Goal: Task Accomplishment & Management: Manage account settings

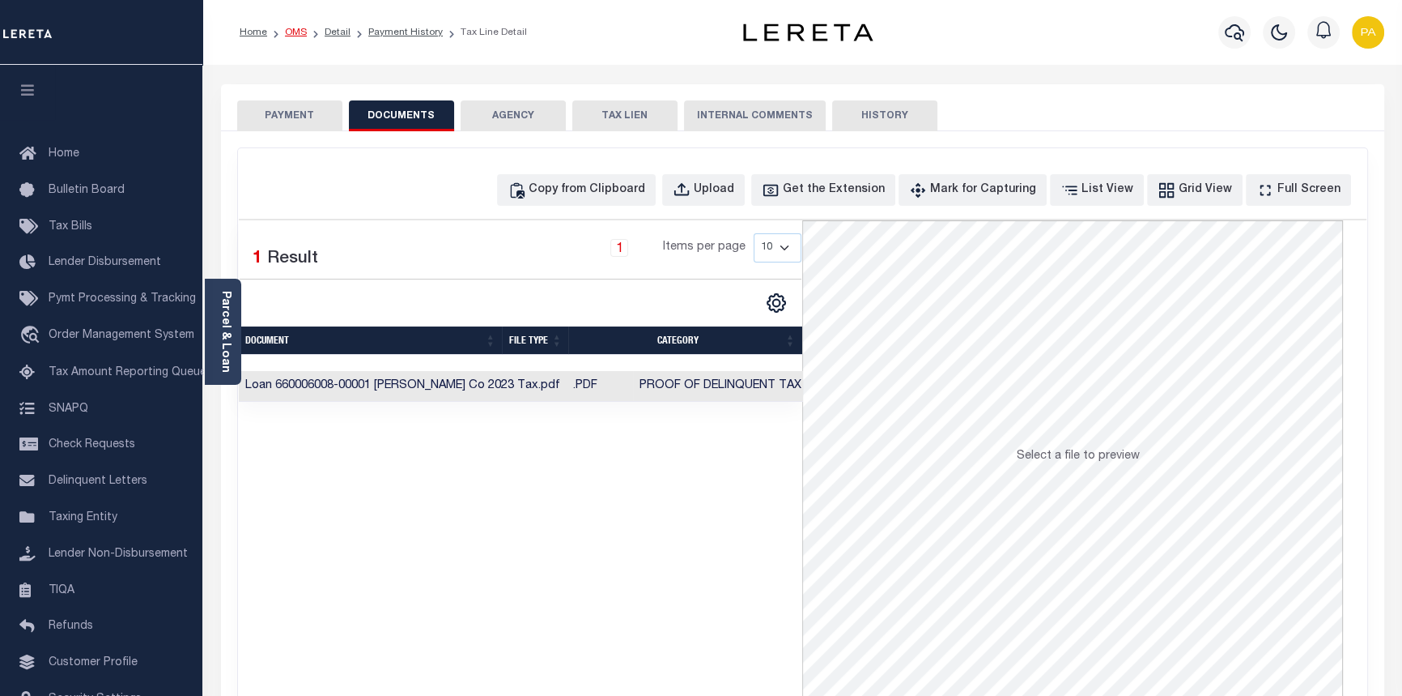
click at [299, 32] on link "OMS" at bounding box center [296, 33] width 22 height 10
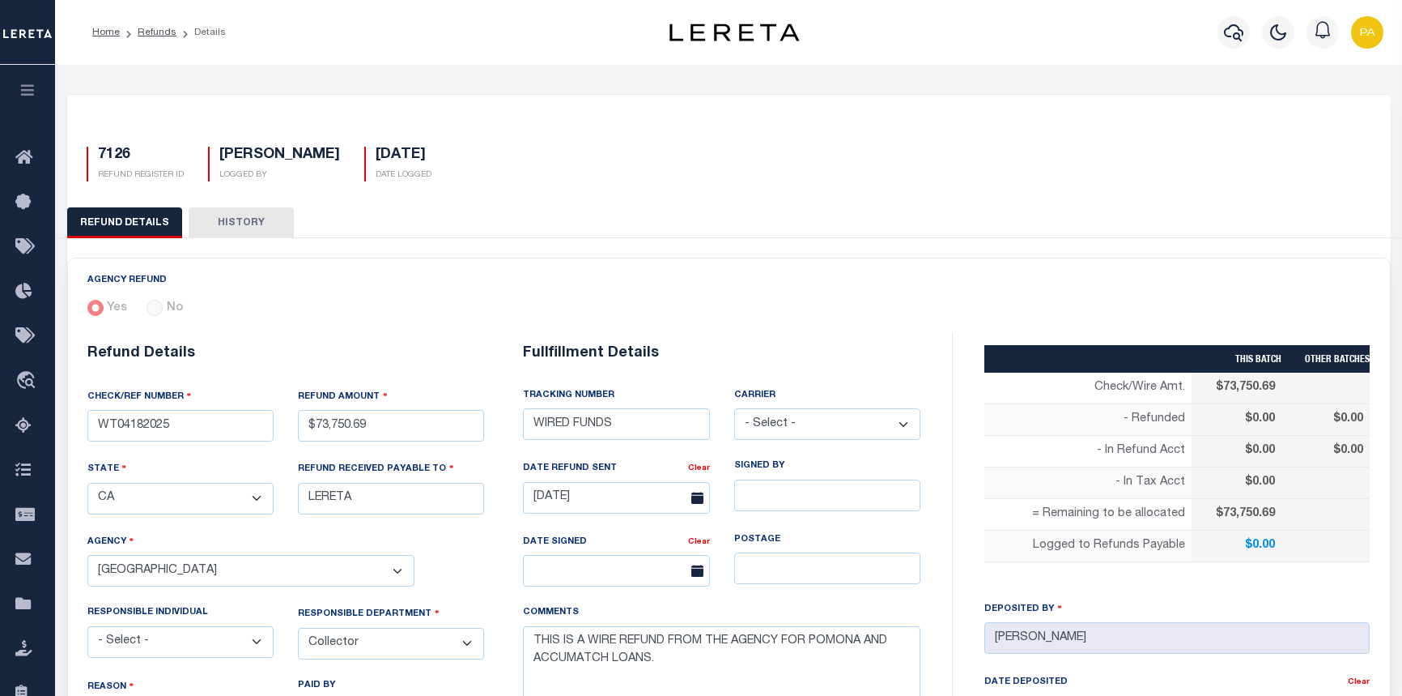
select select "CA"
select select "COL"
select select "OVP"
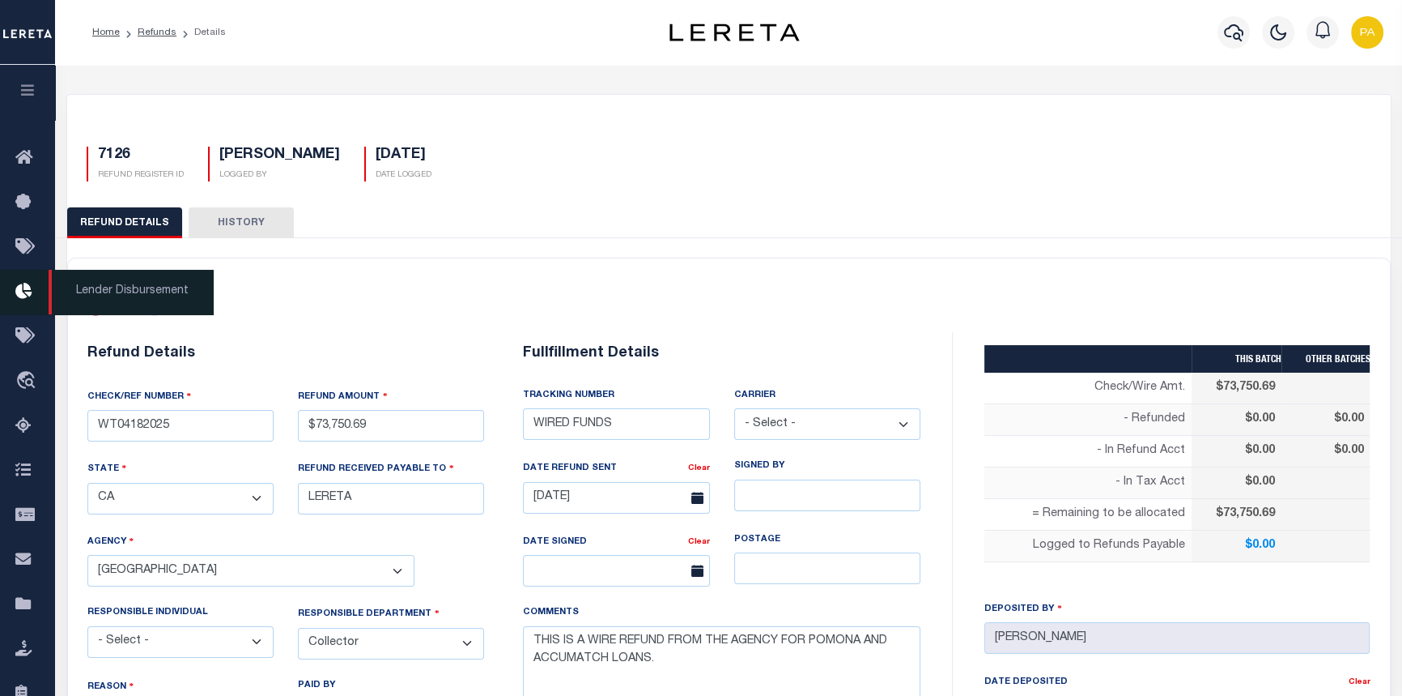
scroll to position [0, 356]
click at [162, 292] on span "Lender Disbursement" at bounding box center [131, 292] width 164 height 45
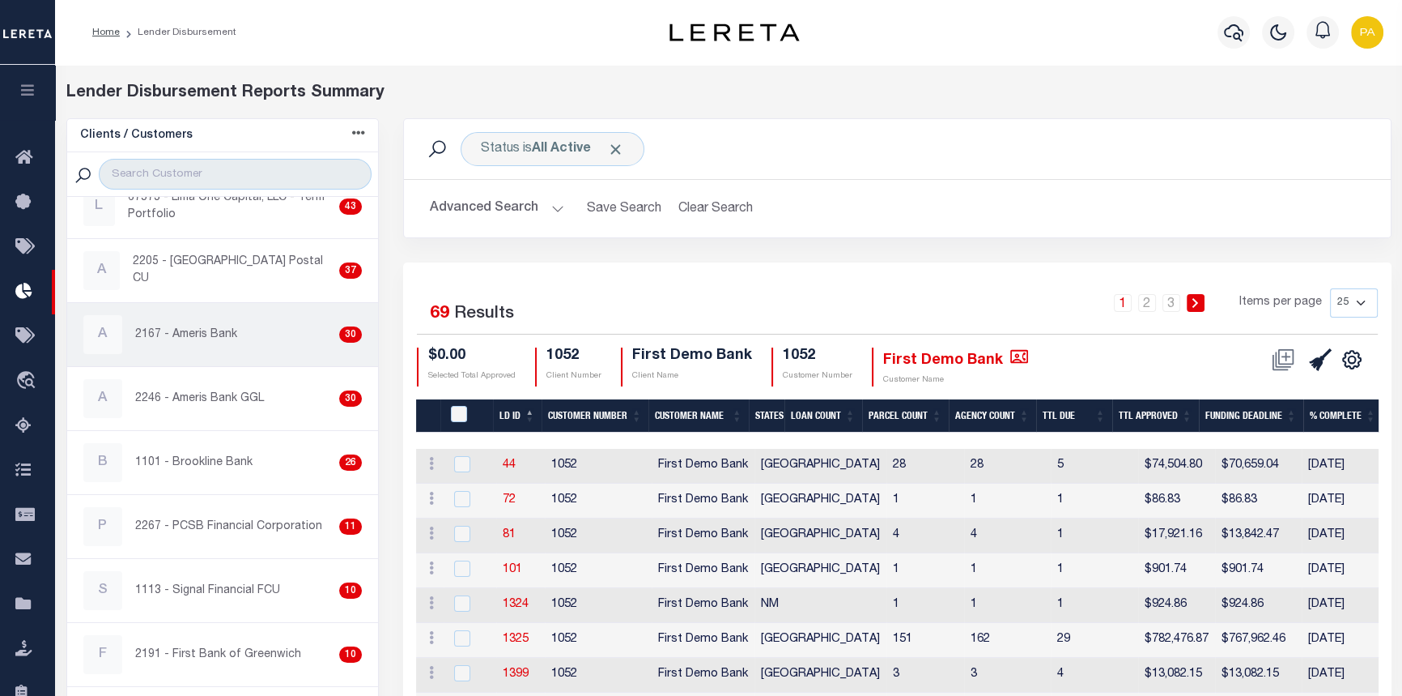
scroll to position [220, 0]
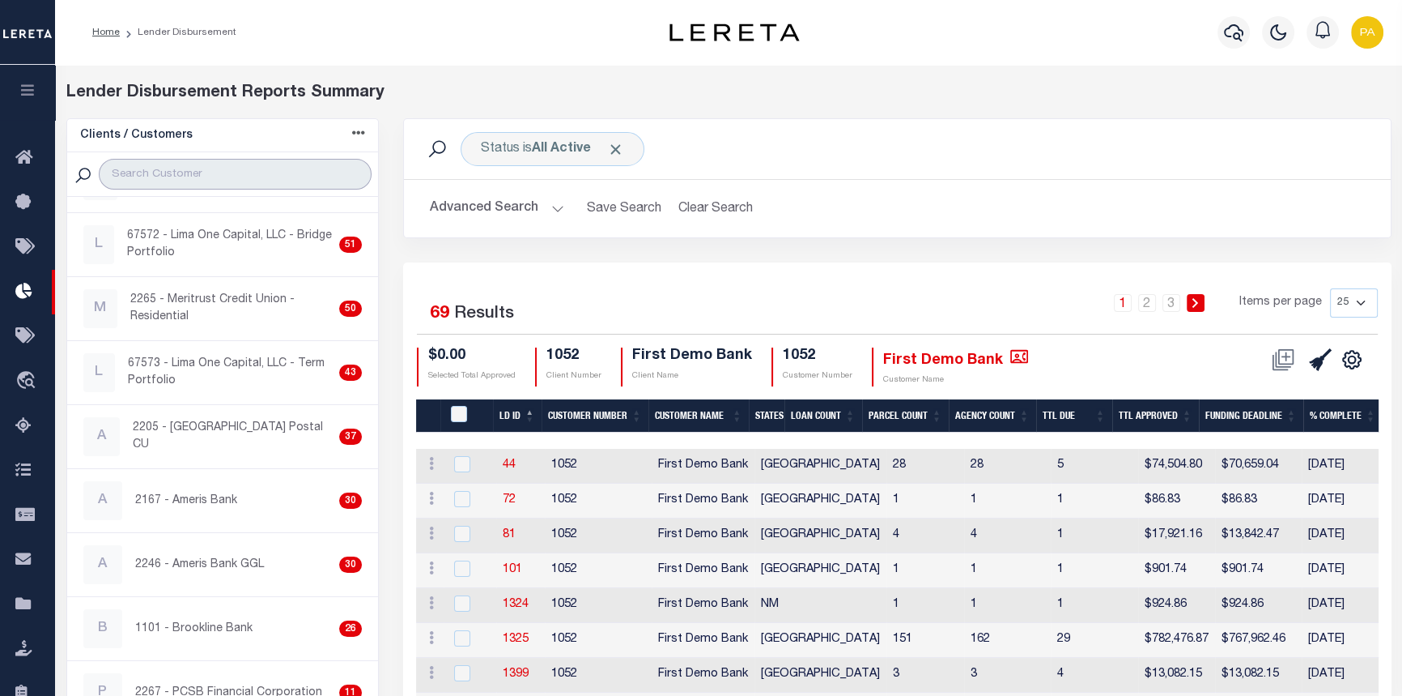
click at [151, 177] on input "search" at bounding box center [235, 174] width 273 height 31
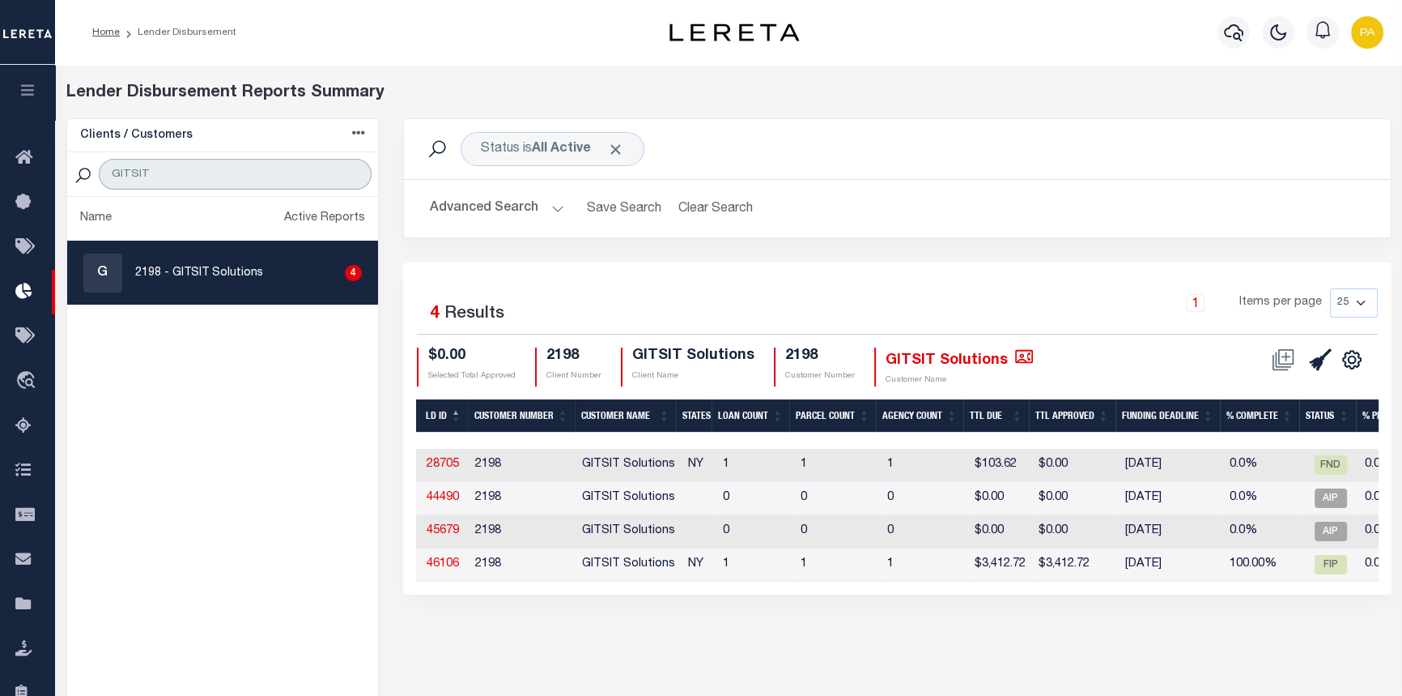
scroll to position [0, 0]
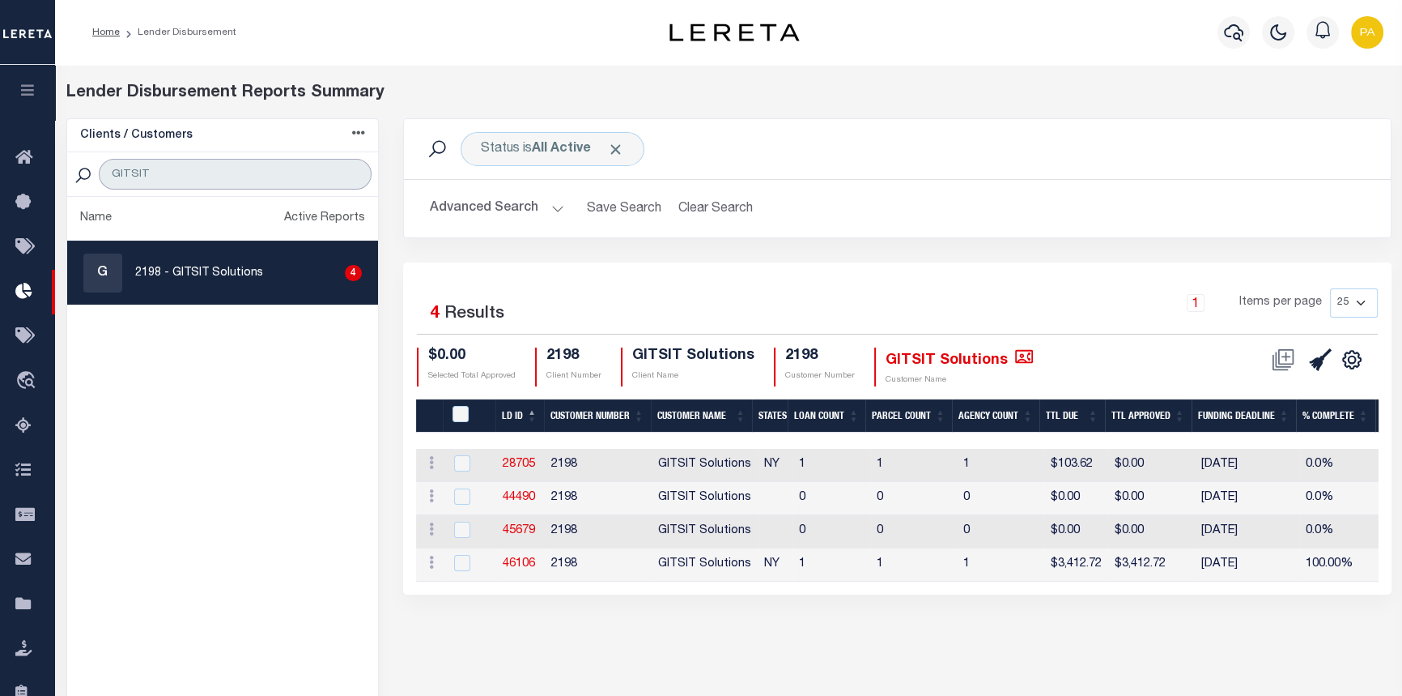
type input "GITSIT"
click at [555, 213] on button "Advanced Search" at bounding box center [497, 209] width 134 height 32
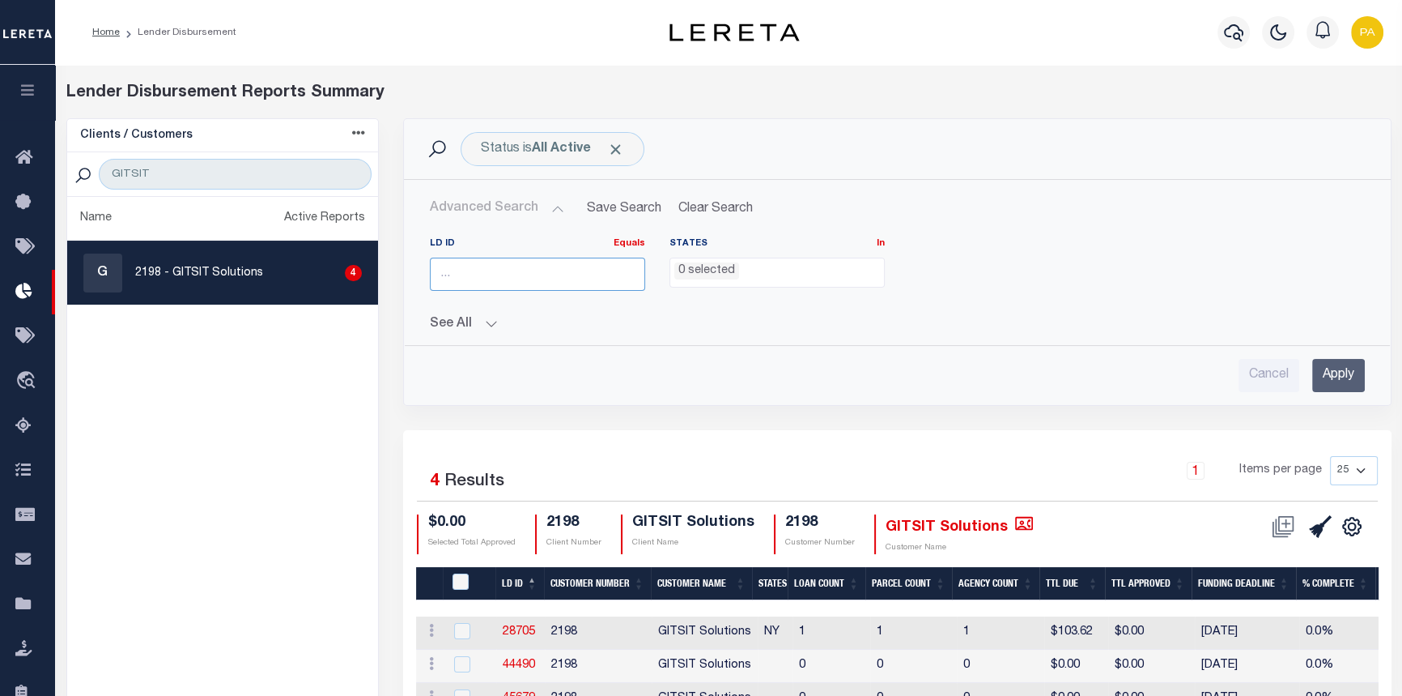
click at [513, 266] on input "number" at bounding box center [537, 273] width 215 height 33
type input "46057"
click at [1332, 372] on input "Apply" at bounding box center [1339, 375] width 53 height 33
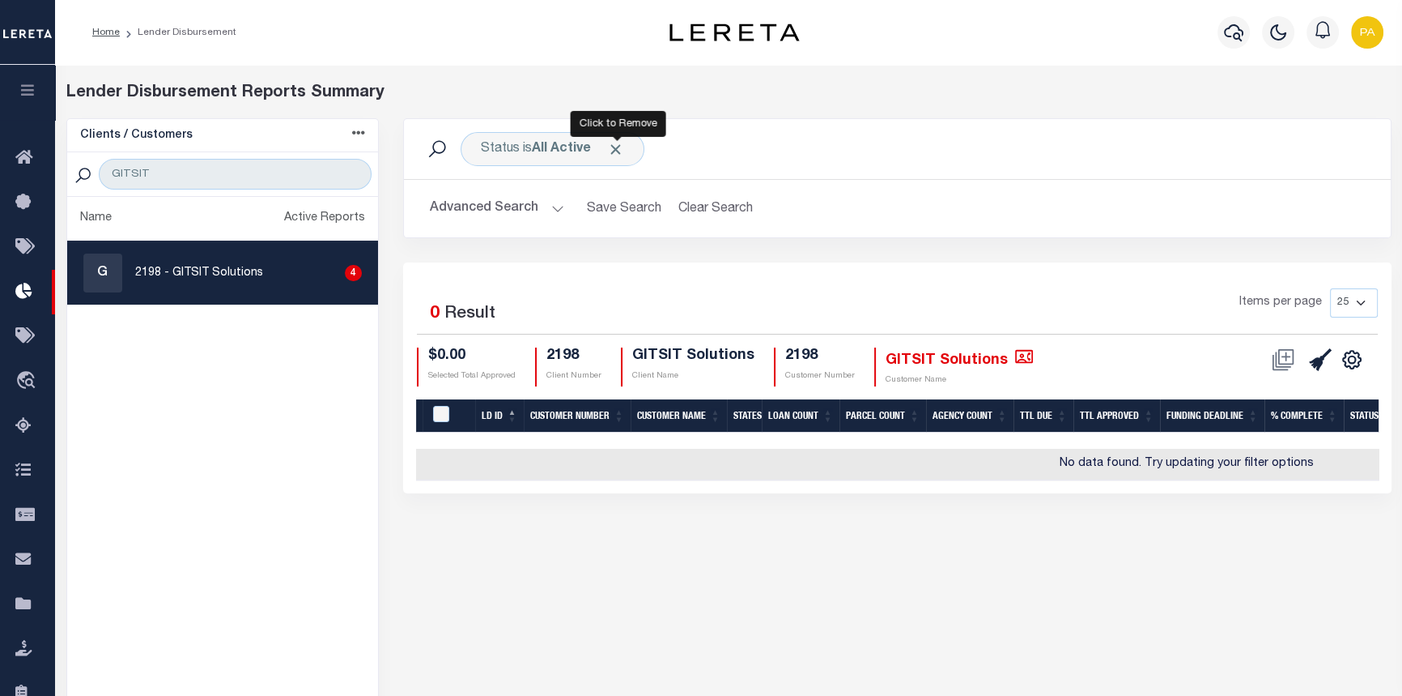
click at [622, 146] on span "Click to Remove" at bounding box center [615, 149] width 17 height 17
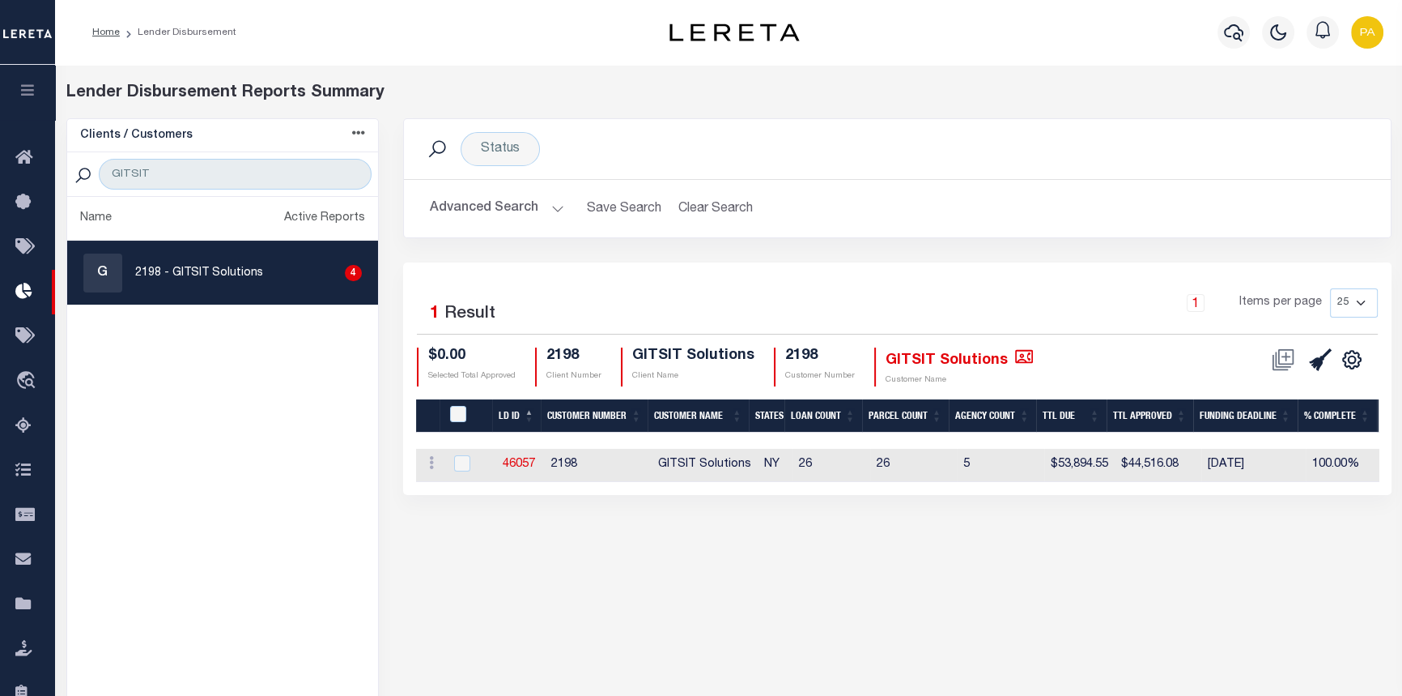
click at [551, 205] on button "Advanced Search" at bounding box center [497, 209] width 134 height 32
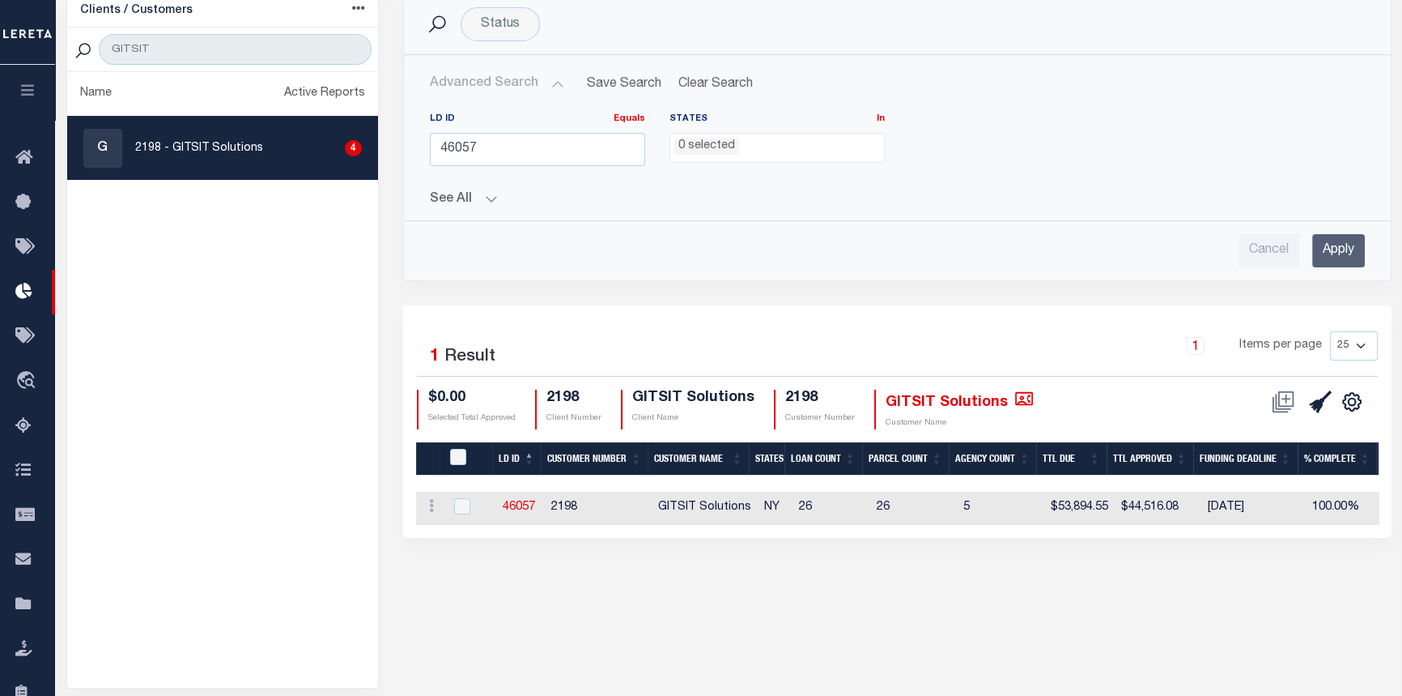
scroll to position [185, 0]
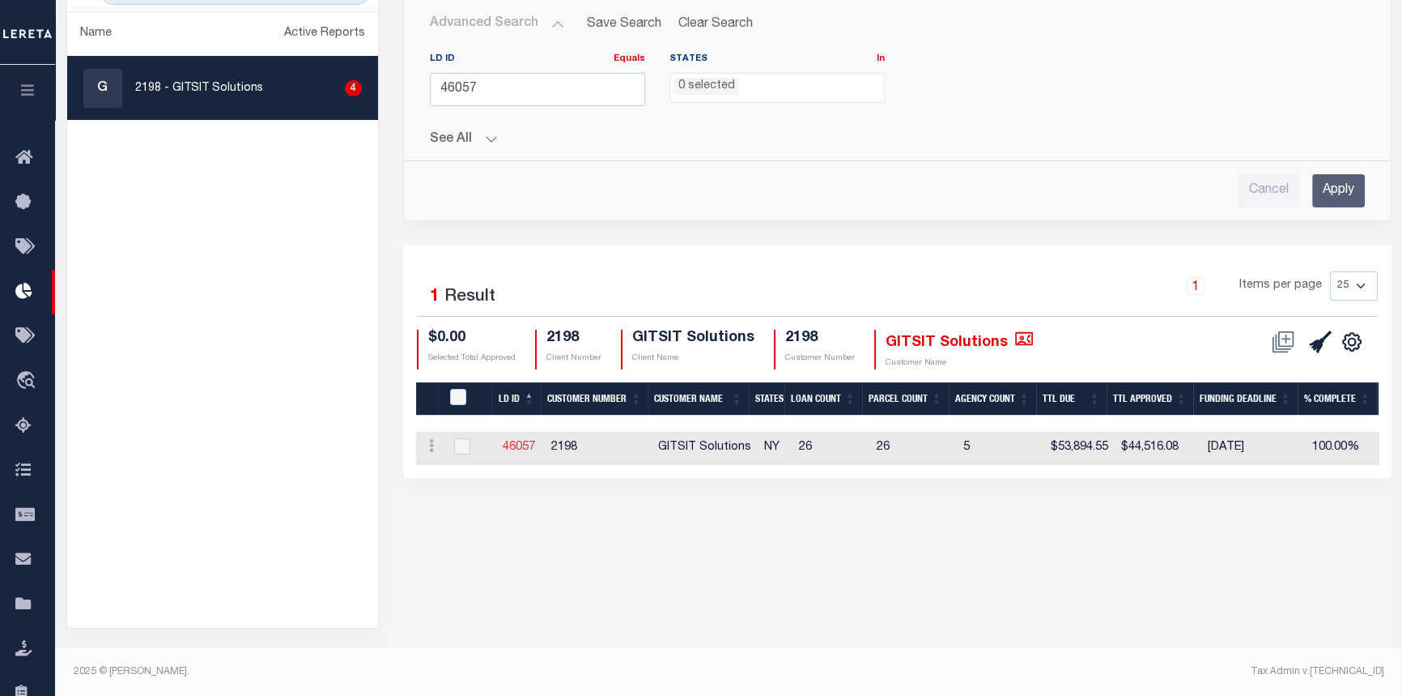
click at [518, 443] on link "46057" at bounding box center [519, 446] width 32 height 11
checkbox input "true"
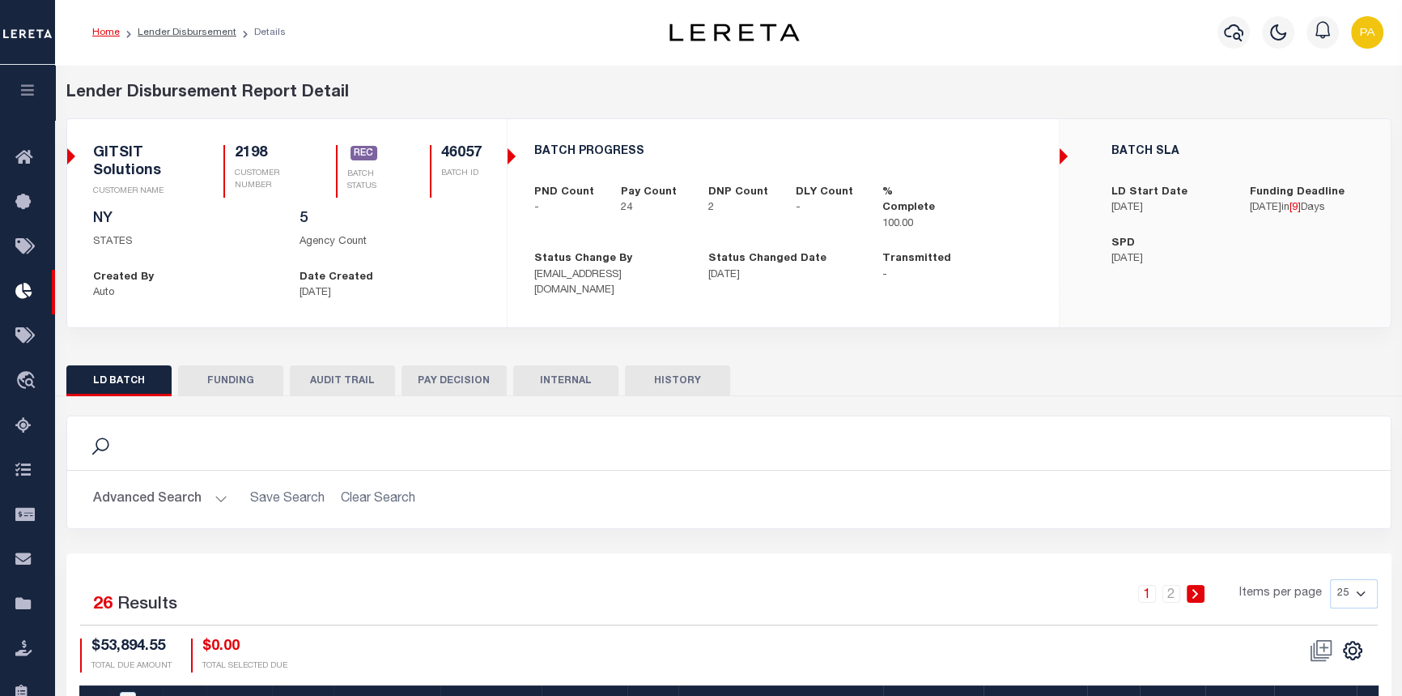
click at [229, 388] on button "FUNDING" at bounding box center [230, 380] width 105 height 31
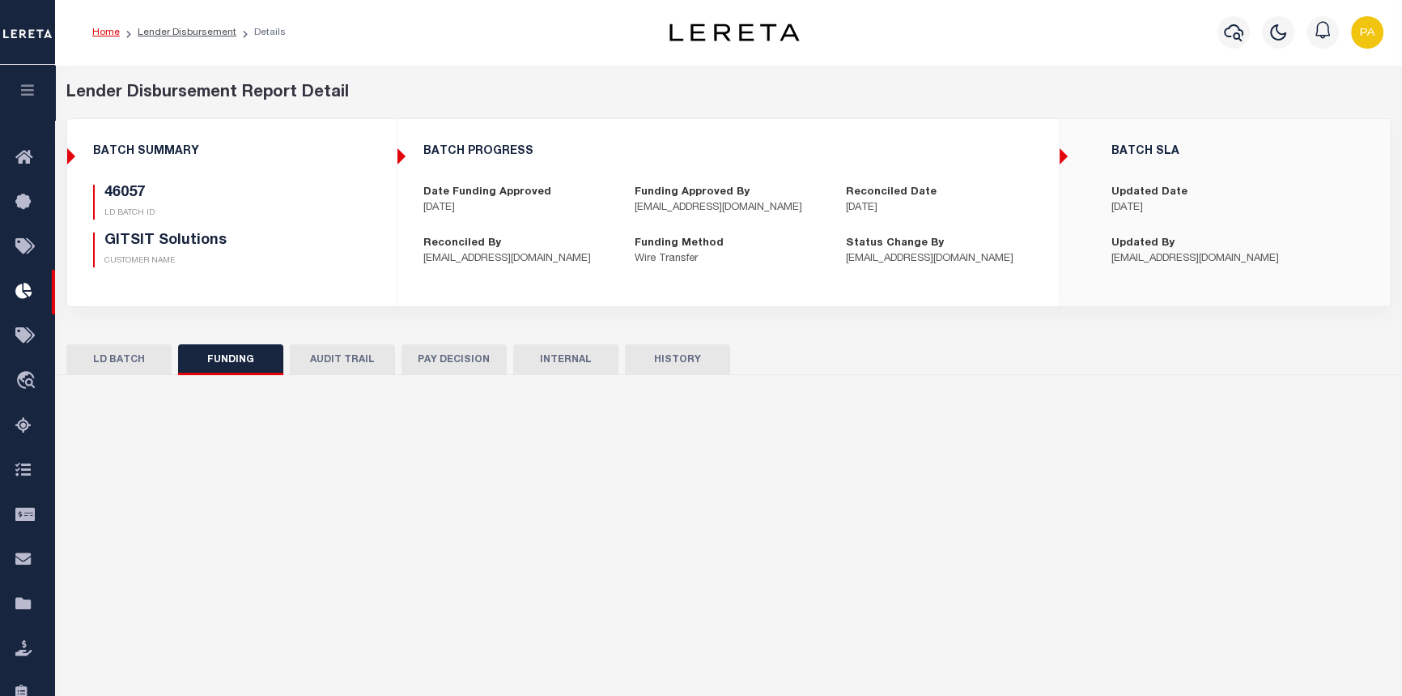
type input "$44,516.08"
type input "$0"
type input "09/11/2025"
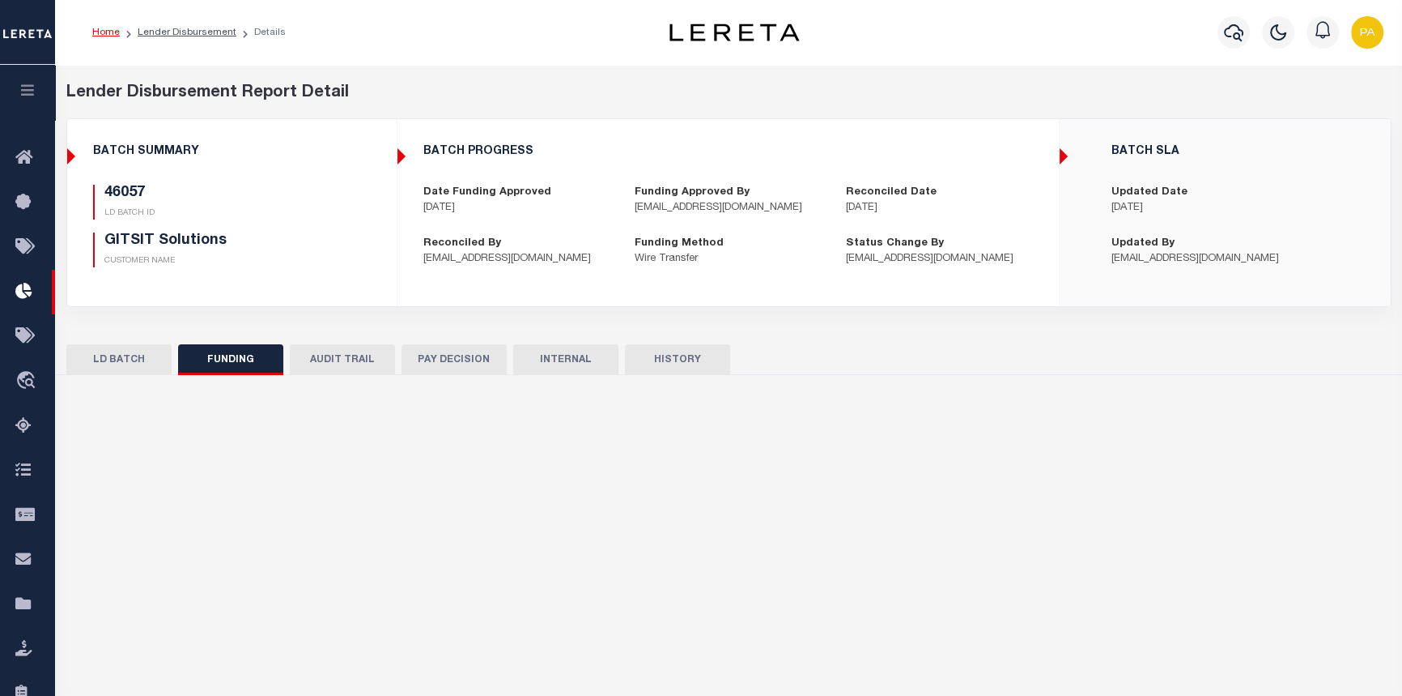
type input "53100306530556"
type input "09/22/2025"
select select "100"
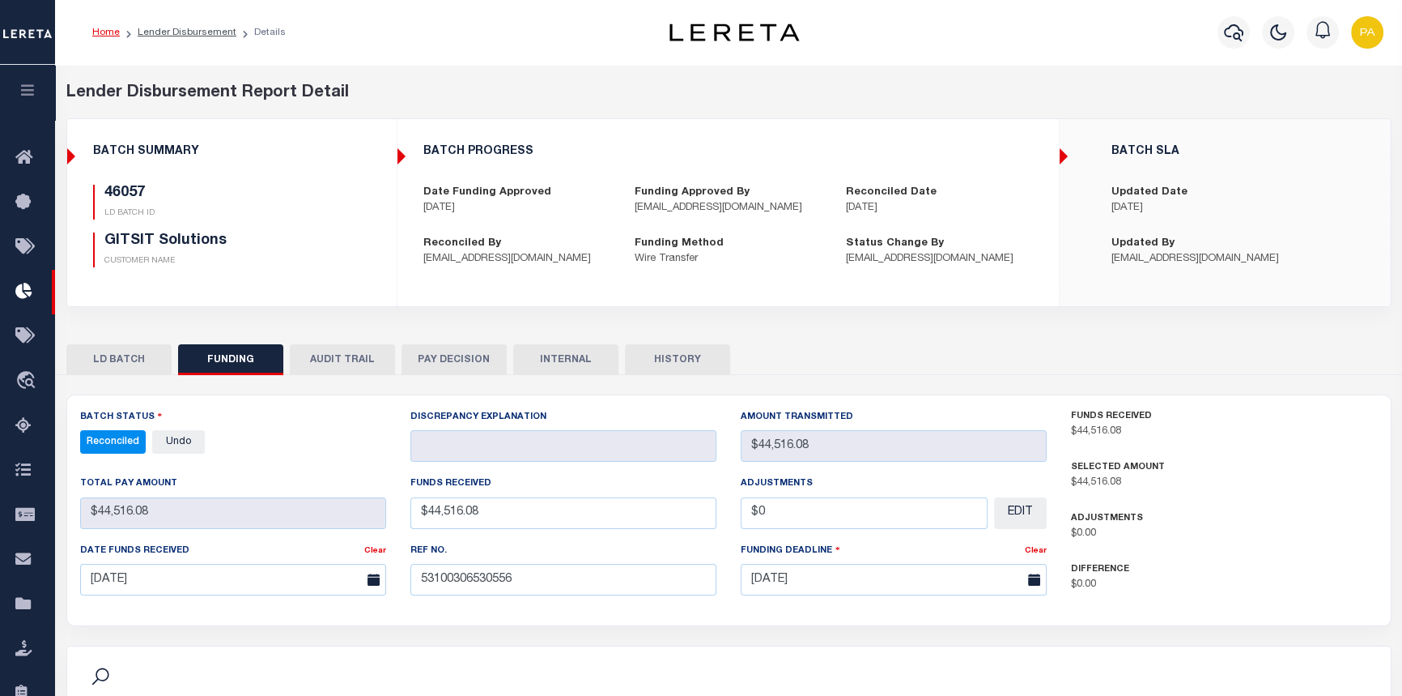
select select "100"
click at [347, 359] on button "AUDIT TRAIL" at bounding box center [342, 359] width 105 height 31
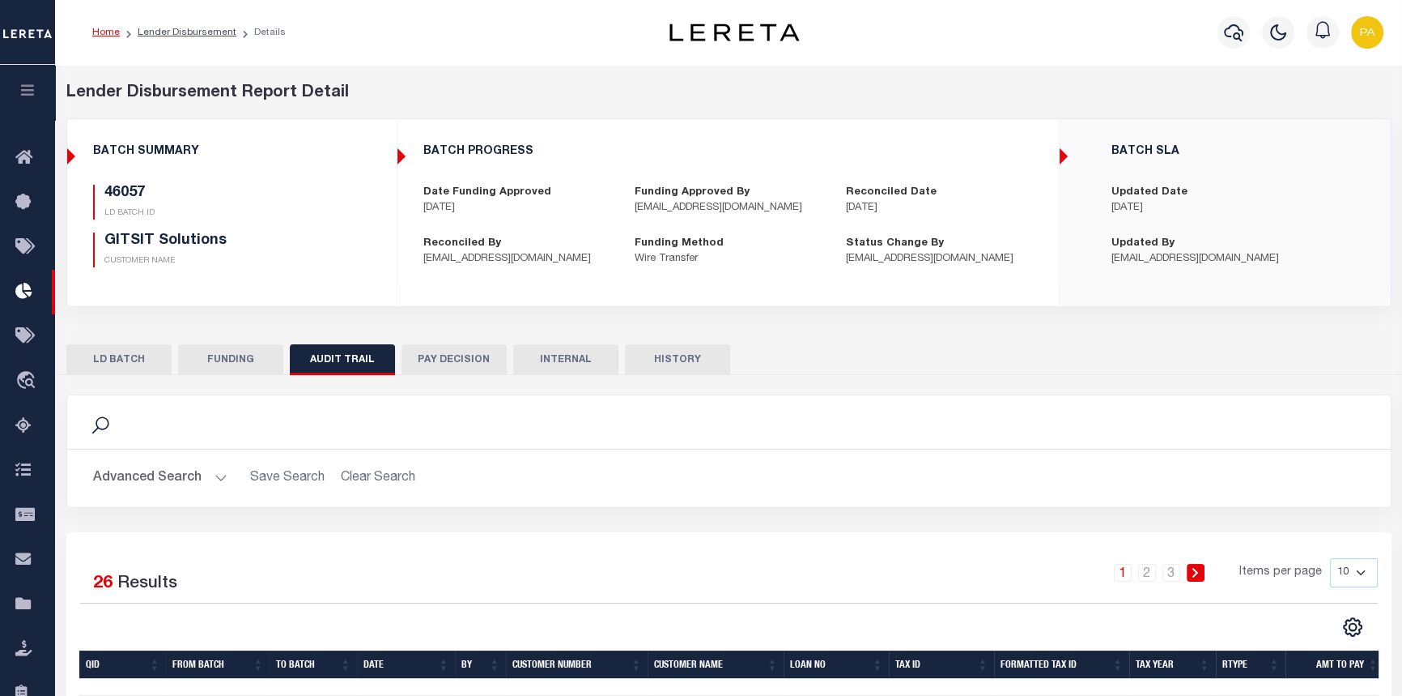
click at [460, 361] on button "PAY DECISION" at bounding box center [454, 359] width 105 height 31
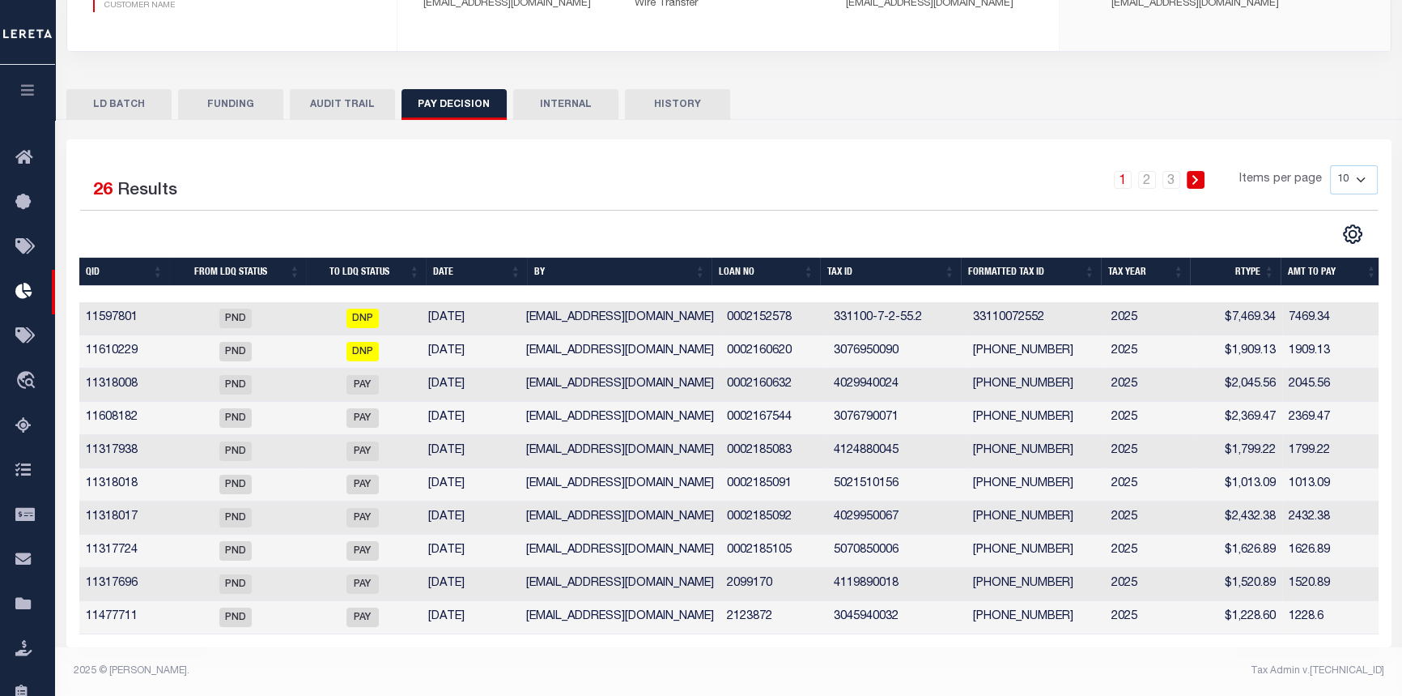
scroll to position [269, 0]
drag, startPoint x: 787, startPoint y: 372, endPoint x: 720, endPoint y: 368, distance: 67.3
click at [721, 368] on td "0002160632" at bounding box center [774, 384] width 107 height 33
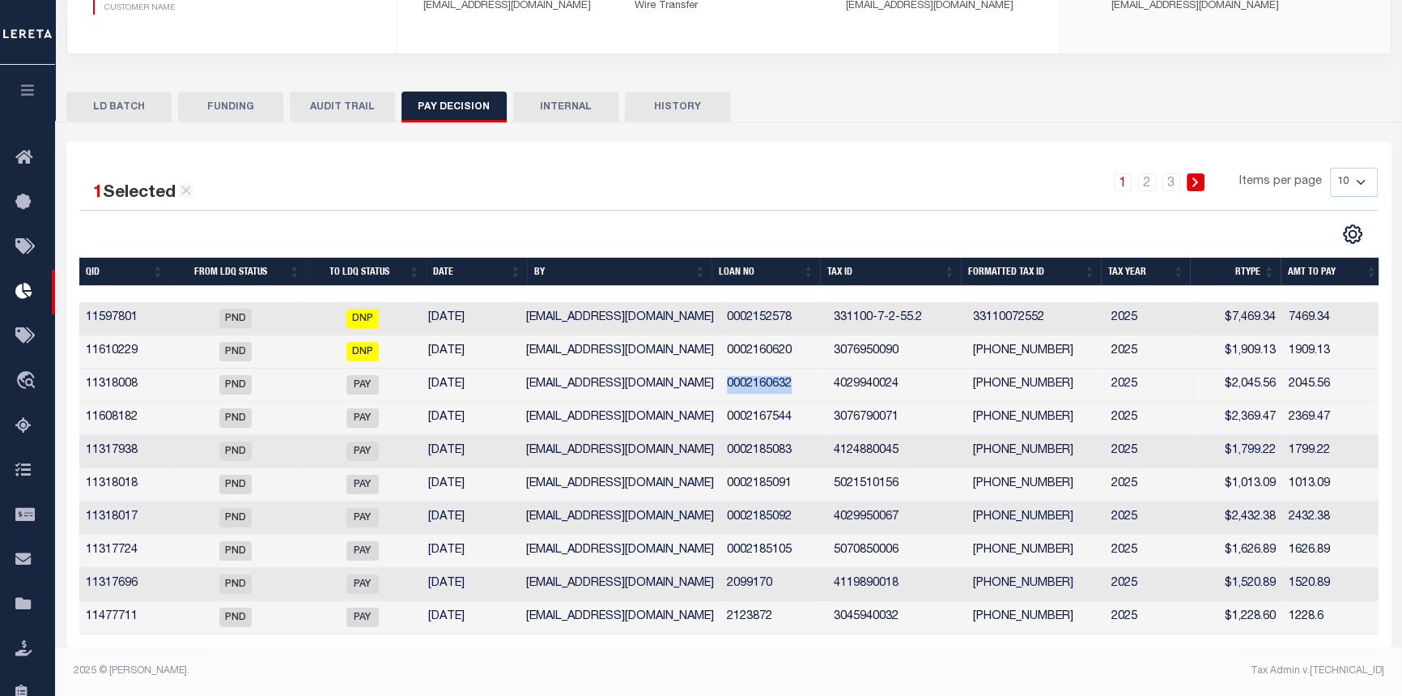
copy td "0002160632"
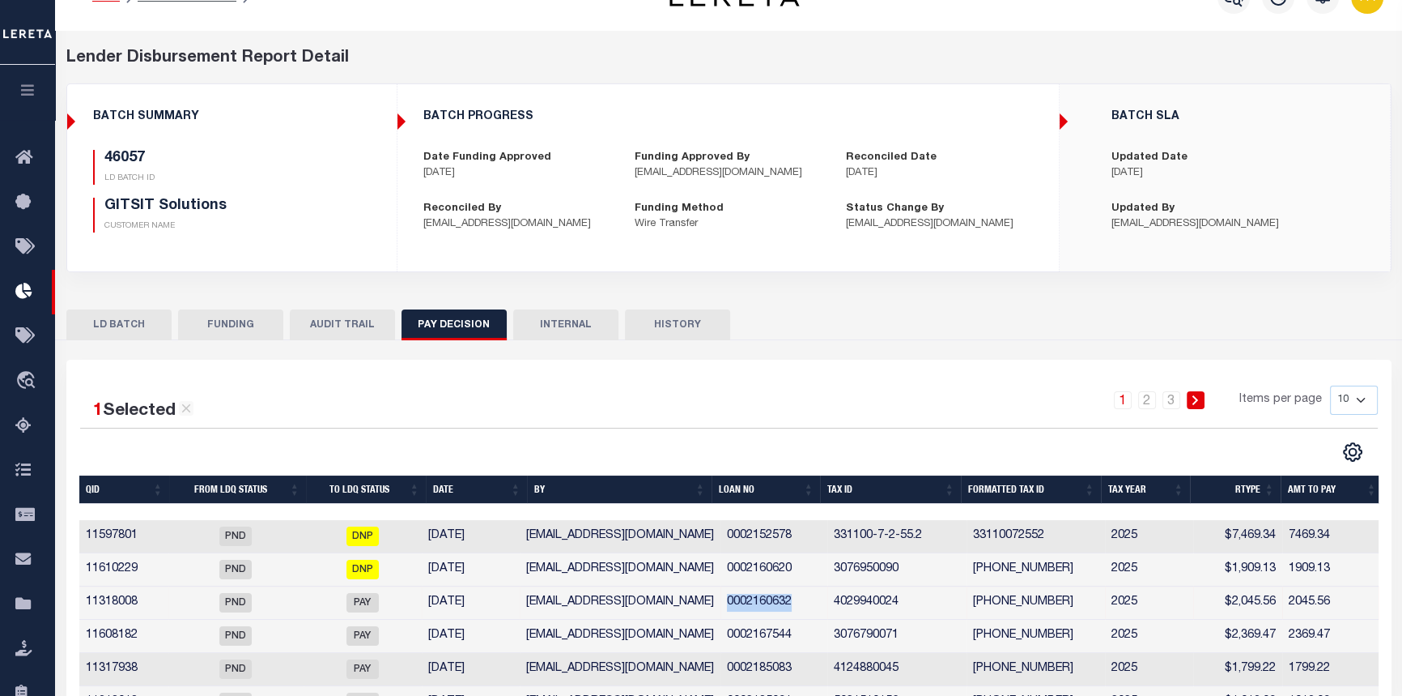
scroll to position [0, 0]
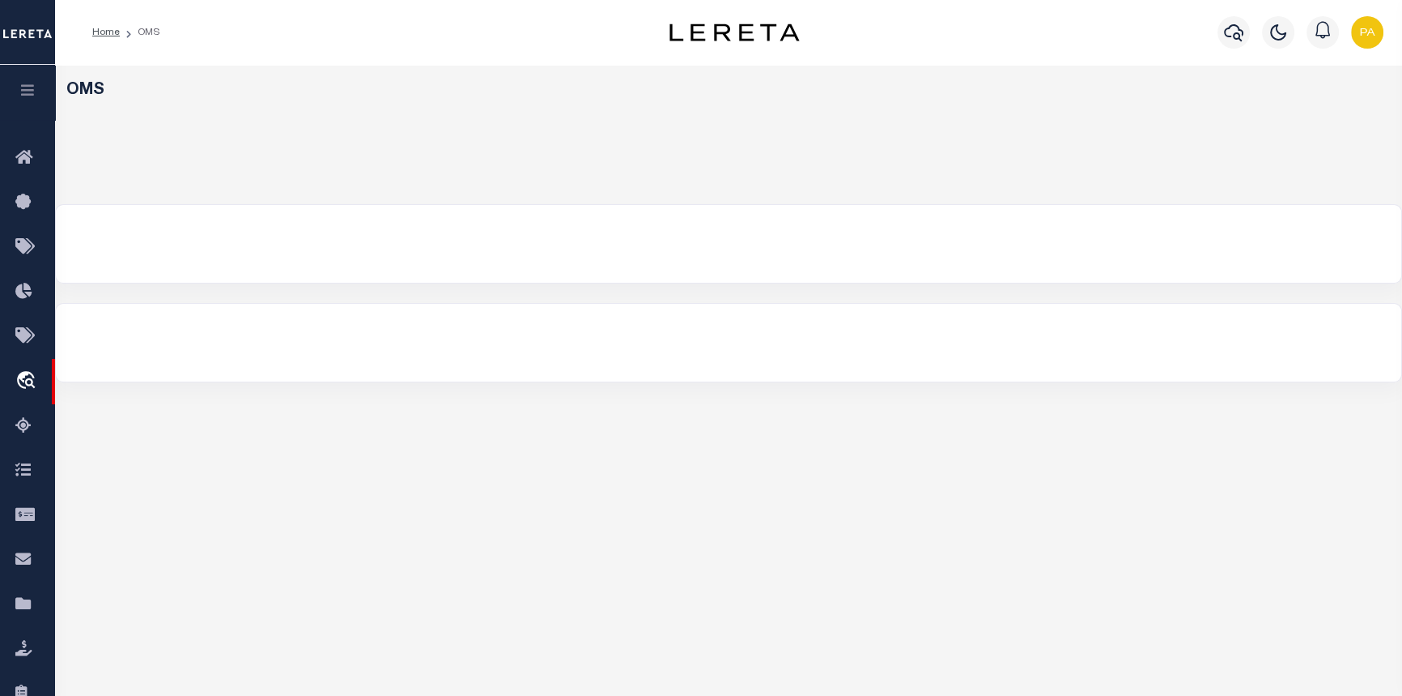
select select "200"
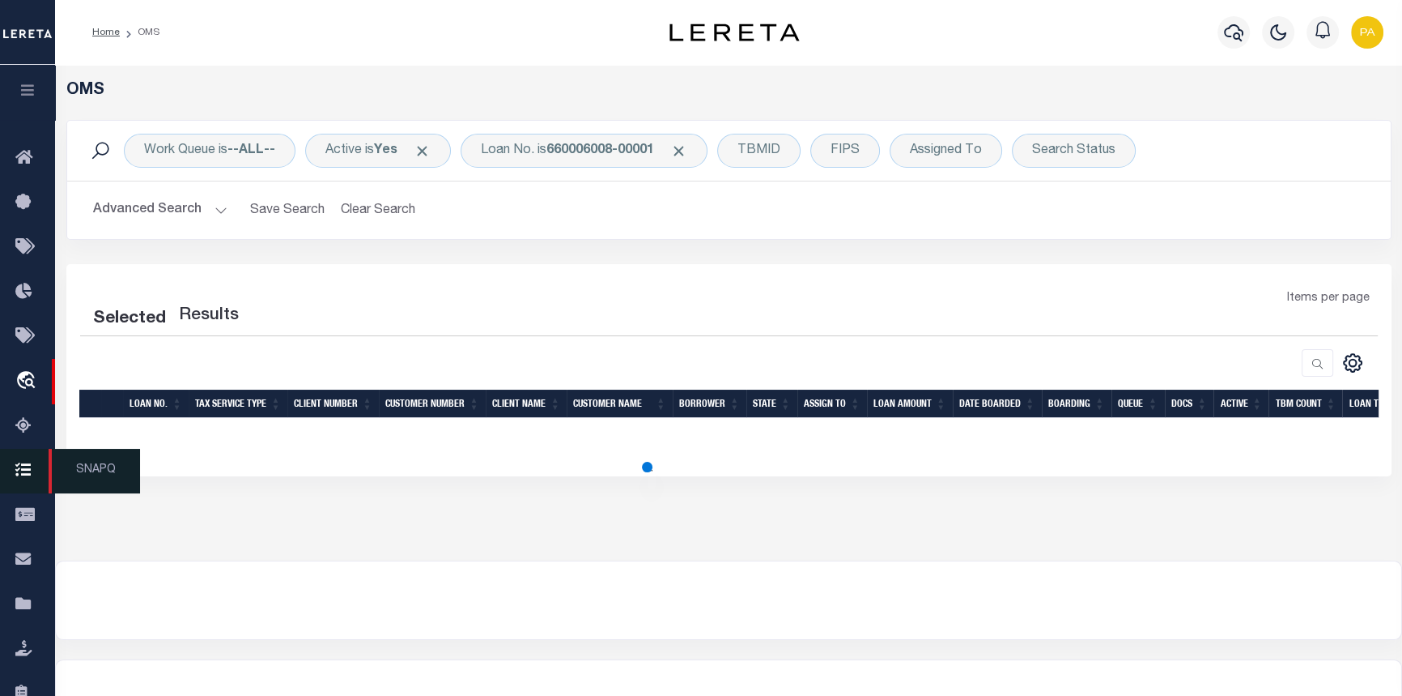
select select "200"
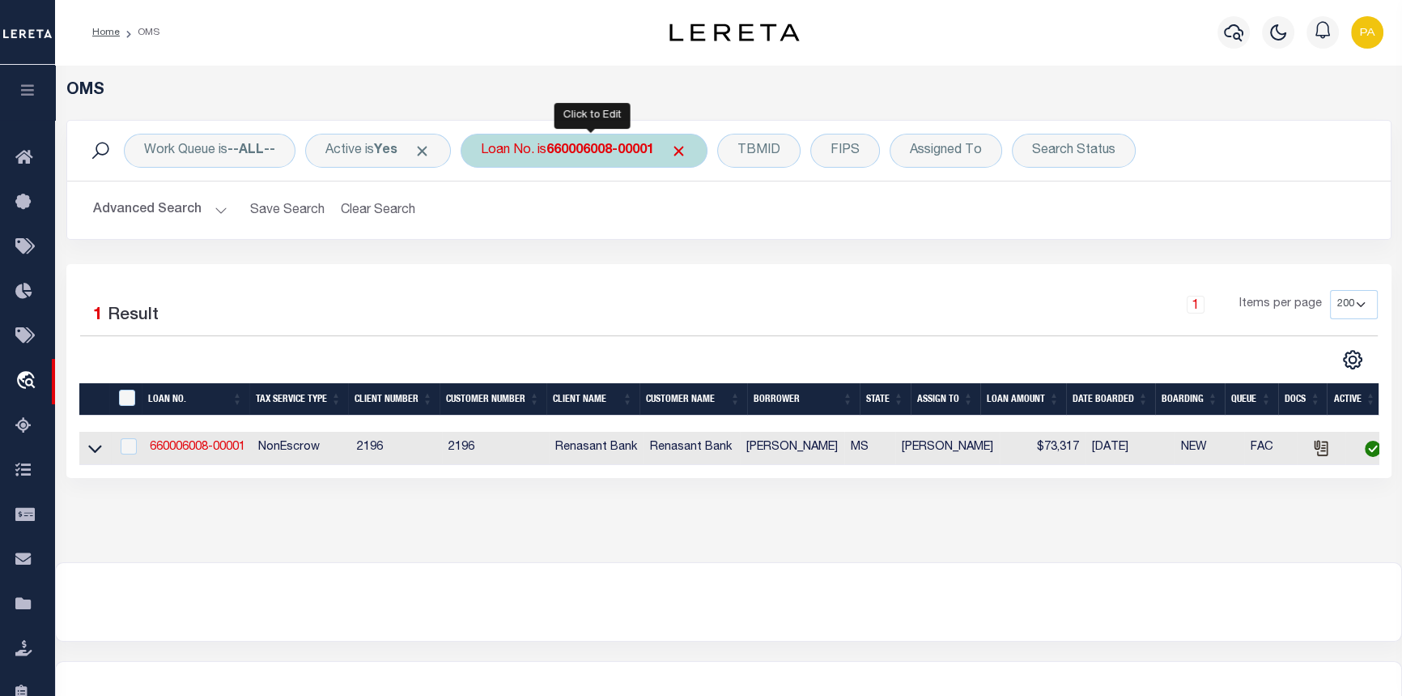
click at [591, 152] on b "660006008-00001" at bounding box center [601, 150] width 108 height 13
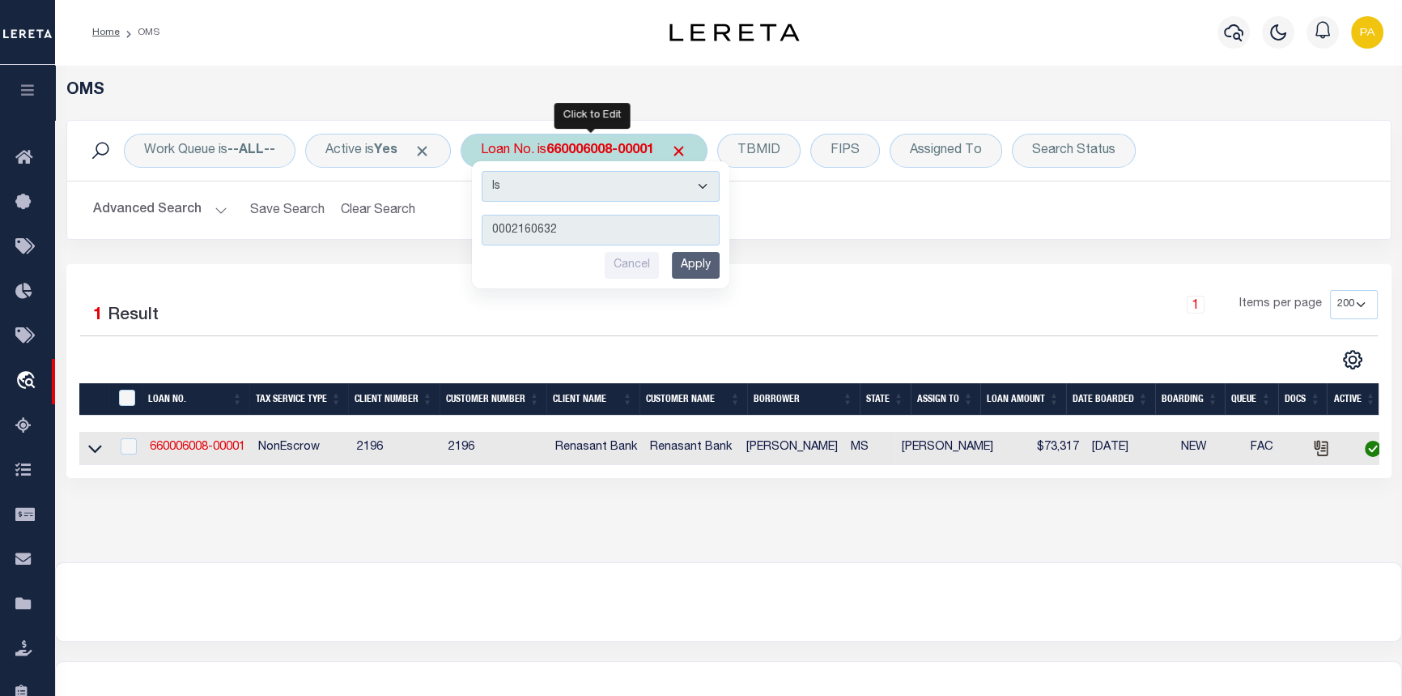
type input "0002160632"
click at [690, 259] on input "Apply" at bounding box center [696, 265] width 48 height 27
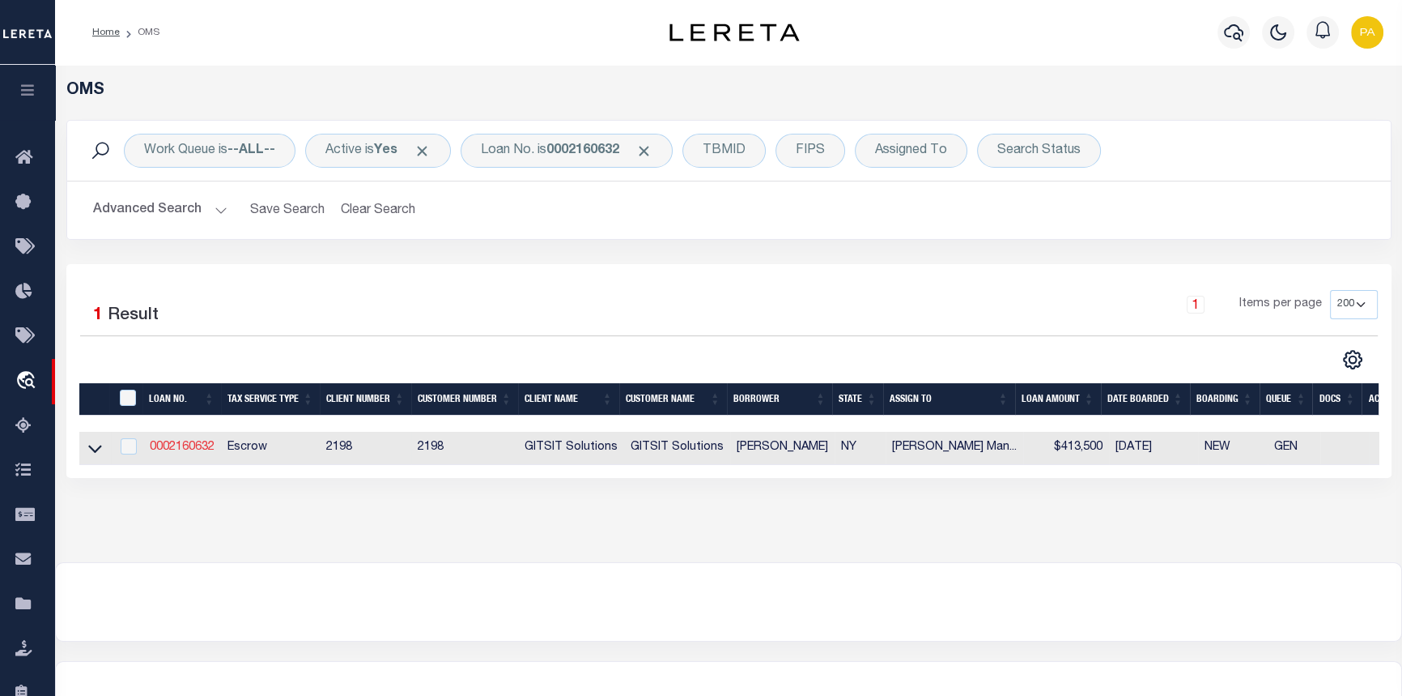
click at [185, 449] on link "0002160632" at bounding box center [182, 446] width 65 height 11
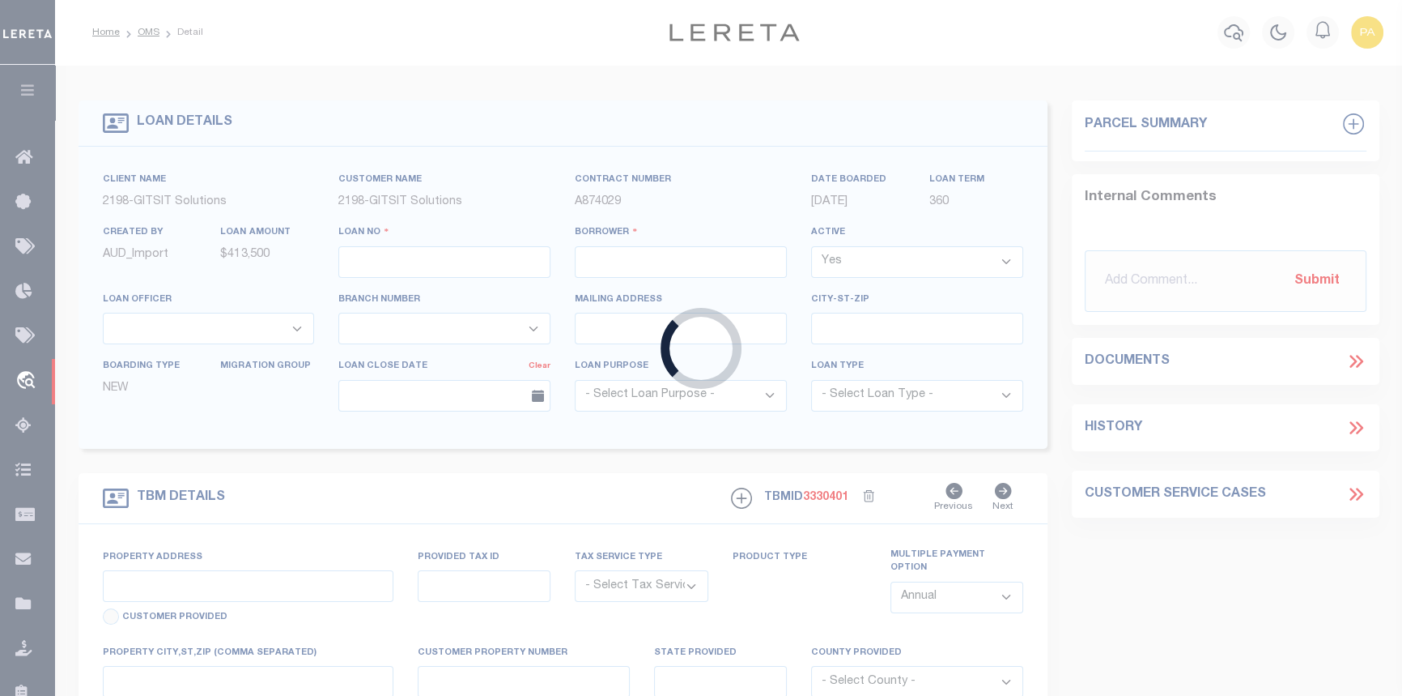
type input "0002160632"
type input "JULIANE MENNA"
select select
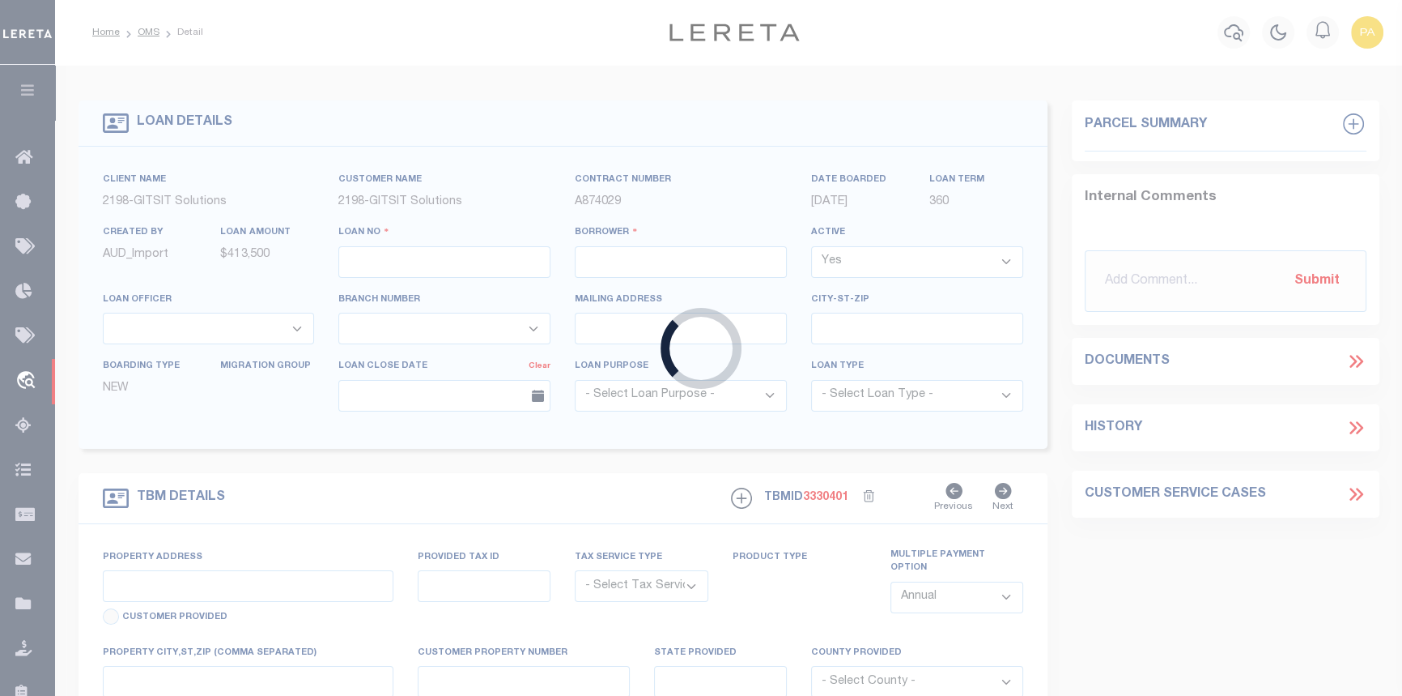
select select "Escrow"
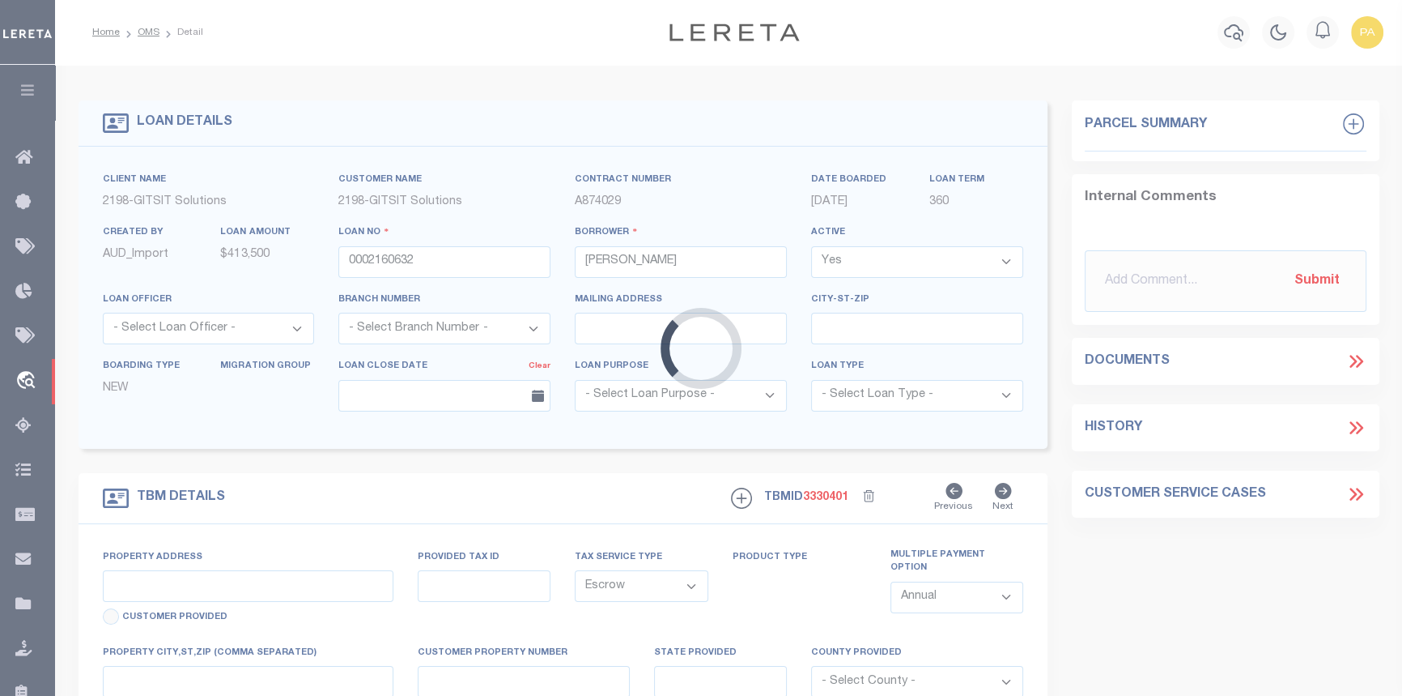
type input "63 -38 83RD ST"
type input "MIDDLE VILLAGE NY 11379"
type input "NY"
select select
type textarea "2/21/24: TPS"
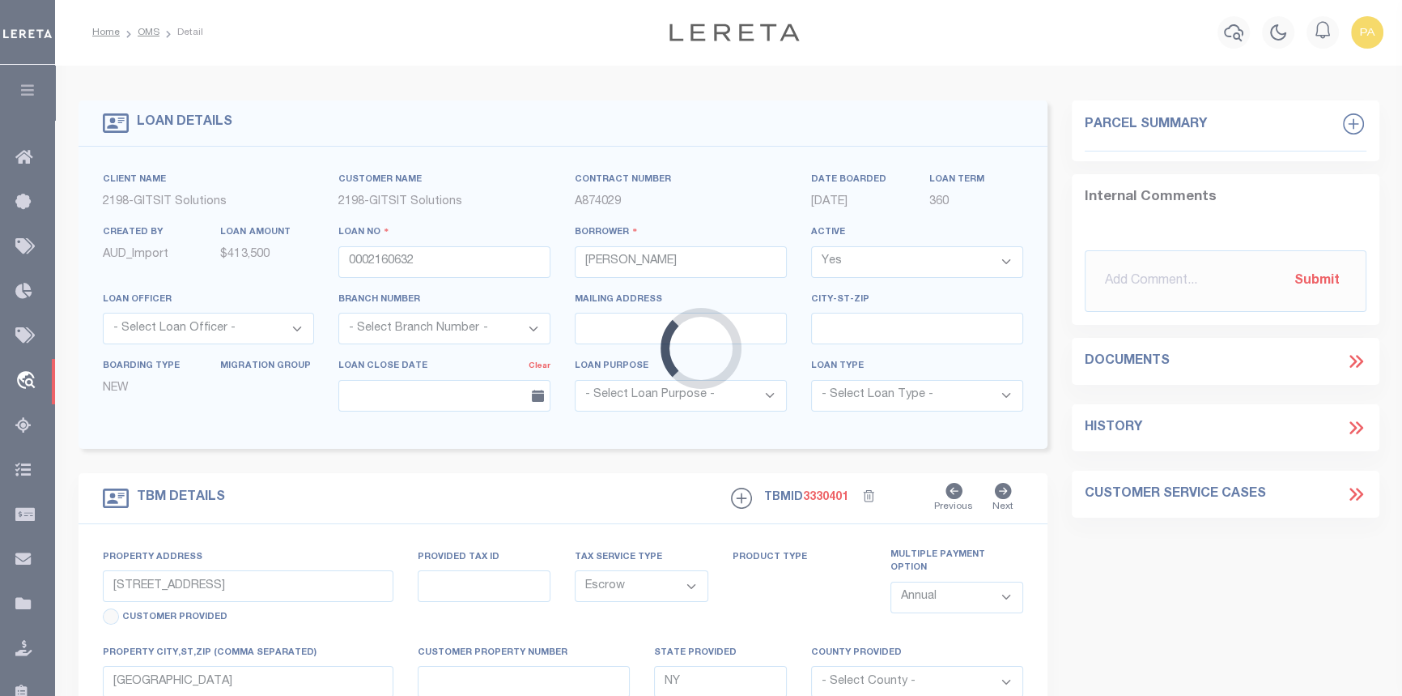
select select
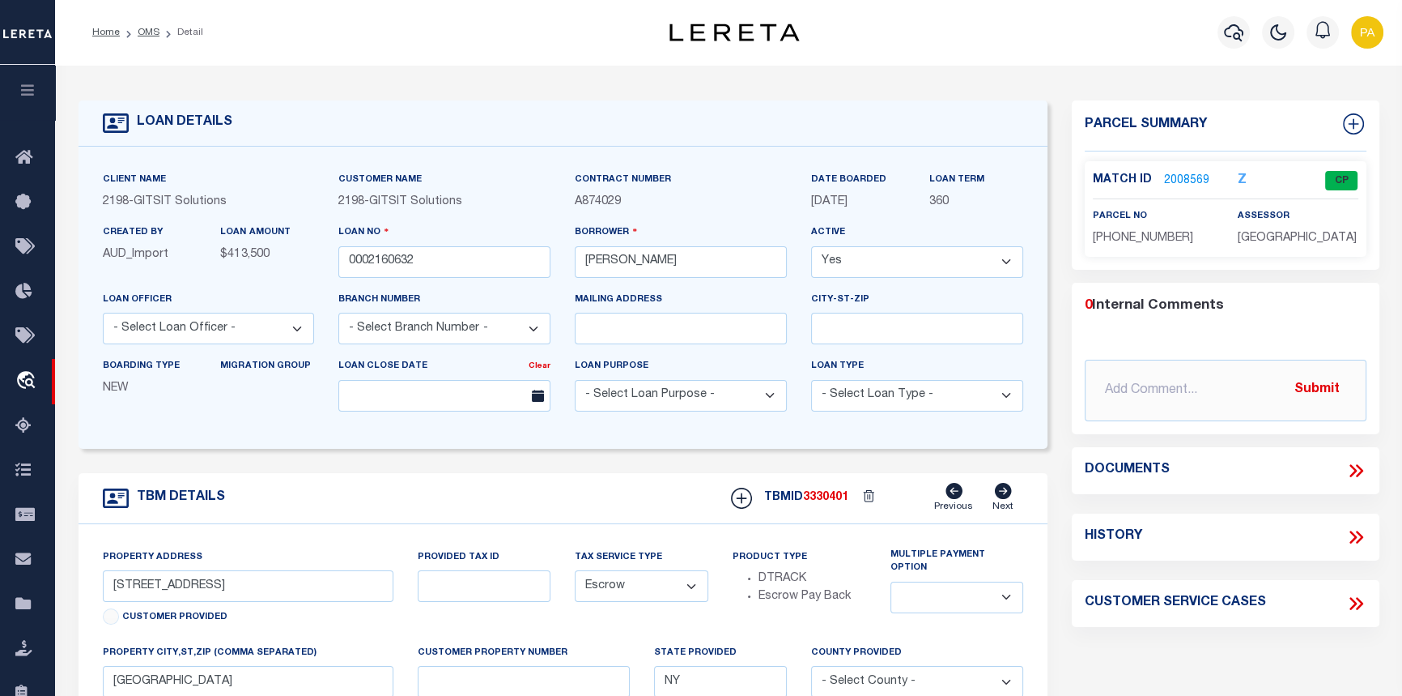
click at [1171, 177] on link "2008569" at bounding box center [1186, 180] width 45 height 17
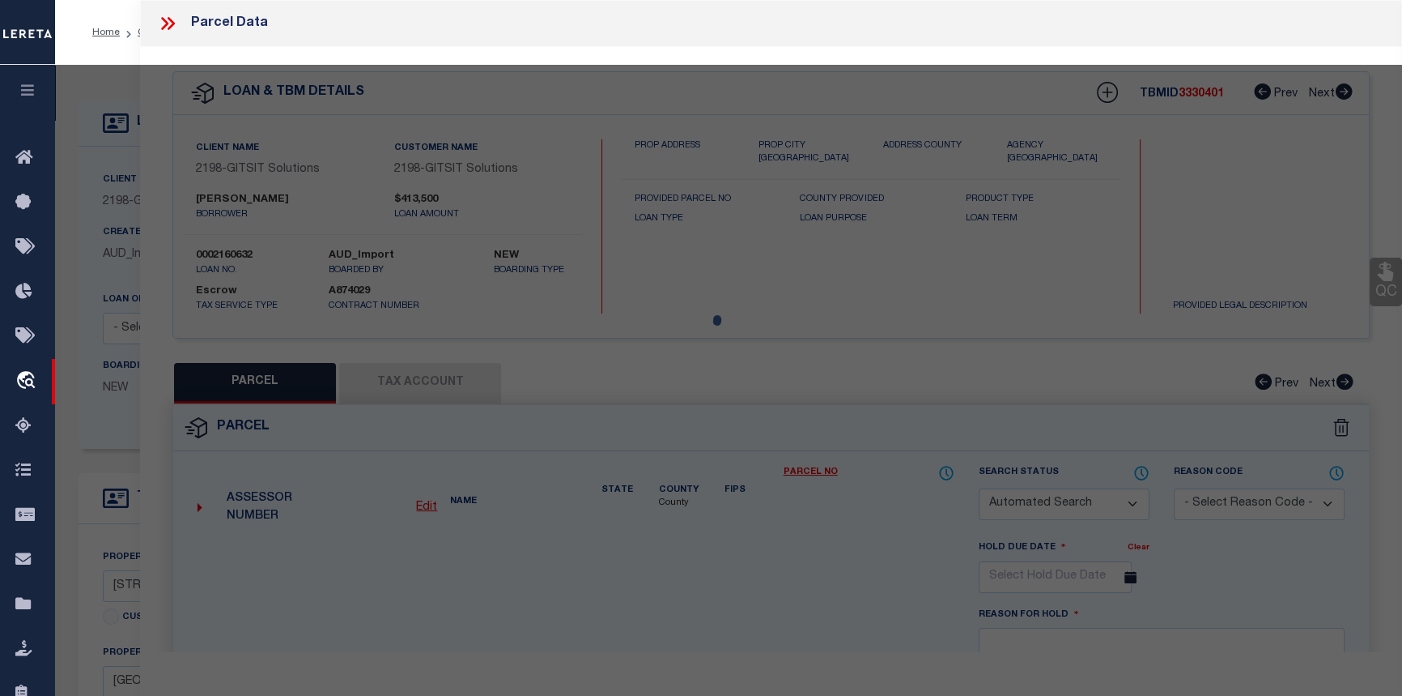
checkbox input "false"
select select "CP"
type input "MENNA, JULIANE"
select select "AGW"
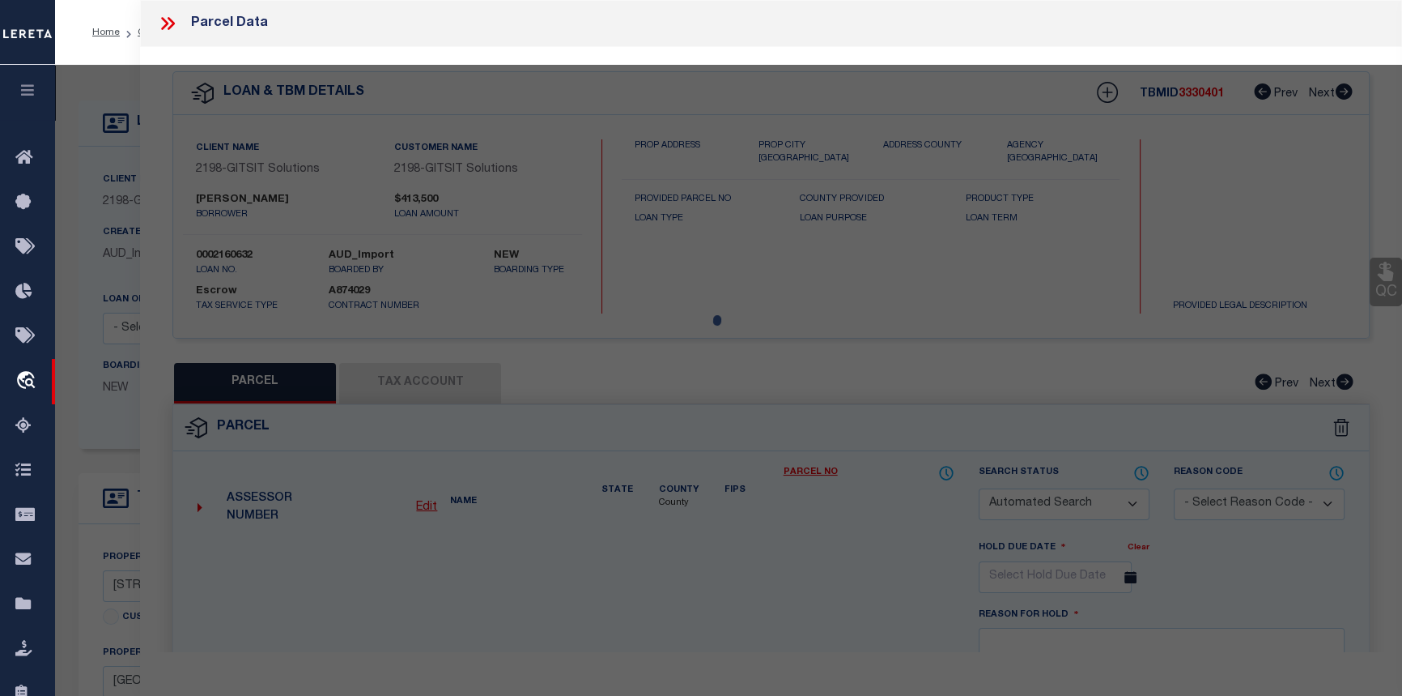
select select
type input "63 -38 83 STREET,"
checkbox input "false"
type input "NY 11379"
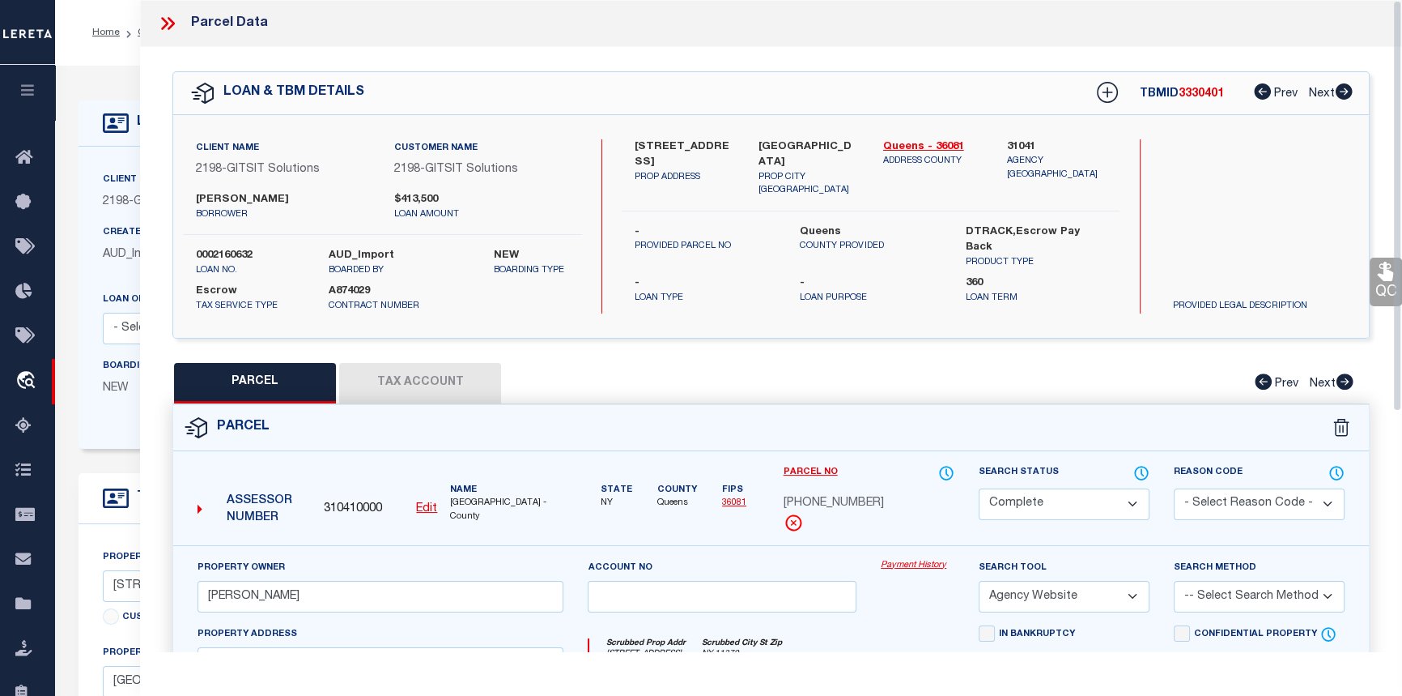
click at [910, 566] on link "Payment History" at bounding box center [918, 566] width 74 height 14
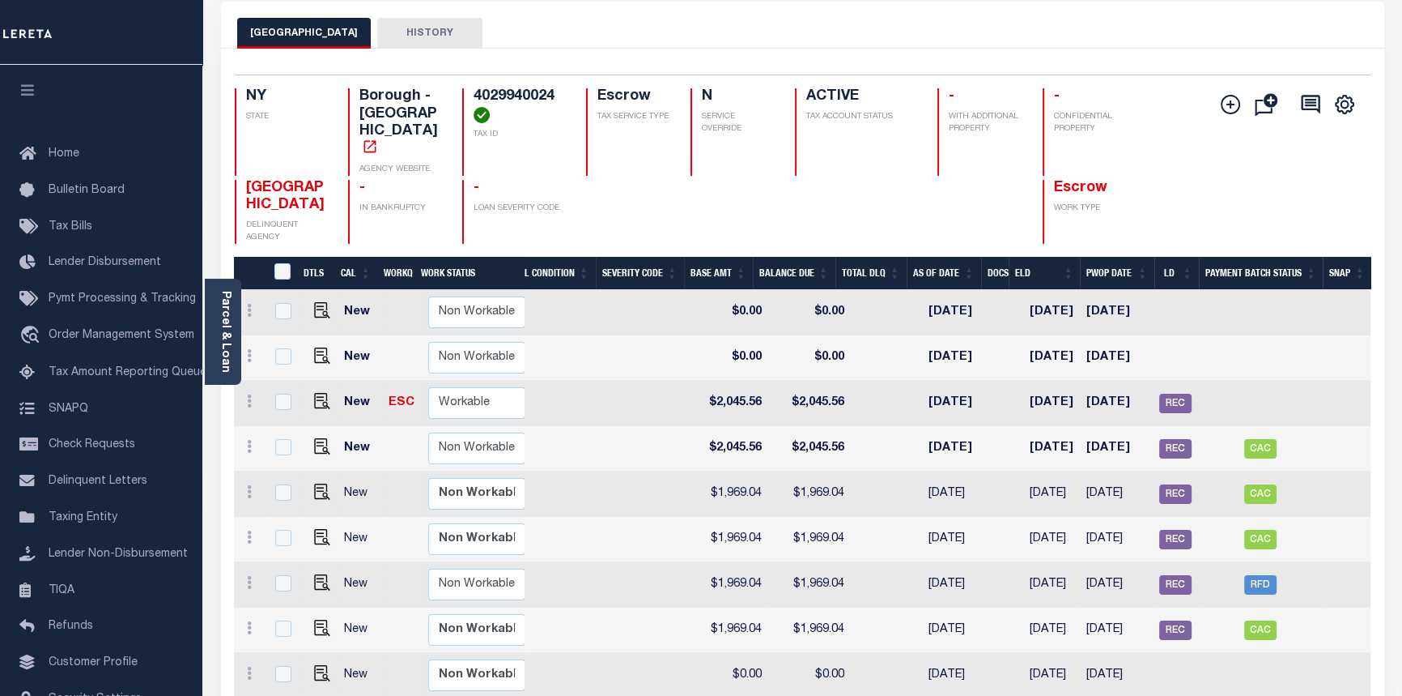
scroll to position [69, 0]
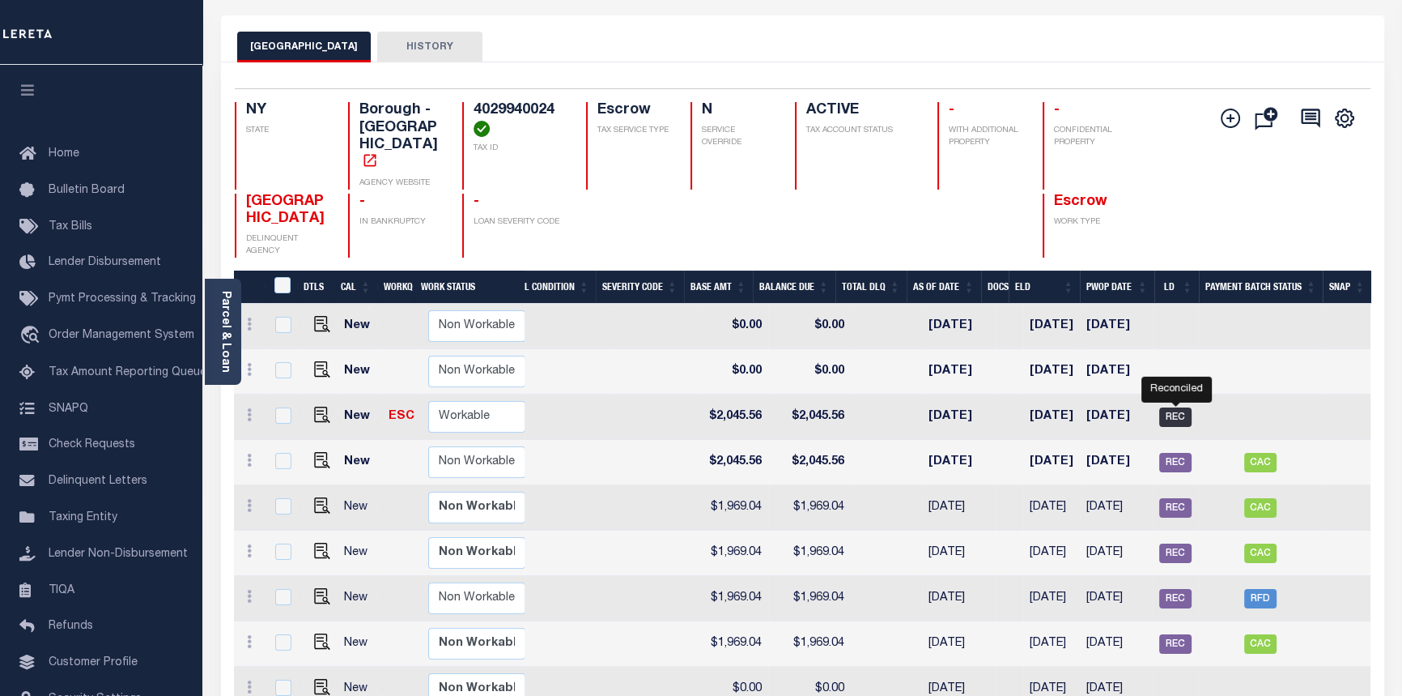
click at [1177, 407] on span "REC" at bounding box center [1176, 416] width 32 height 19
checkbox input "true"
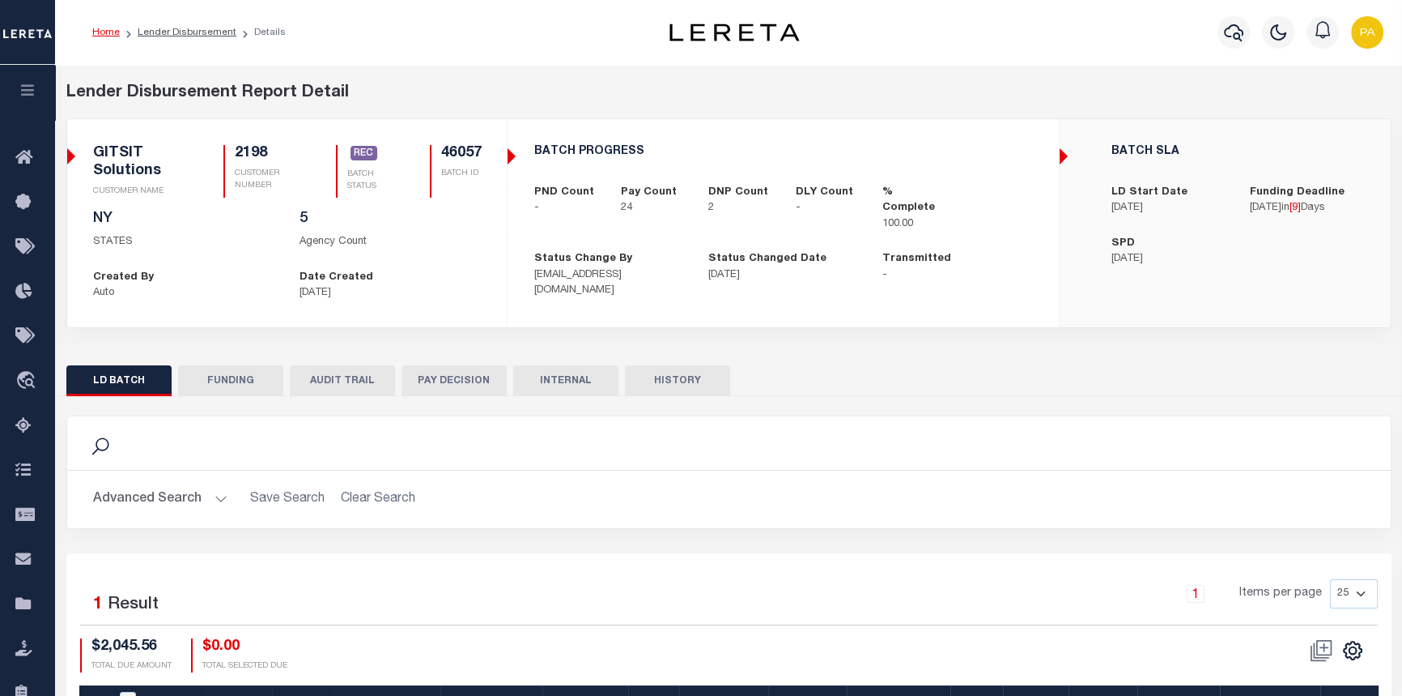
click at [96, 33] on link "Home" at bounding box center [106, 33] width 28 height 10
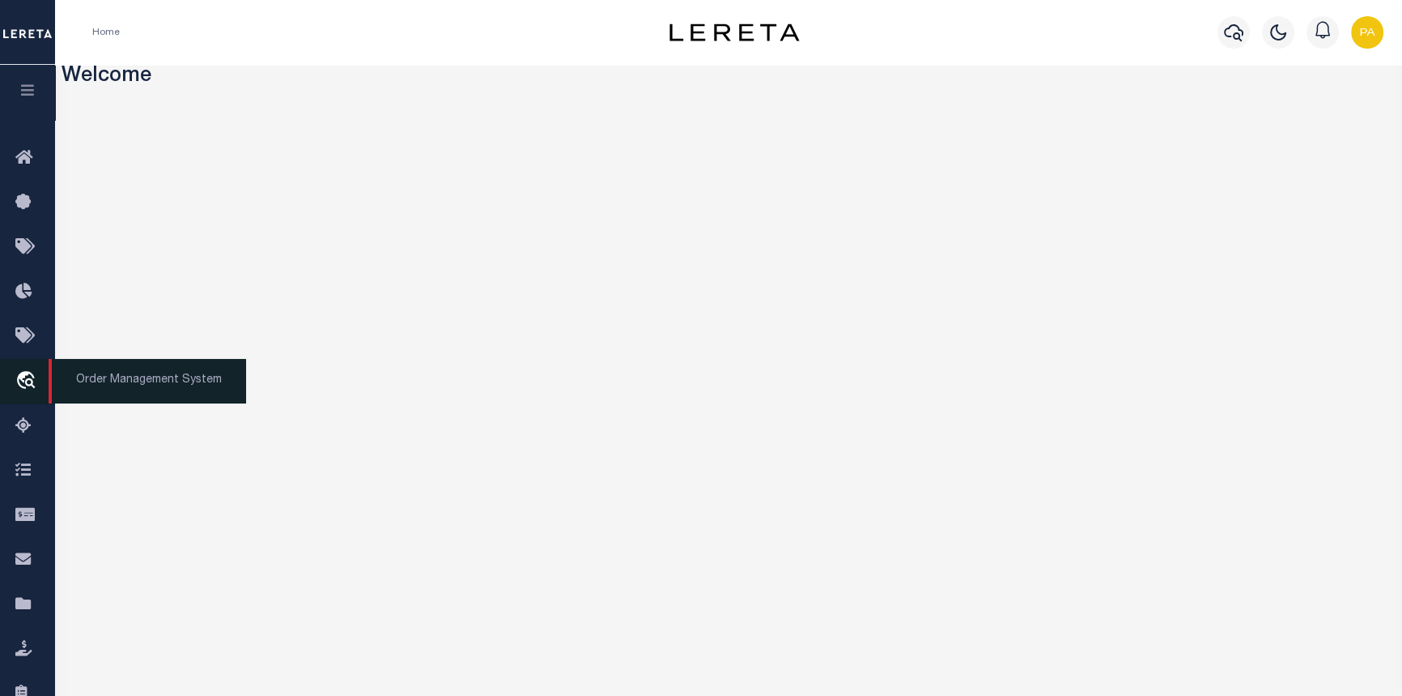
click at [177, 379] on span "Order Management System" at bounding box center [148, 381] width 198 height 45
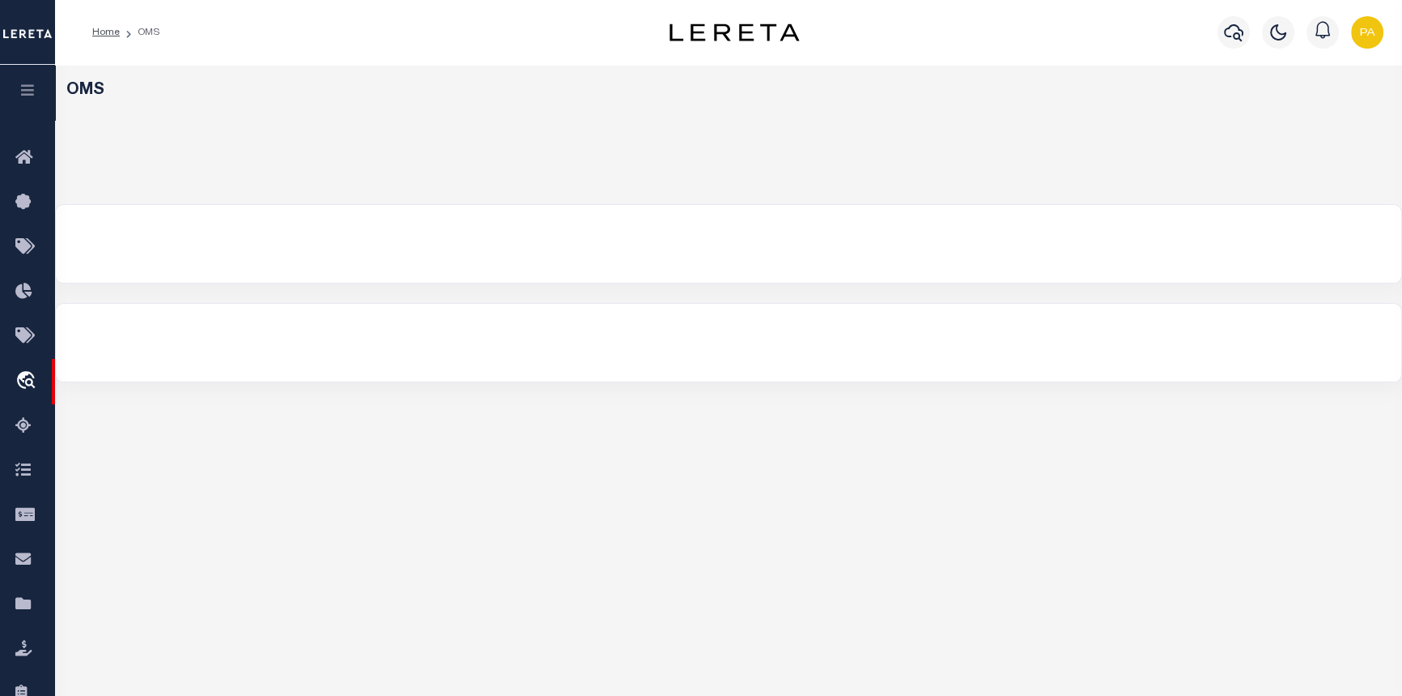
select select "200"
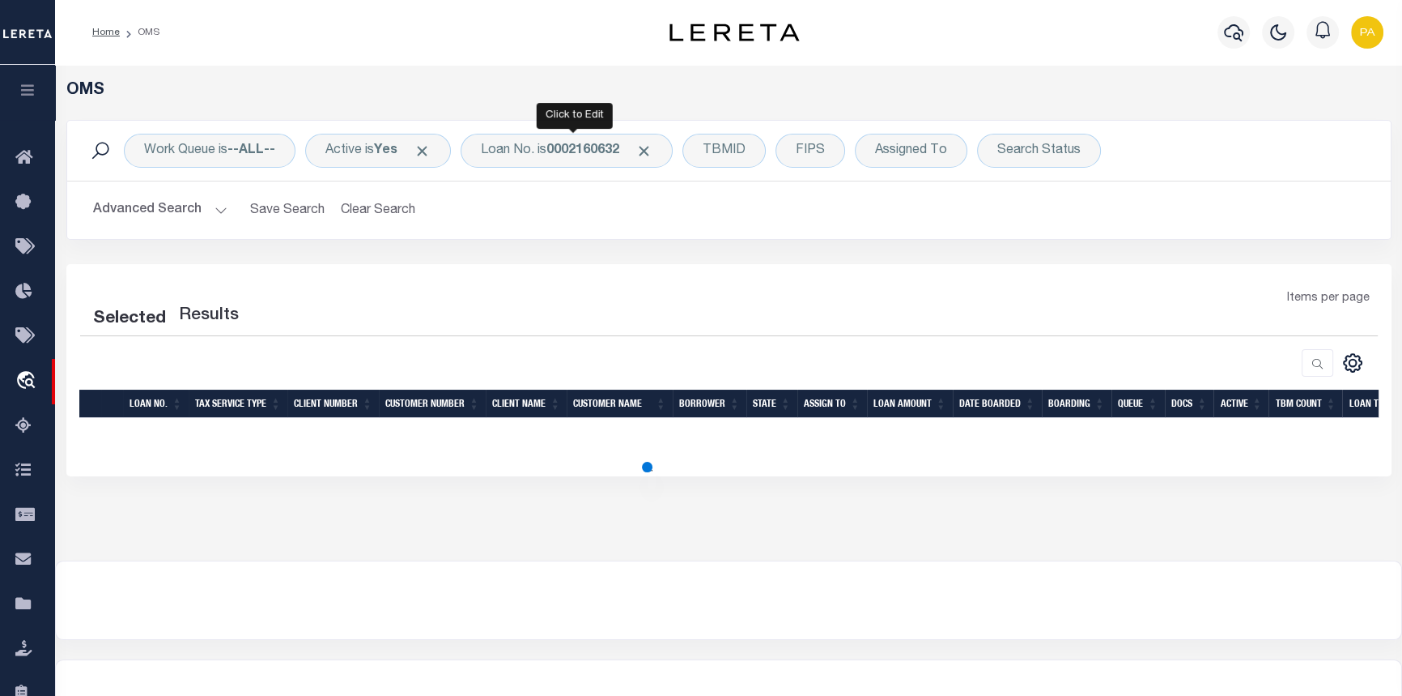
select select "200"
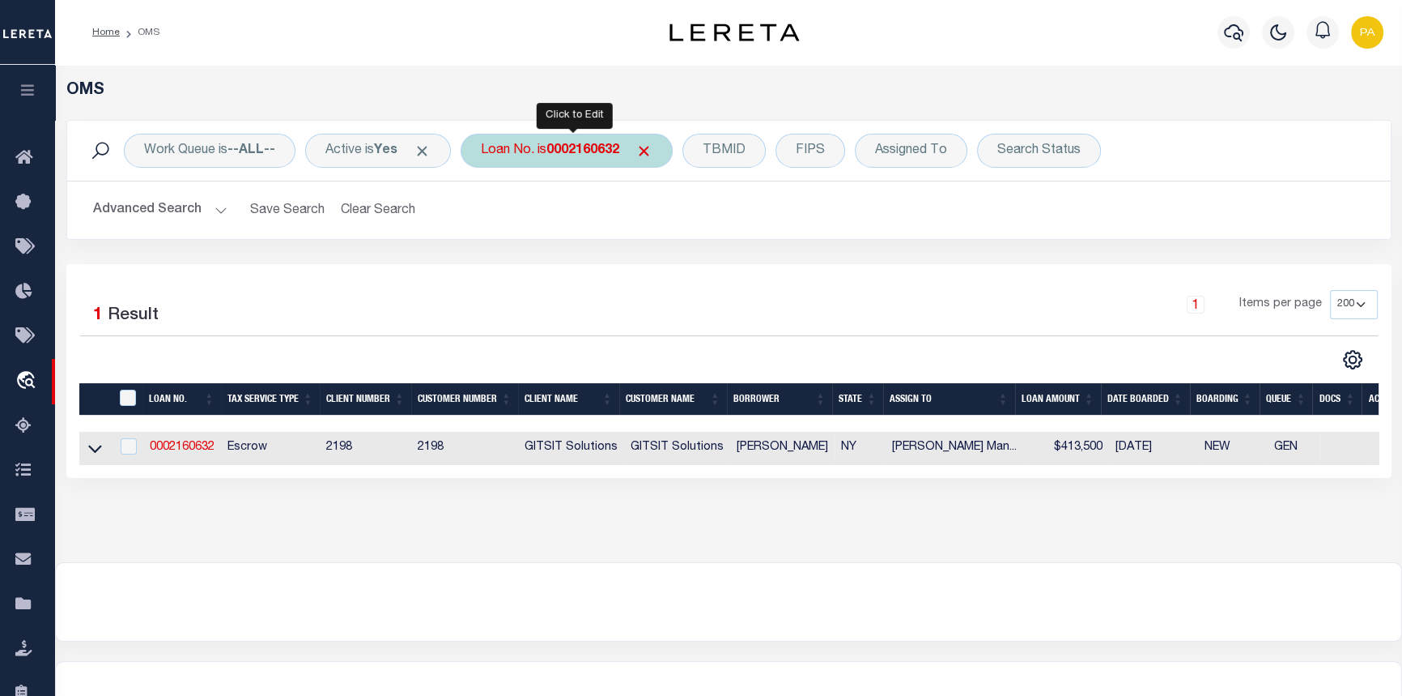
click at [582, 151] on b "0002160632" at bounding box center [583, 150] width 73 height 13
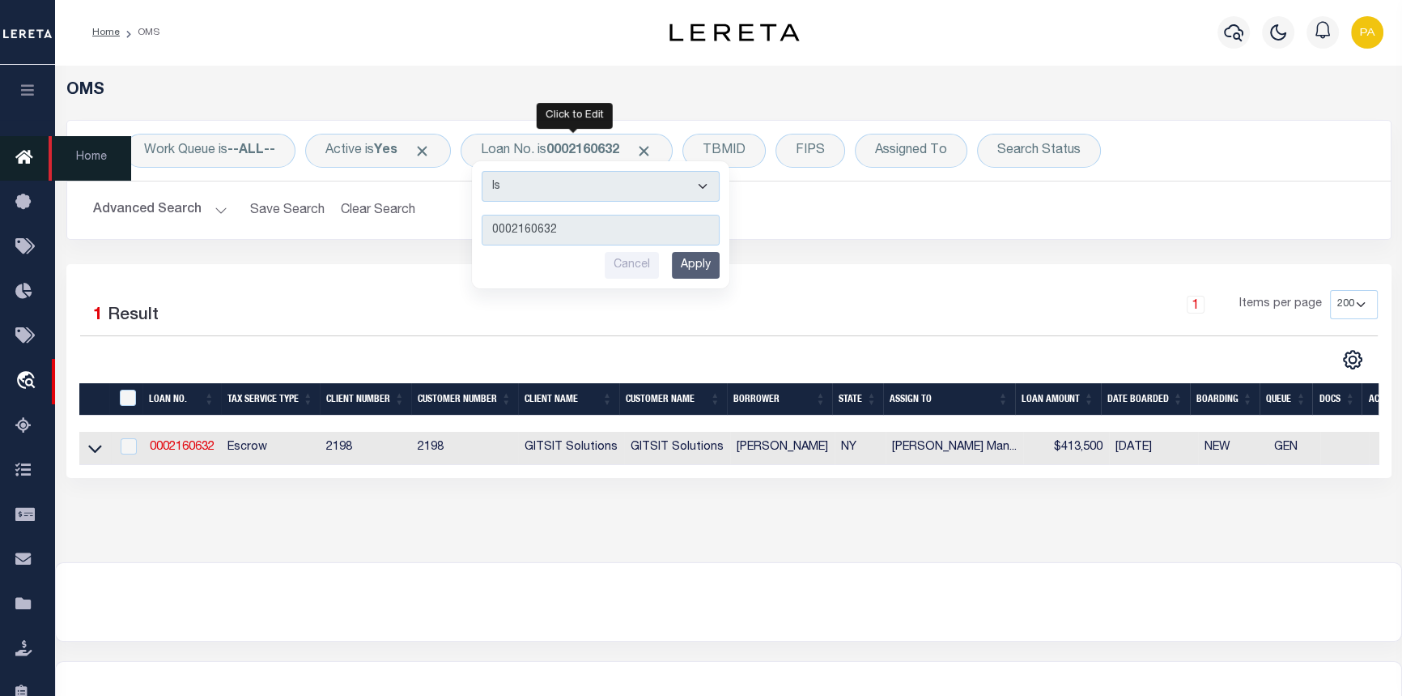
drag, startPoint x: 570, startPoint y: 231, endPoint x: 25, endPoint y: 163, distance: 549.2
click at [25, 163] on div "Home OMS Profile" at bounding box center [701, 380] width 1402 height 760
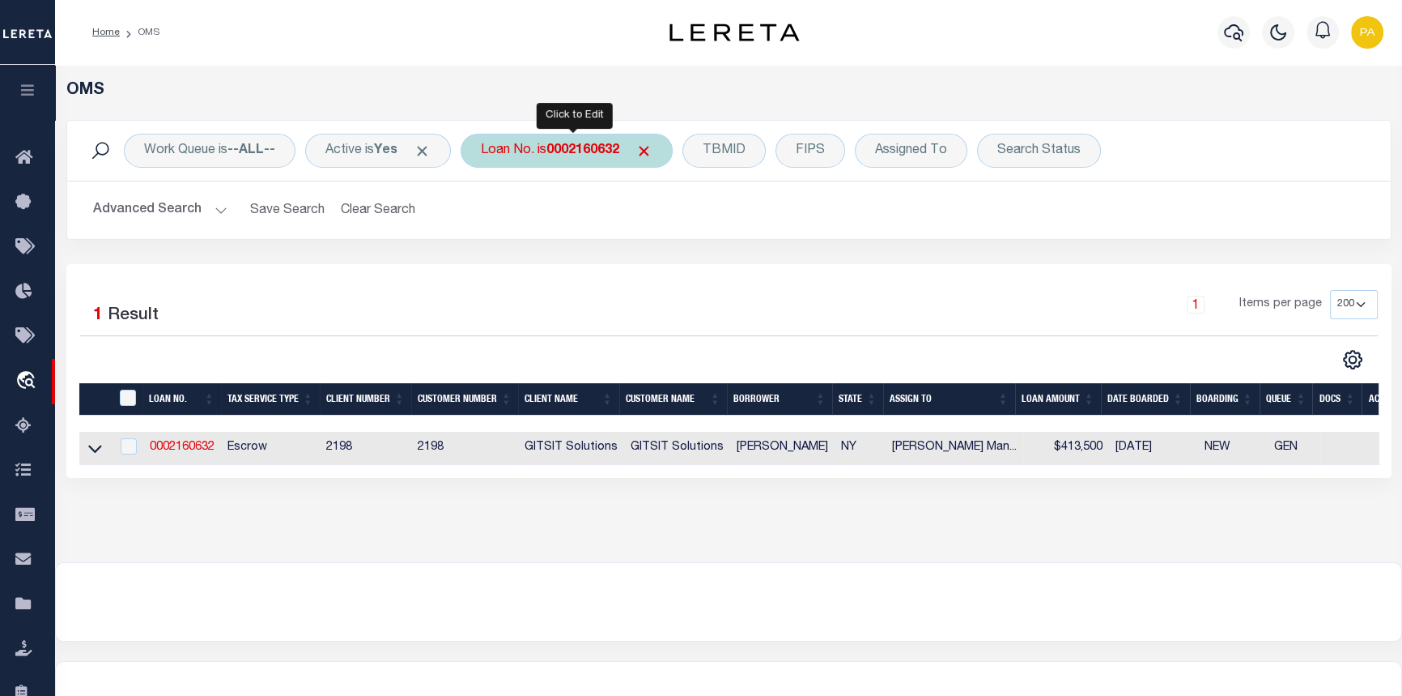
click at [571, 151] on b "0002160632" at bounding box center [583, 150] width 73 height 13
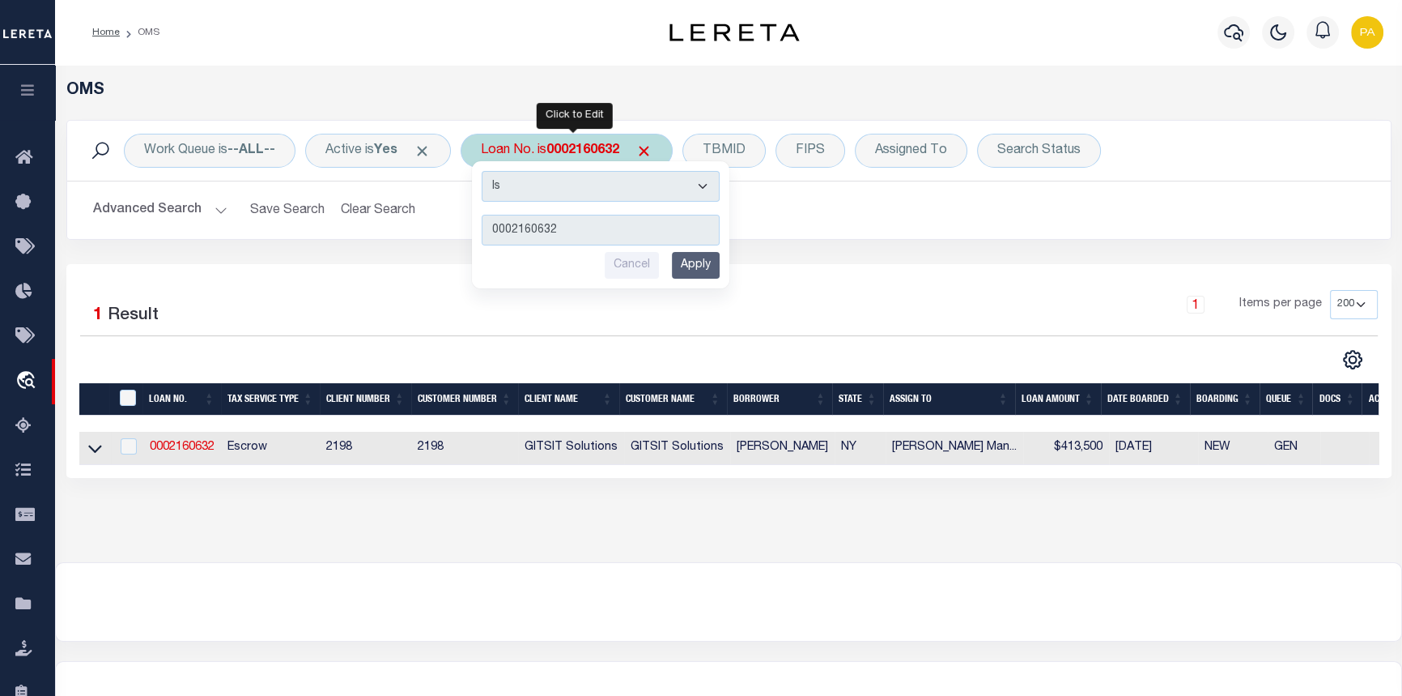
type input "10022106"
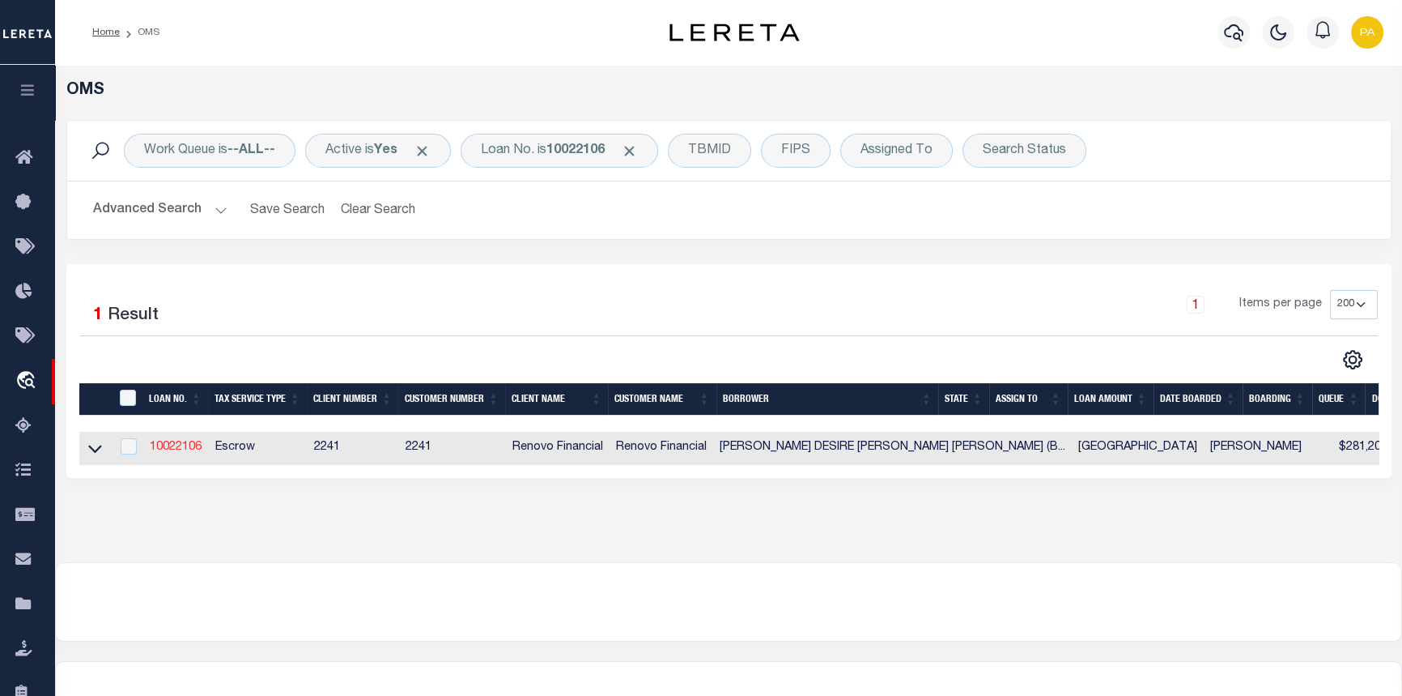
click at [187, 453] on link "10022106" at bounding box center [176, 446] width 52 height 11
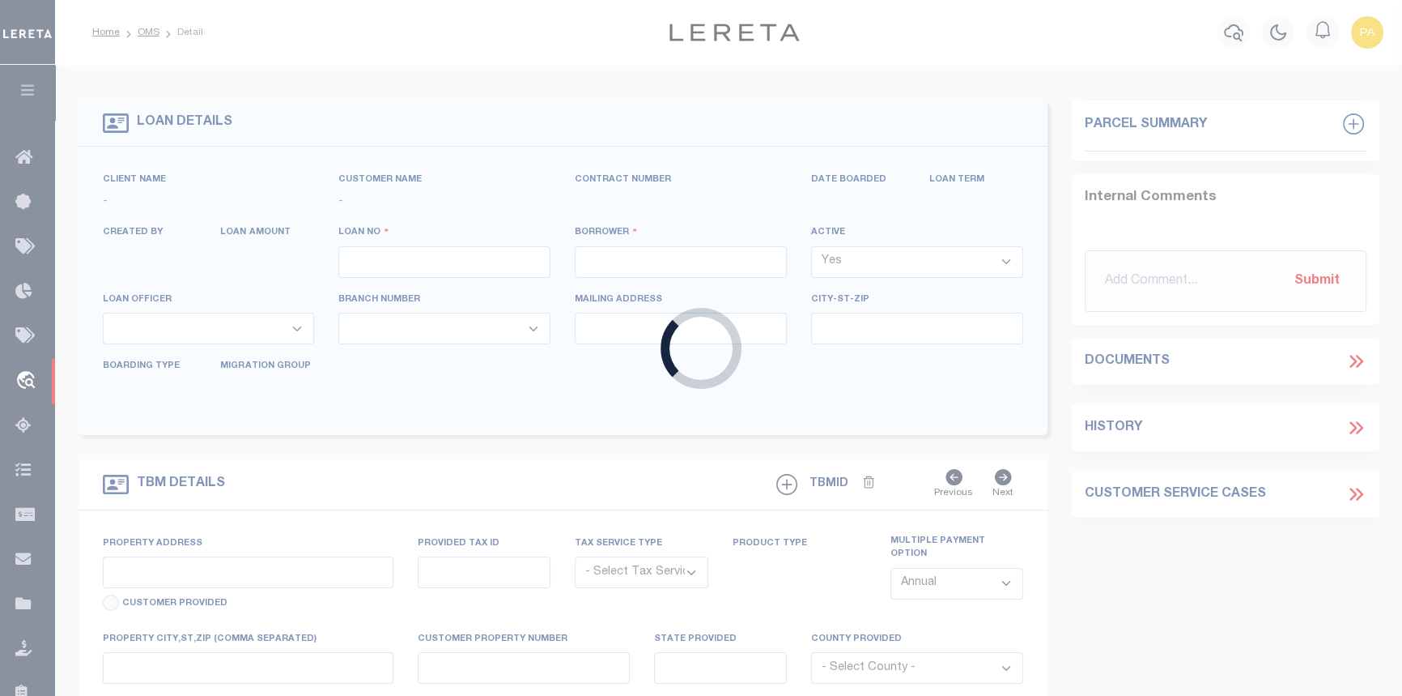
type input "10022106"
type input "ERIC DESIRE KENFACK DONFACK (BUSINESS)"
select select
select select "400"
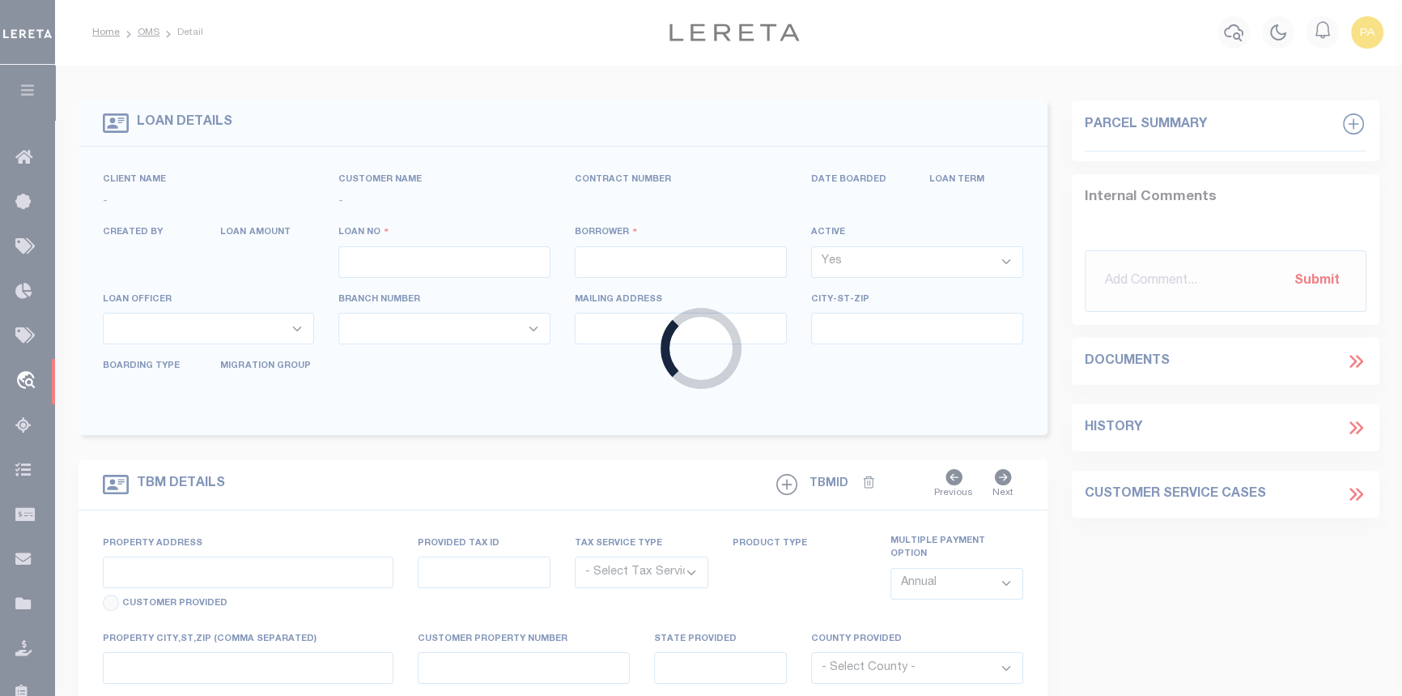
select select "Escrow"
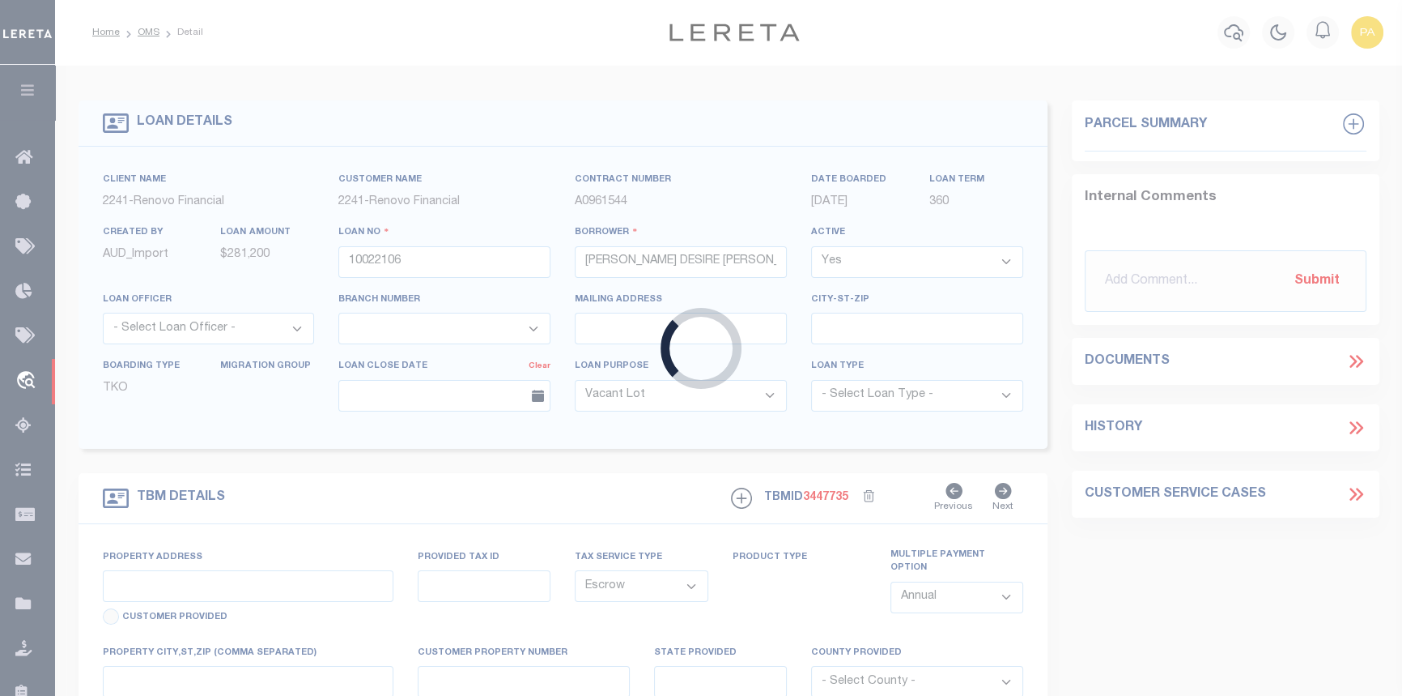
type input "2560 ALLEGRETTO SEA DRIVE"
select select
type input "KATY, TX 77493"
type input "a0kUS00000Bodav"
type input "[GEOGRAPHIC_DATA]"
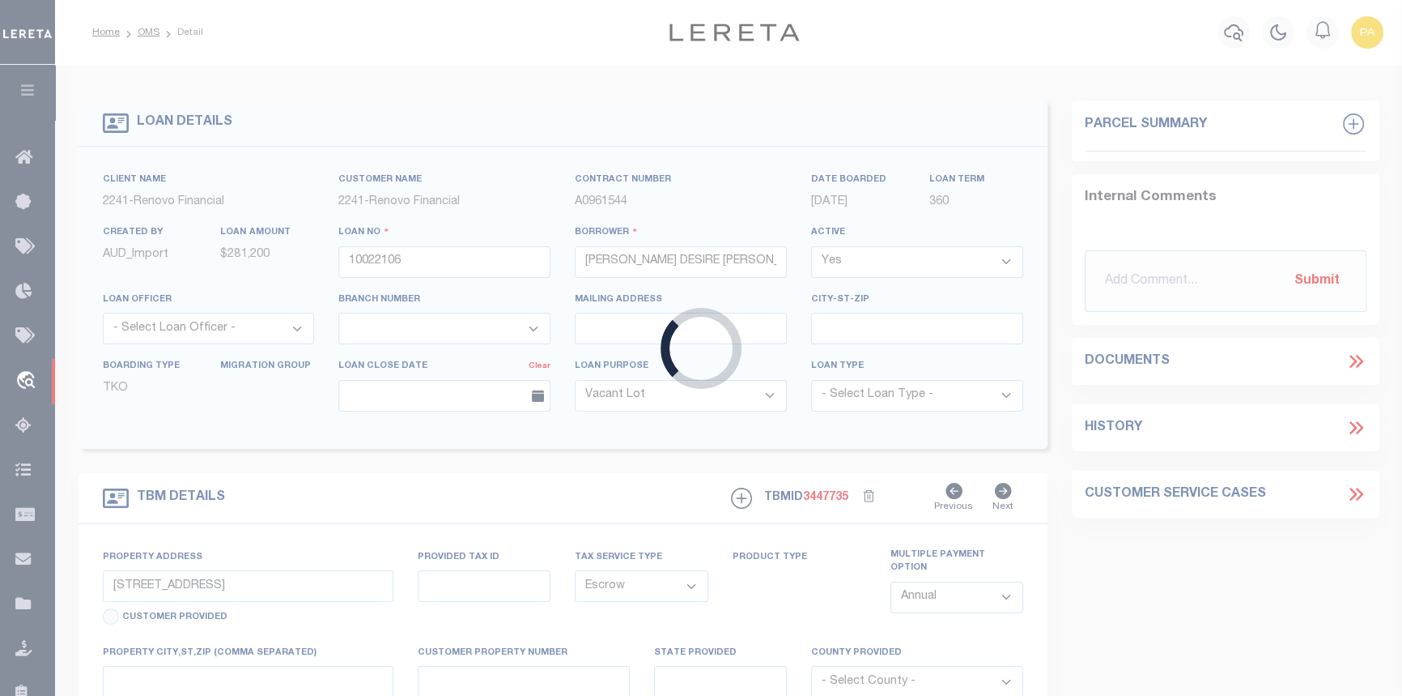
select select
select select "25067"
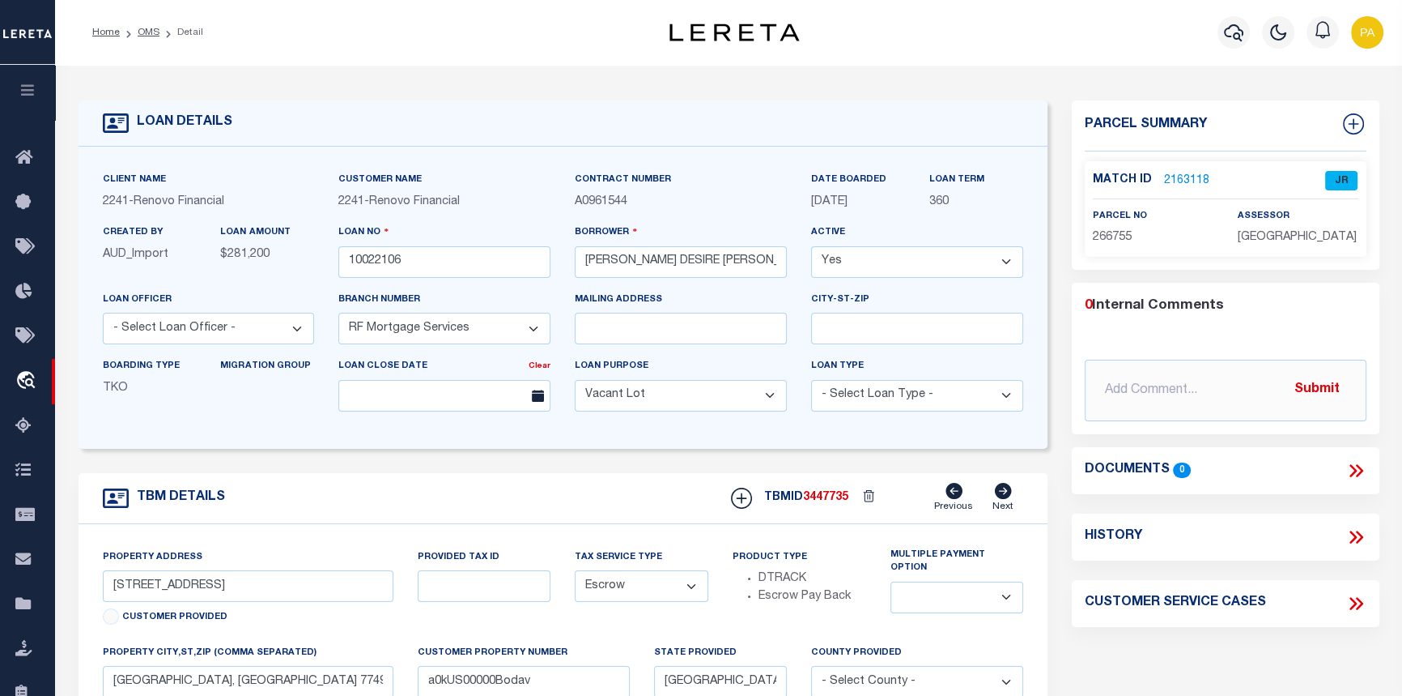
click at [1182, 185] on link "2163118" at bounding box center [1186, 180] width 45 height 17
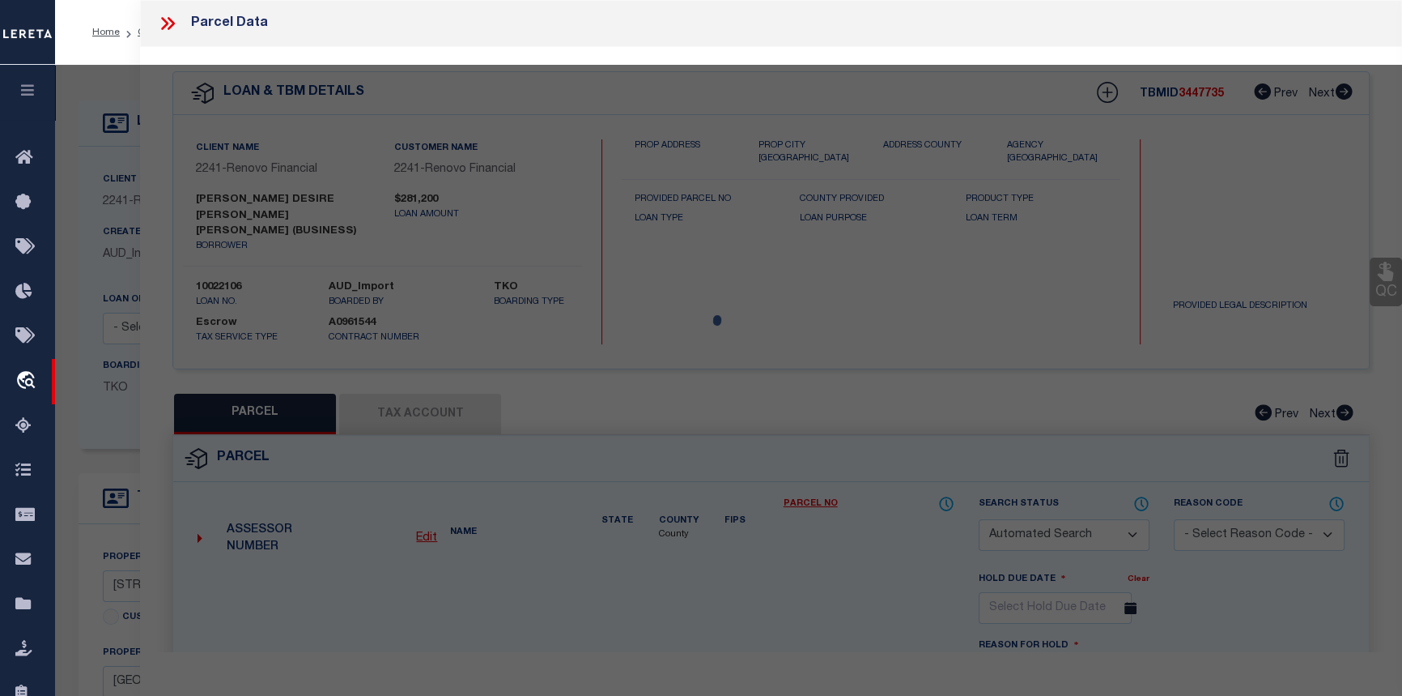
checkbox input "false"
select select "JR"
type input "DONFACK ERIC DESIRE KENFACK"
select select "AGW"
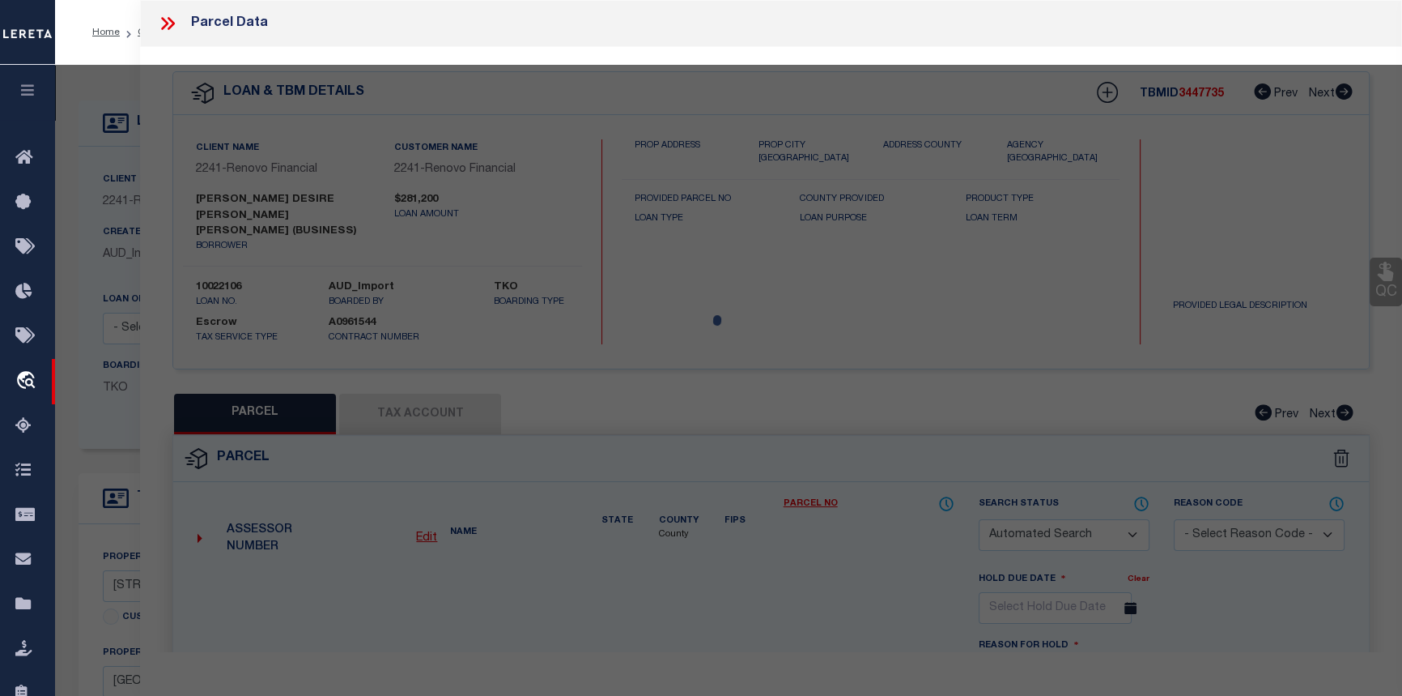
select select "ADD"
type input "2560 ALLEGRETTO SEA DR"
type input "KATY, TX 77493"
type textarea "S800025 SUNTERRA 25 BLK 3 LOT 16"
type textarea "For KATY ISD, Fort Bend county is not available on entity list."
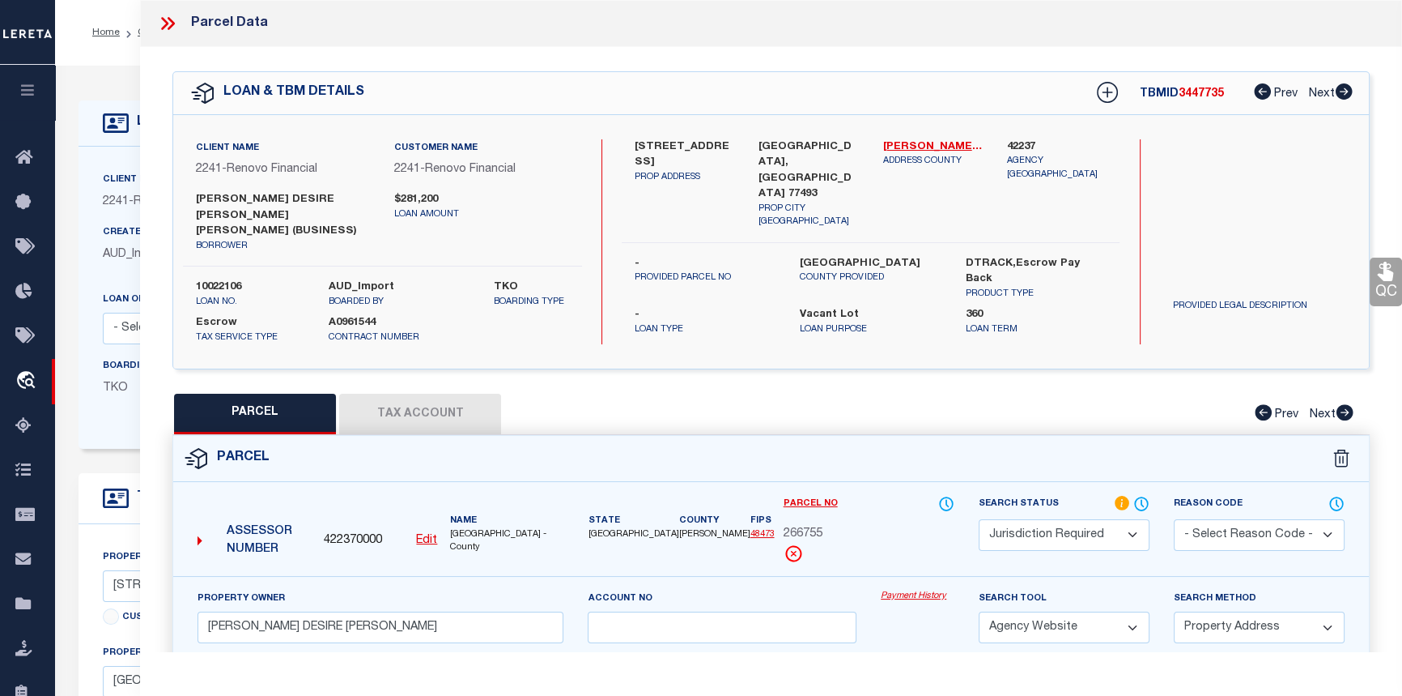
click at [414, 394] on button "Tax Account" at bounding box center [420, 414] width 162 height 40
select select "100"
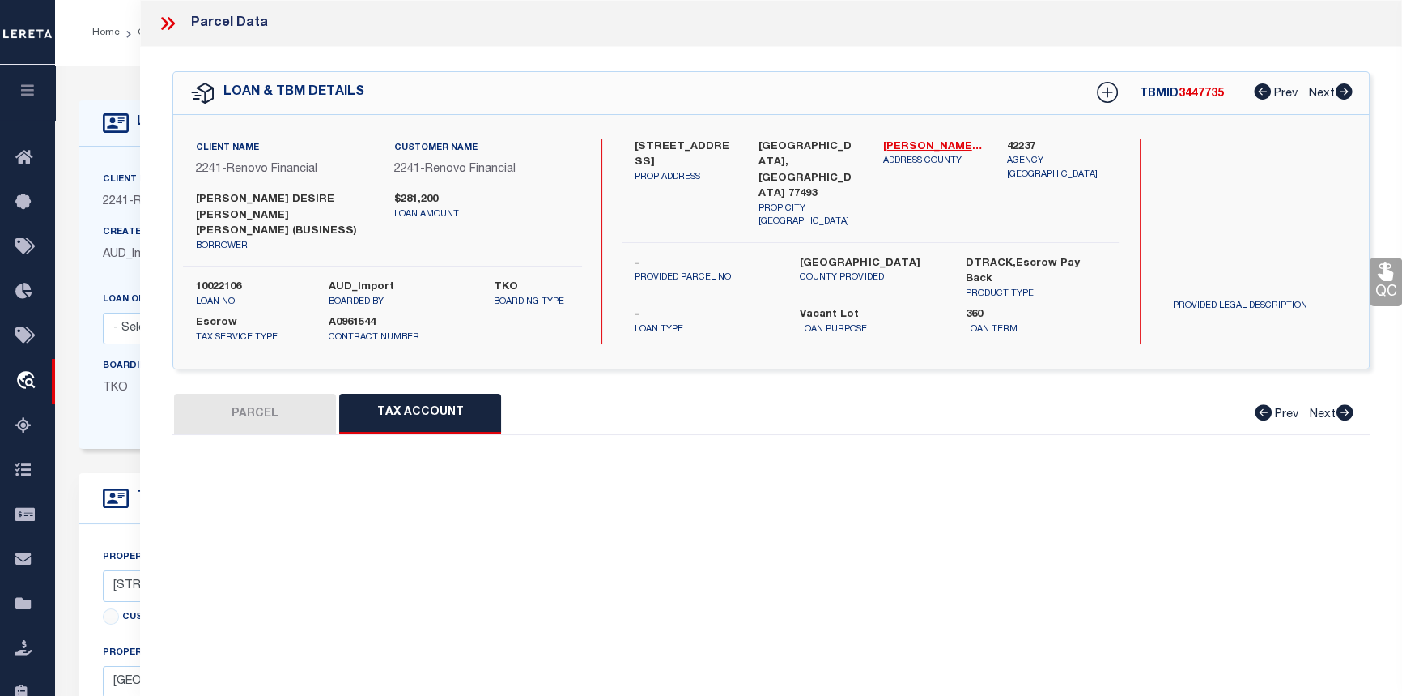
select select "100"
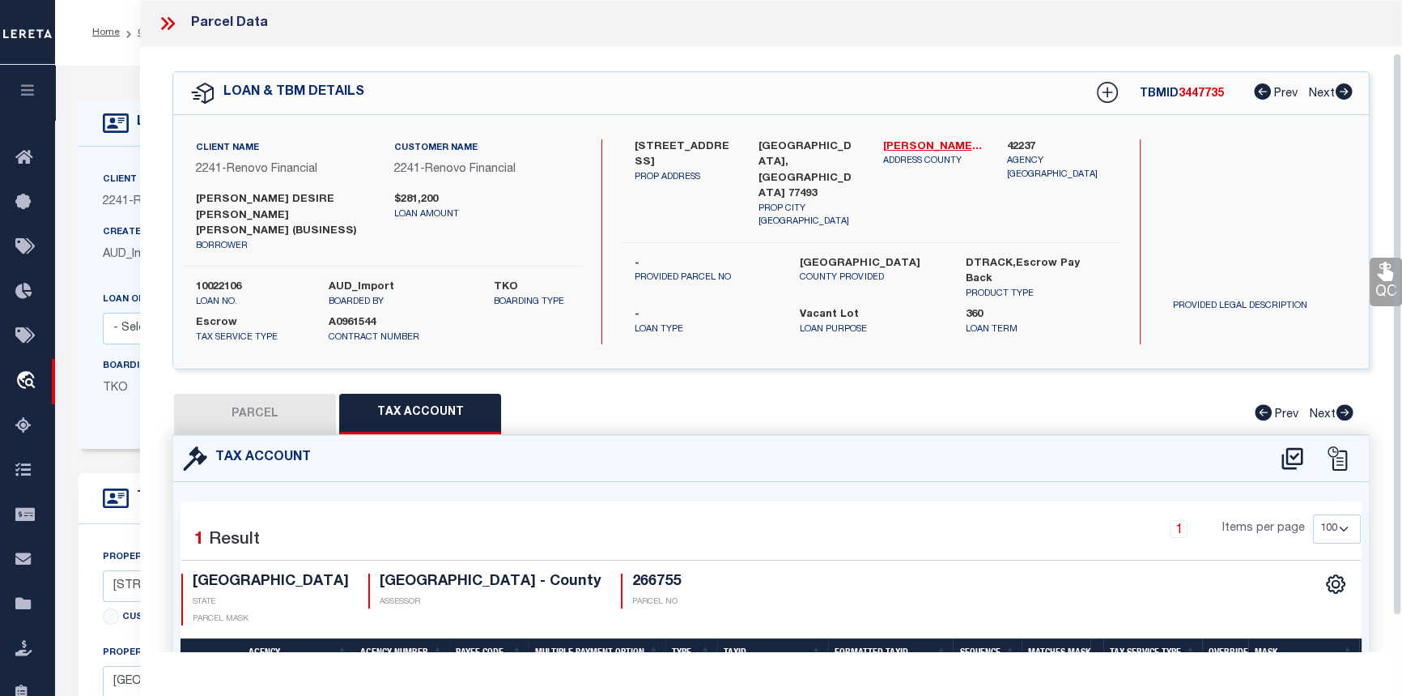
scroll to position [101, 0]
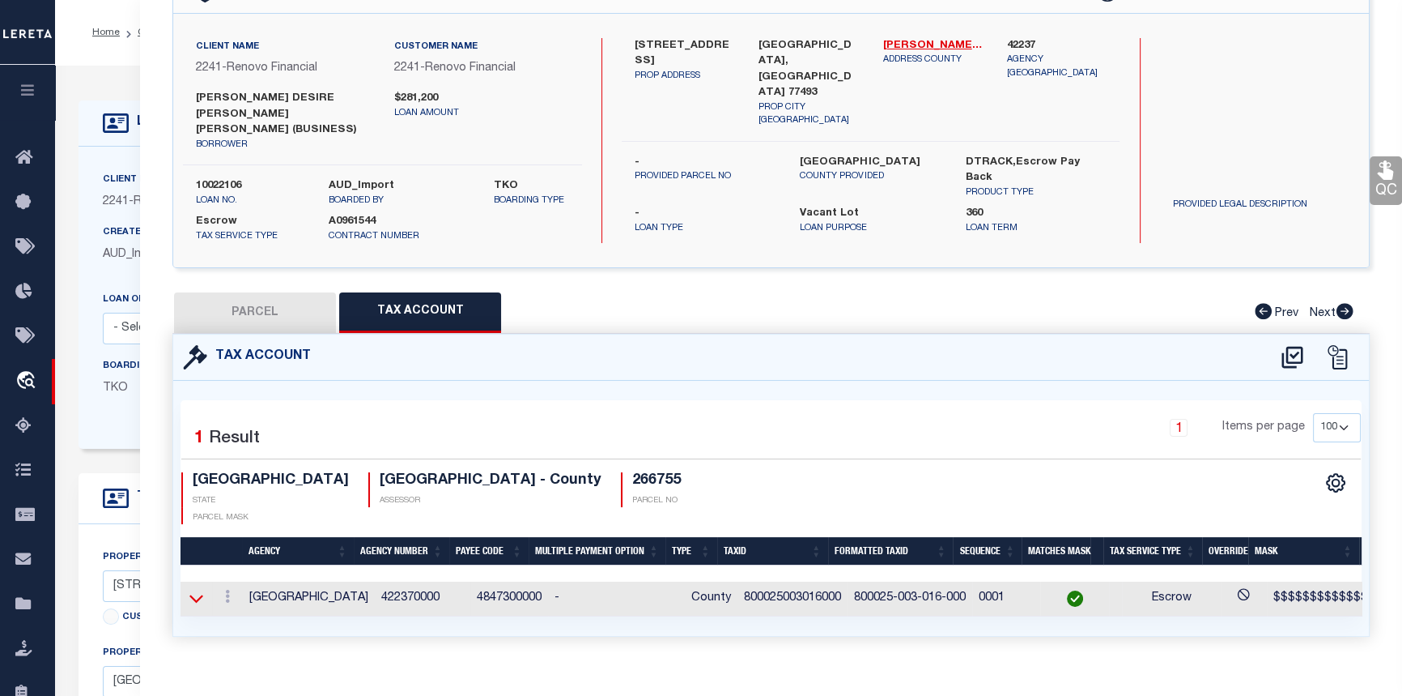
click at [196, 589] on icon at bounding box center [196, 597] width 14 height 17
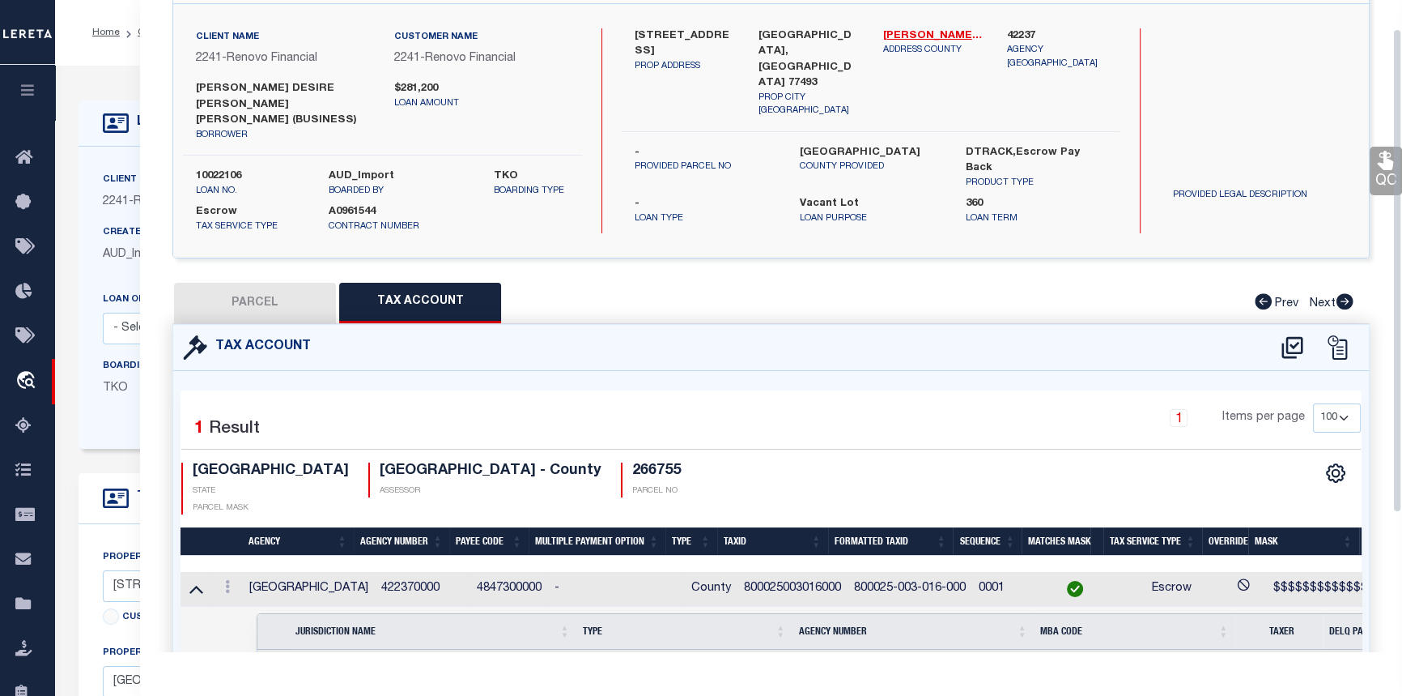
scroll to position [0, 0]
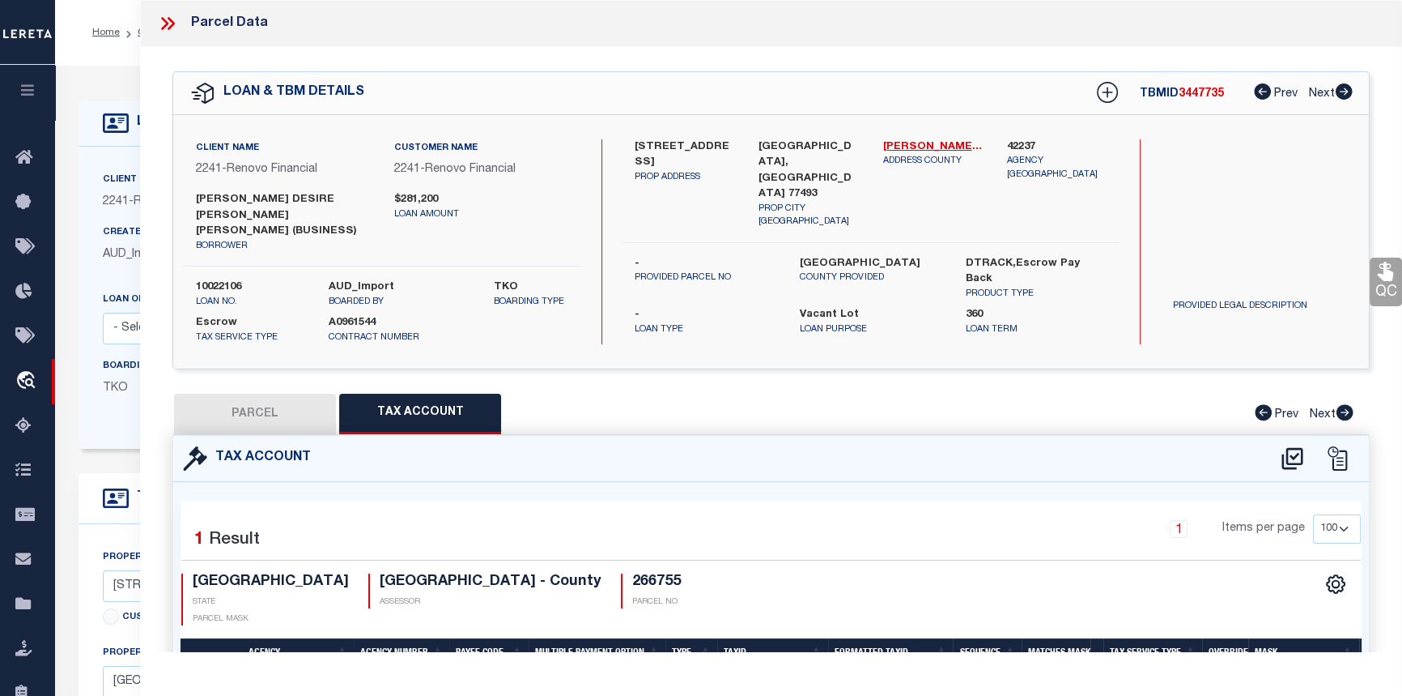
click at [250, 394] on button "PARCEL" at bounding box center [255, 414] width 162 height 40
select select "AS"
select select
checkbox input "false"
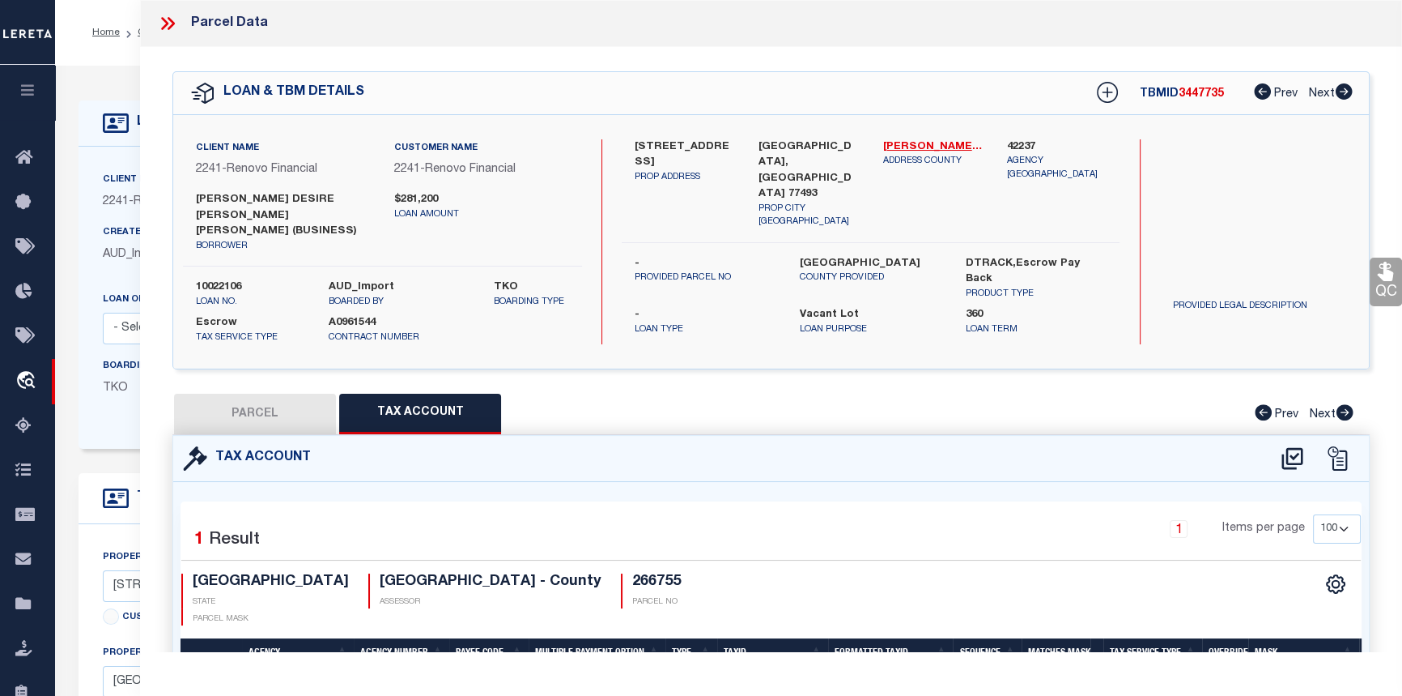
checkbox input "false"
select select "JR"
type input "DONFACK ERIC DESIRE KENFACK"
select select "AGW"
select select "ADD"
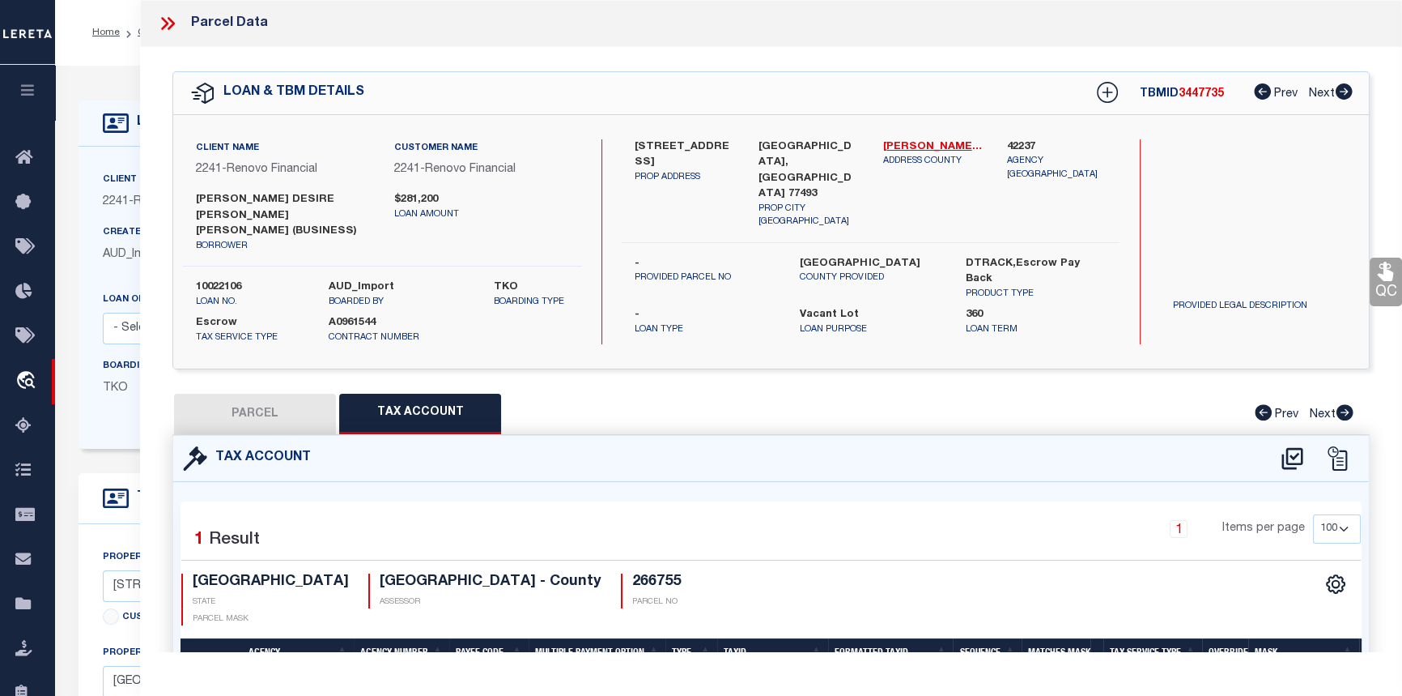
type input "2560 ALLEGRETTO SEA DR"
type input "KATY, TX 77493"
type textarea "S800025 SUNTERRA 25 BLK 3 LOT 16"
type textarea "For KATY ISD, Fort Bend county is not available on entity list."
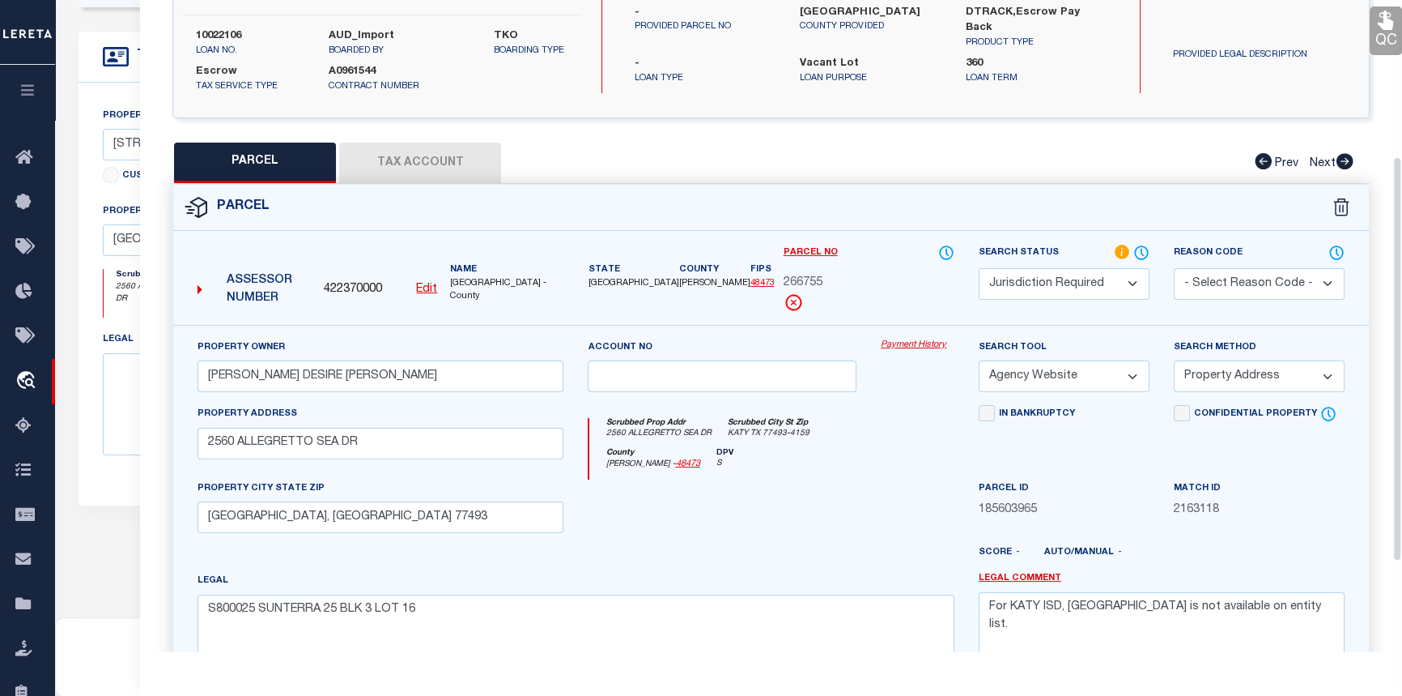
scroll to position [147, 0]
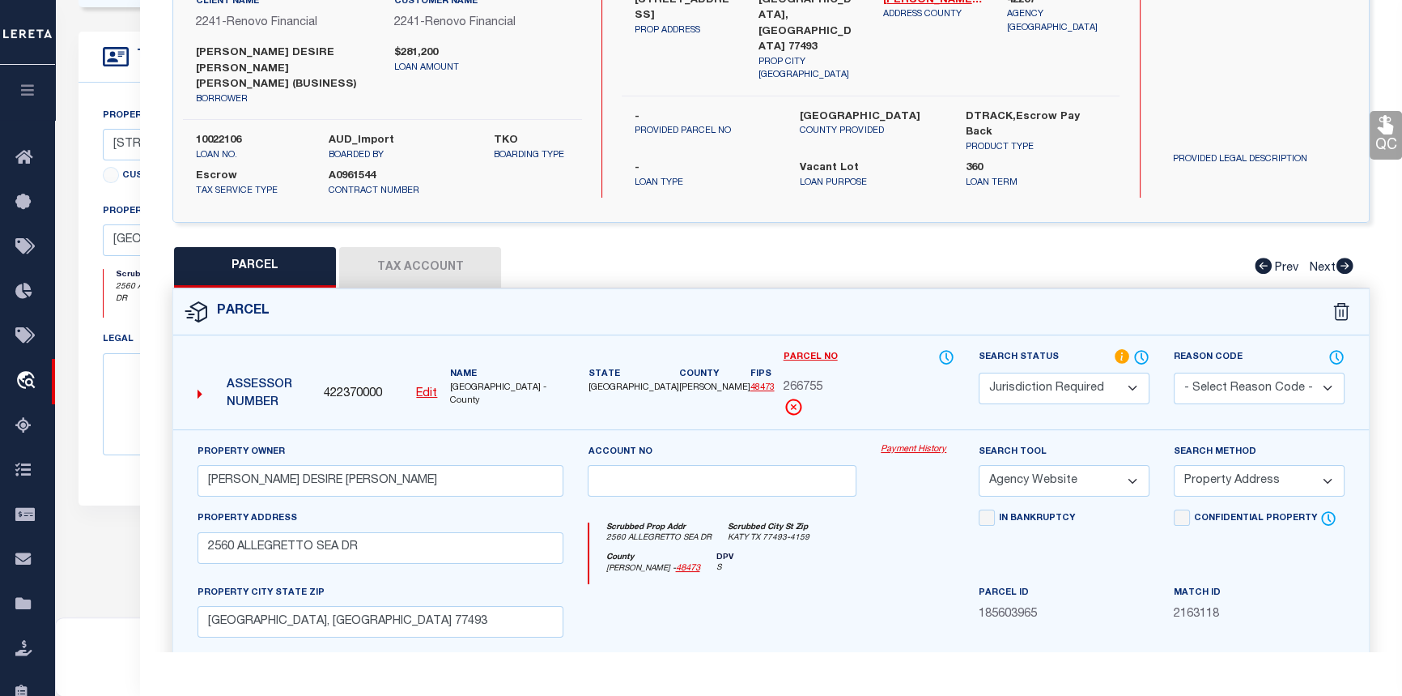
click at [423, 251] on button "Tax Account" at bounding box center [420, 267] width 162 height 40
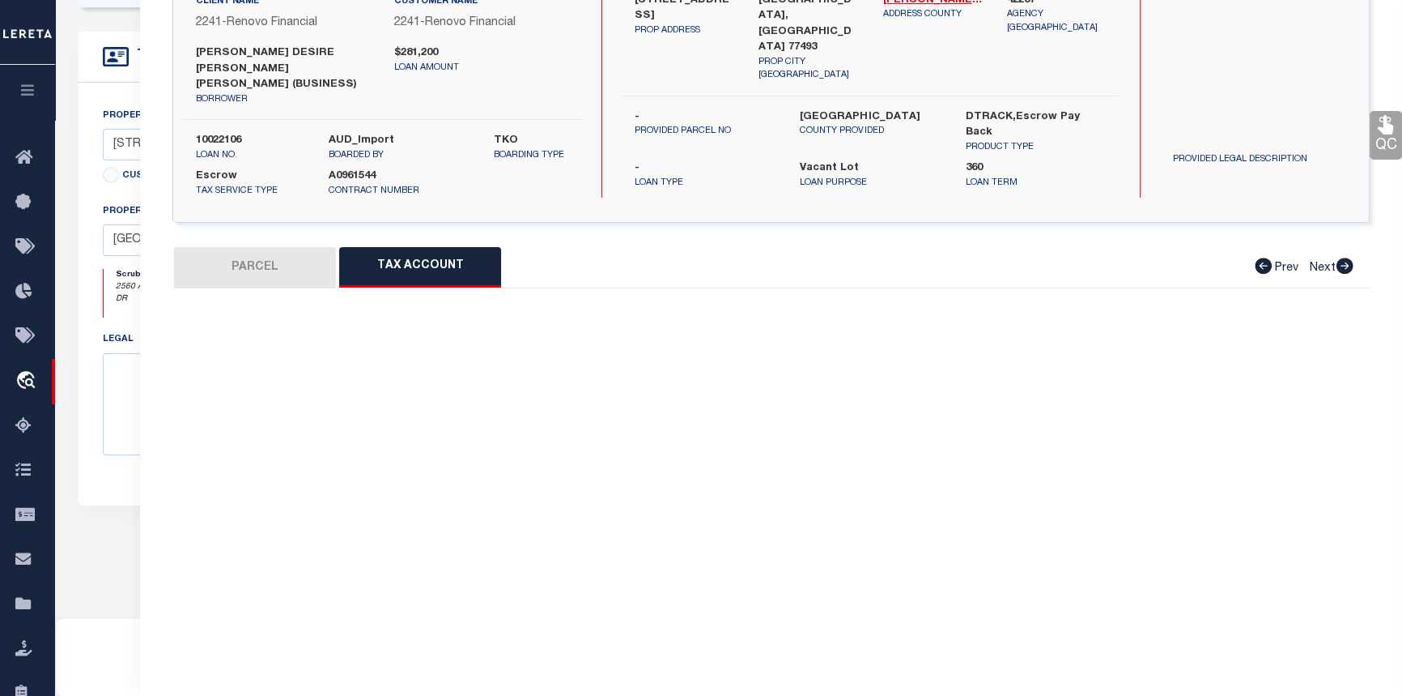
select select "100"
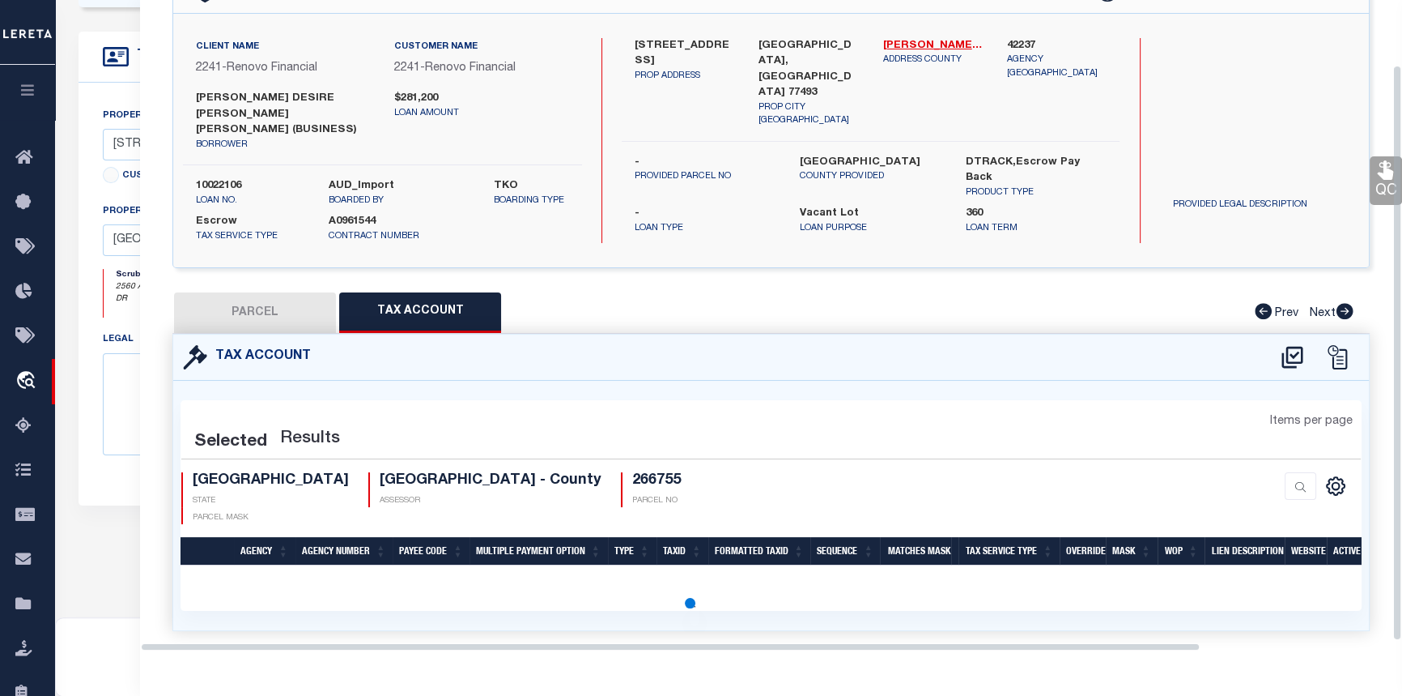
select select "100"
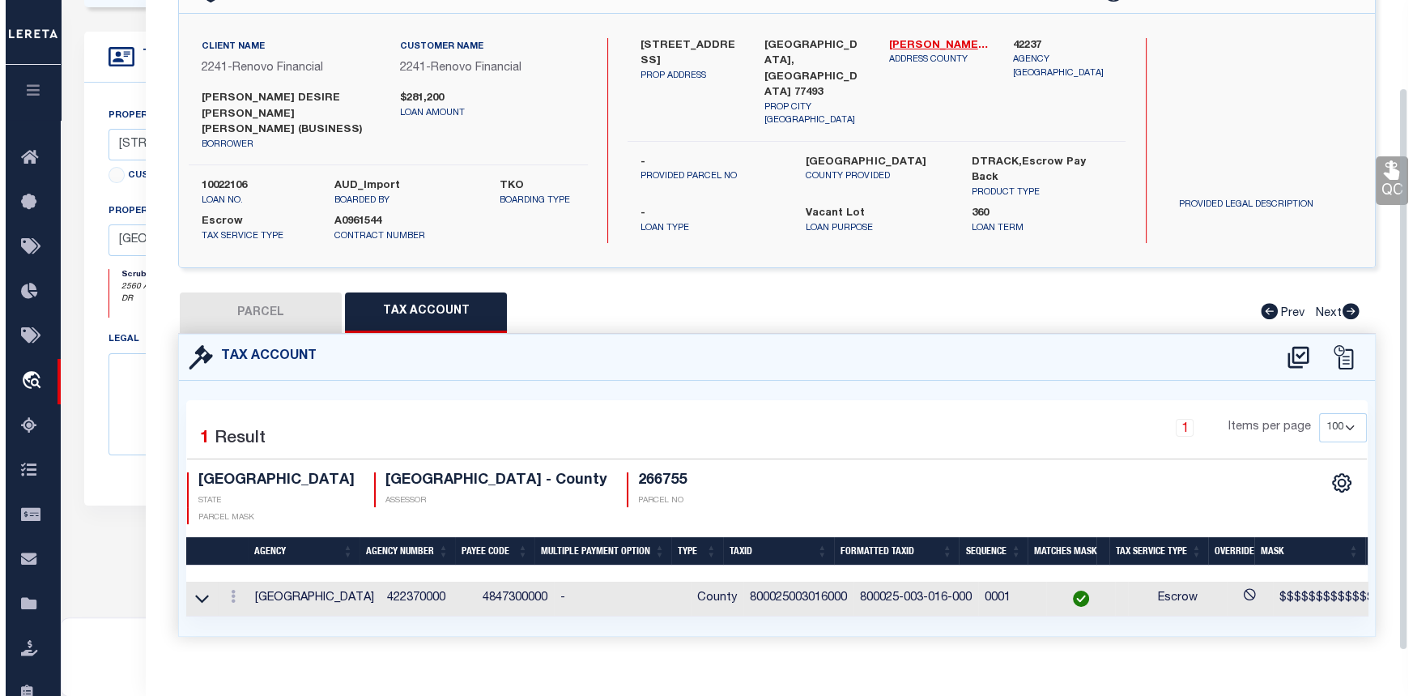
scroll to position [101, 0]
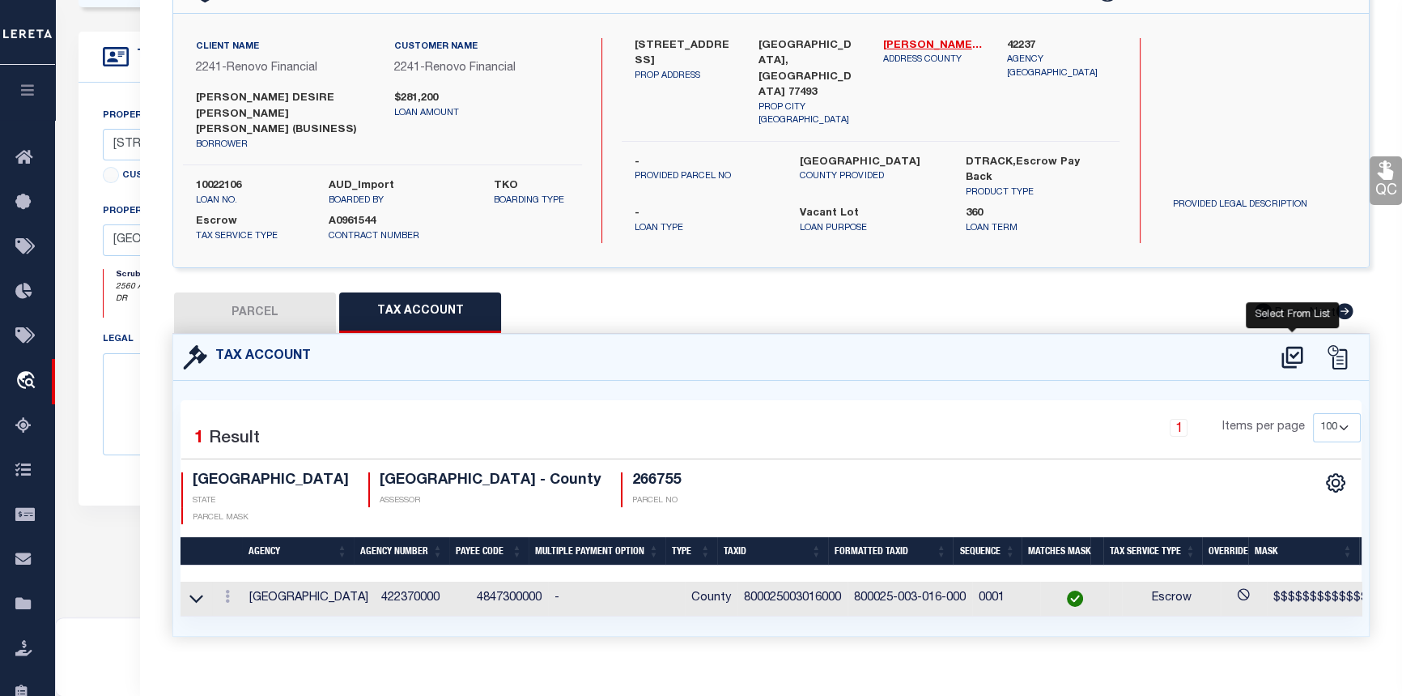
click at [1287, 347] on icon at bounding box center [1292, 358] width 21 height 22
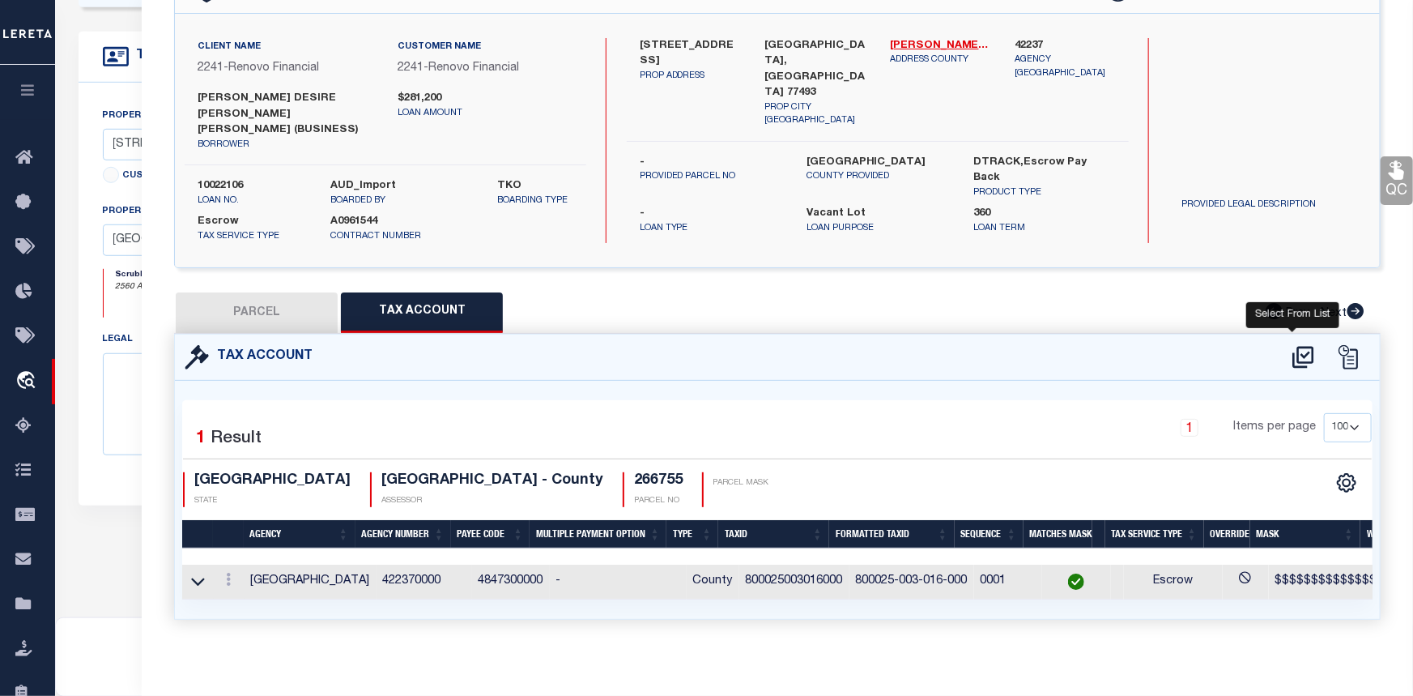
select select "100"
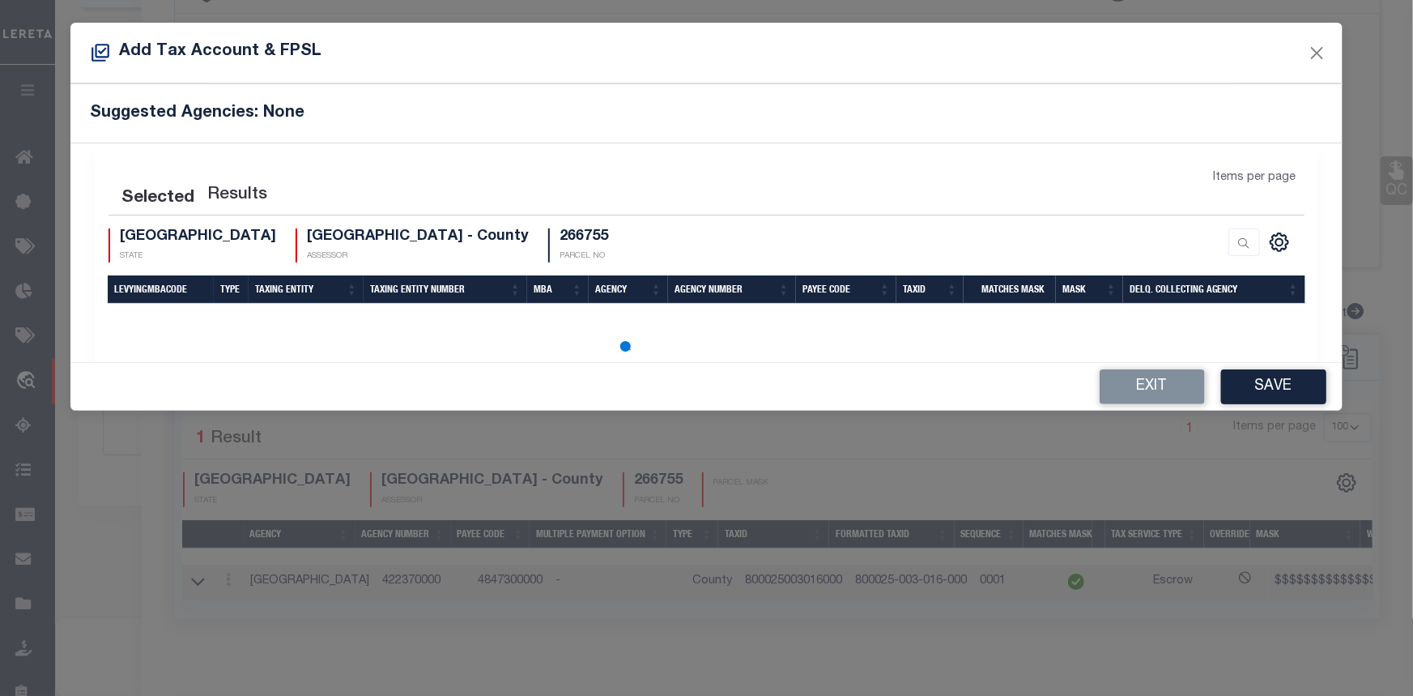
select select "100"
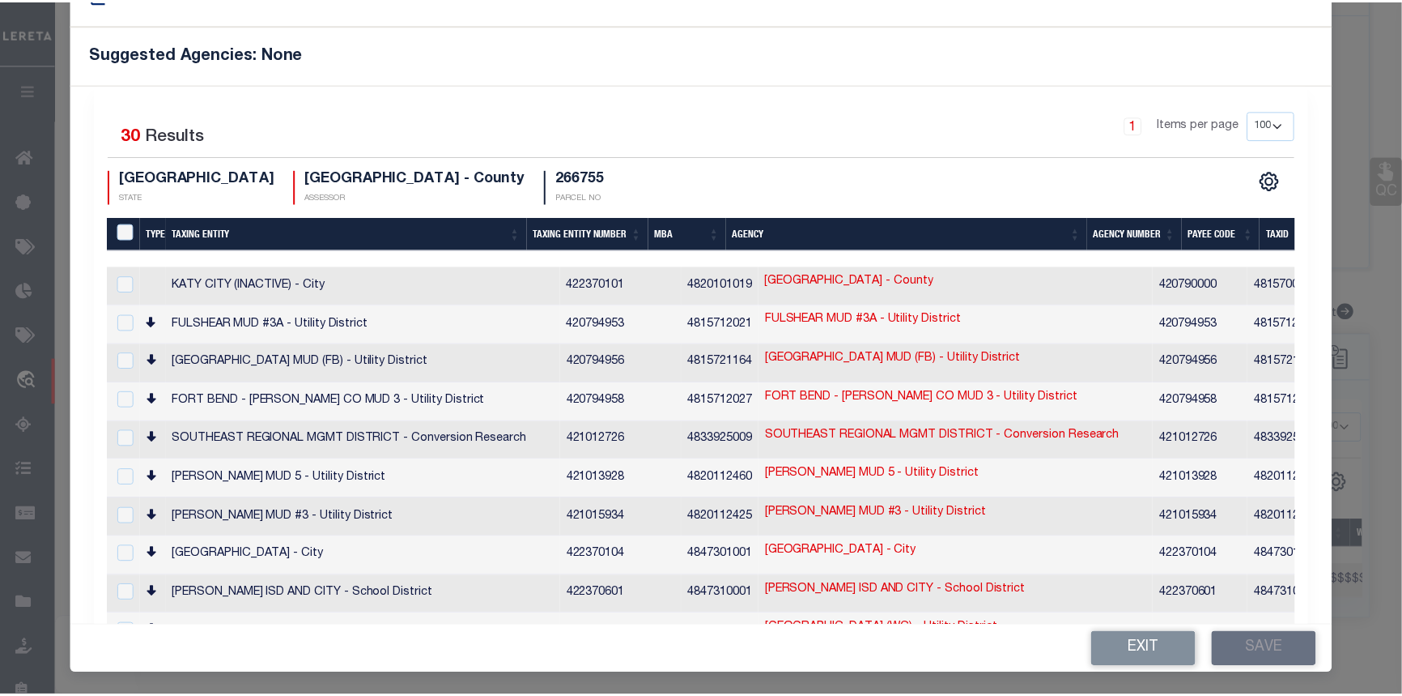
scroll to position [0, 0]
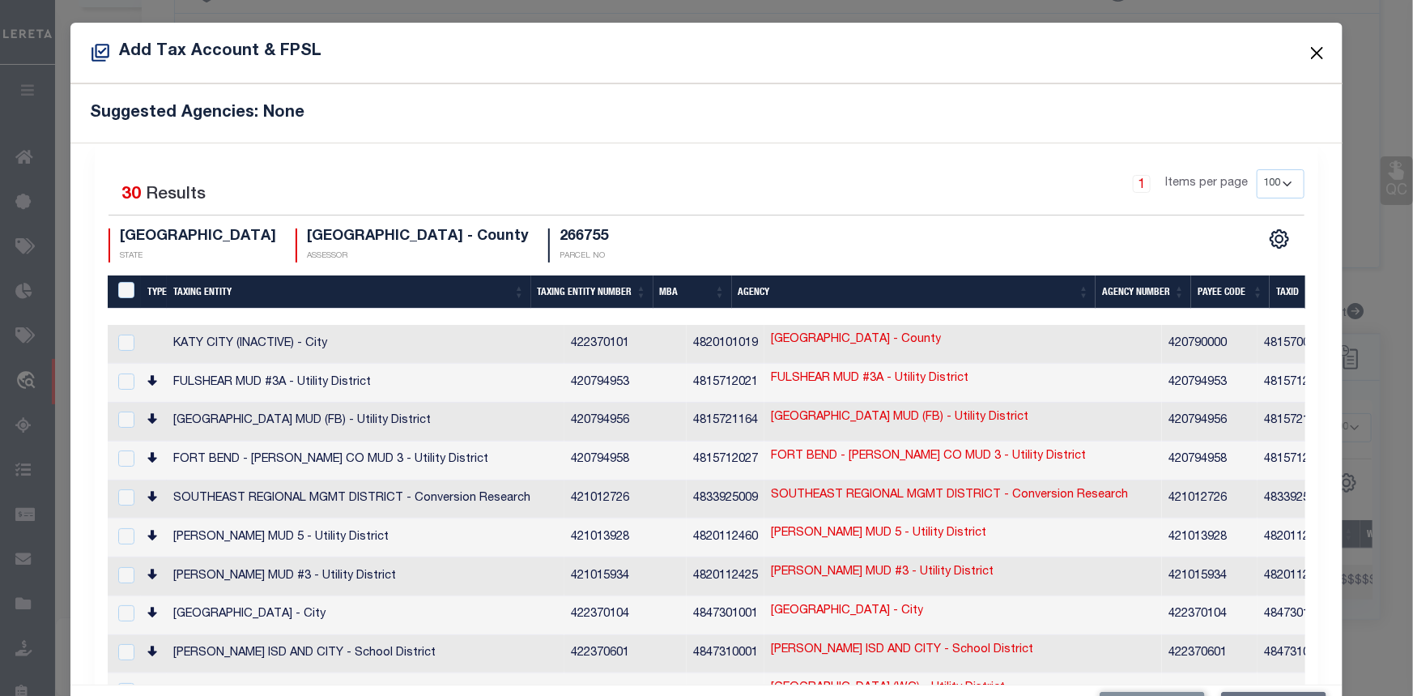
click at [1307, 49] on button "Close" at bounding box center [1317, 52] width 21 height 21
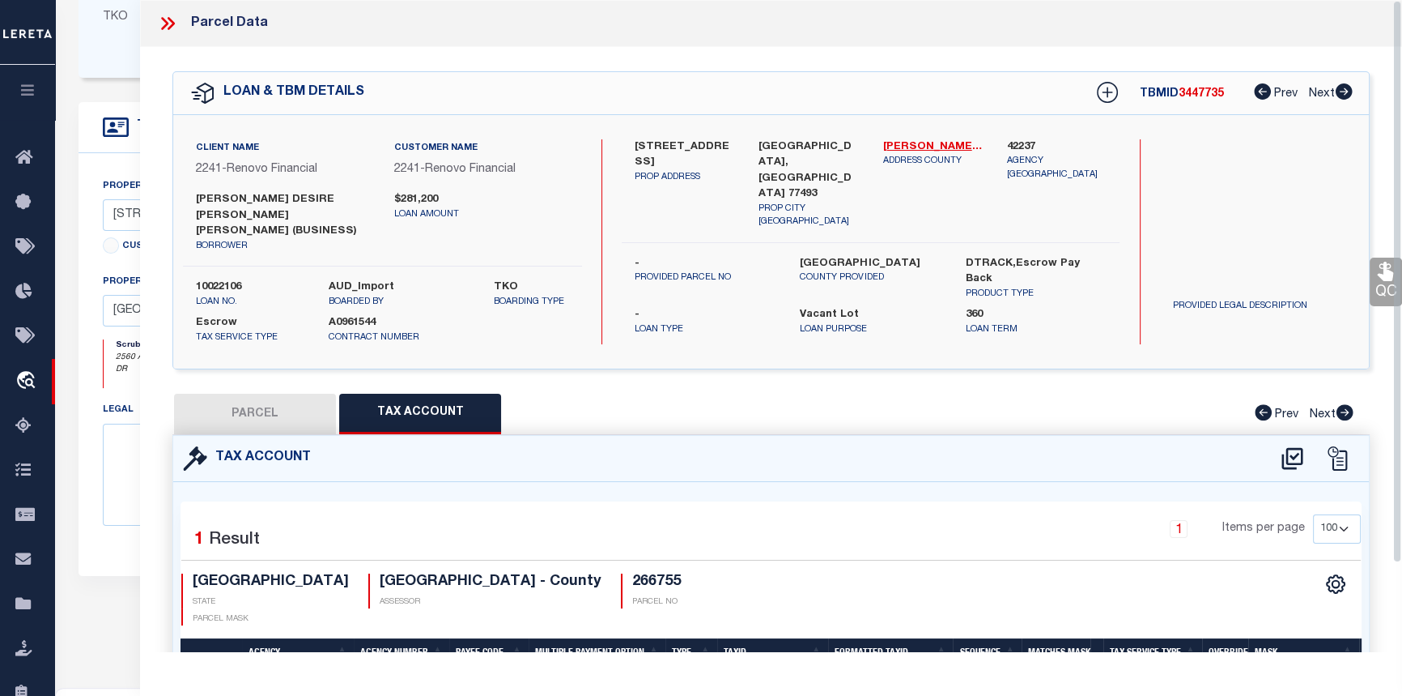
scroll to position [368, 0]
click at [168, 24] on icon at bounding box center [167, 23] width 21 height 21
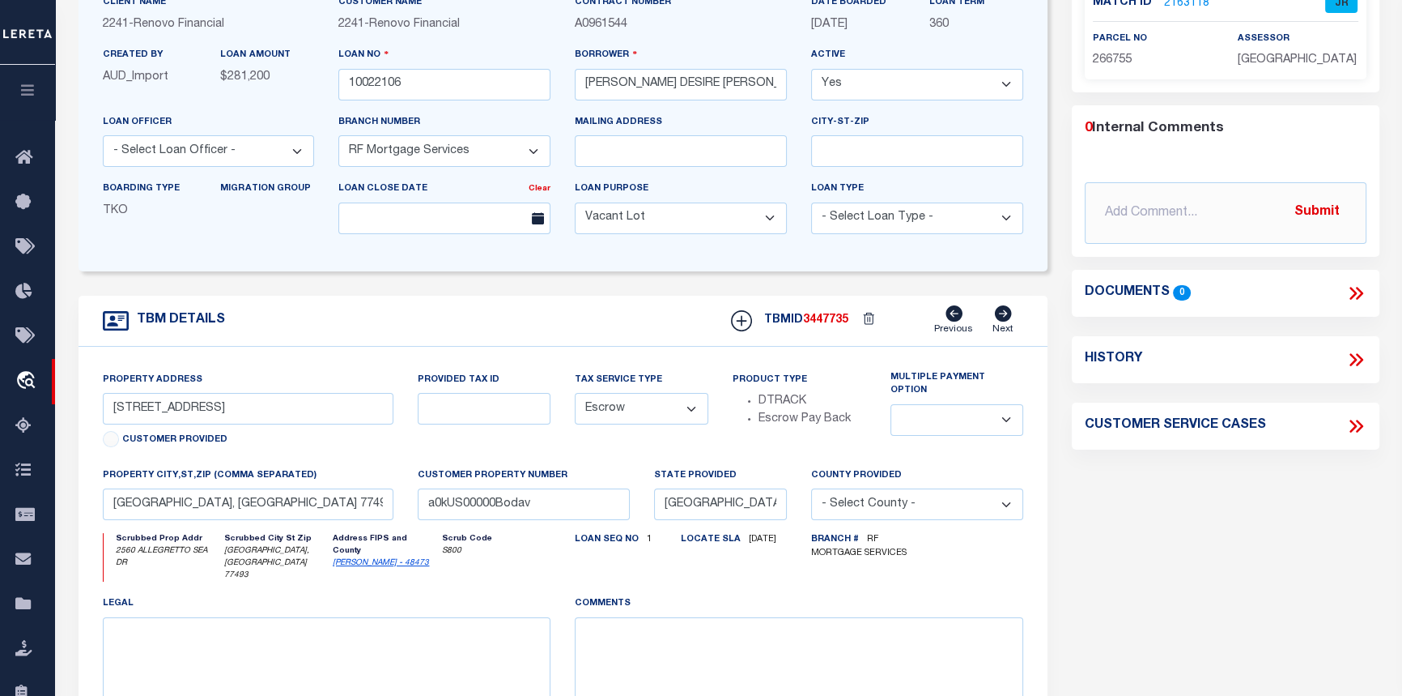
scroll to position [0, 0]
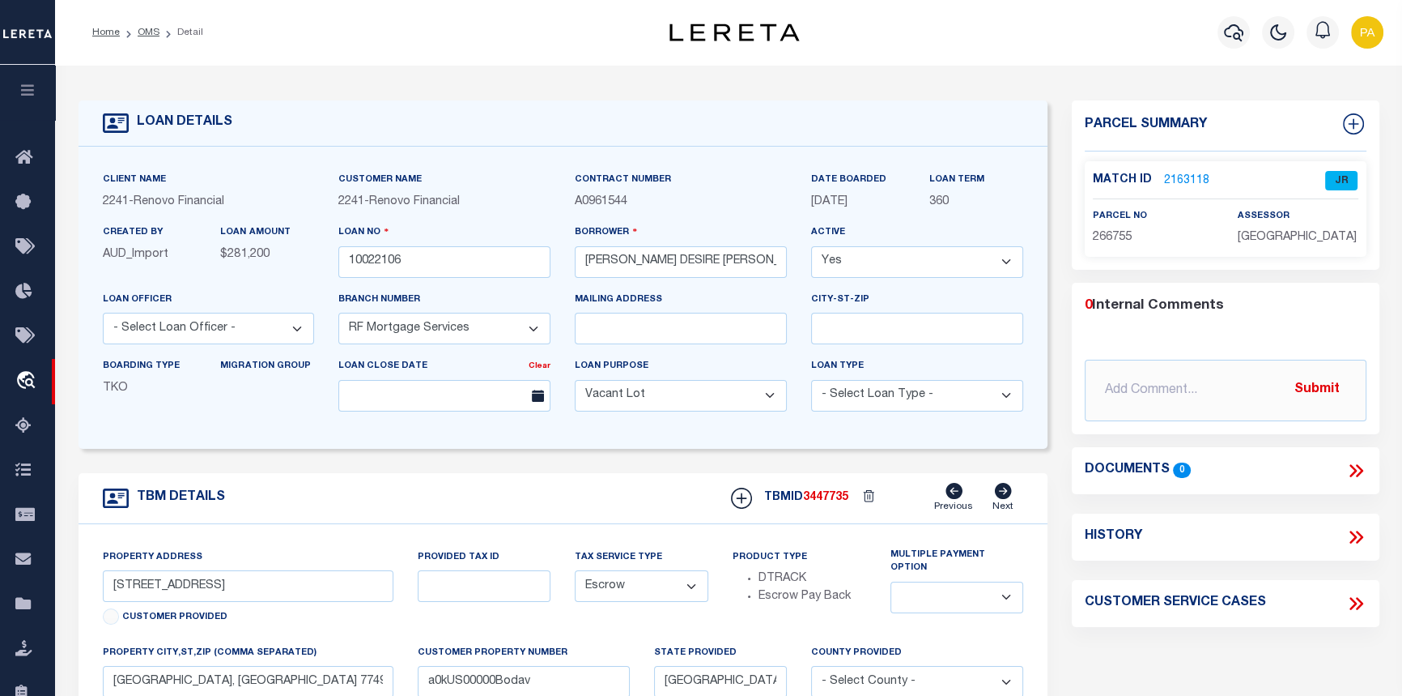
click at [1182, 172] on link "2163118" at bounding box center [1186, 180] width 45 height 17
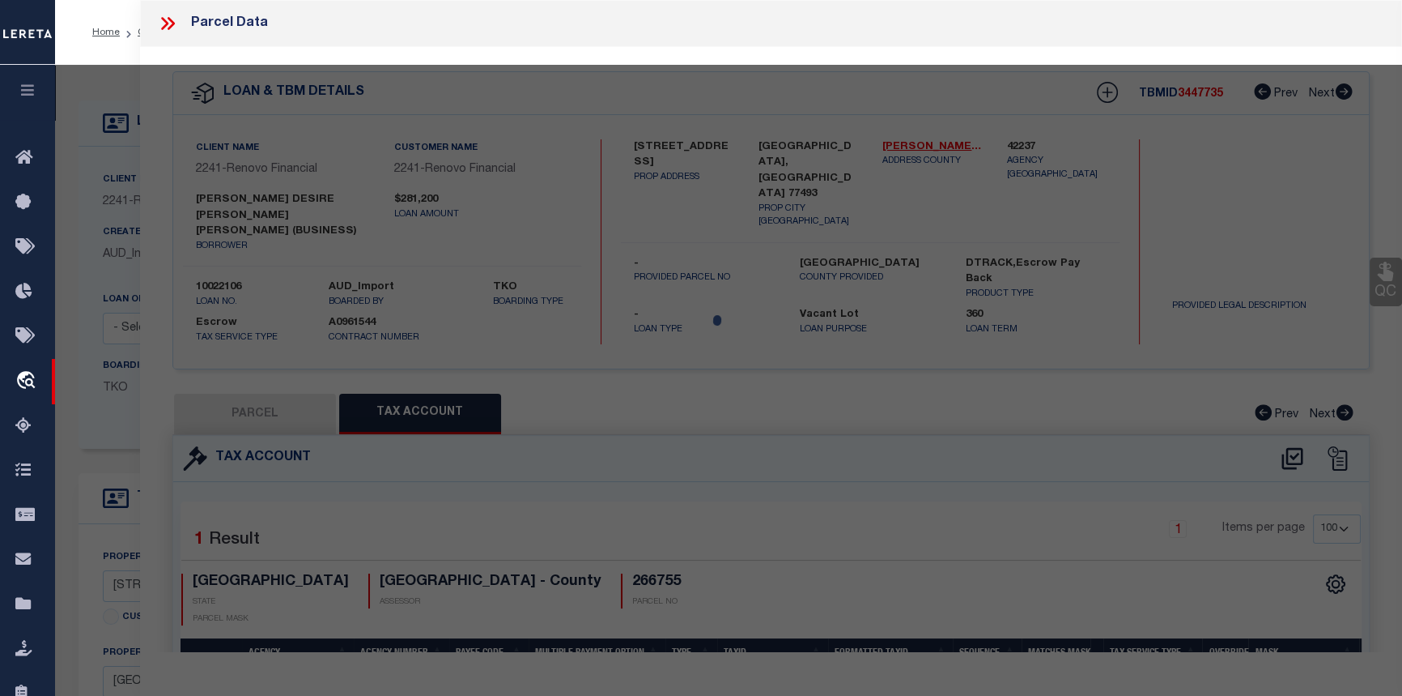
select select "AS"
select select
checkbox input "false"
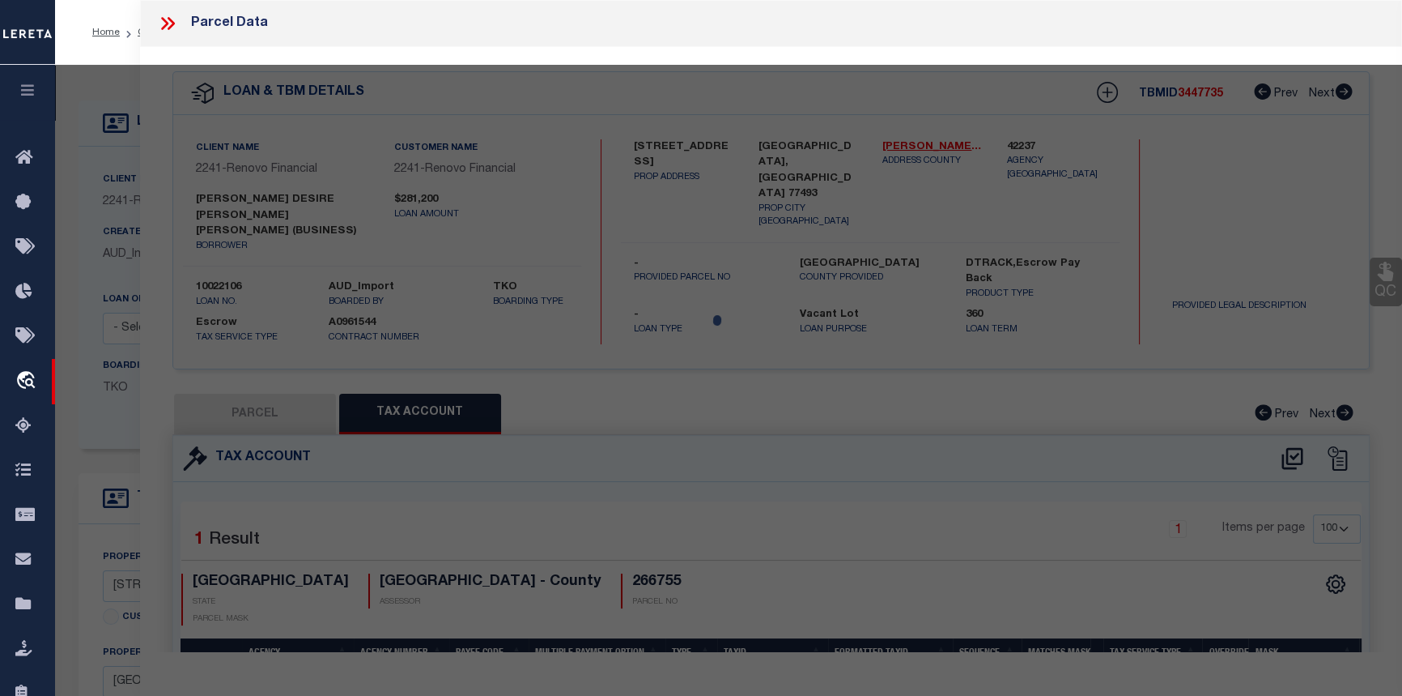
select select "JR"
type input "DONFACK ERIC DESIRE KENFACK"
select select "AGW"
select select "ADD"
type input "2560 ALLEGRETTO SEA DR"
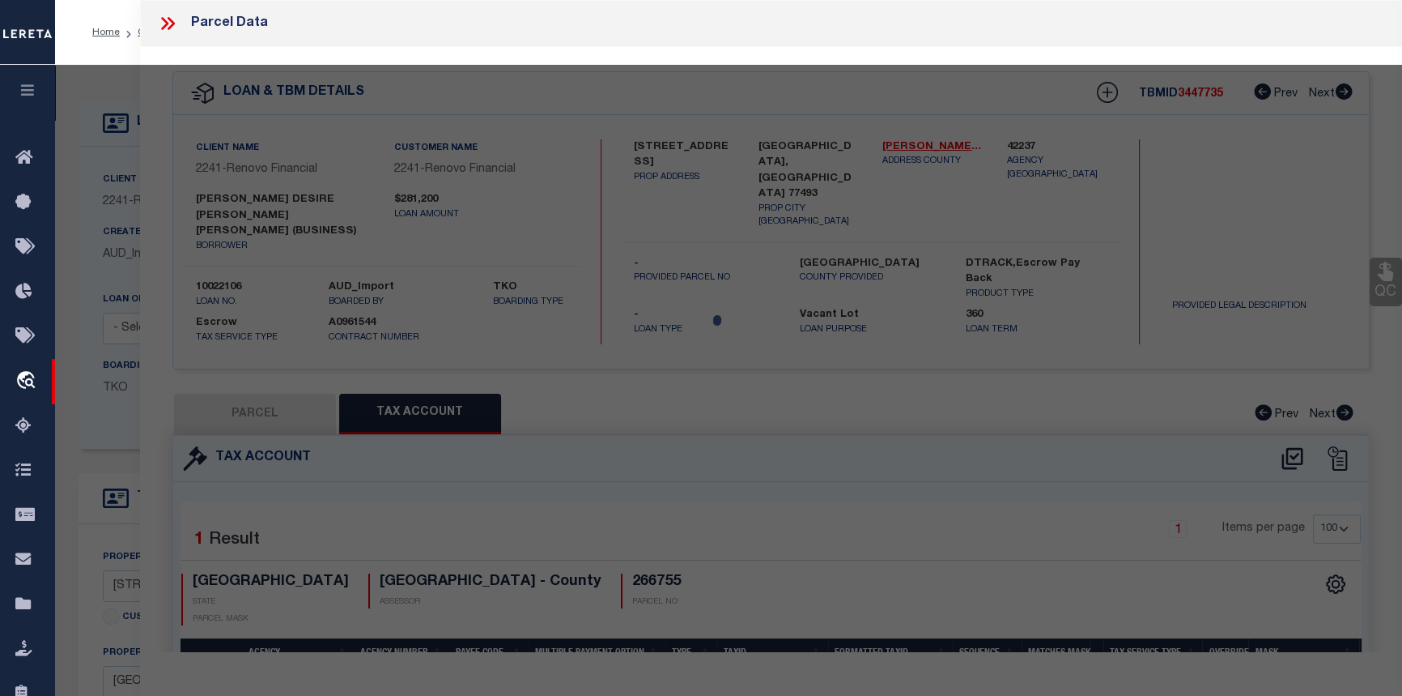
type input "KATY, TX 77493"
type textarea "S800025 SUNTERRA 25 BLK 3 LOT 16"
type textarea "For KATY ISD, Fort Bend county is not available on entity list."
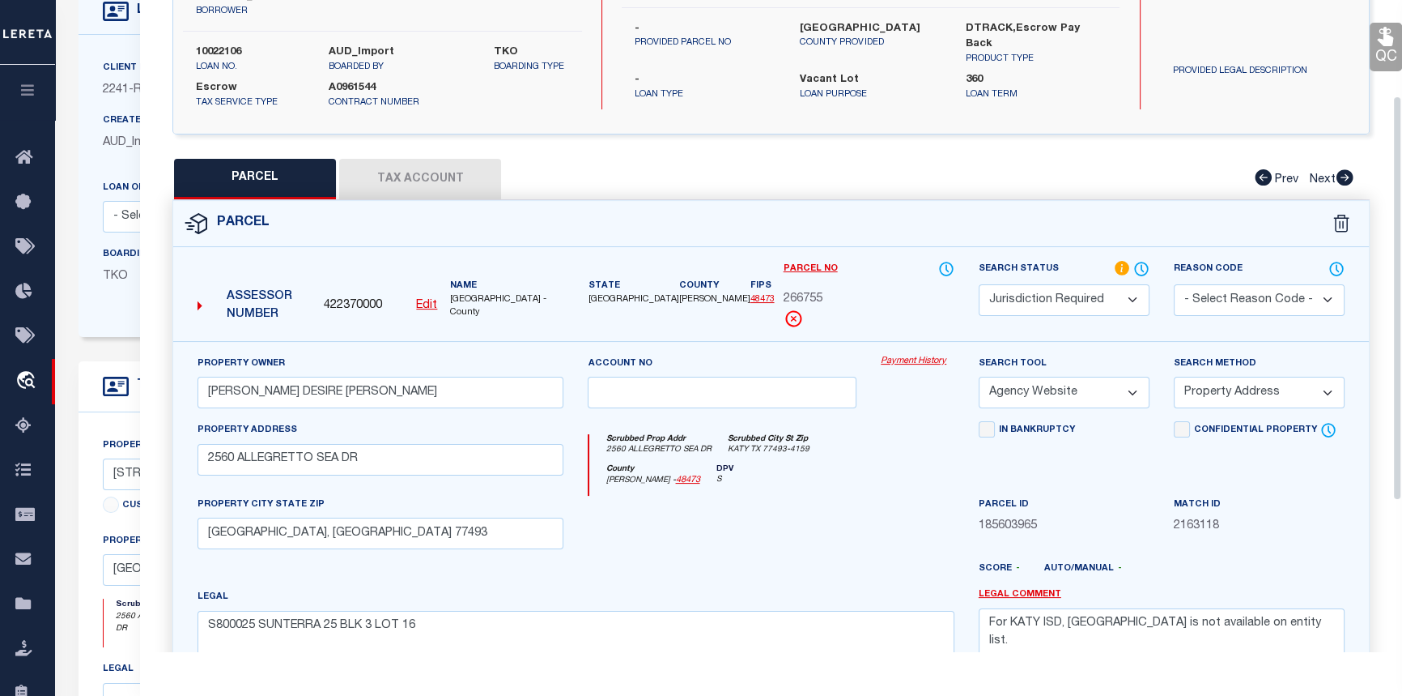
scroll to position [147, 0]
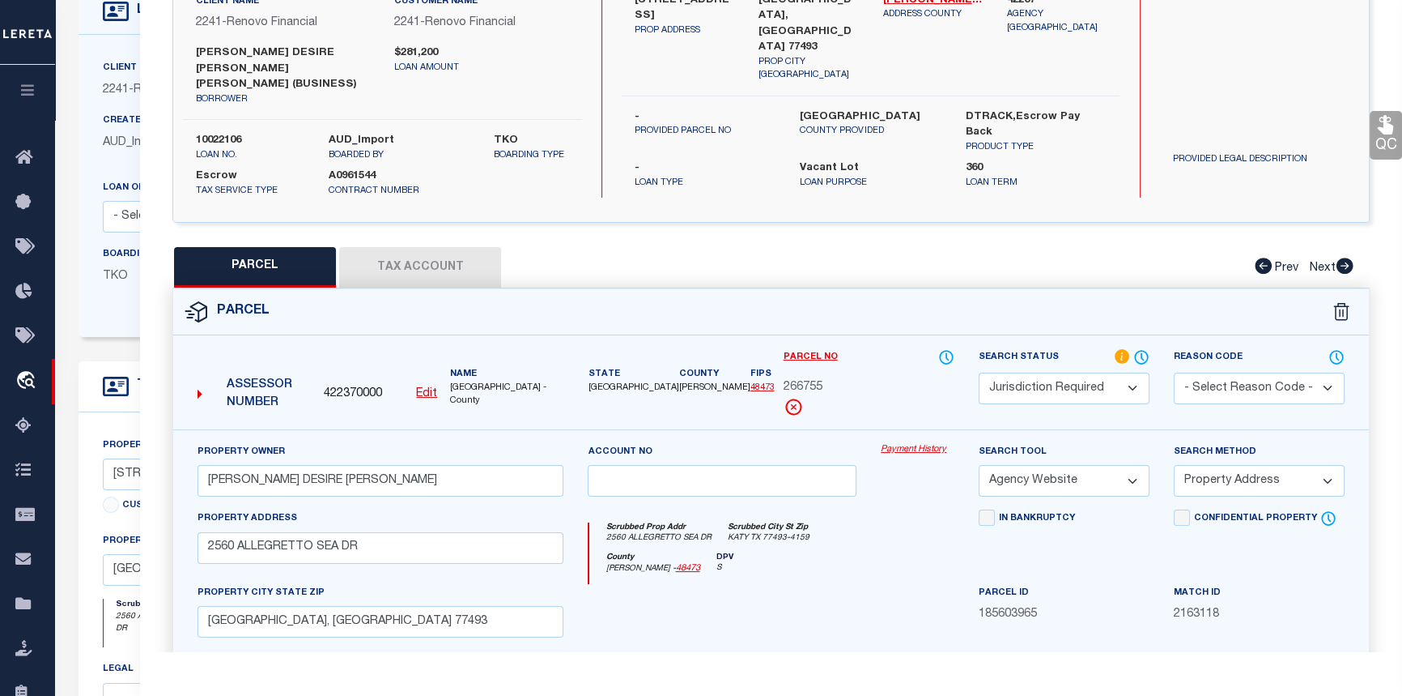
click at [445, 483] on div "Property Owner DONFACK ERIC DESIRE KENFACK" at bounding box center [380, 476] width 390 height 66
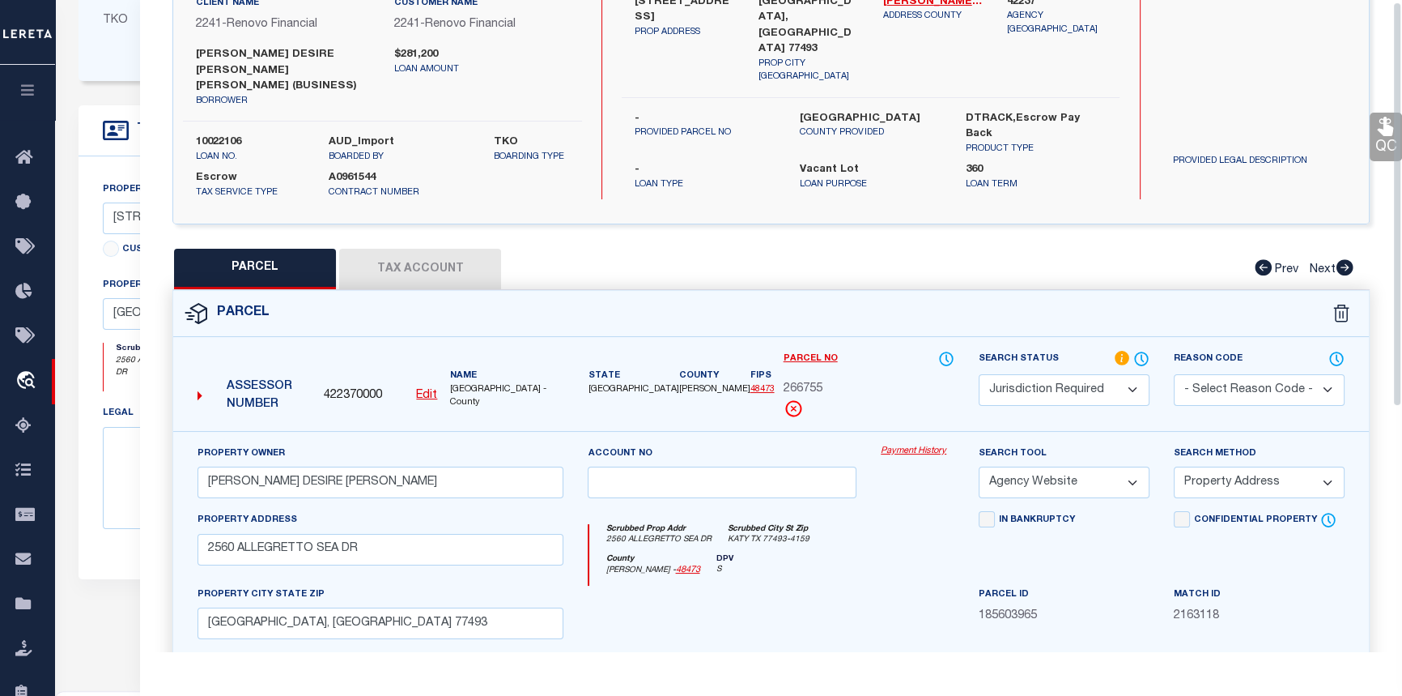
scroll to position [0, 0]
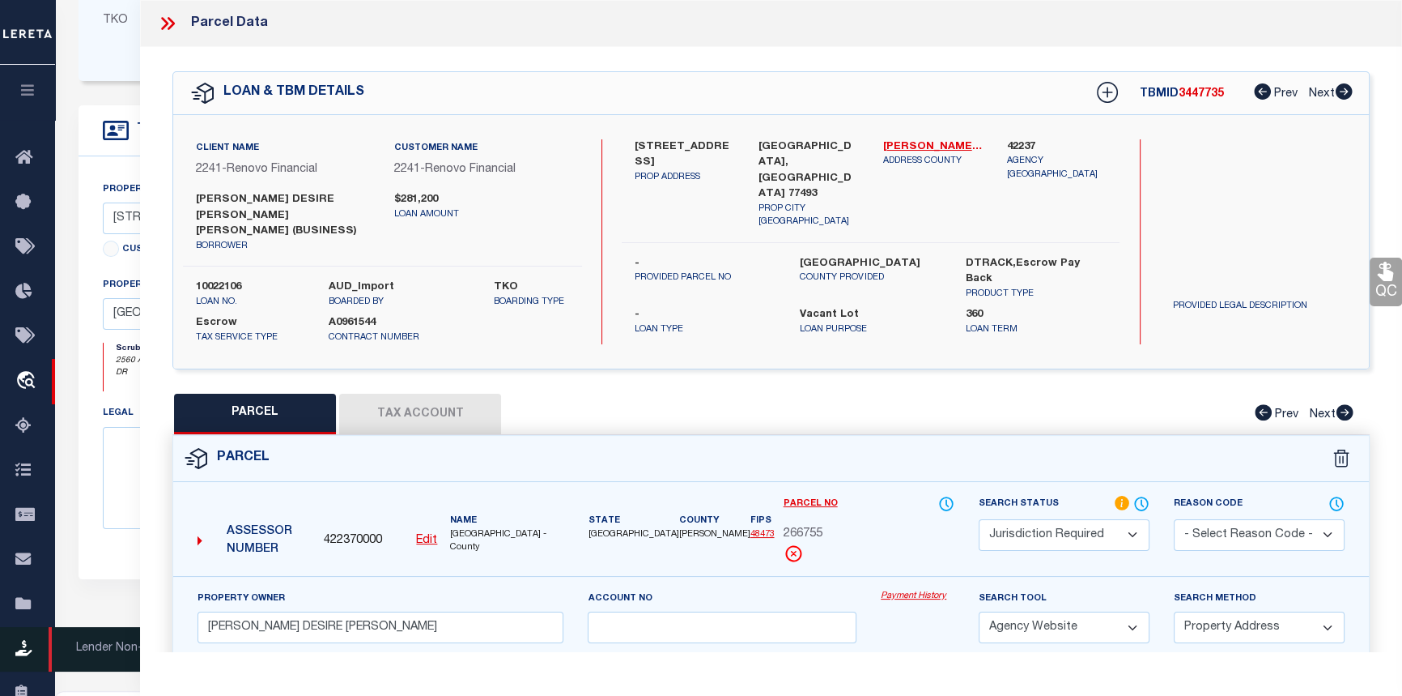
click at [6, 667] on link "Lender Non-Disbursement" at bounding box center [27, 649] width 55 height 45
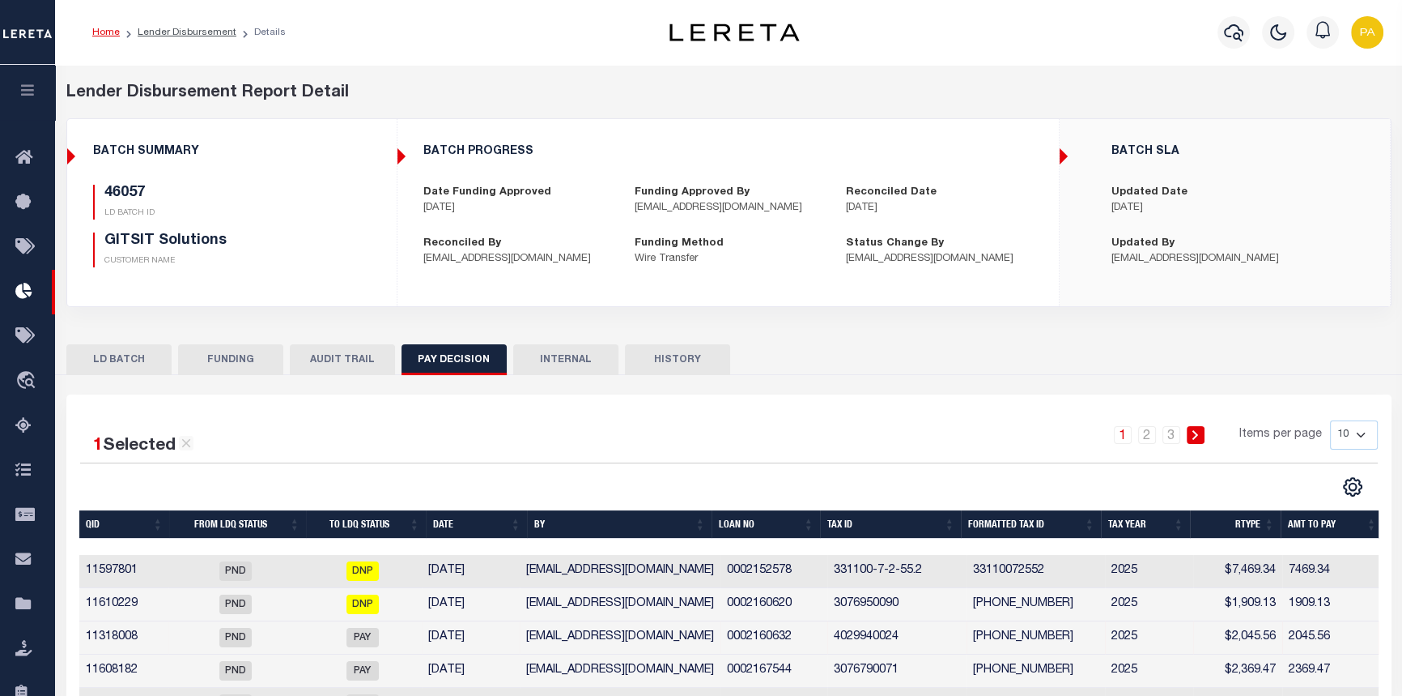
click at [100, 25] on li "Home" at bounding box center [106, 32] width 28 height 15
click at [99, 32] on link "Home" at bounding box center [106, 33] width 28 height 10
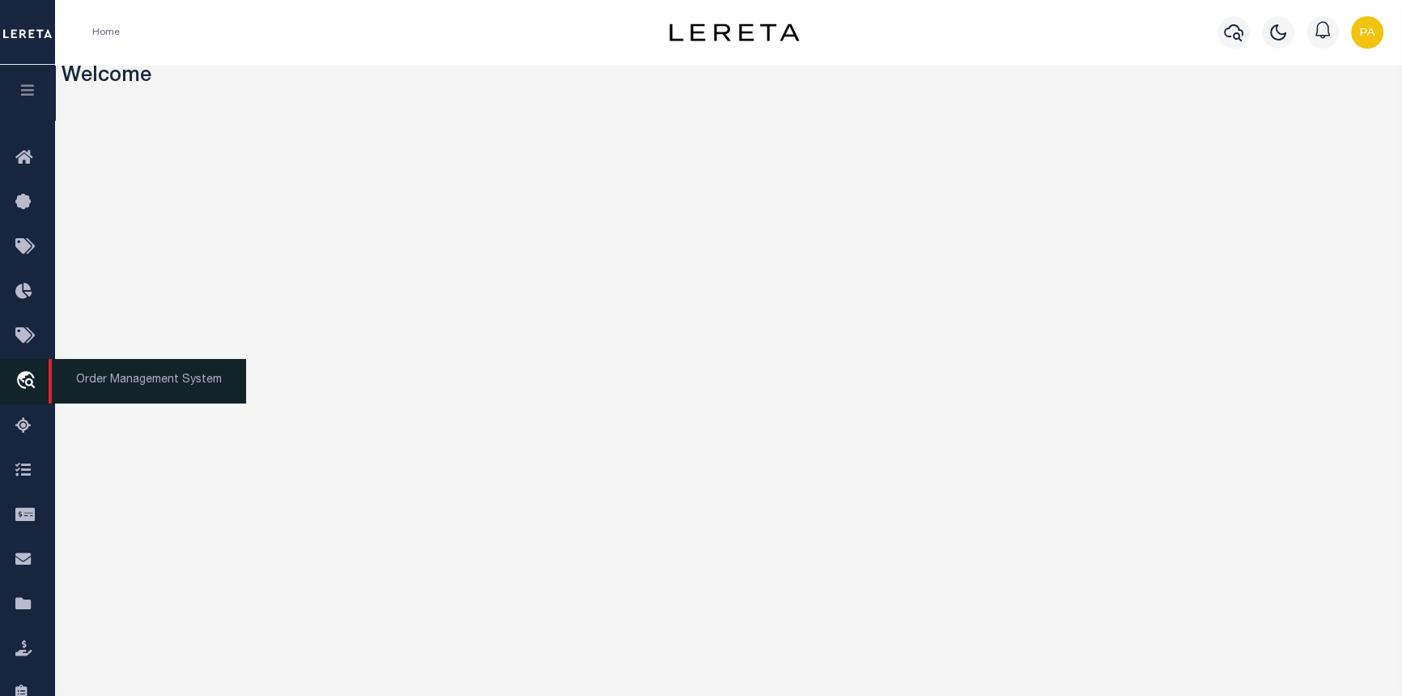
click at [45, 385] on link "travel_explore Order Management System" at bounding box center [27, 381] width 55 height 45
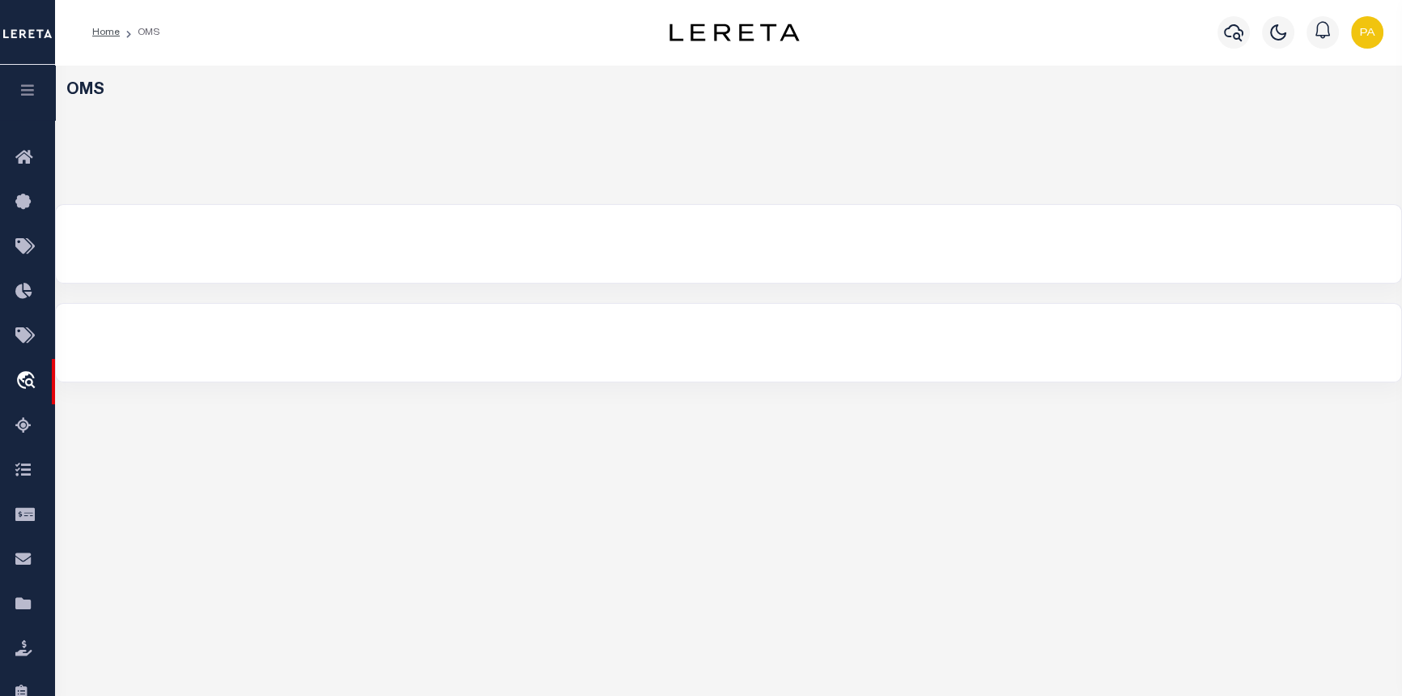
select select "200"
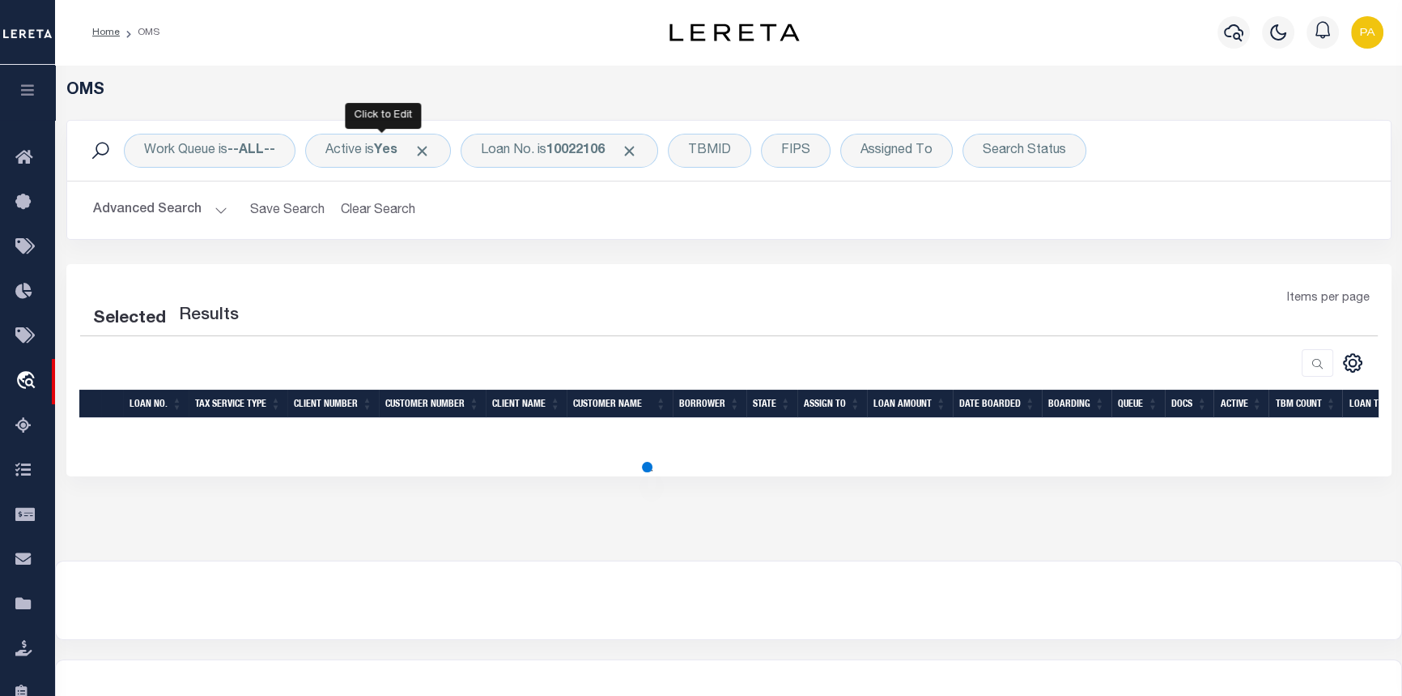
select select "200"
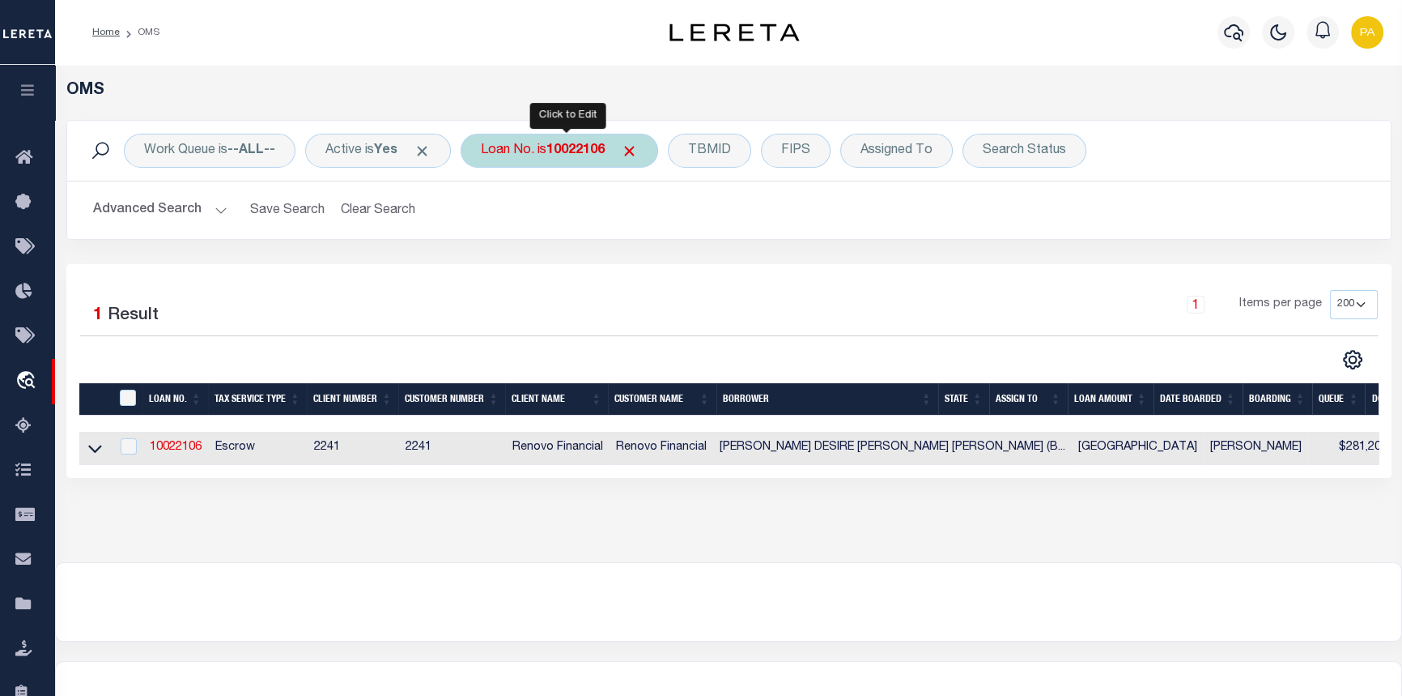
click at [559, 152] on b "10022106" at bounding box center [576, 150] width 58 height 13
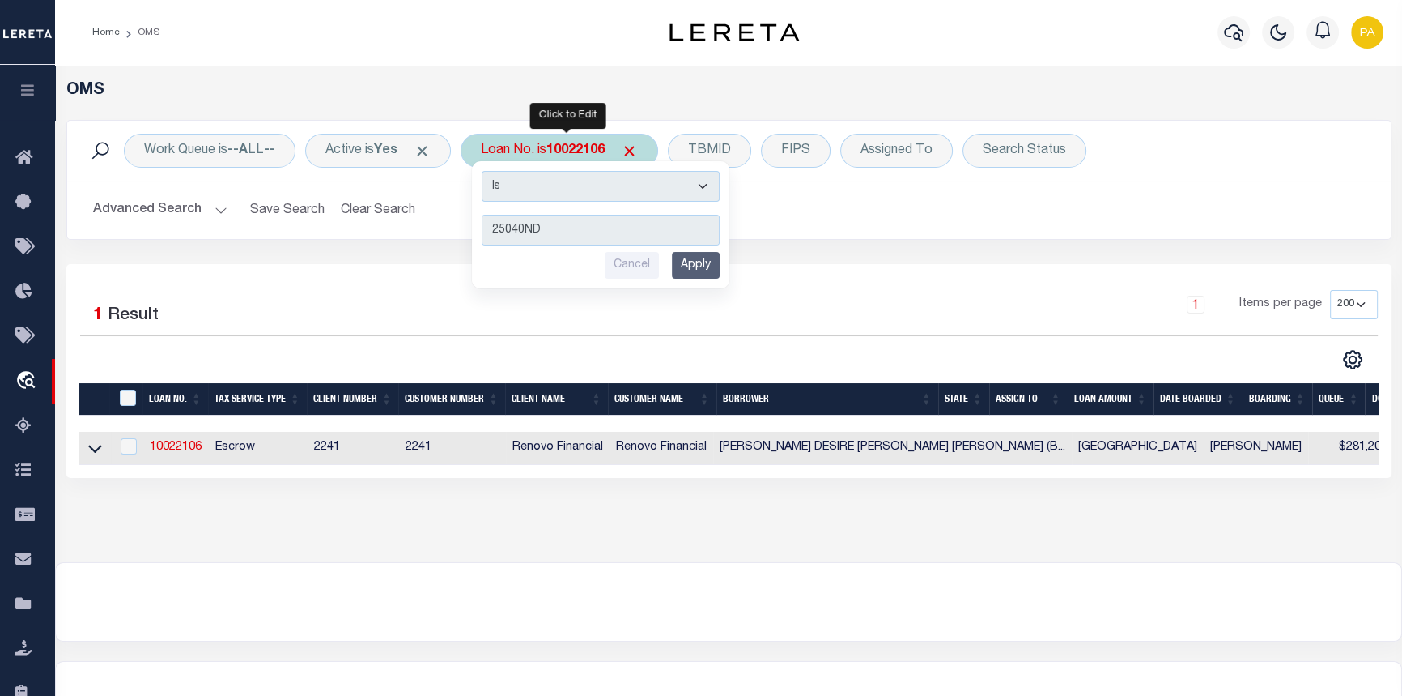
type input "25040ND"
click at [691, 257] on input "Apply" at bounding box center [696, 265] width 48 height 27
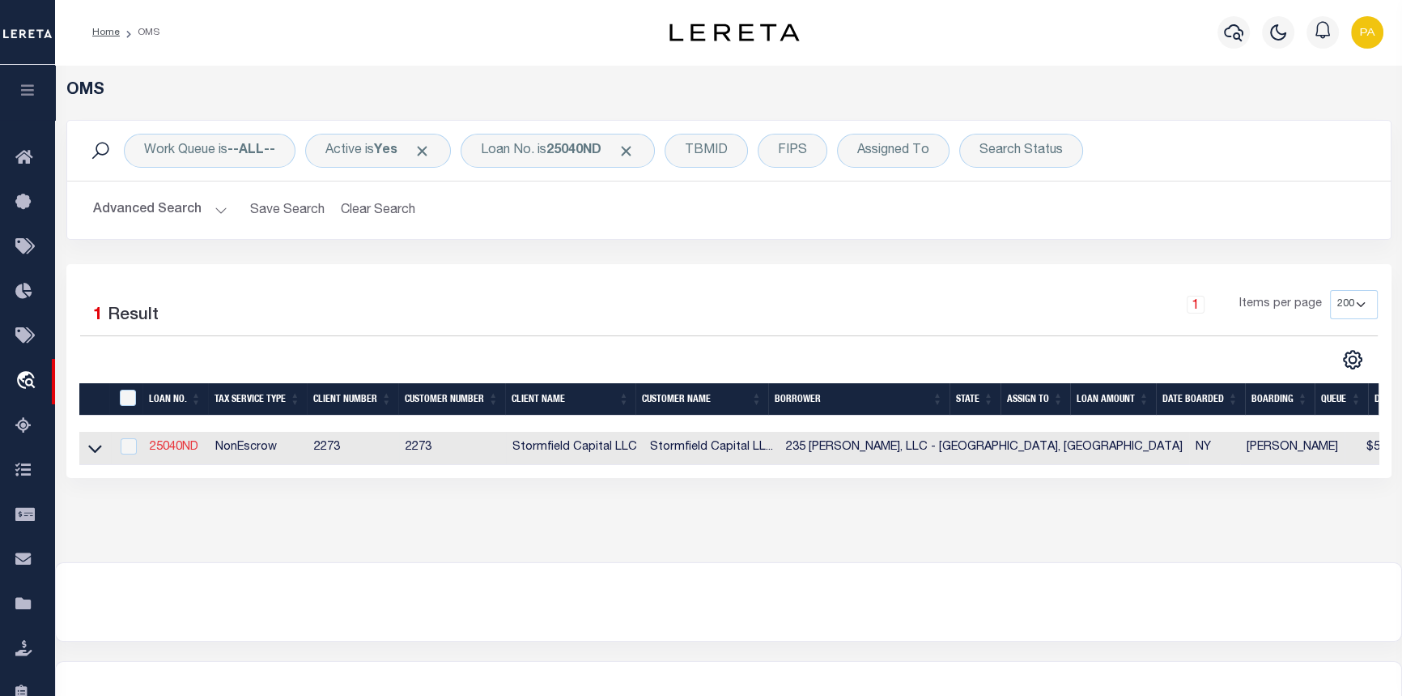
click at [170, 449] on link "25040ND" at bounding box center [174, 446] width 49 height 11
type input "25040ND"
type input "235 [PERSON_NAME], LLC - [GEOGRAPHIC_DATA], [GEOGRAPHIC_DATA]"
select select
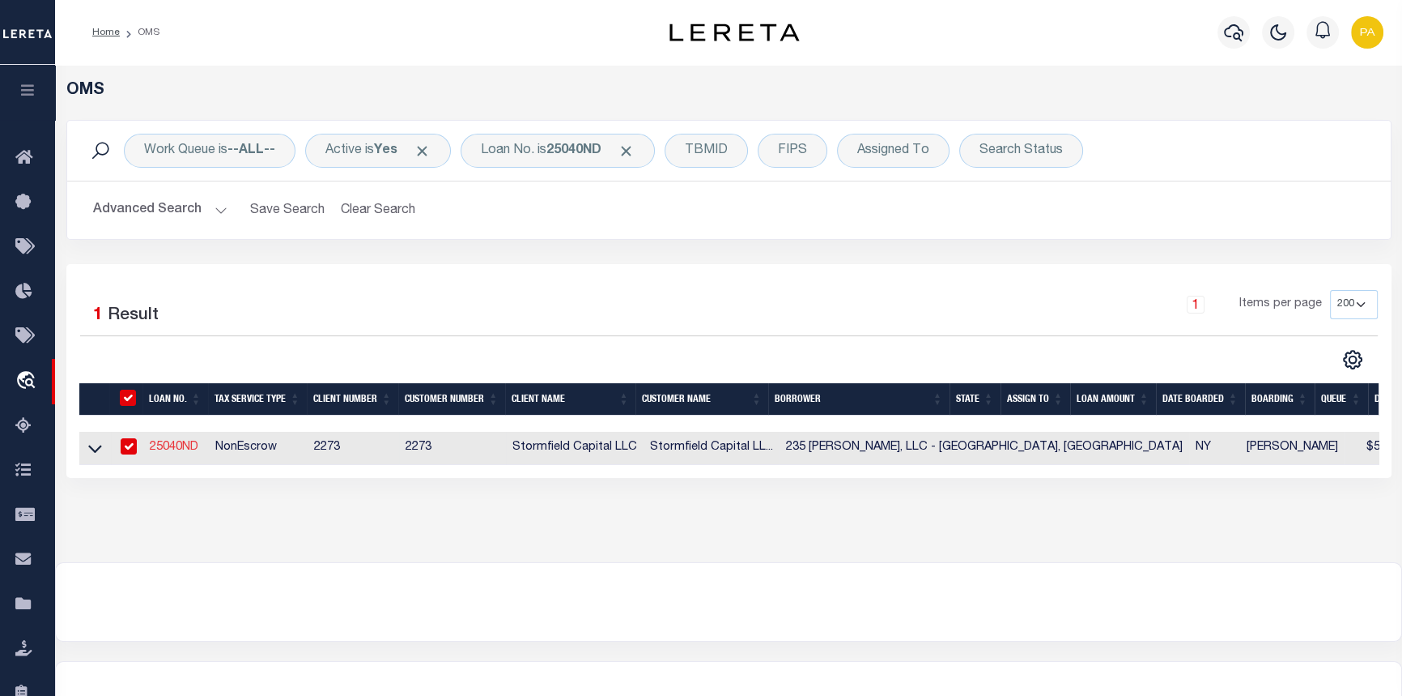
type input "[STREET_ADDRESS]"
select select "10"
select select "NonEscrow"
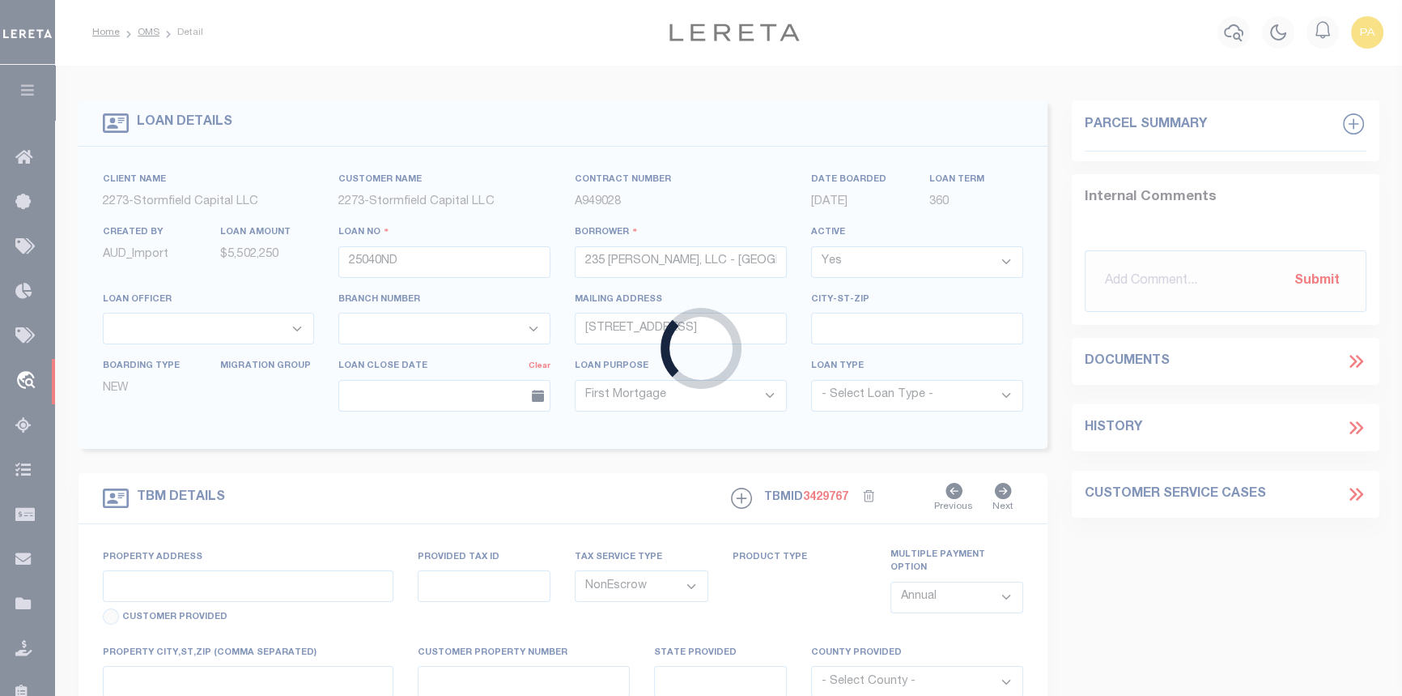
select select "84863"
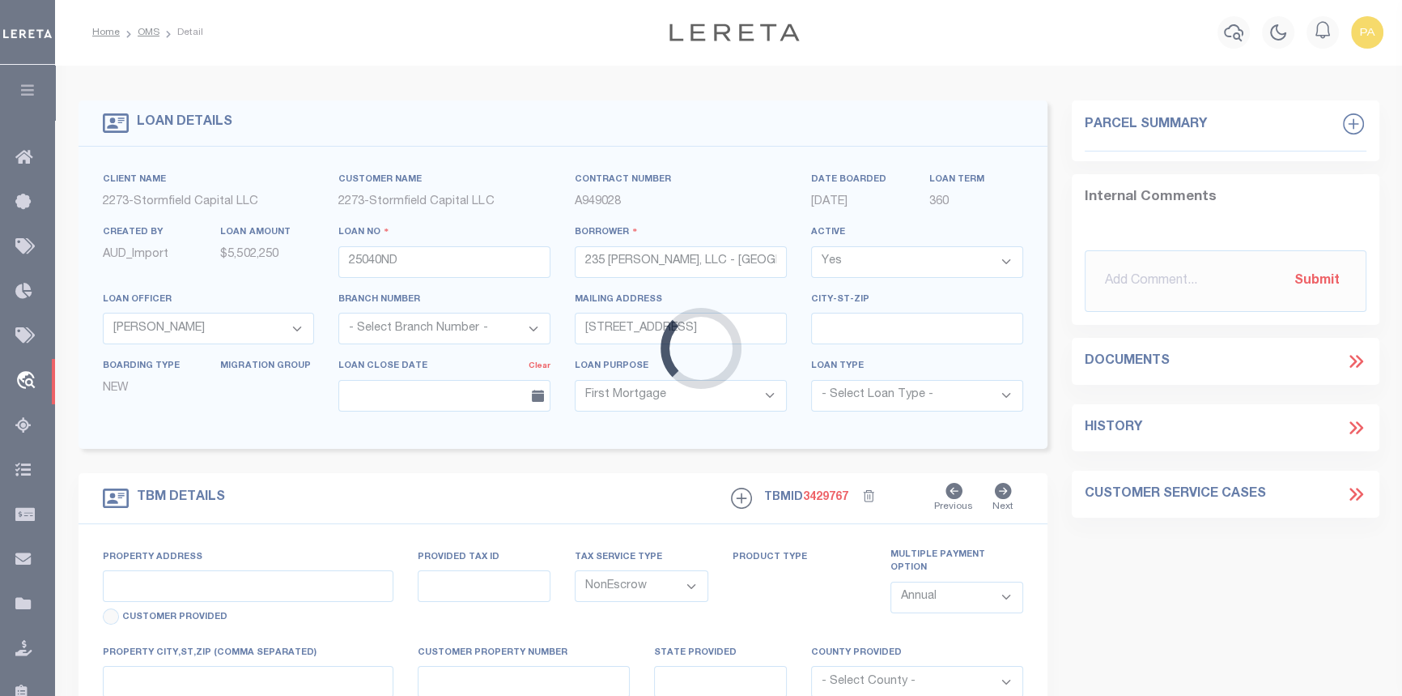
type input "[STREET_ADDRESS][PERSON_NAME]"
type input "00332-0041"
type input "[GEOGRAPHIC_DATA]"
type input "NY"
select select
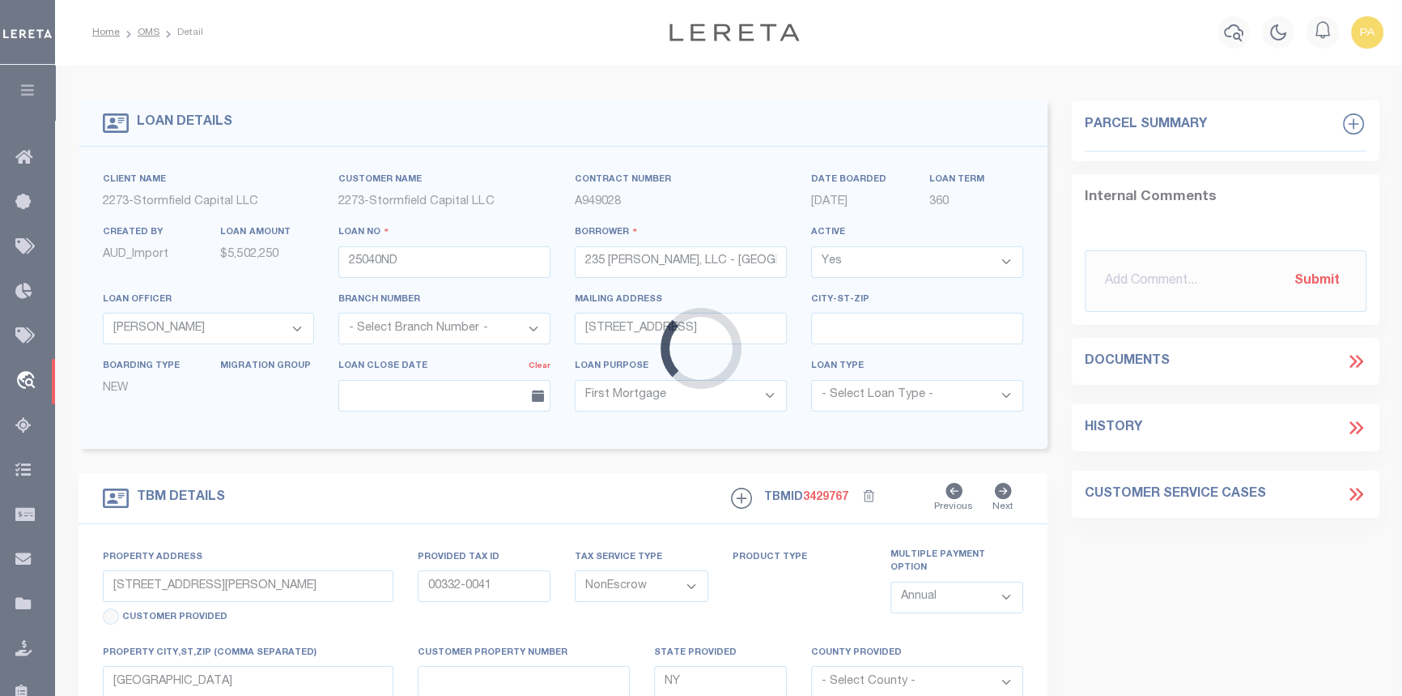
select select
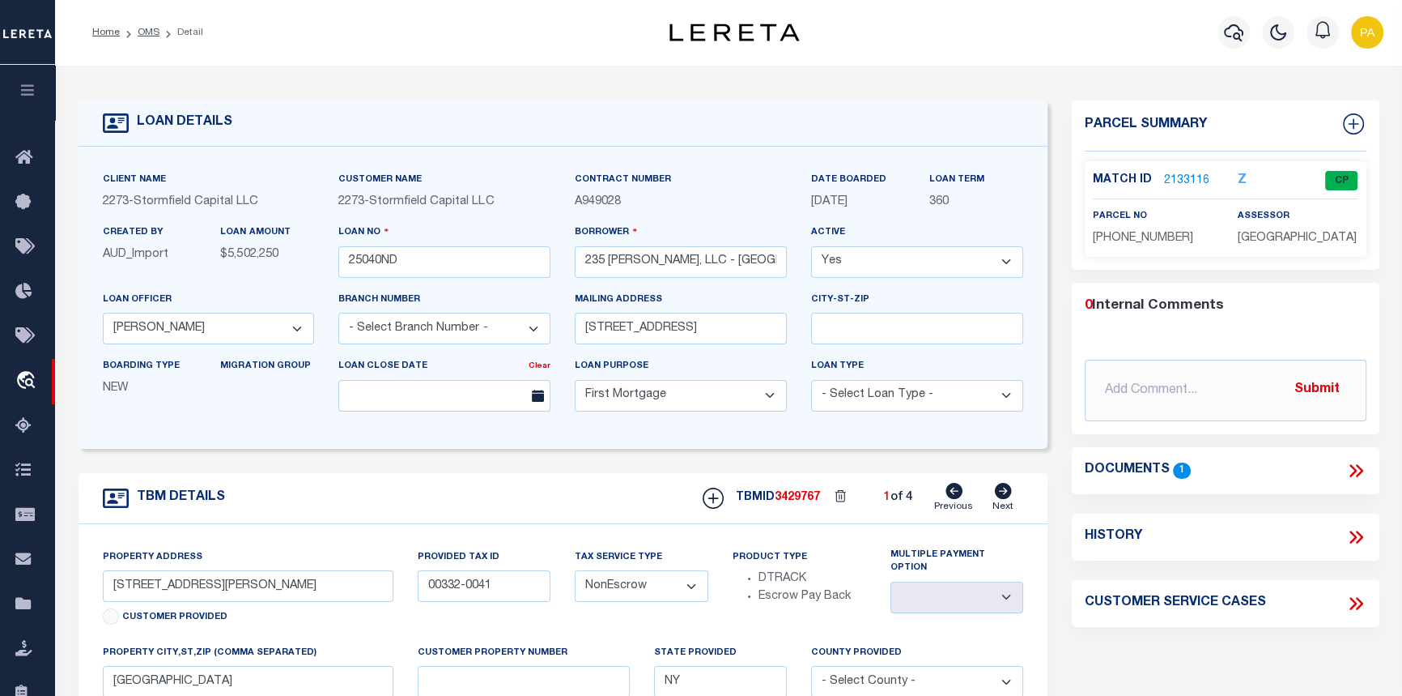
click at [1185, 180] on link "2133116" at bounding box center [1186, 180] width 45 height 17
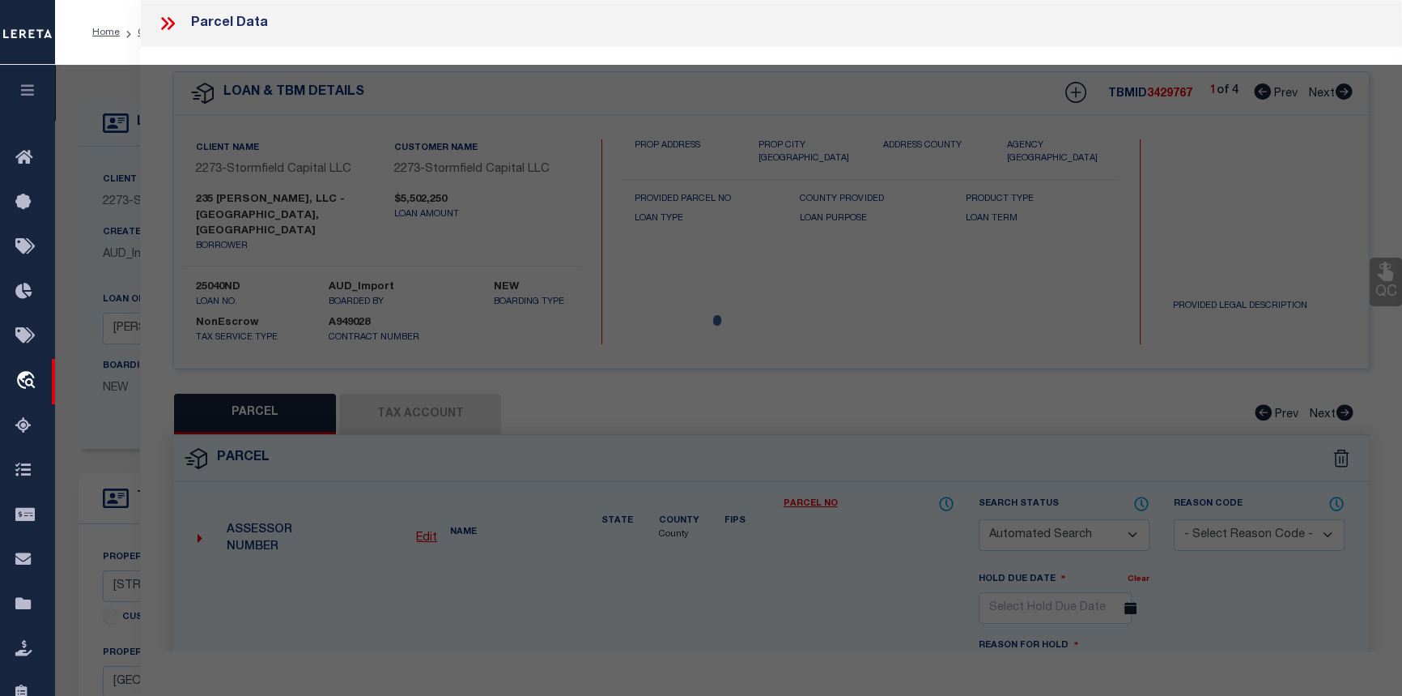
checkbox input "false"
select select "CP"
type input "[PERSON_NAME]"
select select
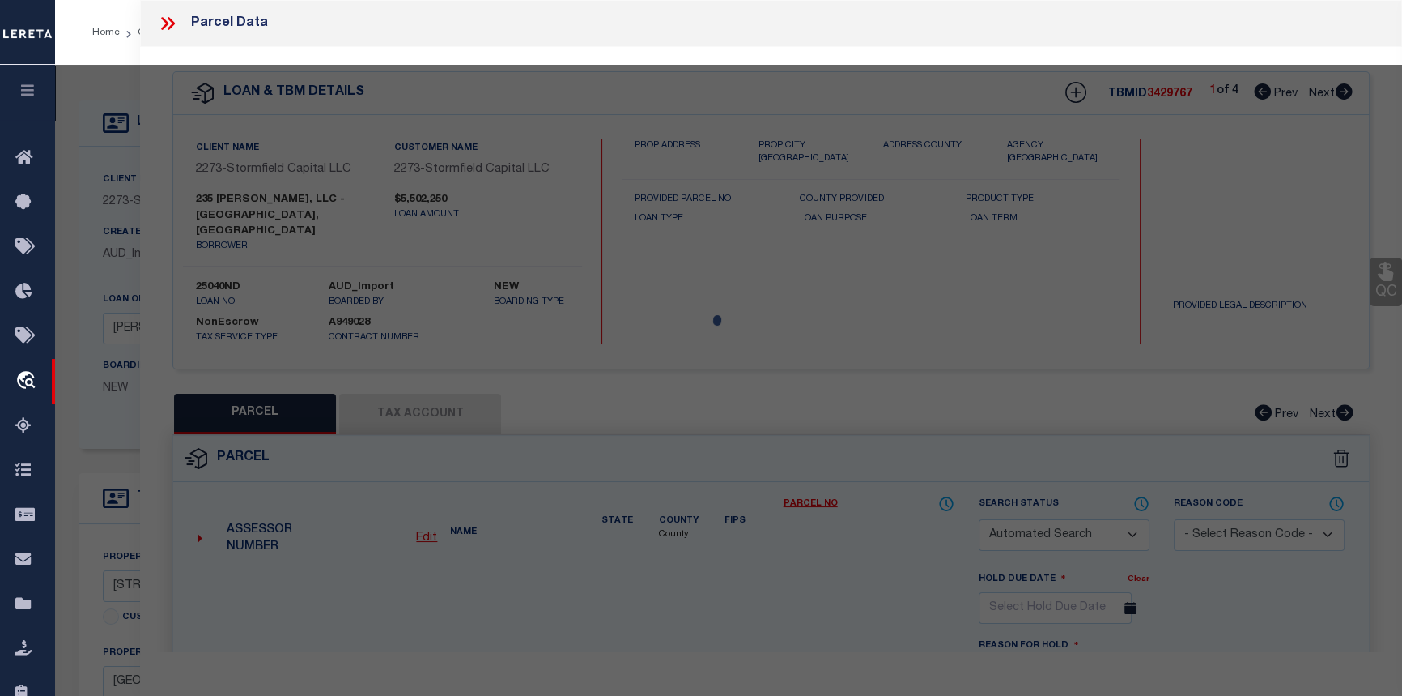
type input "[STREET_ADDRESS][PERSON_NAME],"
checkbox input "false"
type input "[GEOGRAPHIC_DATA], [GEOGRAPHIC_DATA], 11231"
type textarea "Block: 332 Lot: 41"
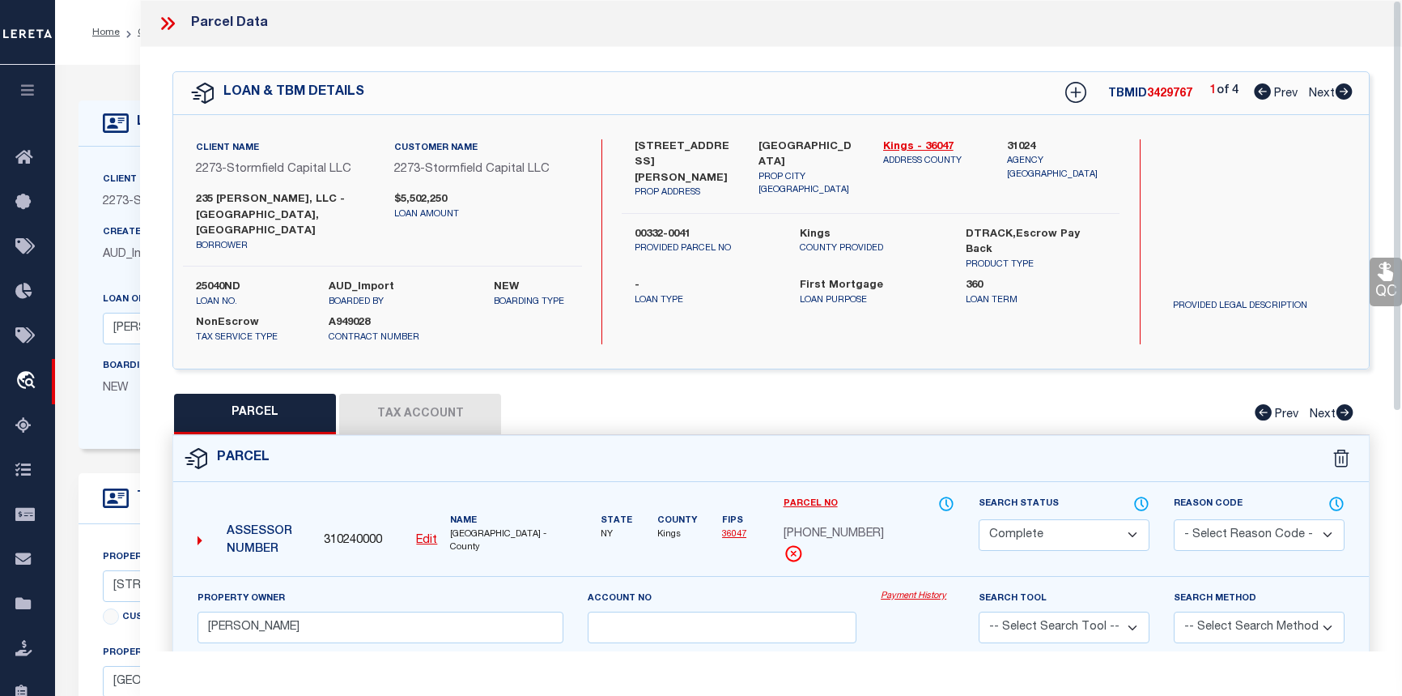
select select "CP"
select select "84863"
select select "10"
select select "NonEscrow"
select select
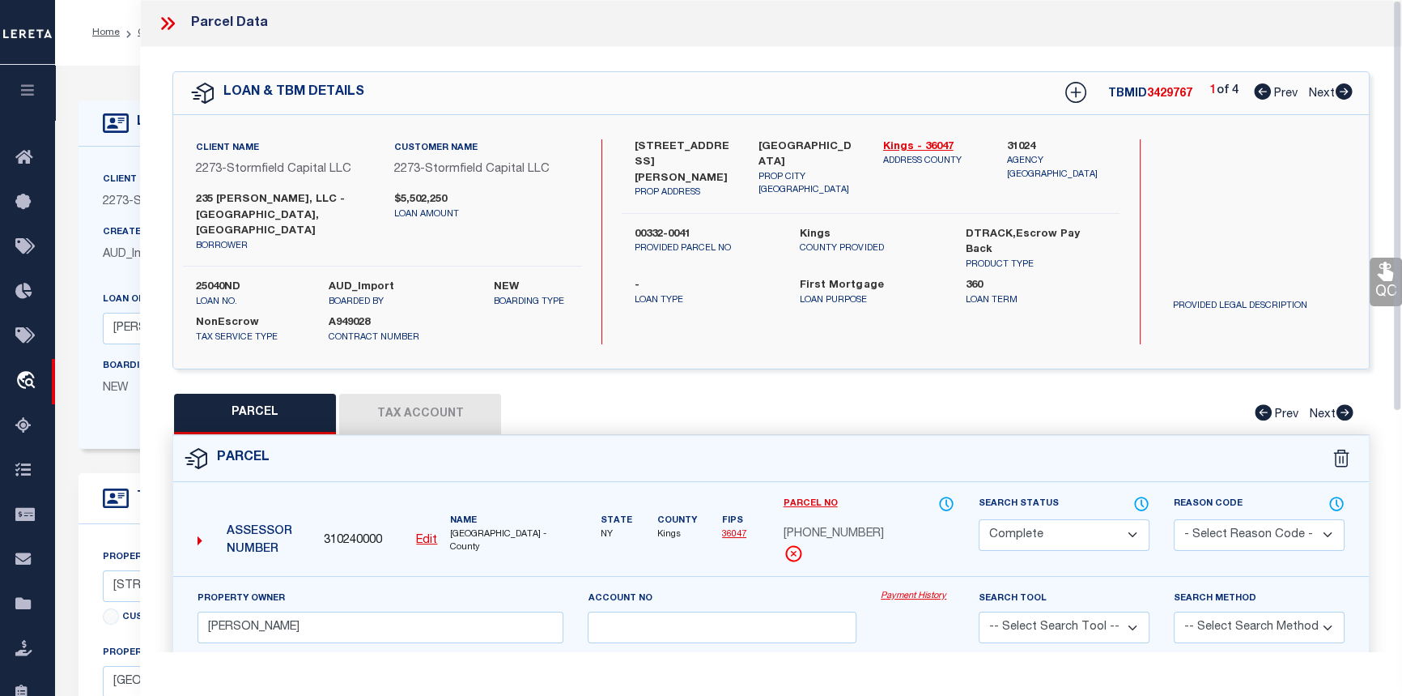
click at [173, 24] on icon at bounding box center [171, 23] width 7 height 13
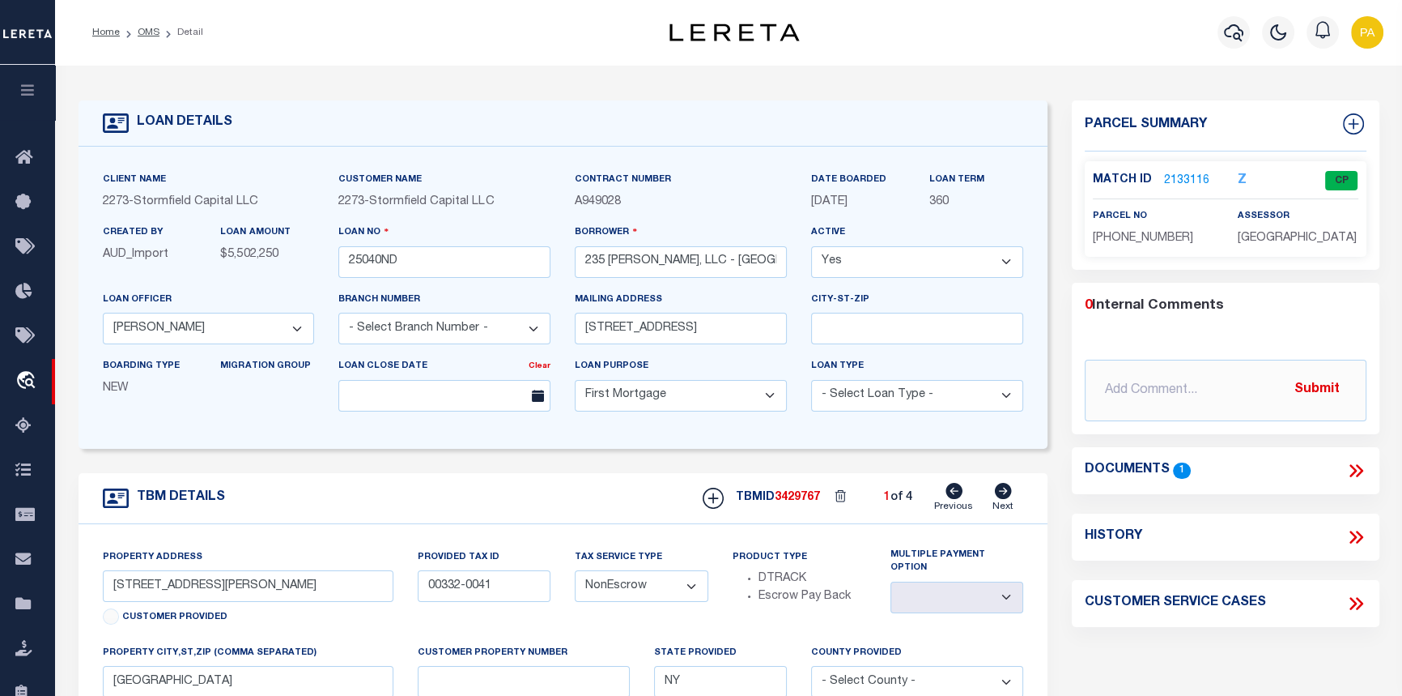
click at [153, 25] on li "OMS" at bounding box center [140, 32] width 40 height 15
click at [152, 28] on link "OMS" at bounding box center [149, 33] width 22 height 10
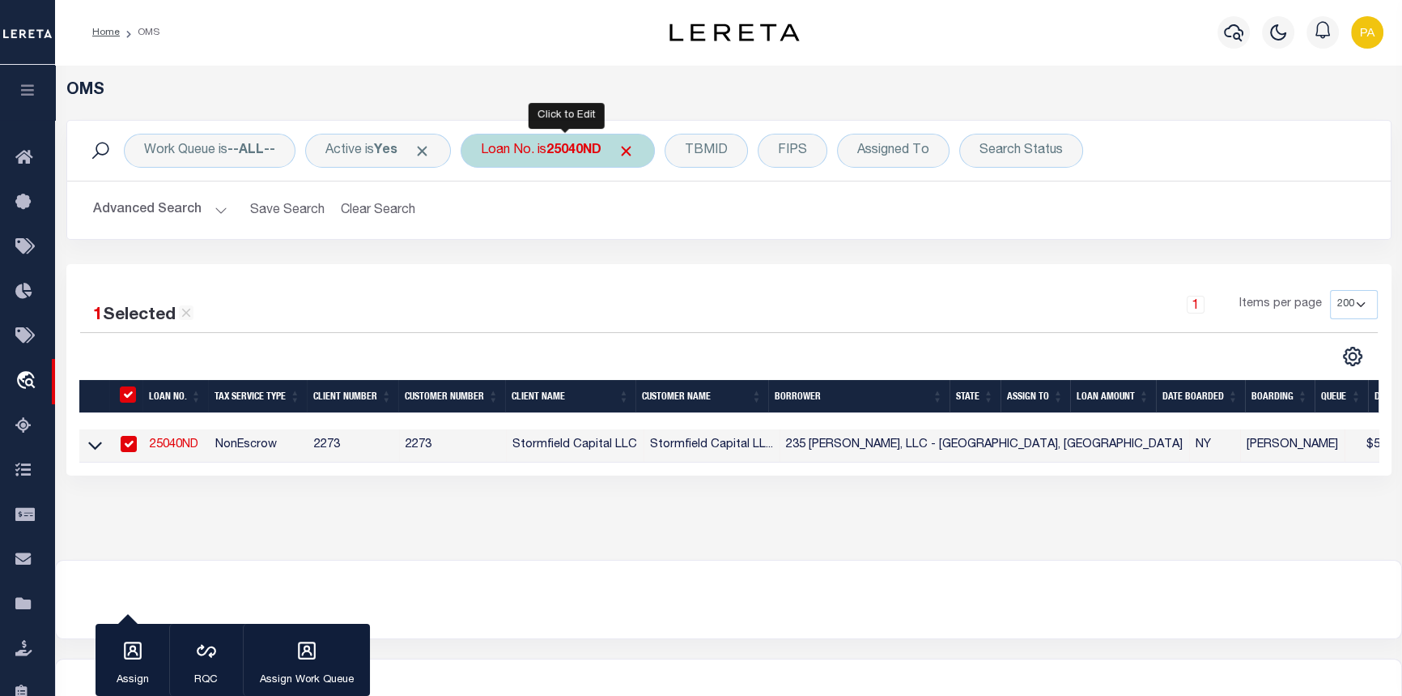
click at [576, 161] on div "Loan No. is 25040ND" at bounding box center [558, 151] width 194 height 34
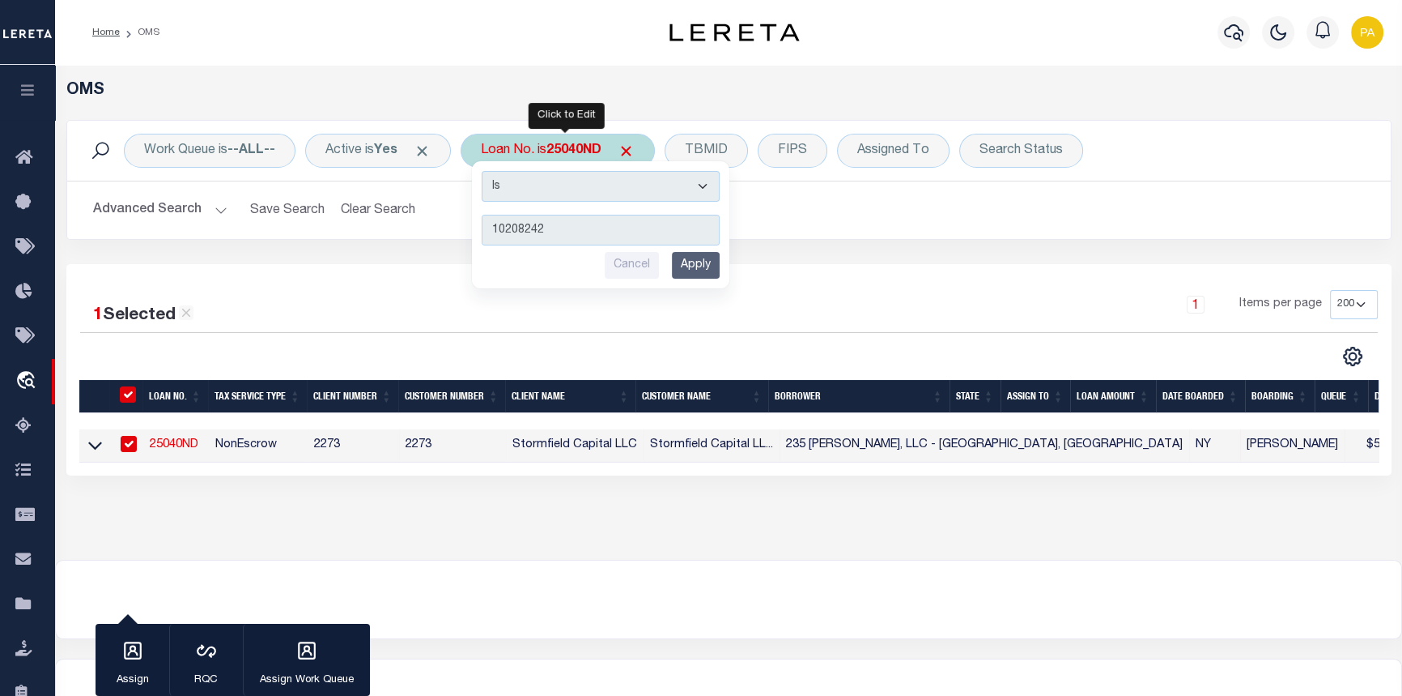
type input "10208242"
click at [709, 269] on input "Apply" at bounding box center [696, 265] width 48 height 27
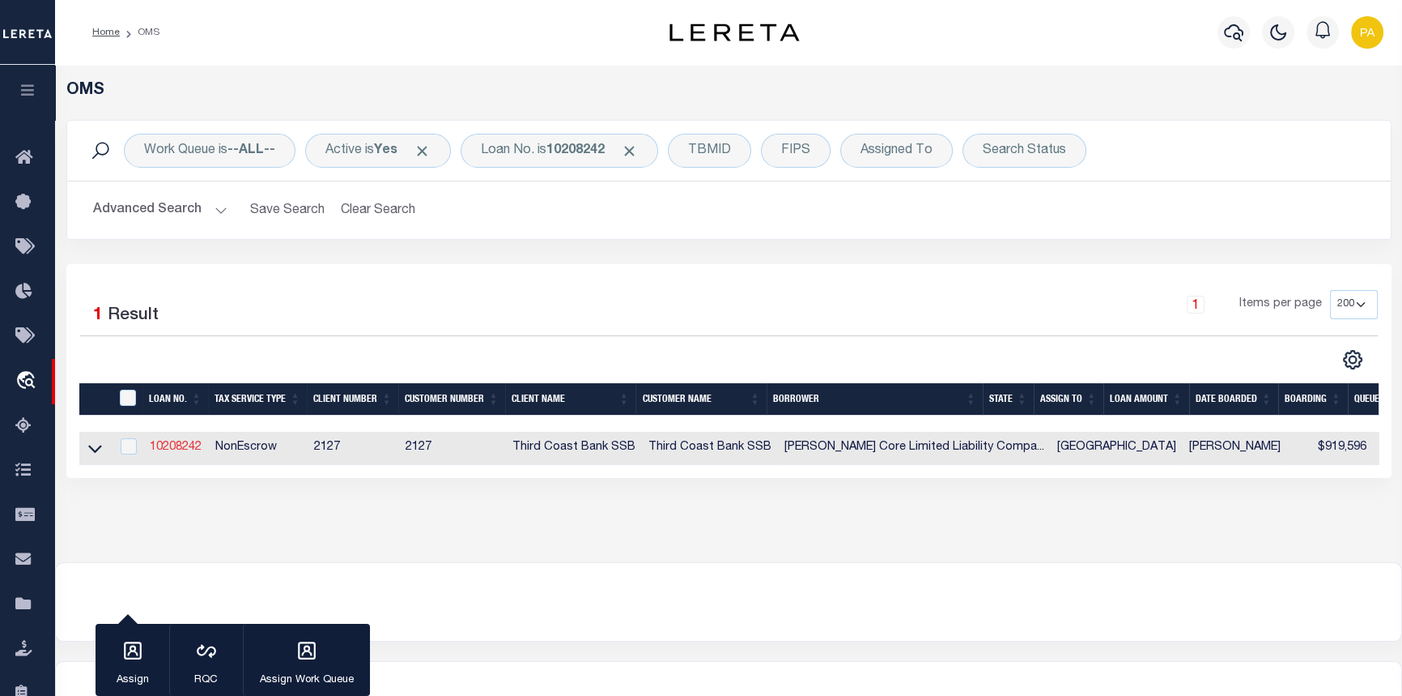
click at [160, 444] on link "10208242" at bounding box center [176, 446] width 52 height 11
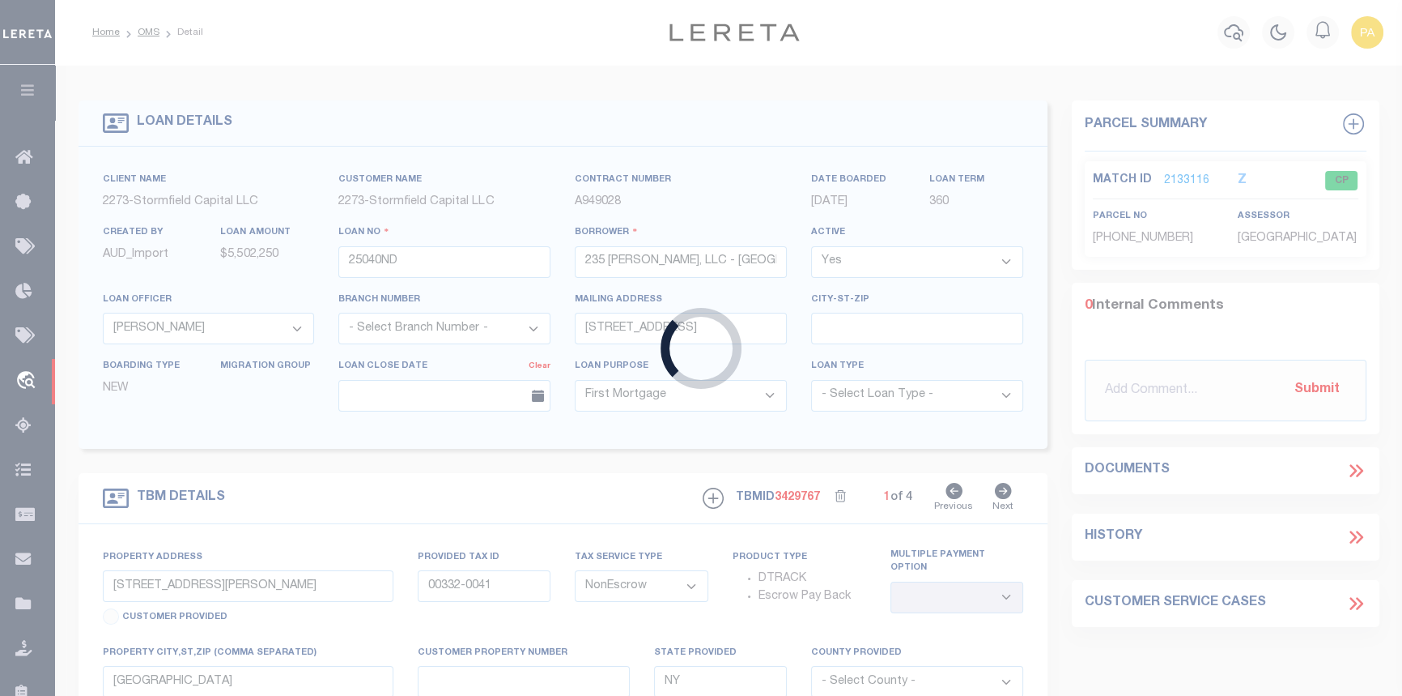
type input "10208242"
type input "[PERSON_NAME] Core Limited Liability Company"
select select
type input "[DATE]"
select select
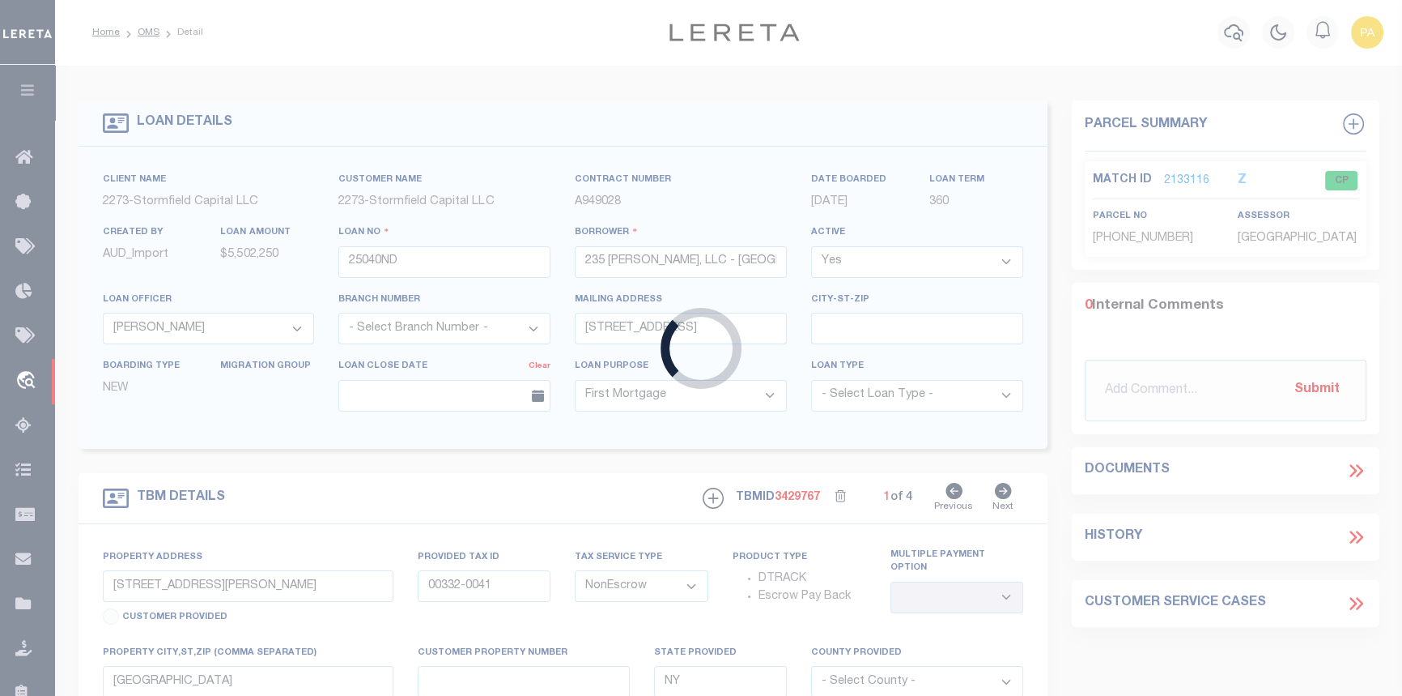
select select "20"
type input "3320 BOWLING LN"
select select
type input "ORANGE TX 77630-4641"
type input "[GEOGRAPHIC_DATA]"
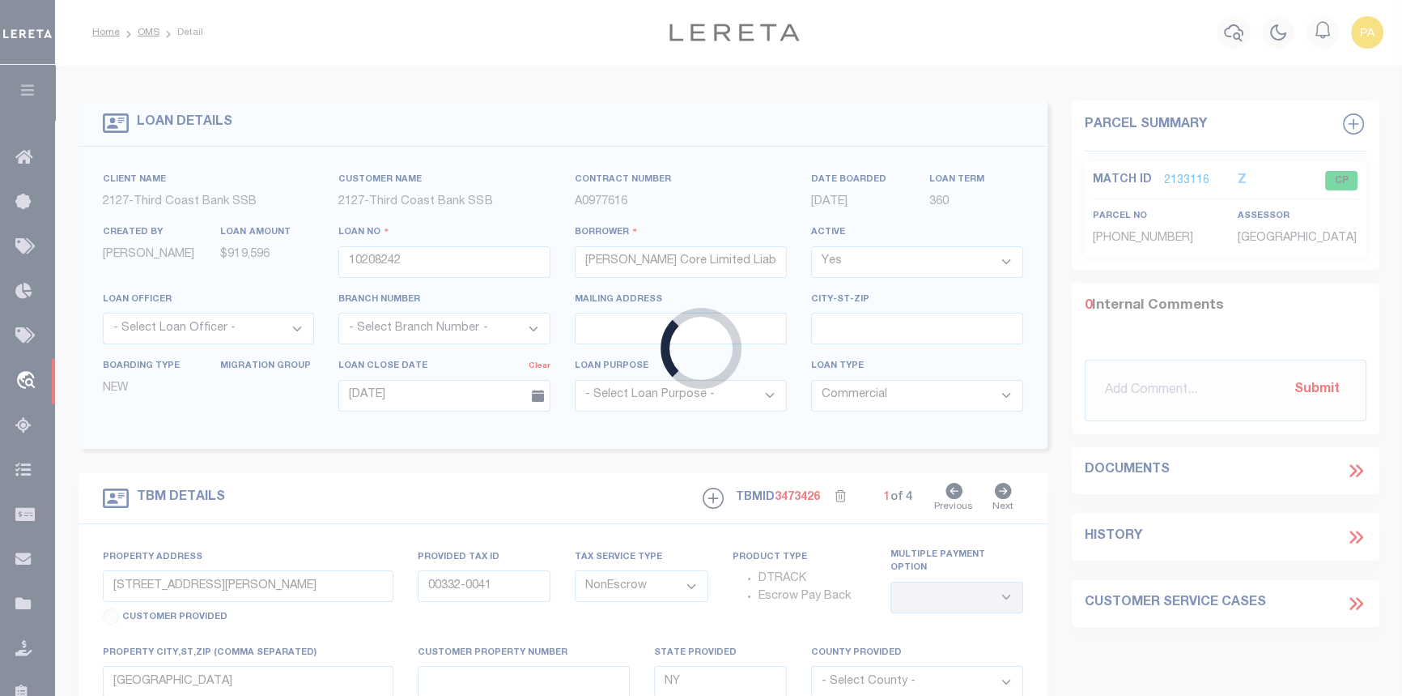
type textarea "see attached Deed of Trust"
select select "7094"
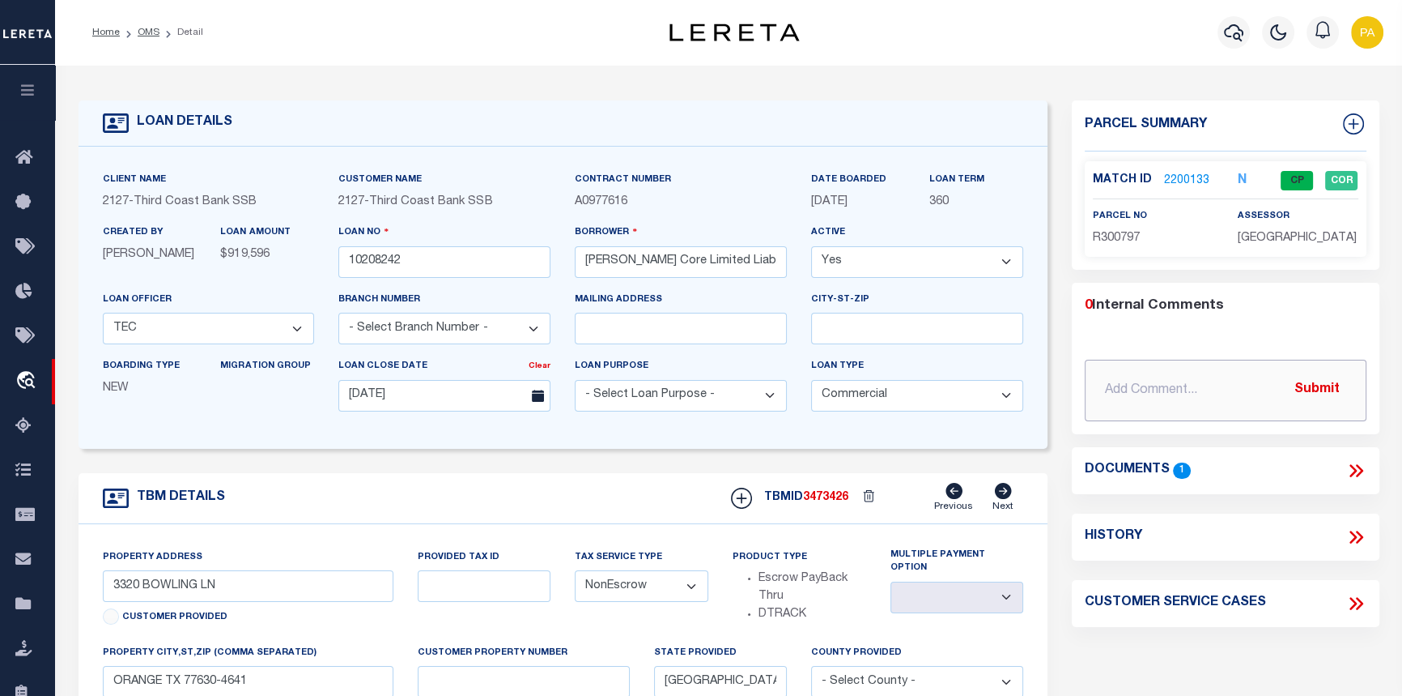
click at [1117, 384] on input "text" at bounding box center [1225, 391] width 281 height 62
type input "09/12/2025pk Per client request updated loan # 10208242 to 000017175. CAS-48414"
click at [1336, 385] on button "Submit" at bounding box center [1317, 389] width 66 height 33
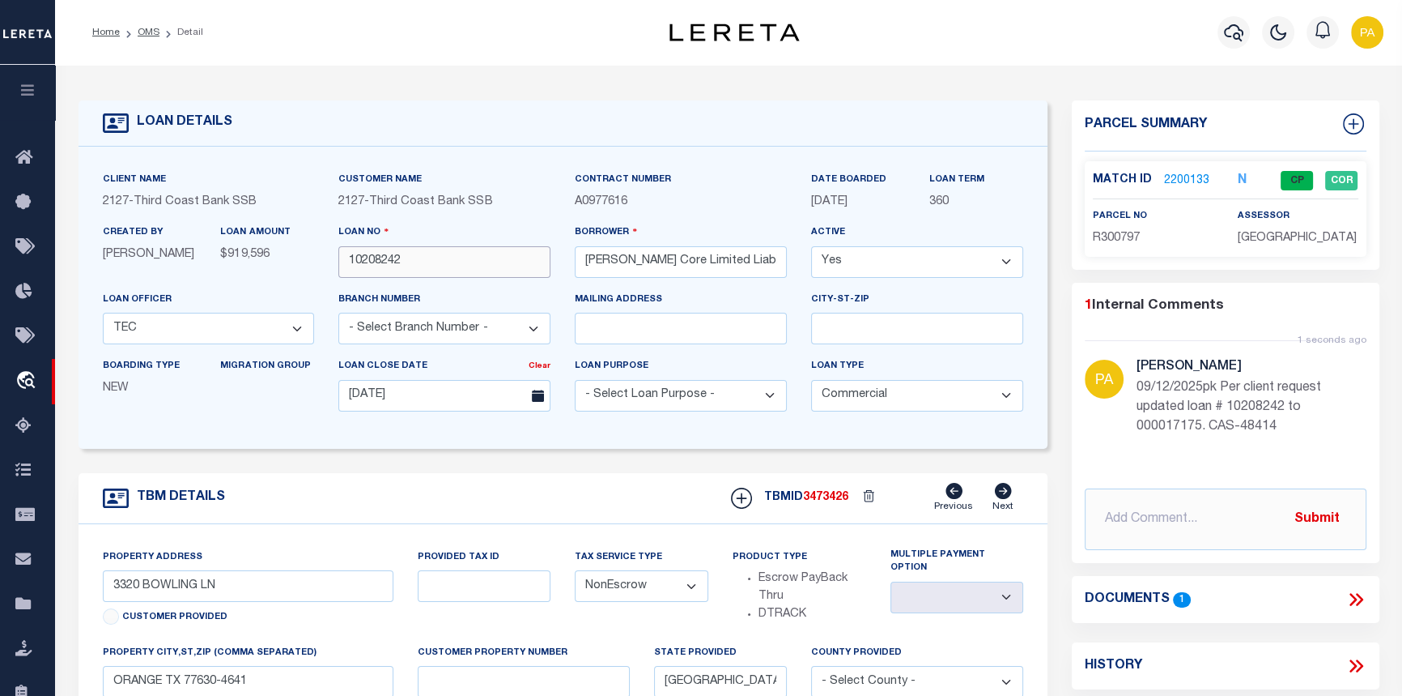
drag, startPoint x: 419, startPoint y: 260, endPoint x: 209, endPoint y: 238, distance: 210.9
click at [209, 238] on div "Client Name 2127 - Third Coast Bank SSB Customer Name 2127 - Third Coast Bank S…" at bounding box center [564, 297] width 946 height 253
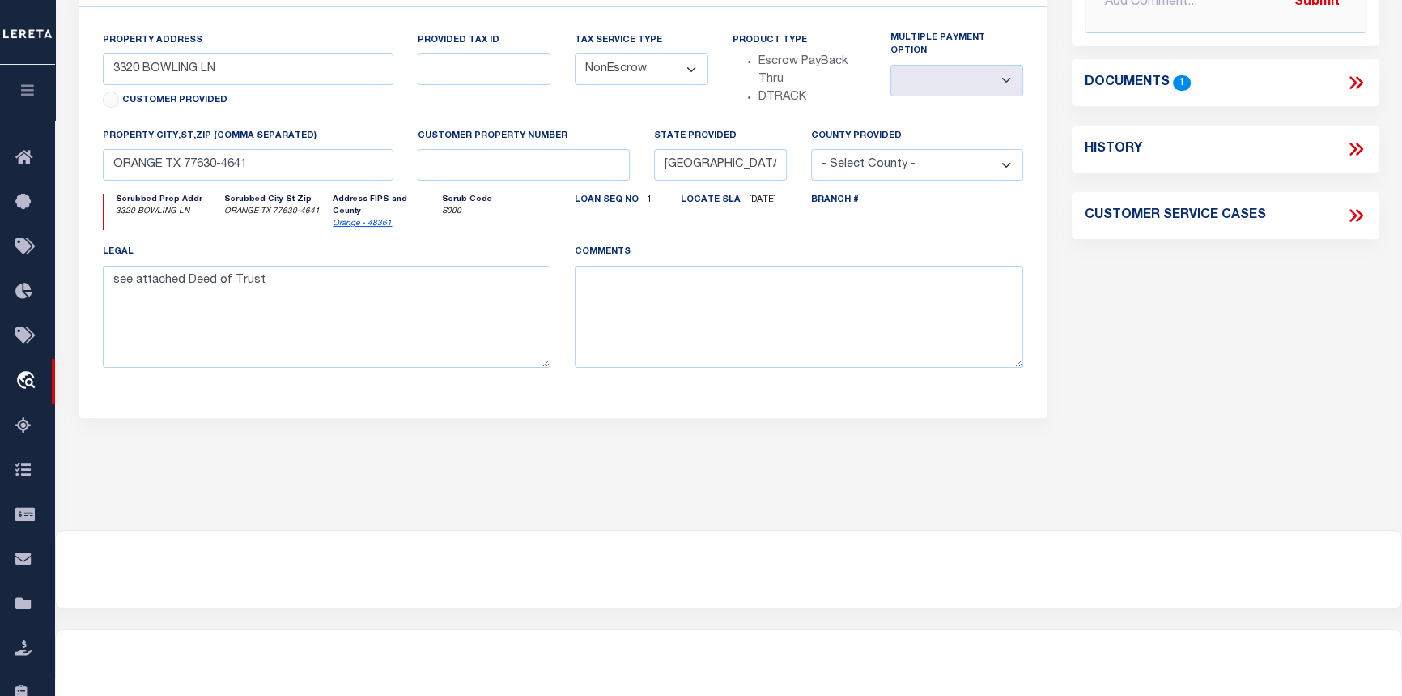
scroll to position [553, 0]
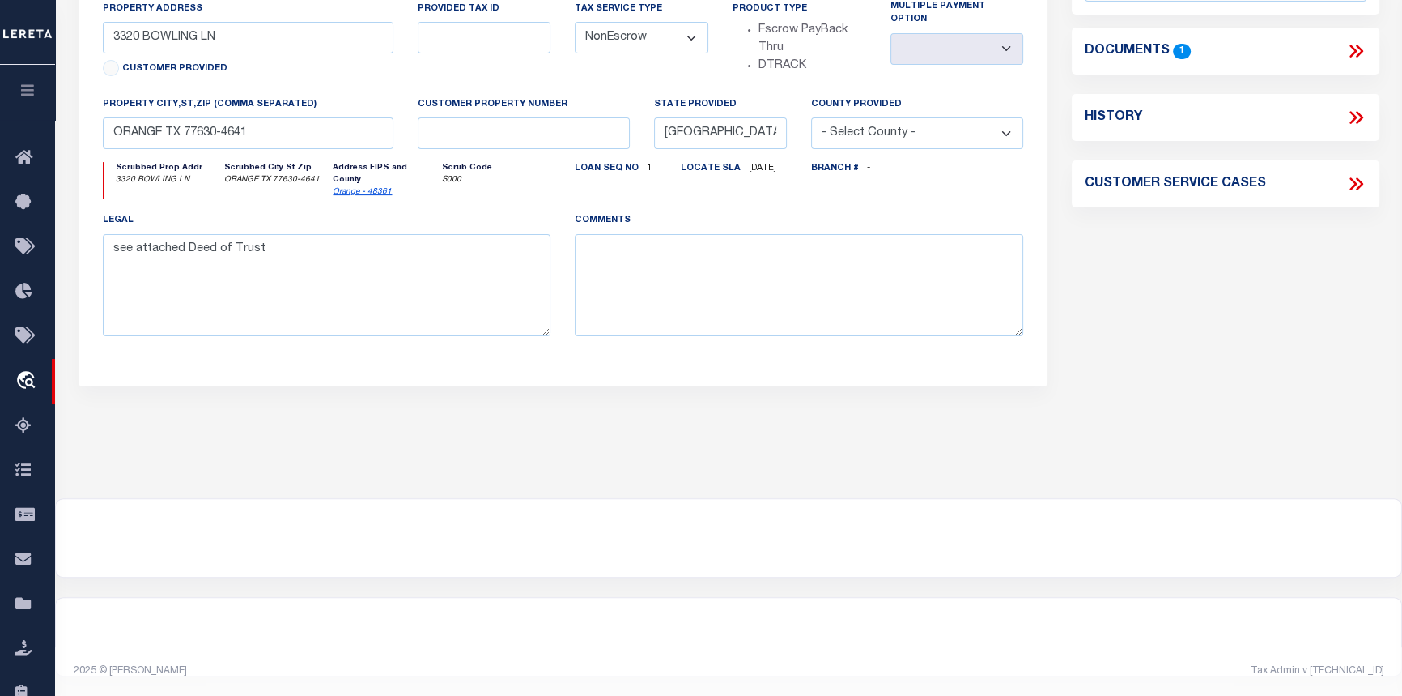
type input "000017175"
click at [1292, 547] on div at bounding box center [729, 538] width 1346 height 78
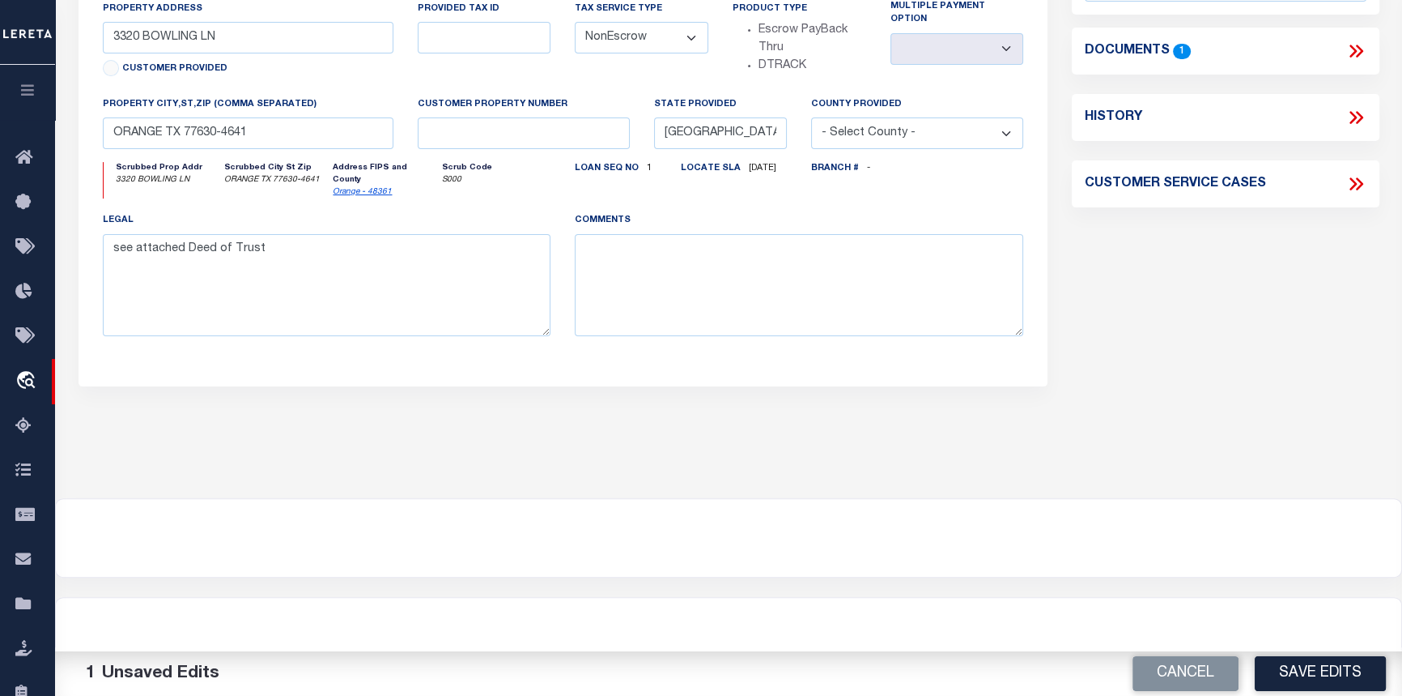
click at [1304, 448] on div "Parcel Summary Match ID 2200133 N parcel no R300797 assessor 1" at bounding box center [1225, 0] width 331 height 897
click at [1313, 670] on button "Save Edits" at bounding box center [1320, 673] width 131 height 35
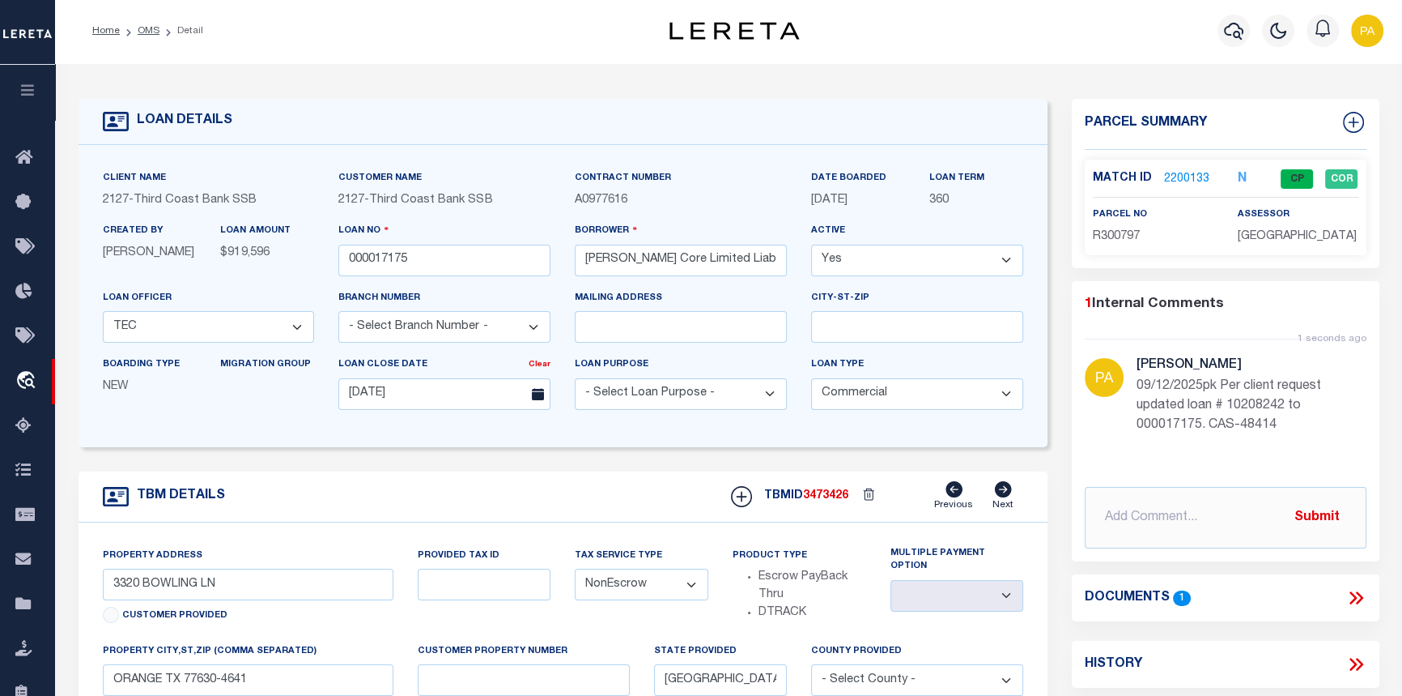
scroll to position [0, 0]
click at [146, 36] on link "OMS" at bounding box center [149, 33] width 22 height 10
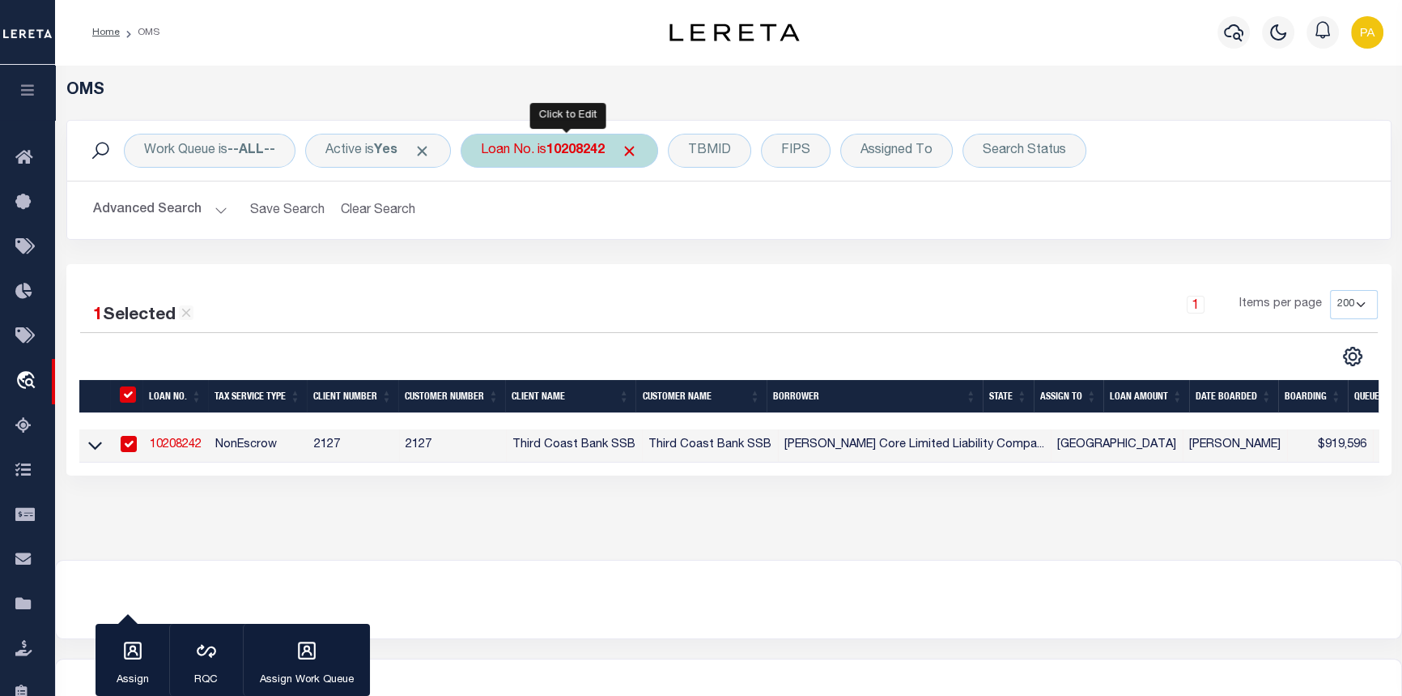
click at [581, 138] on div "Loan No. is 10208242" at bounding box center [560, 151] width 198 height 34
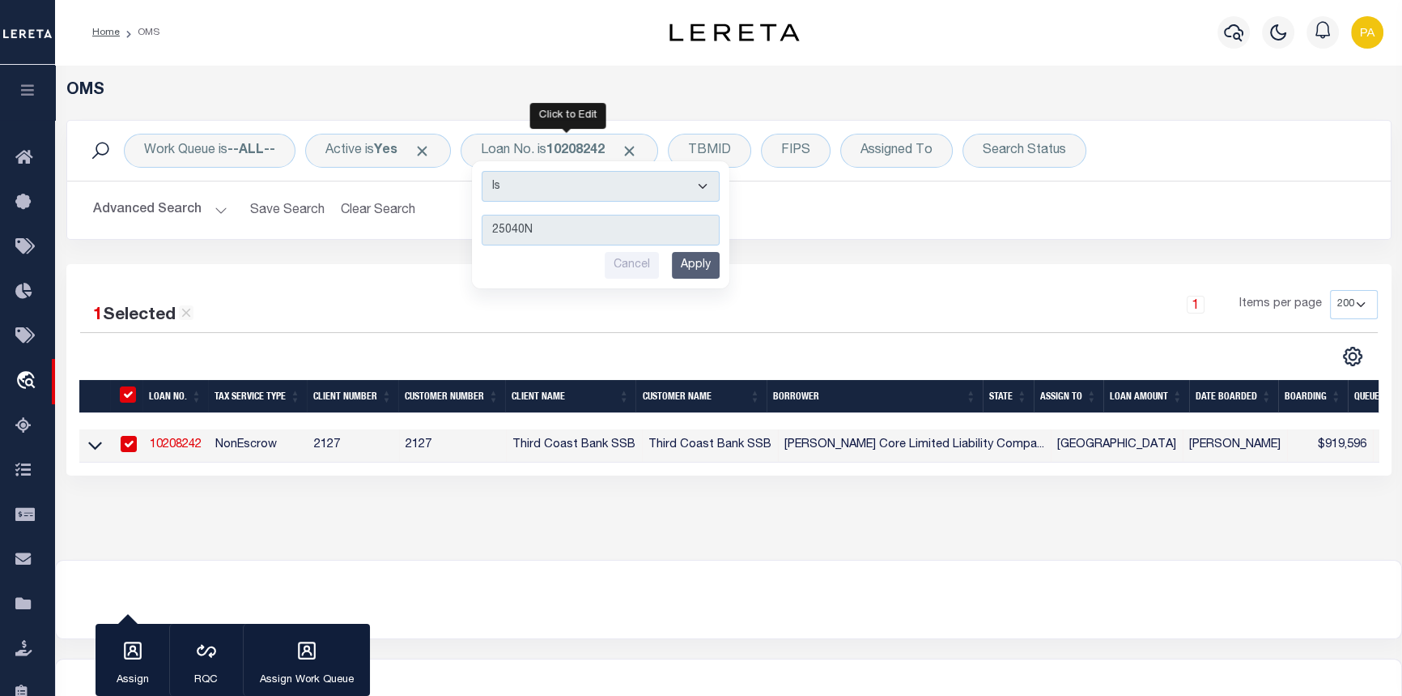
type input "25040ND"
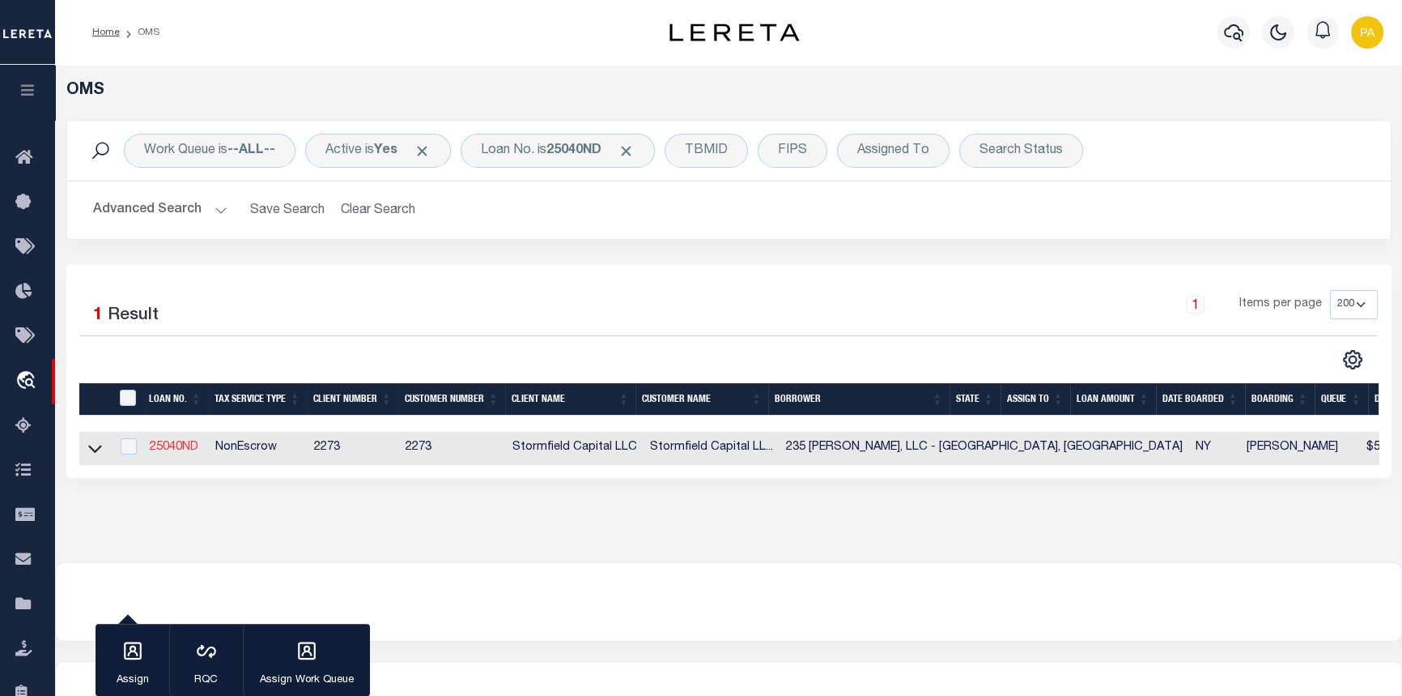
click at [174, 447] on link "25040ND" at bounding box center [174, 446] width 49 height 11
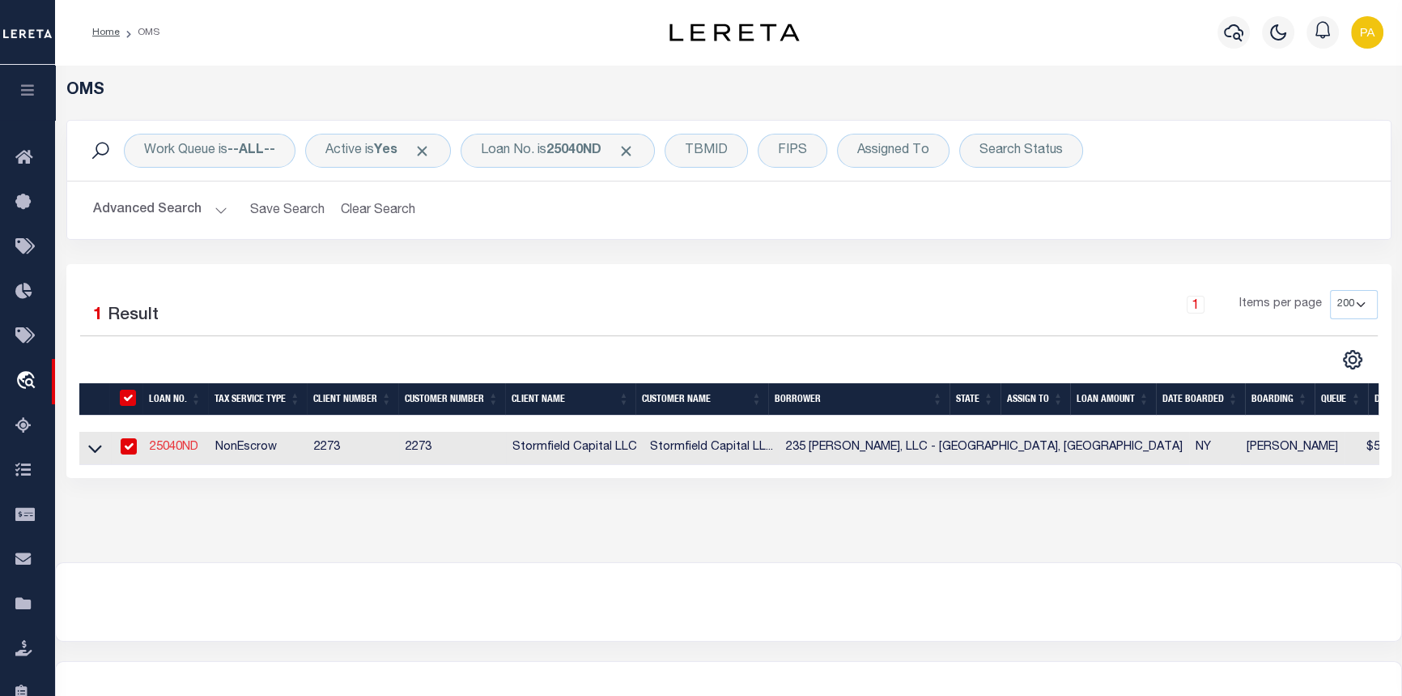
type input "25040ND"
type input "235 [PERSON_NAME], LLC - [GEOGRAPHIC_DATA], [GEOGRAPHIC_DATA]"
select select
type input "[STREET_ADDRESS]"
select select "10"
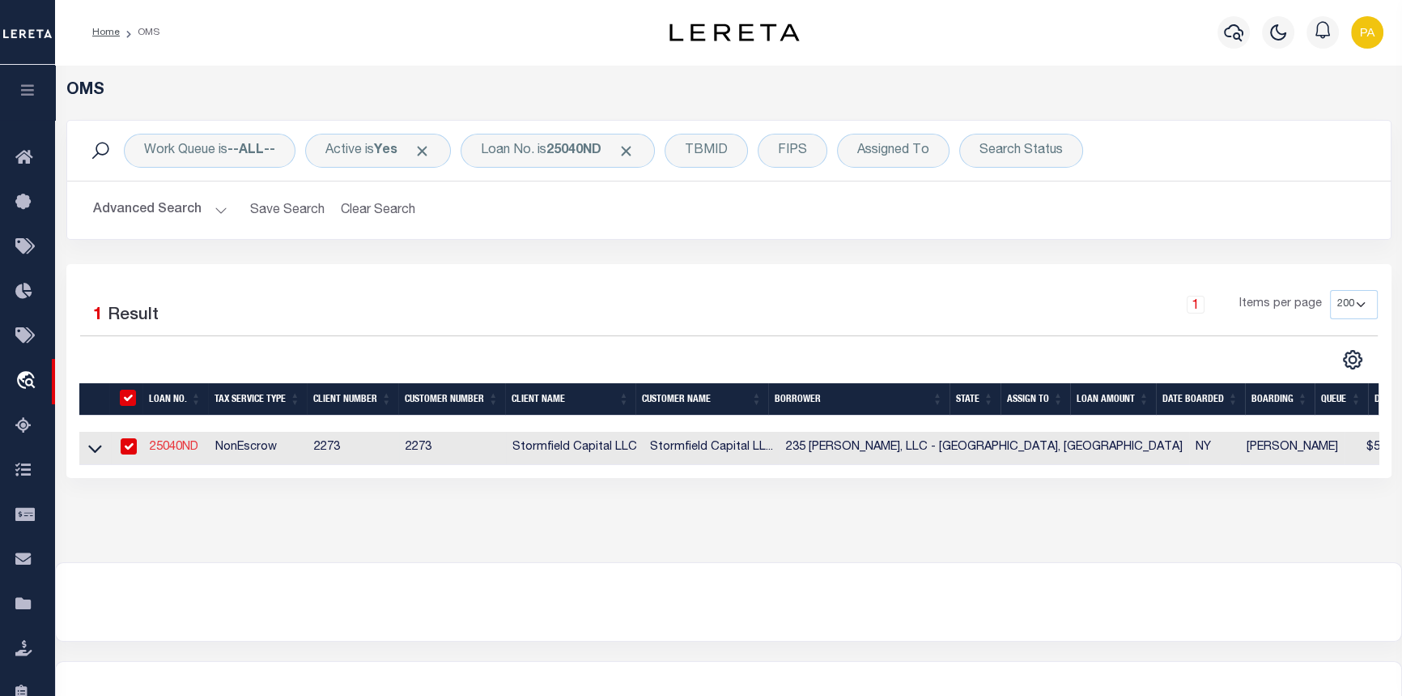
select select
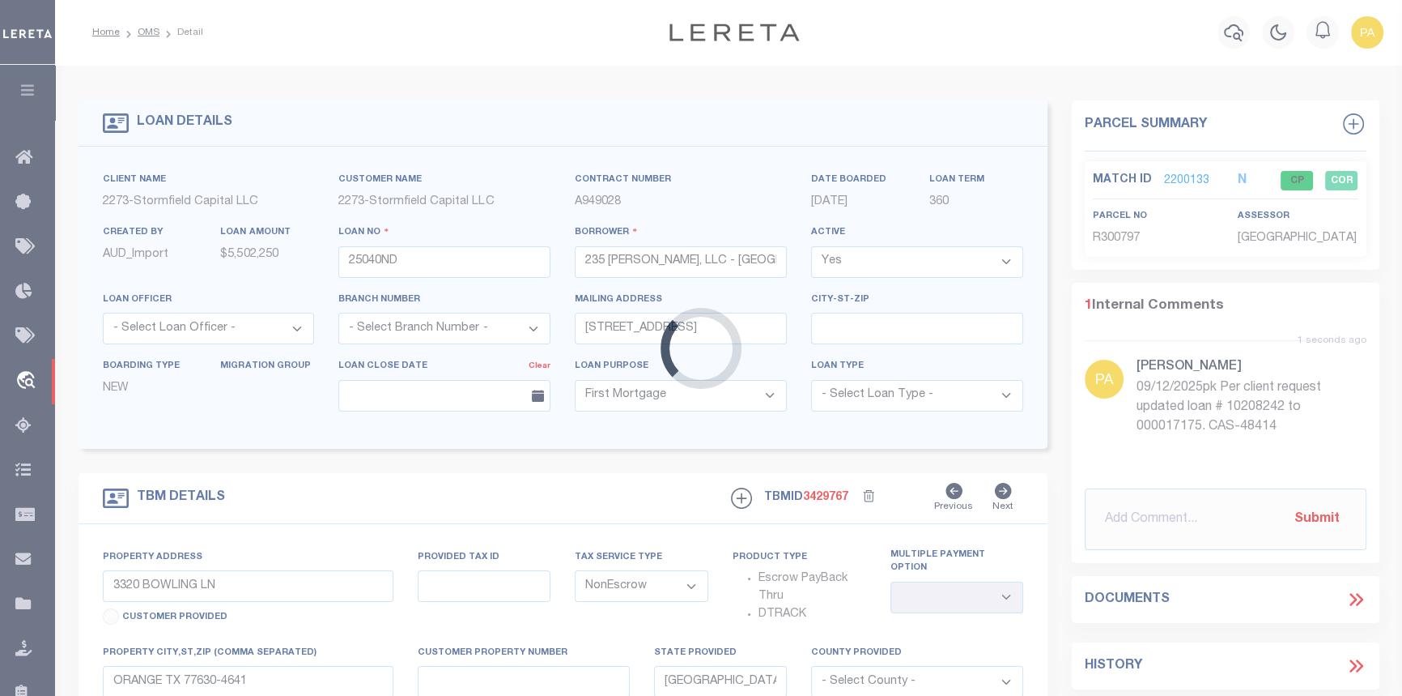
type input "[STREET_ADDRESS][PERSON_NAME]"
type input "00332-0041"
type input "[GEOGRAPHIC_DATA]"
type input "NY"
select select
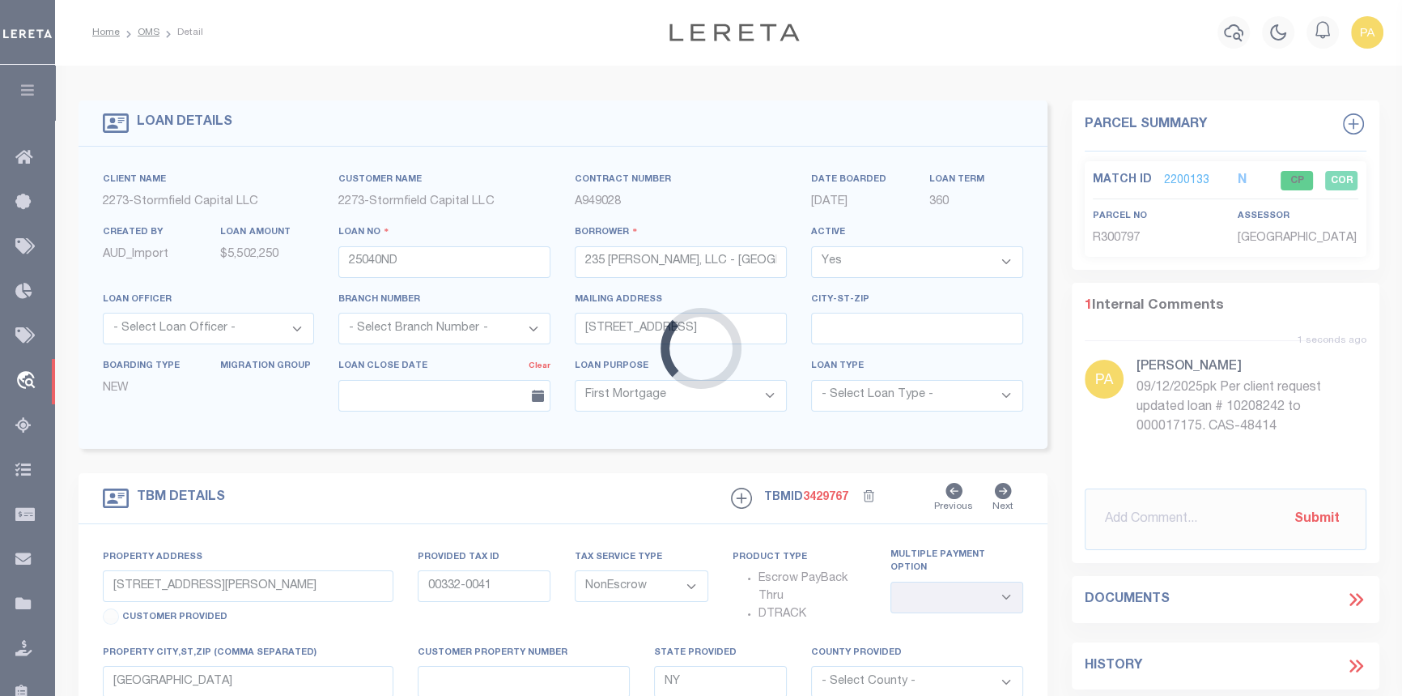
select select "84863"
select select
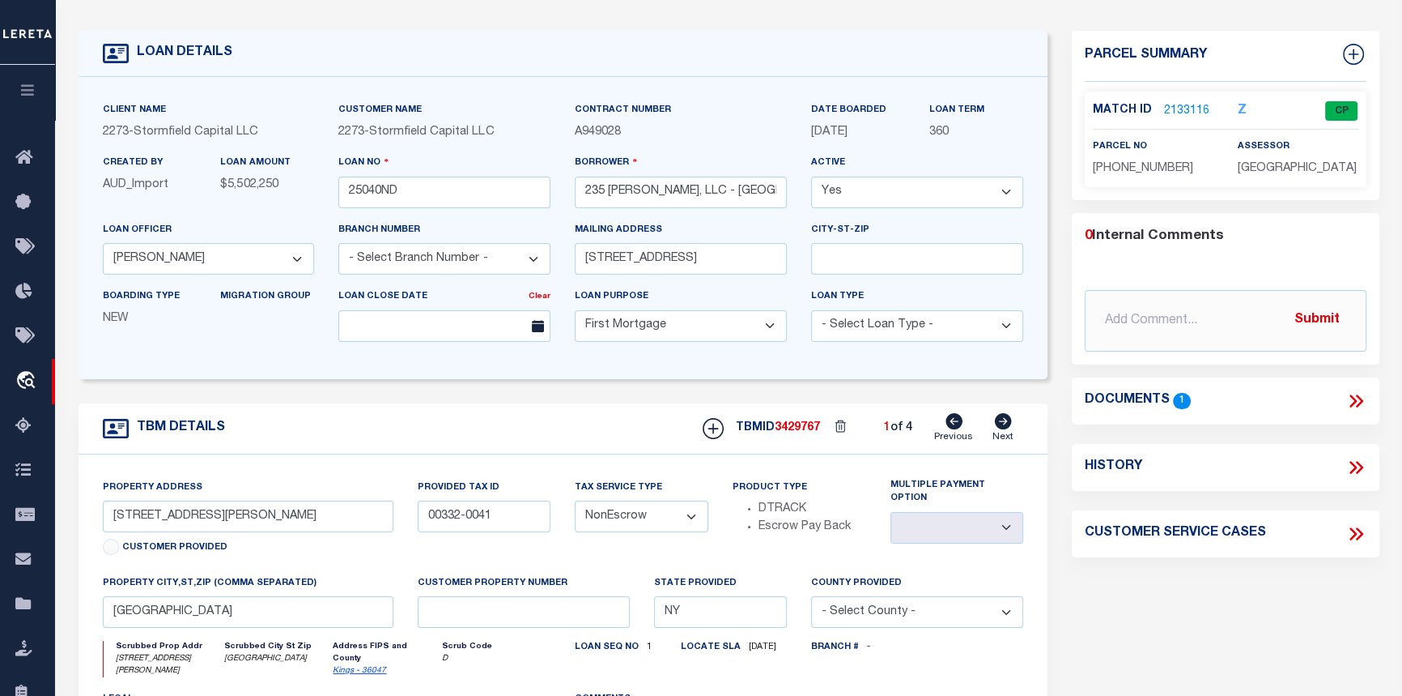
scroll to position [73, 0]
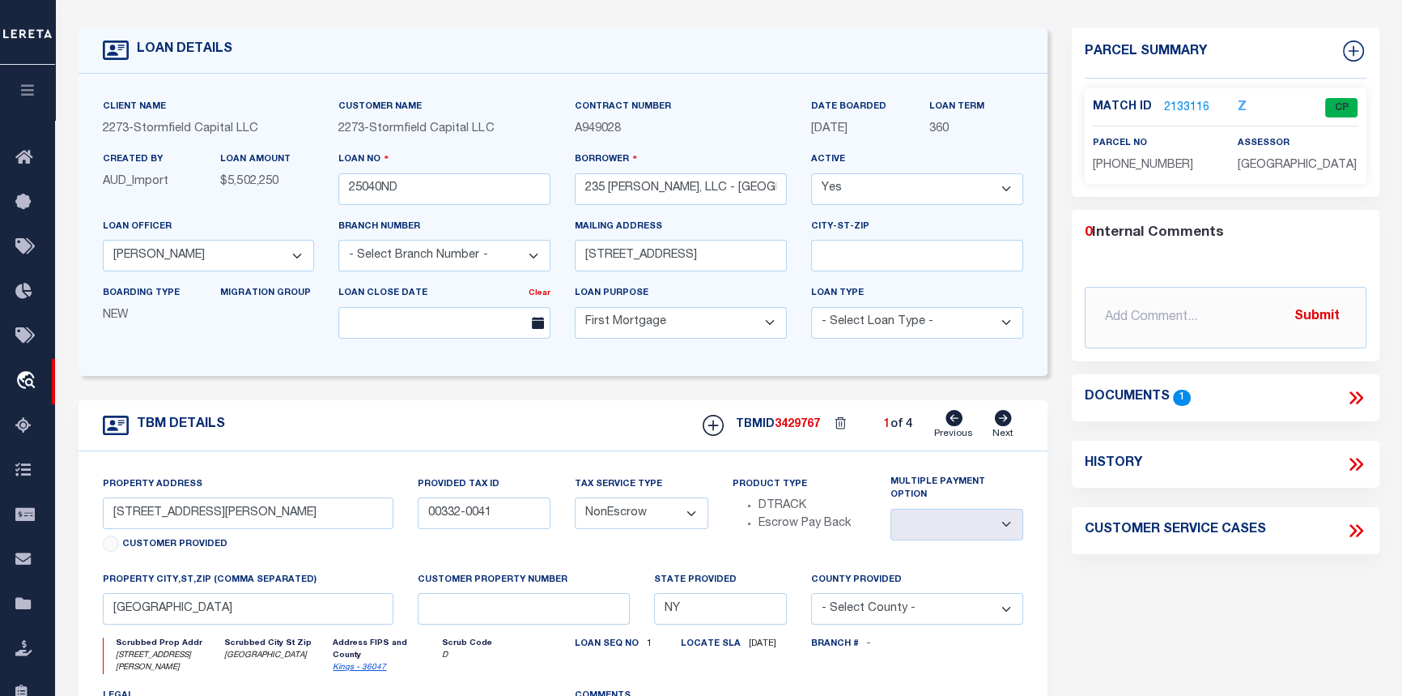
click at [1181, 105] on link "2133116" at bounding box center [1186, 108] width 45 height 17
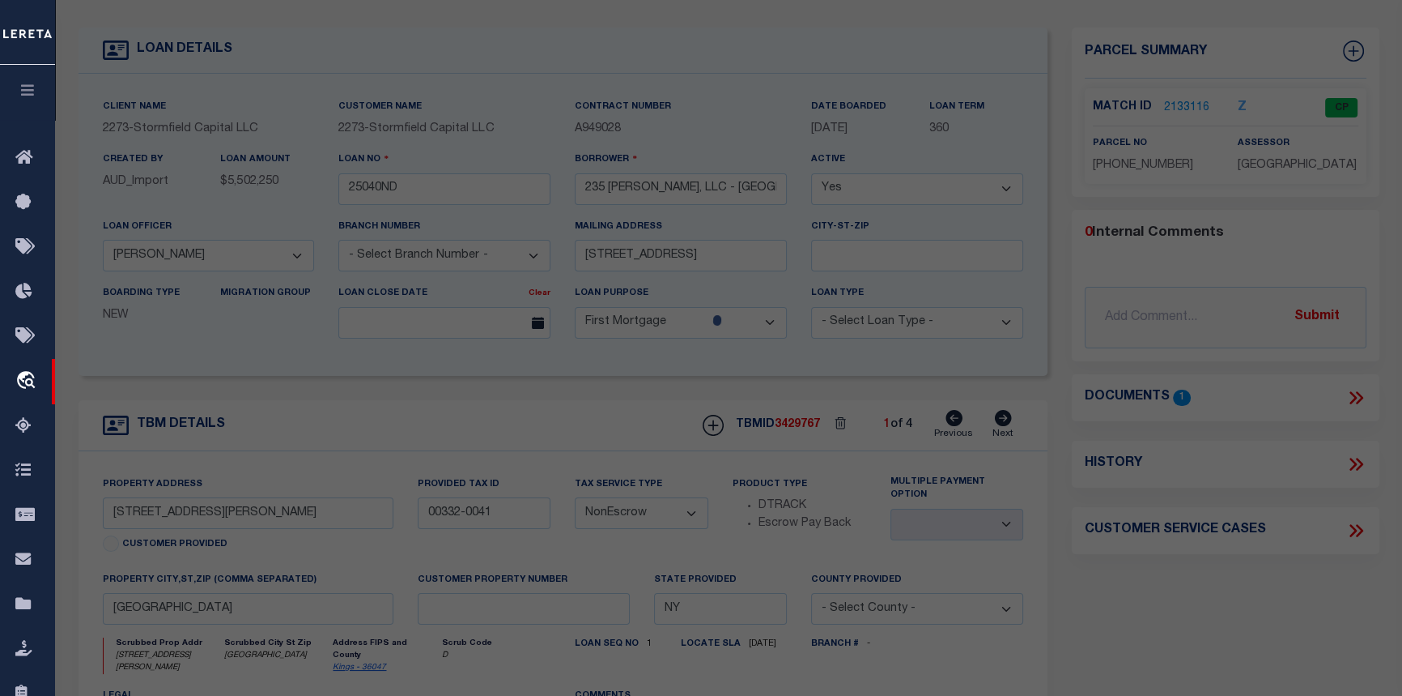
select select "AS"
checkbox input "false"
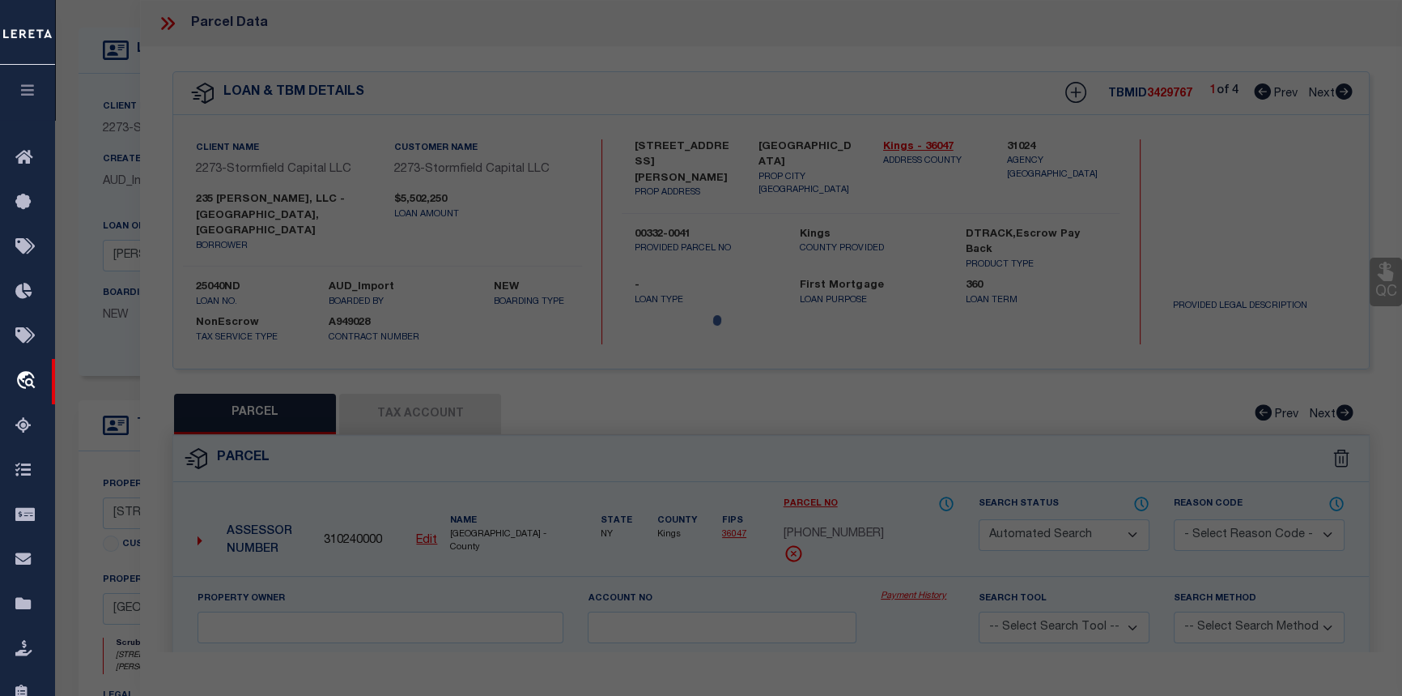
select select "CP"
type input "CORIA, ANNA"
select select
type input "235 Sackett St,"
checkbox input "false"
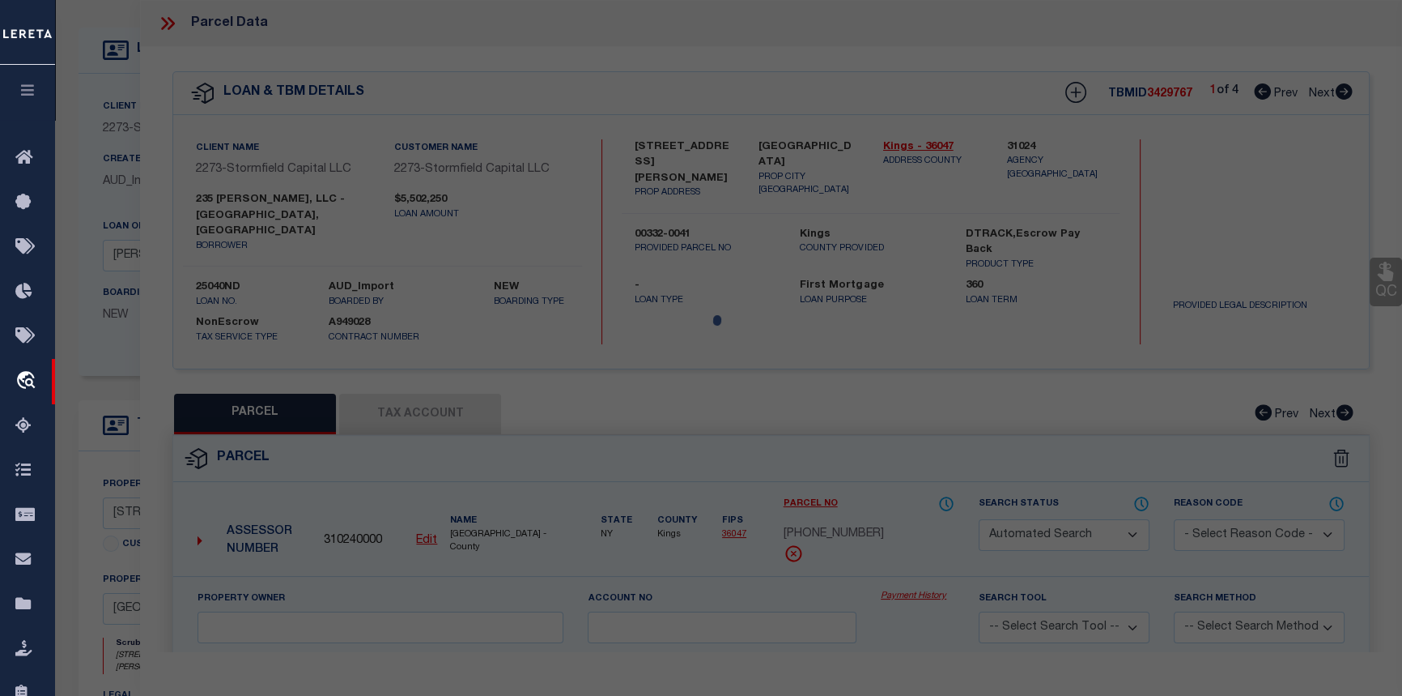
type input "Brooklyn, NY, 11231"
type textarea "Block: 332 Lot: 41"
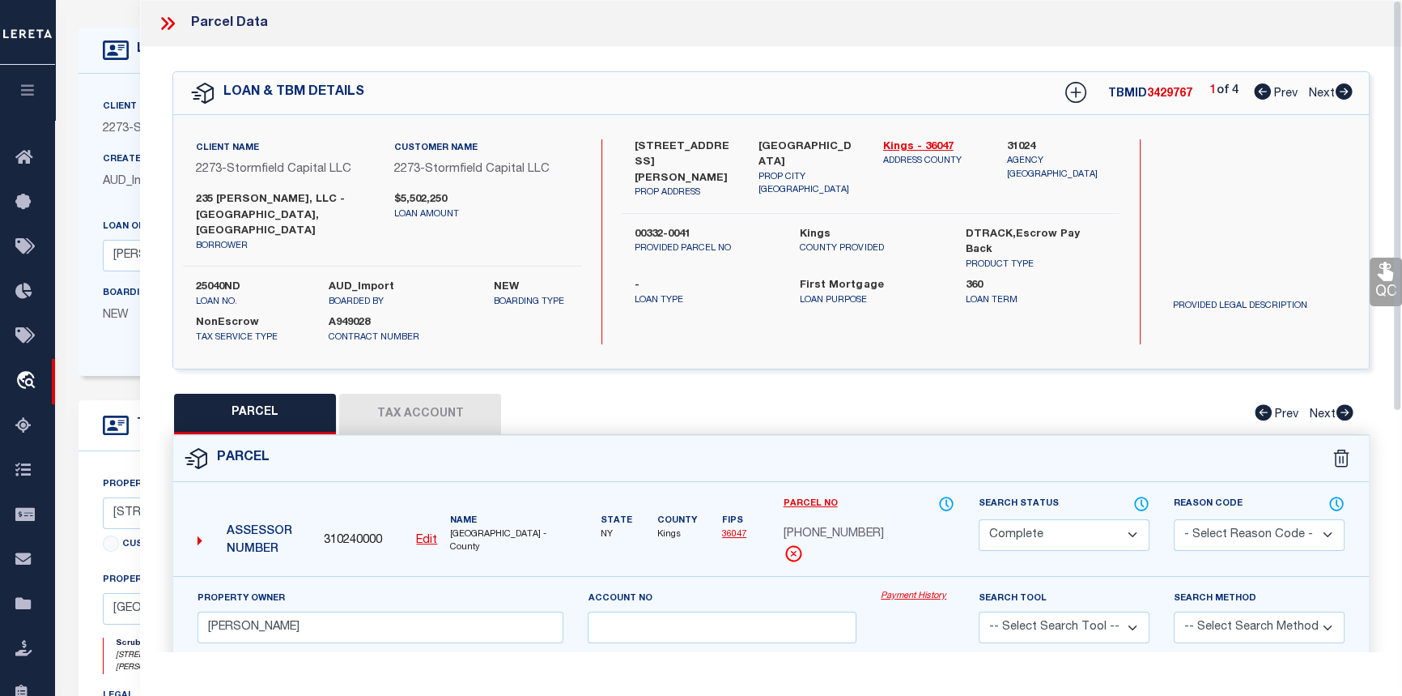
click at [1347, 90] on icon at bounding box center [1344, 91] width 17 height 16
select select "AS"
checkbox input "false"
select select "DP"
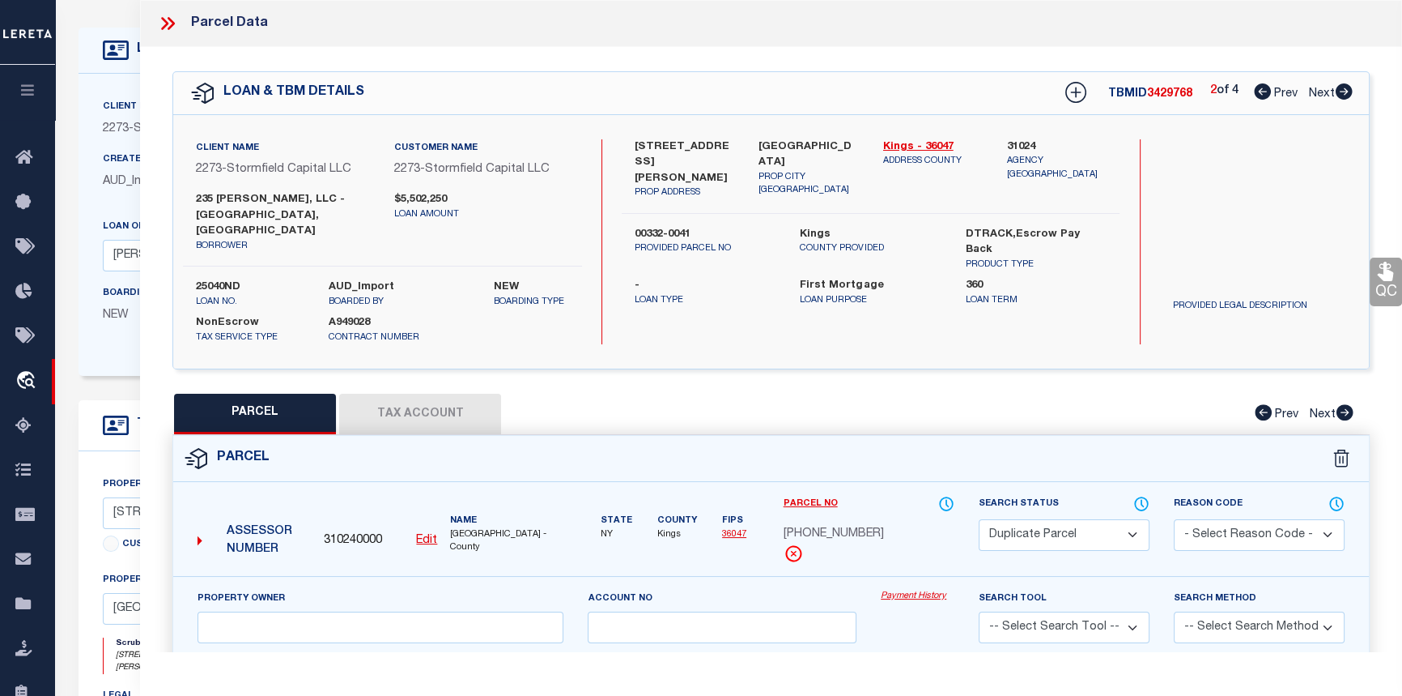
checkbox input "false"
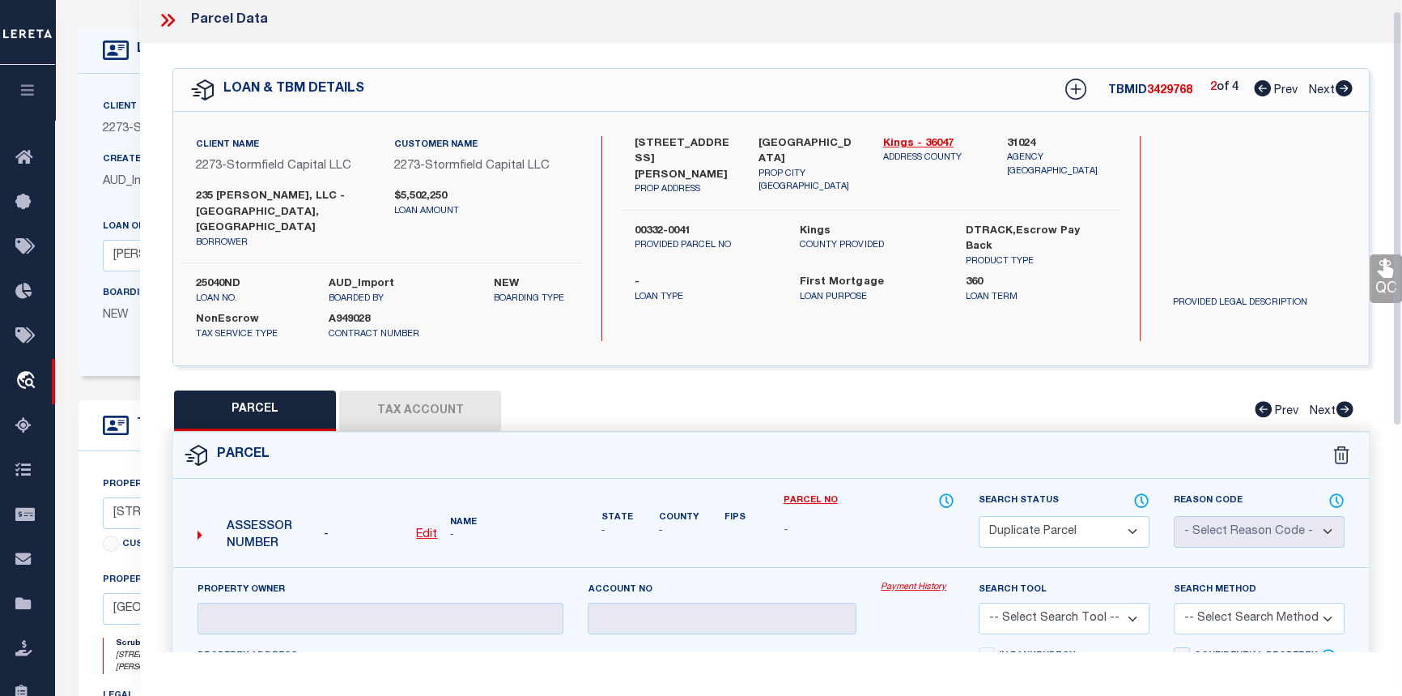
scroll to position [0, 0]
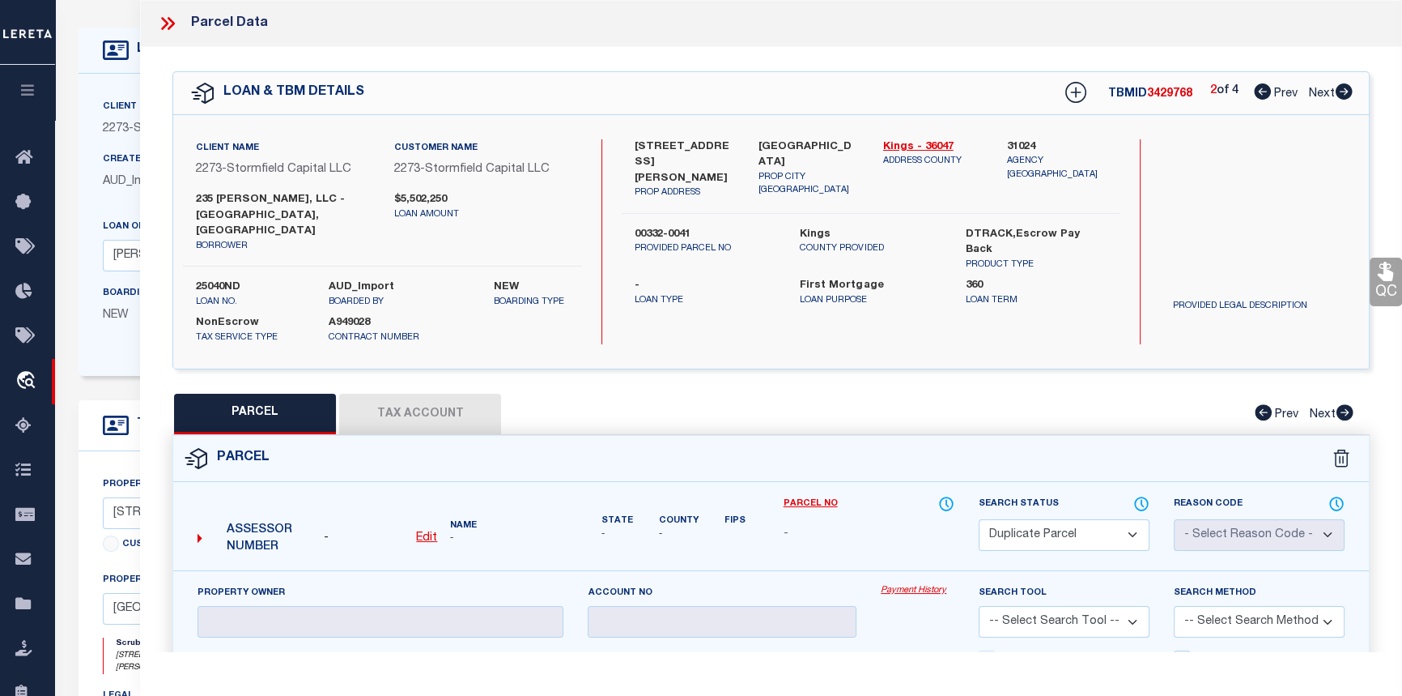
click at [1340, 95] on icon at bounding box center [1344, 91] width 17 height 16
select select "AS"
checkbox input "false"
select select "DP"
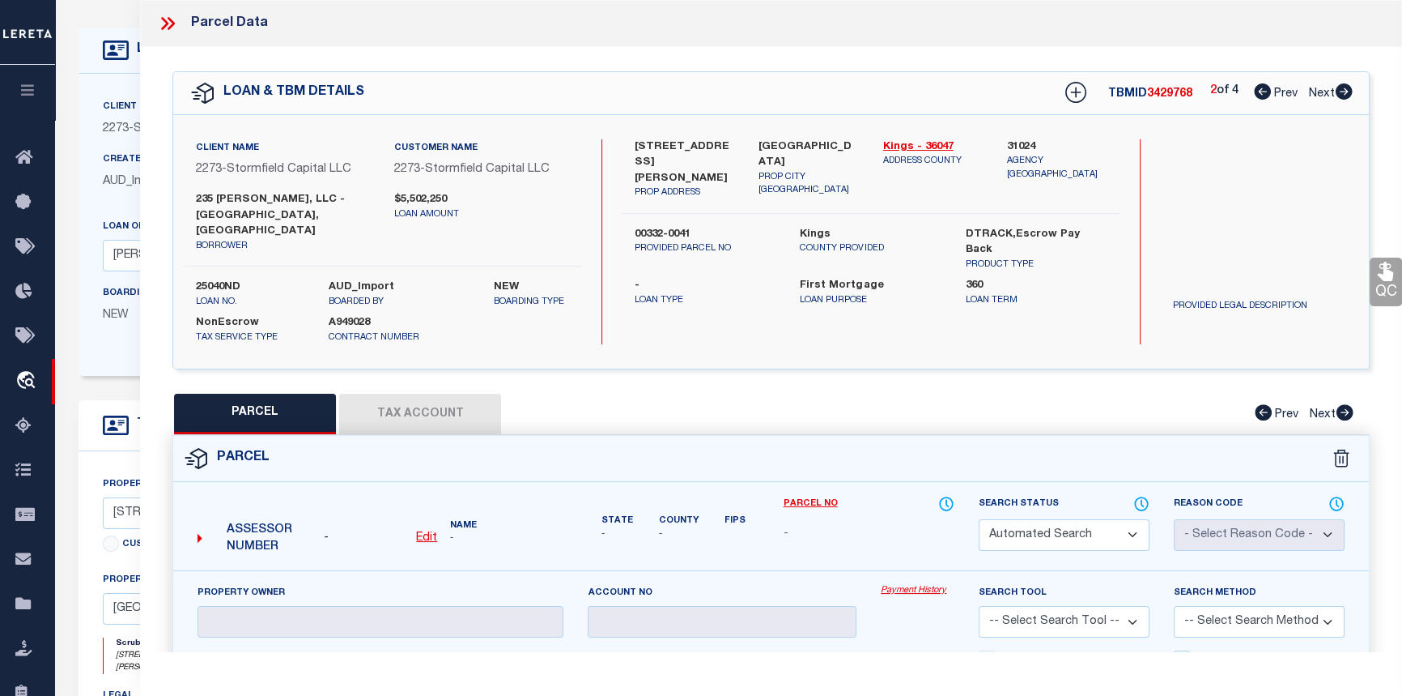
checkbox input "false"
click at [1340, 95] on icon at bounding box center [1344, 91] width 17 height 16
select select "AS"
checkbox input "false"
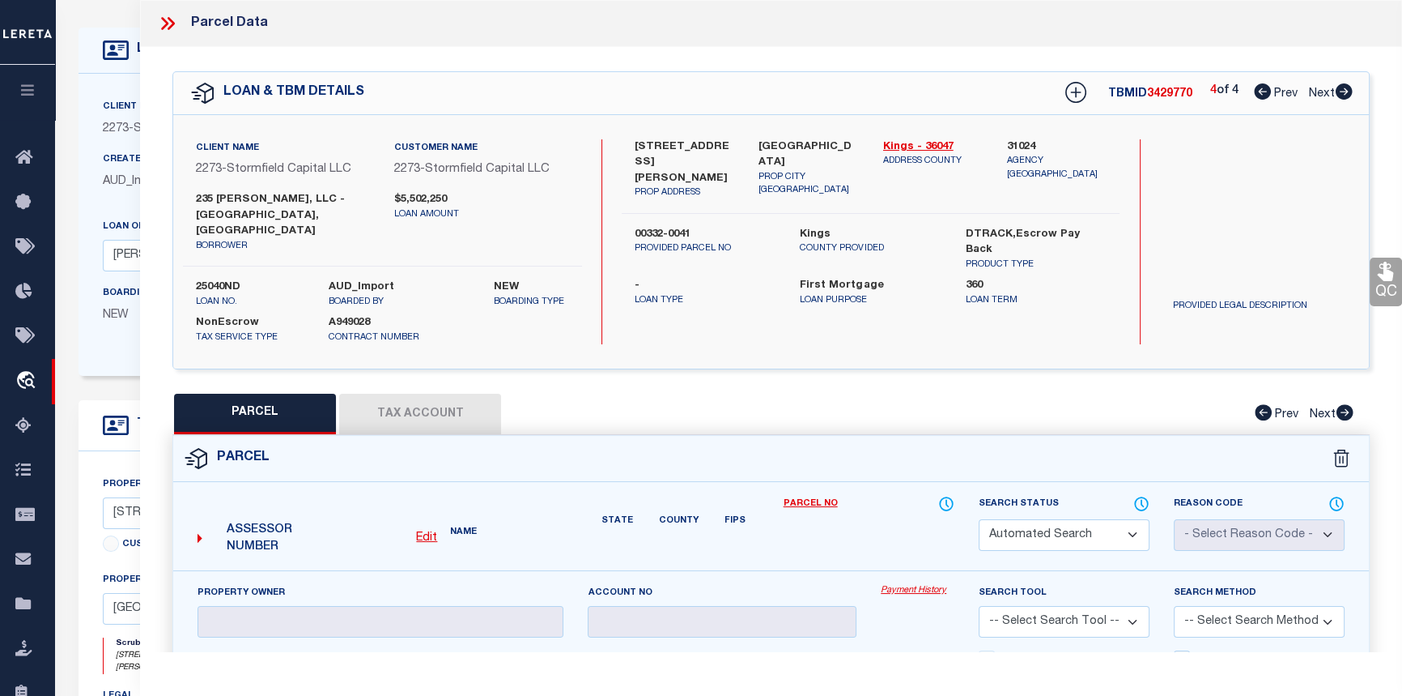
select select "DP"
checkbox input "false"
click at [1254, 96] on icon at bounding box center [1262, 91] width 17 height 16
select select "AS"
checkbox input "false"
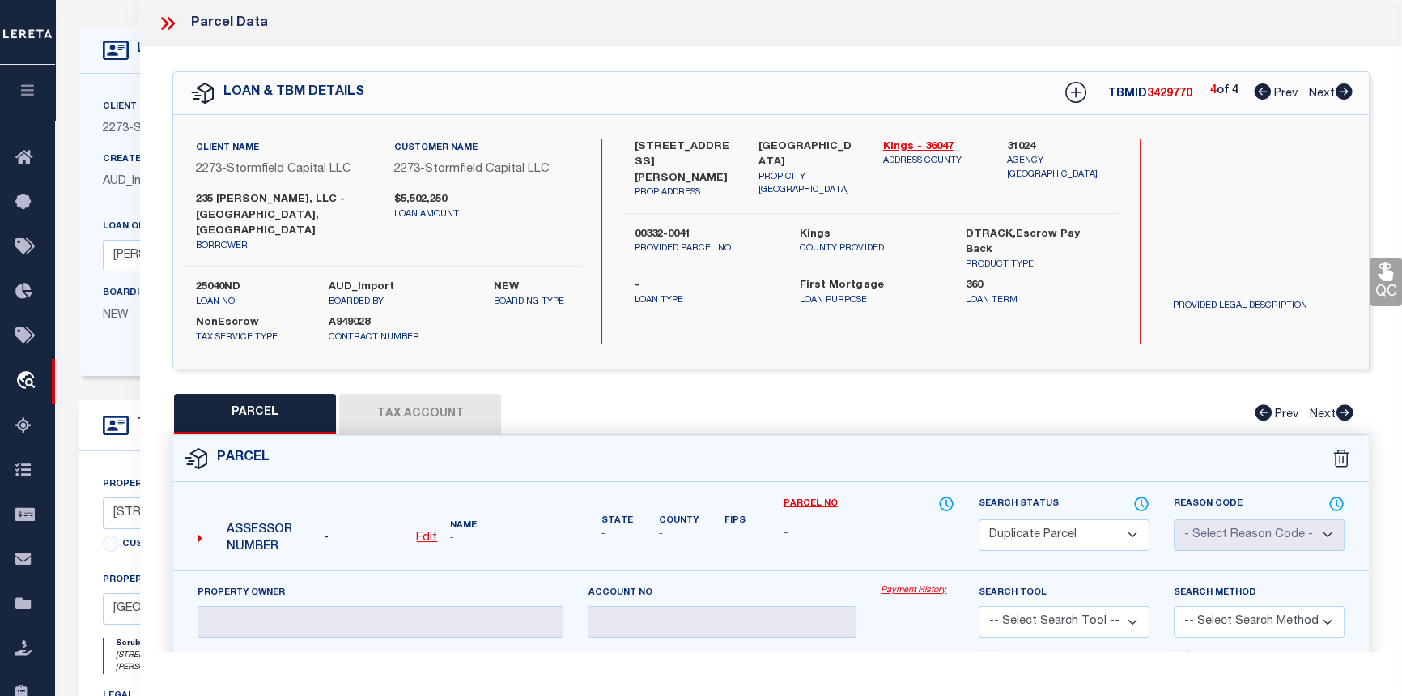
checkbox input "false"
select select "DP"
checkbox input "false"
click at [1254, 96] on icon at bounding box center [1262, 91] width 17 height 16
select select "AS"
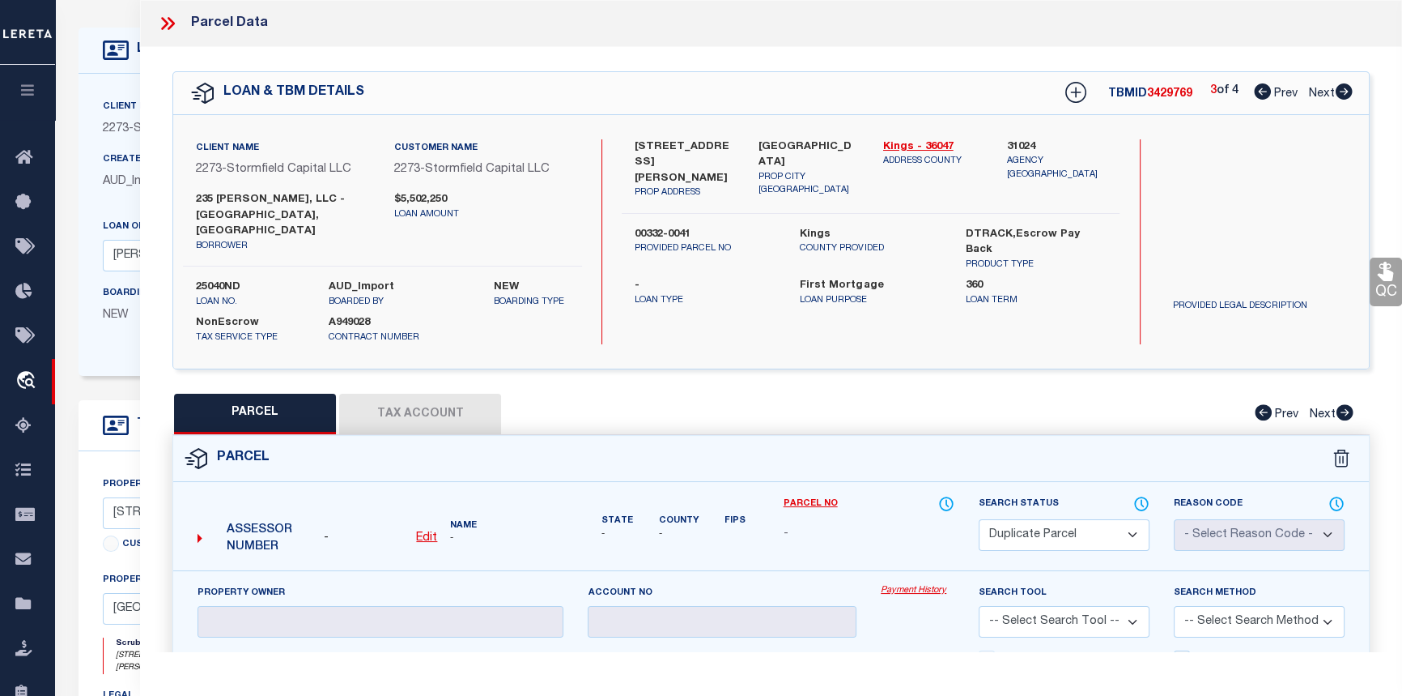
checkbox input "false"
select select "DP"
checkbox input "false"
click at [1254, 96] on icon at bounding box center [1262, 91] width 17 height 16
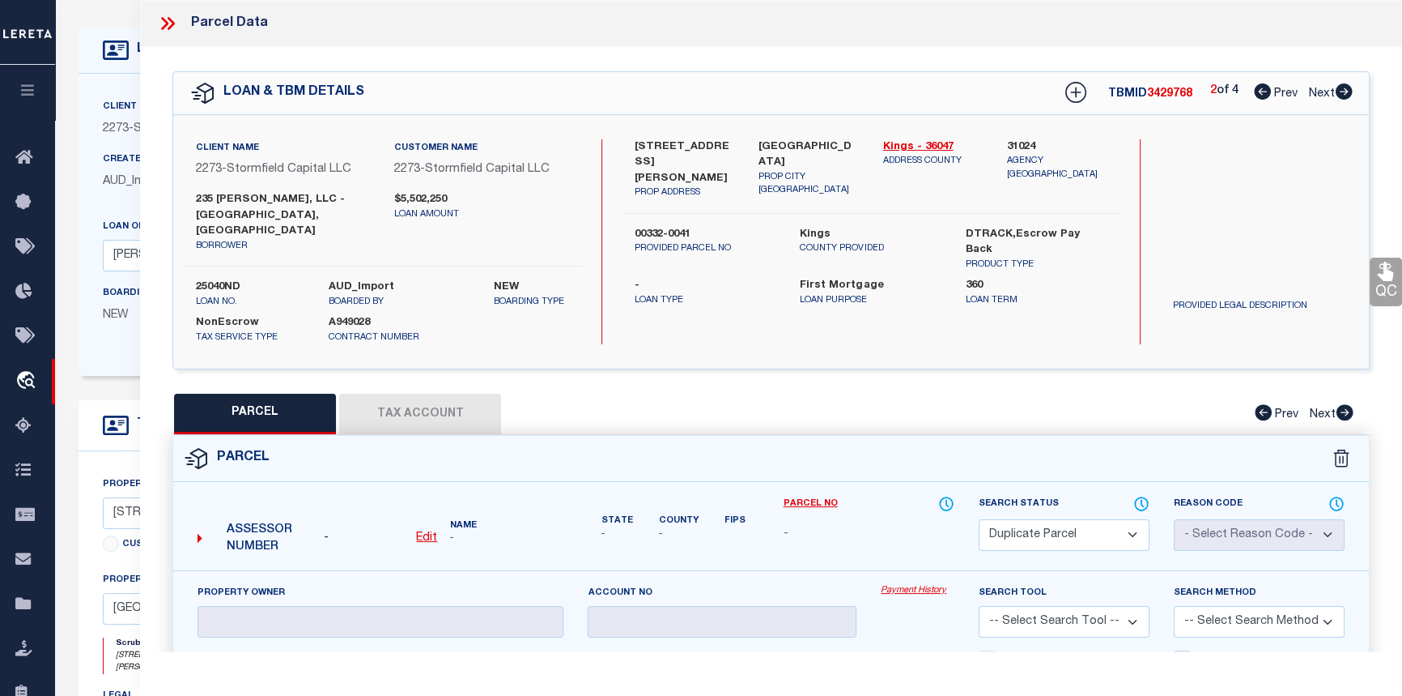
select select "AS"
checkbox input "false"
select select "CP"
type input "[PERSON_NAME]"
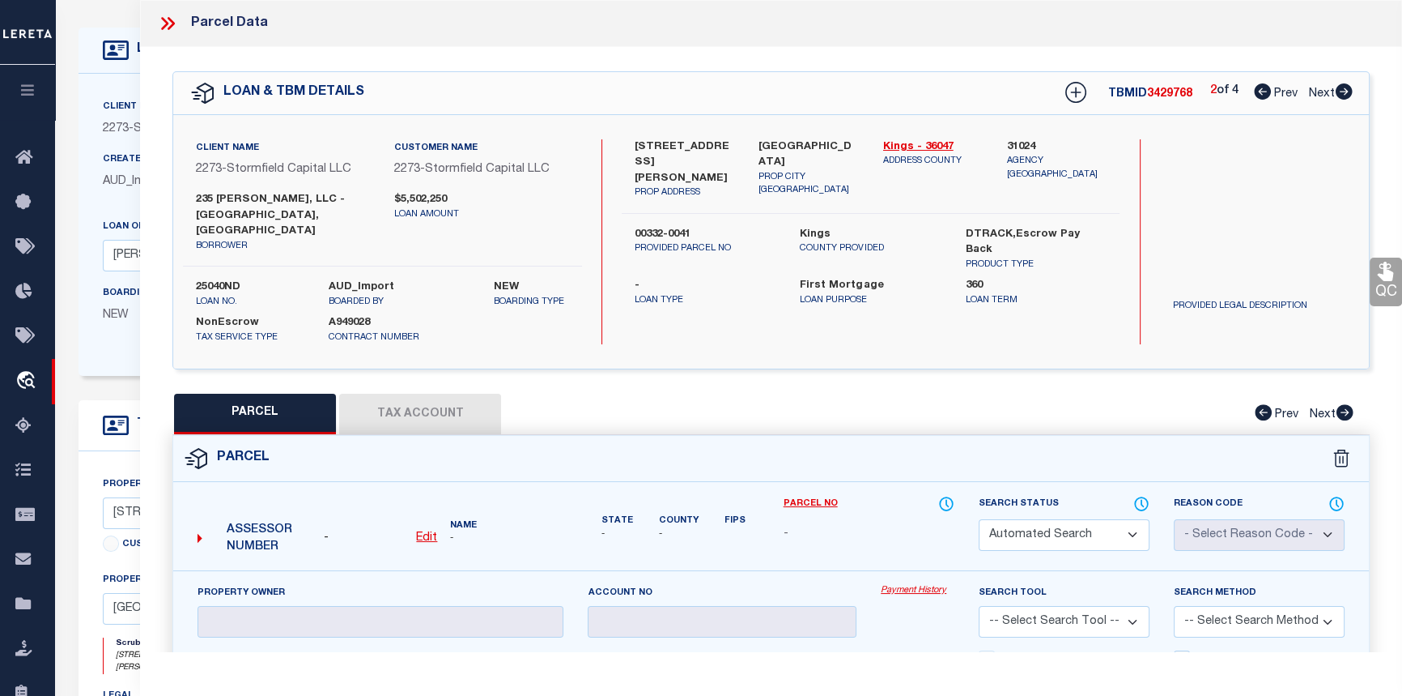
select select
type input "[STREET_ADDRESS][PERSON_NAME],"
checkbox input "false"
type input "[GEOGRAPHIC_DATA], [GEOGRAPHIC_DATA], 11231"
type textarea "Block: 332 Lot: 41"
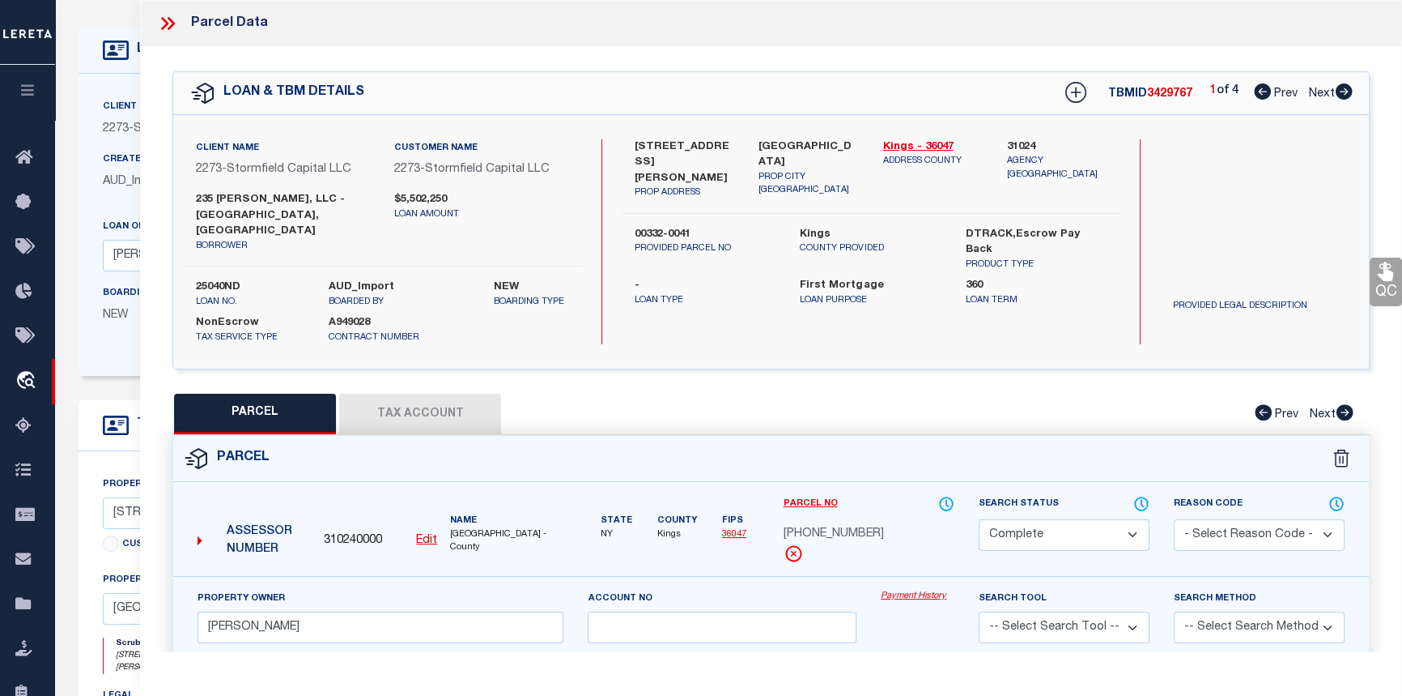
click at [919, 589] on link "Payment History" at bounding box center [918, 596] width 74 height 14
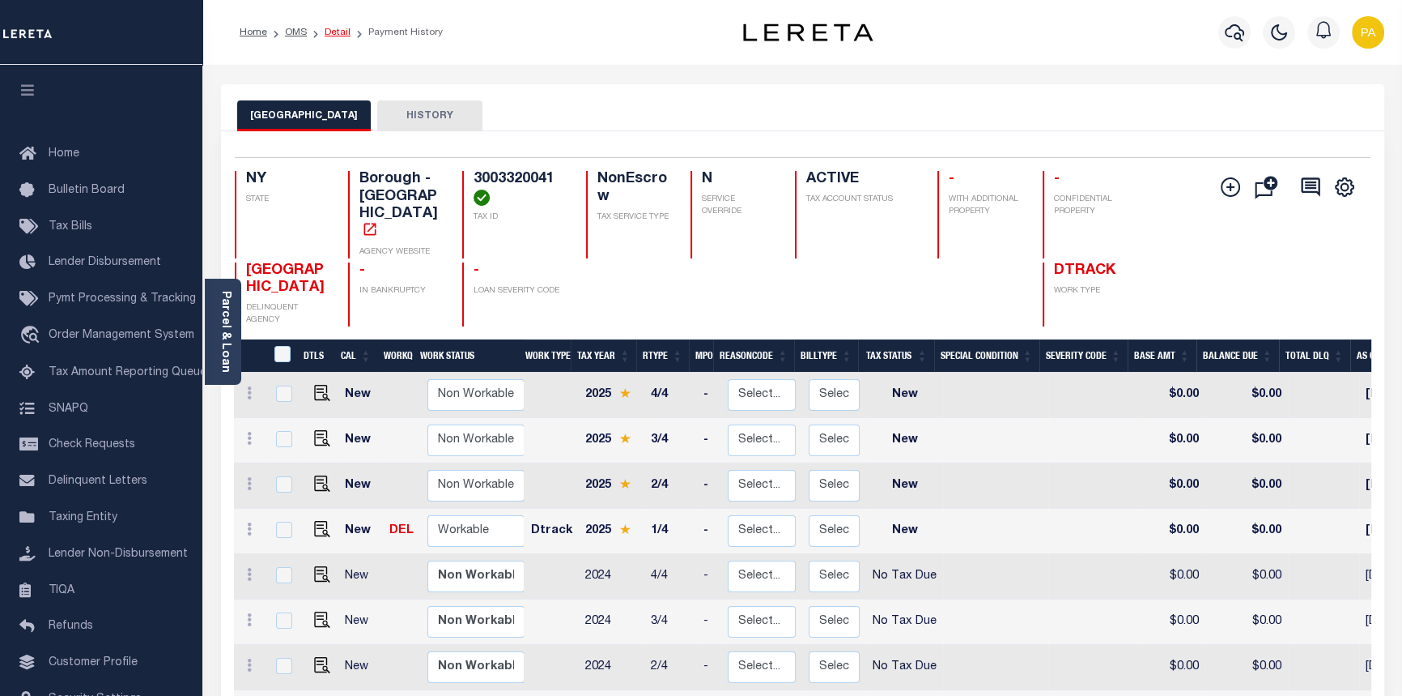
click at [344, 28] on link "Detail" at bounding box center [338, 33] width 26 height 10
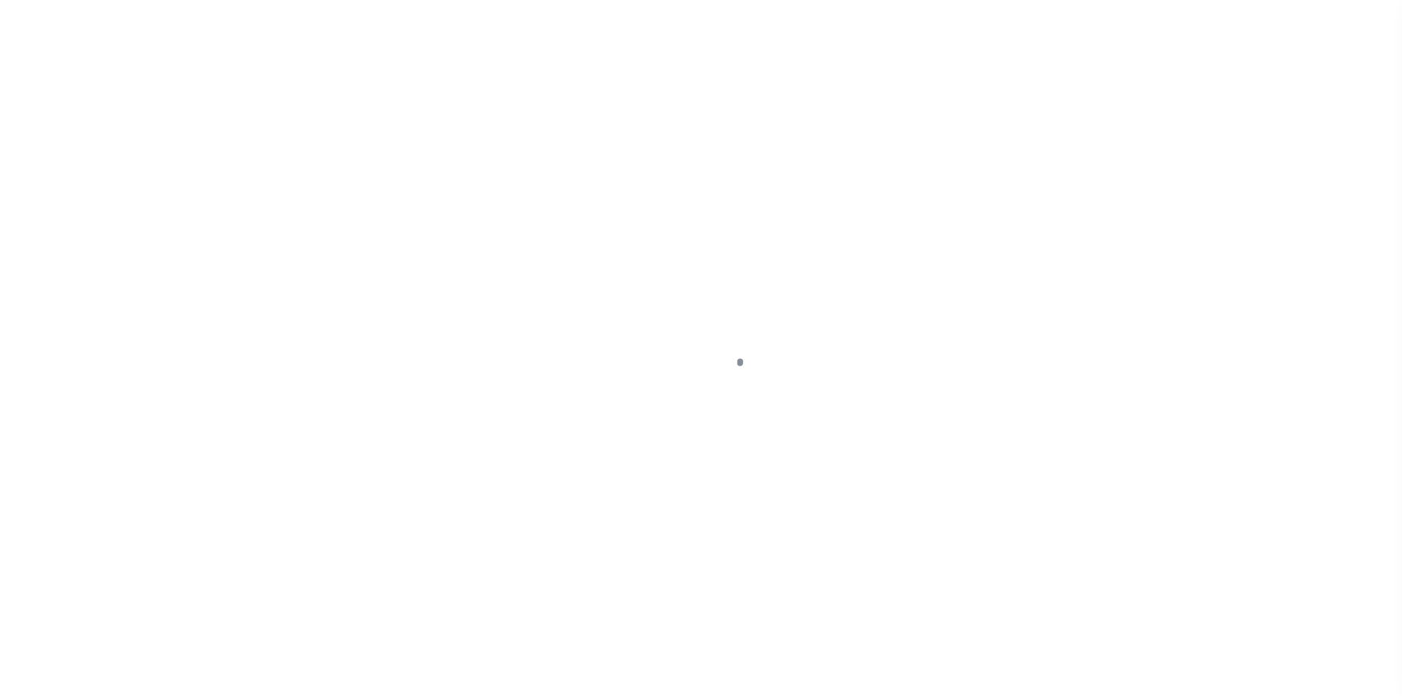
select select "10"
select select "NonEscrow"
type input "[STREET_ADDRESS][PERSON_NAME]"
type input "00332-0041"
type input "[GEOGRAPHIC_DATA]"
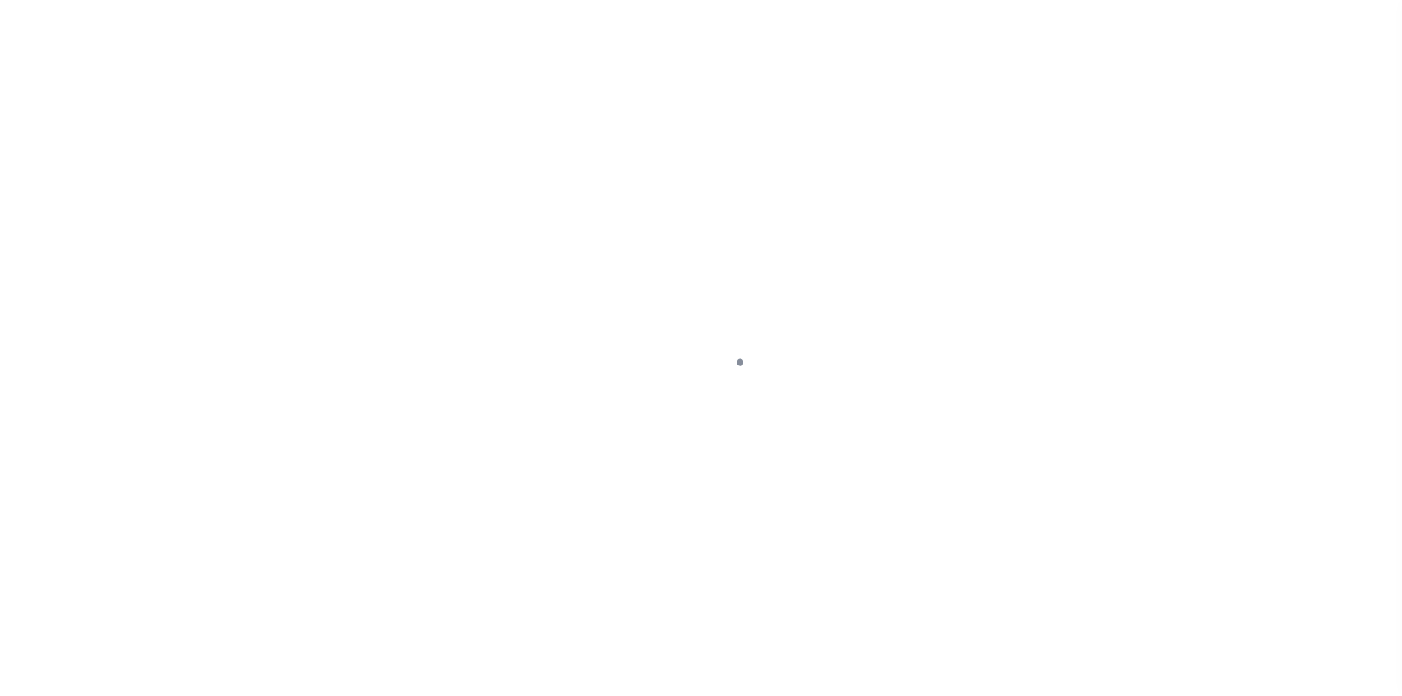
type input "NY"
select select
select select "84863"
select select
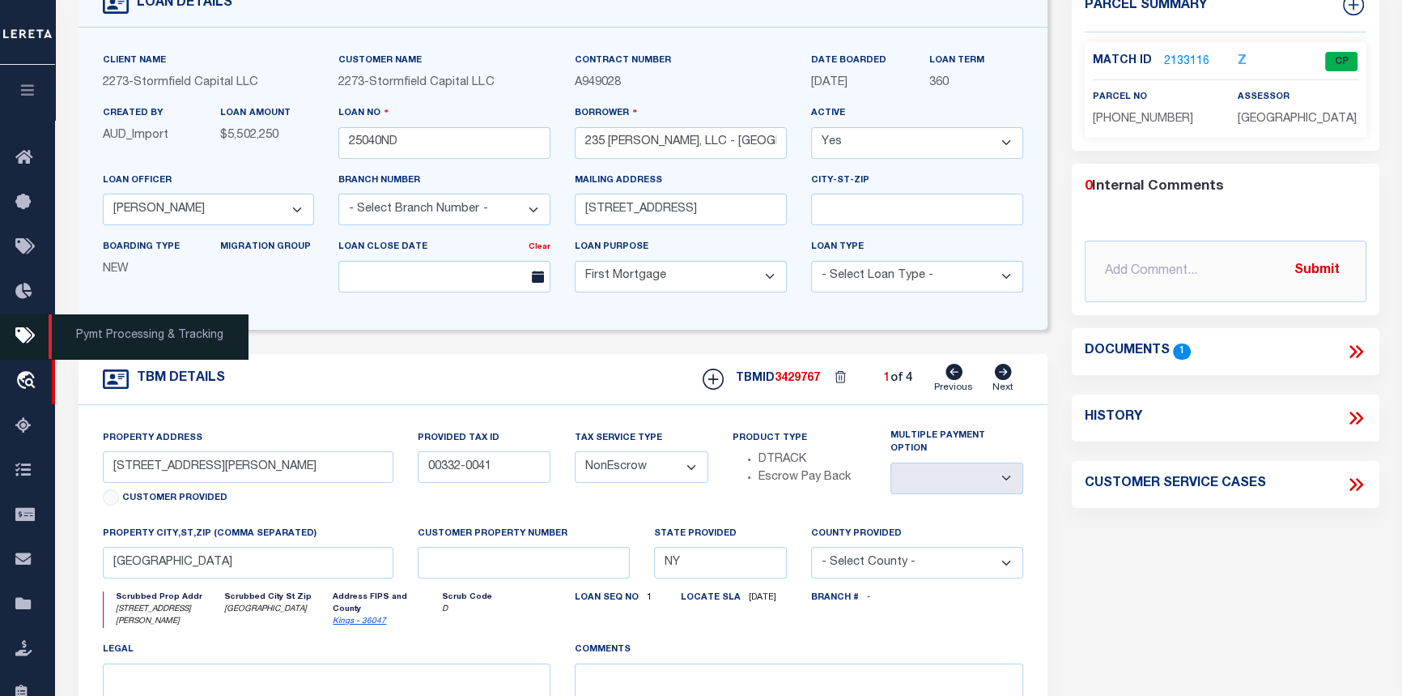
scroll to position [147, 0]
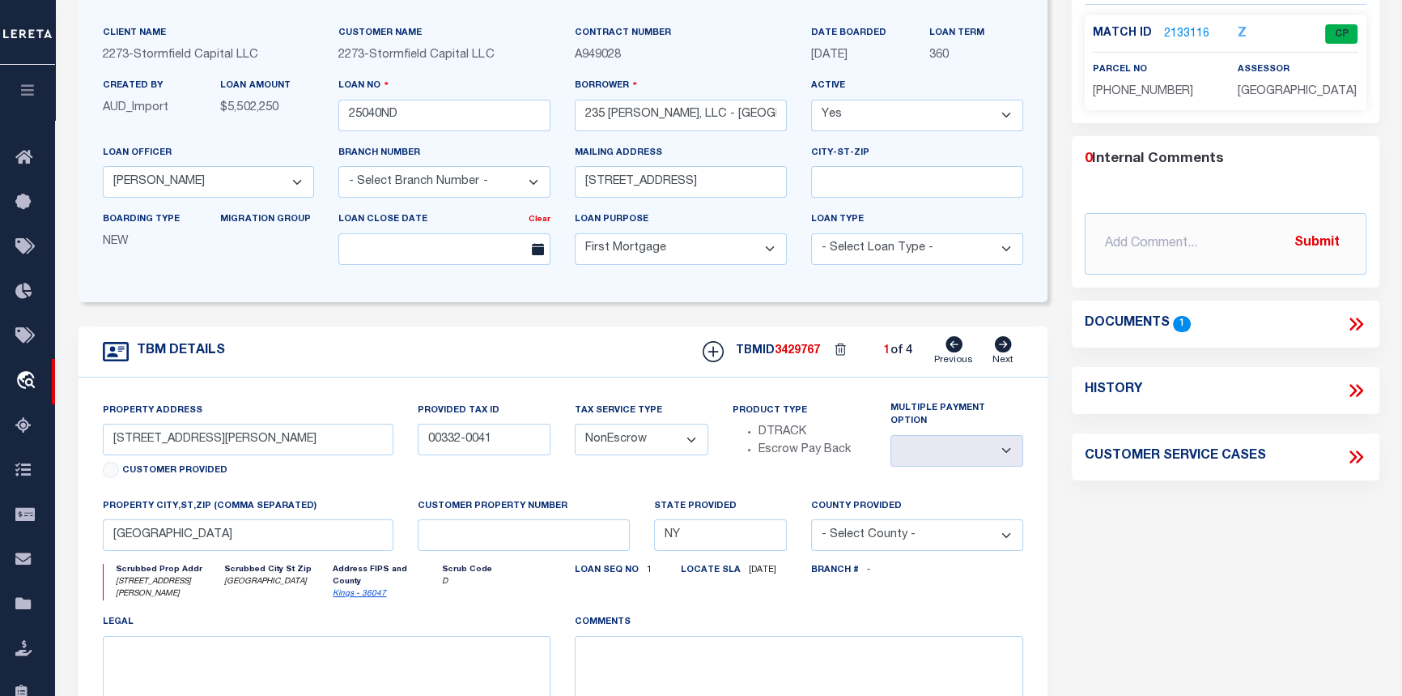
click at [1190, 27] on link "2133116" at bounding box center [1186, 34] width 45 height 17
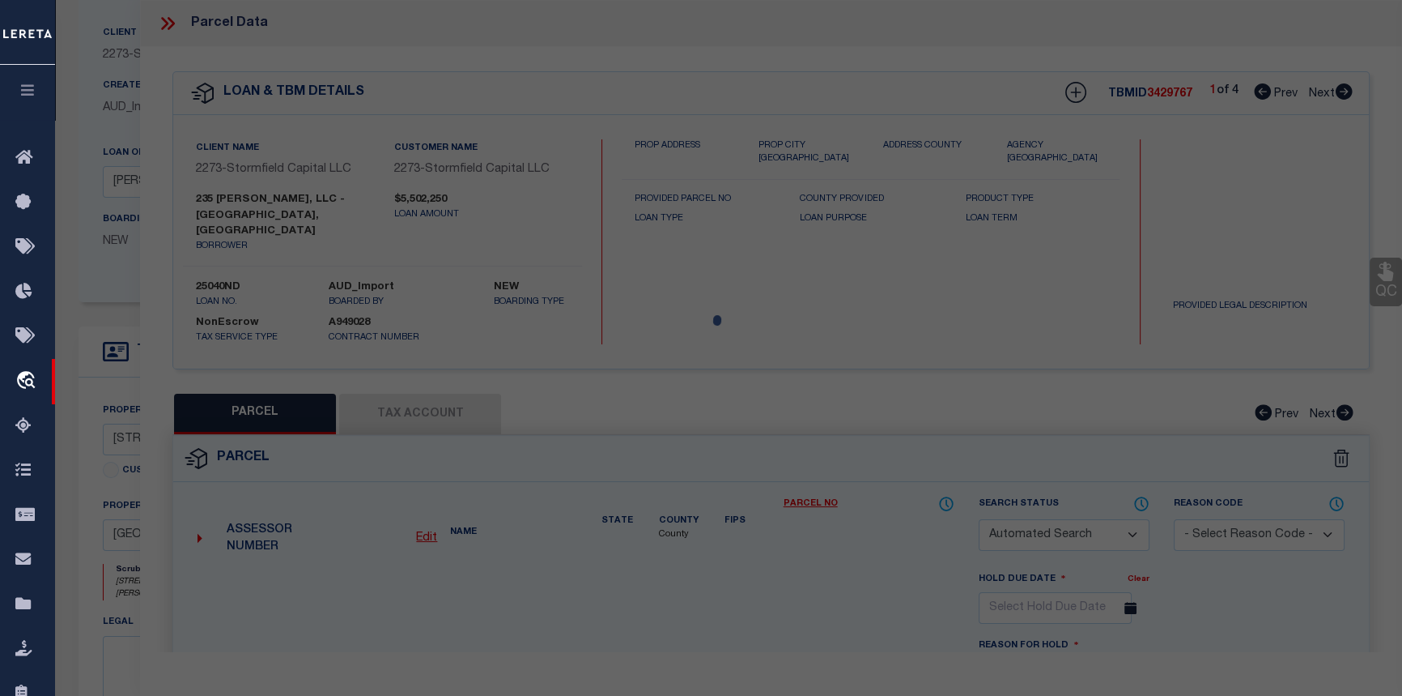
checkbox input "false"
select select "CP"
type input "[PERSON_NAME]"
select select
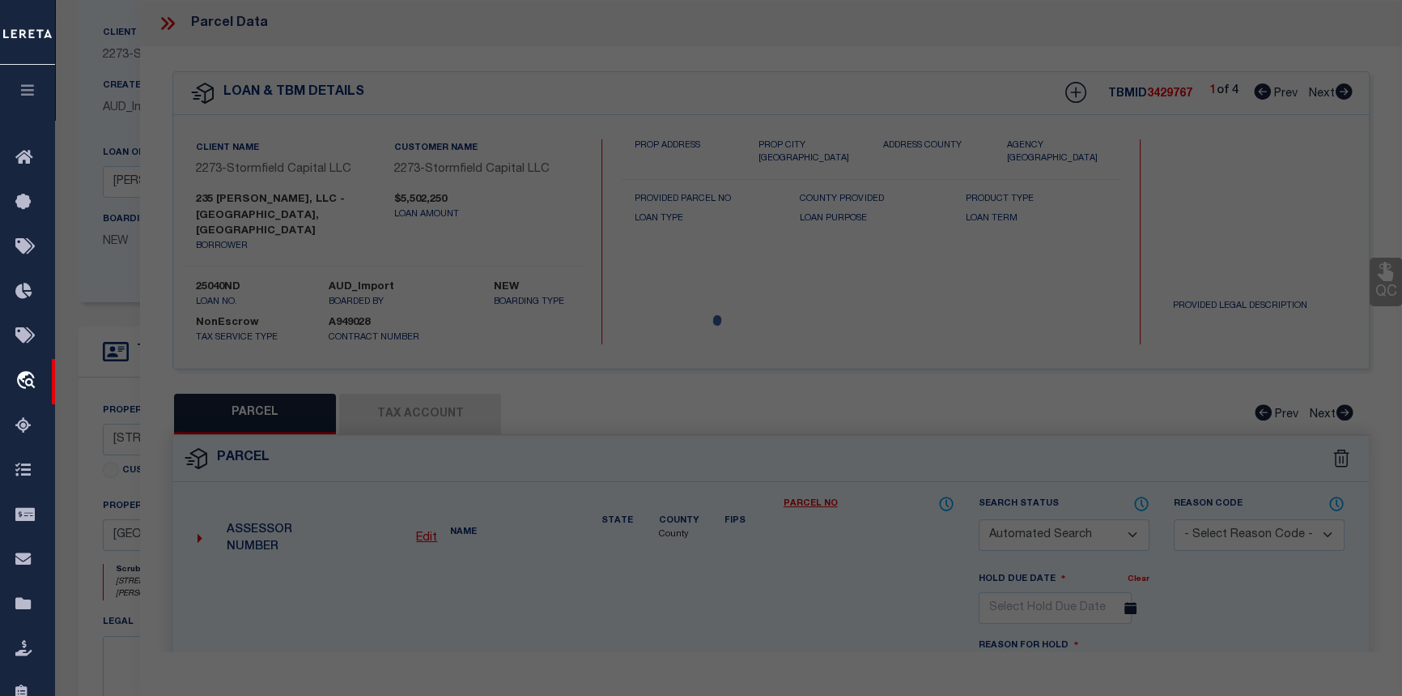
type input "[STREET_ADDRESS][PERSON_NAME],"
checkbox input "false"
type input "[GEOGRAPHIC_DATA], [GEOGRAPHIC_DATA], 11231"
type textarea "Block: 332 Lot: 41"
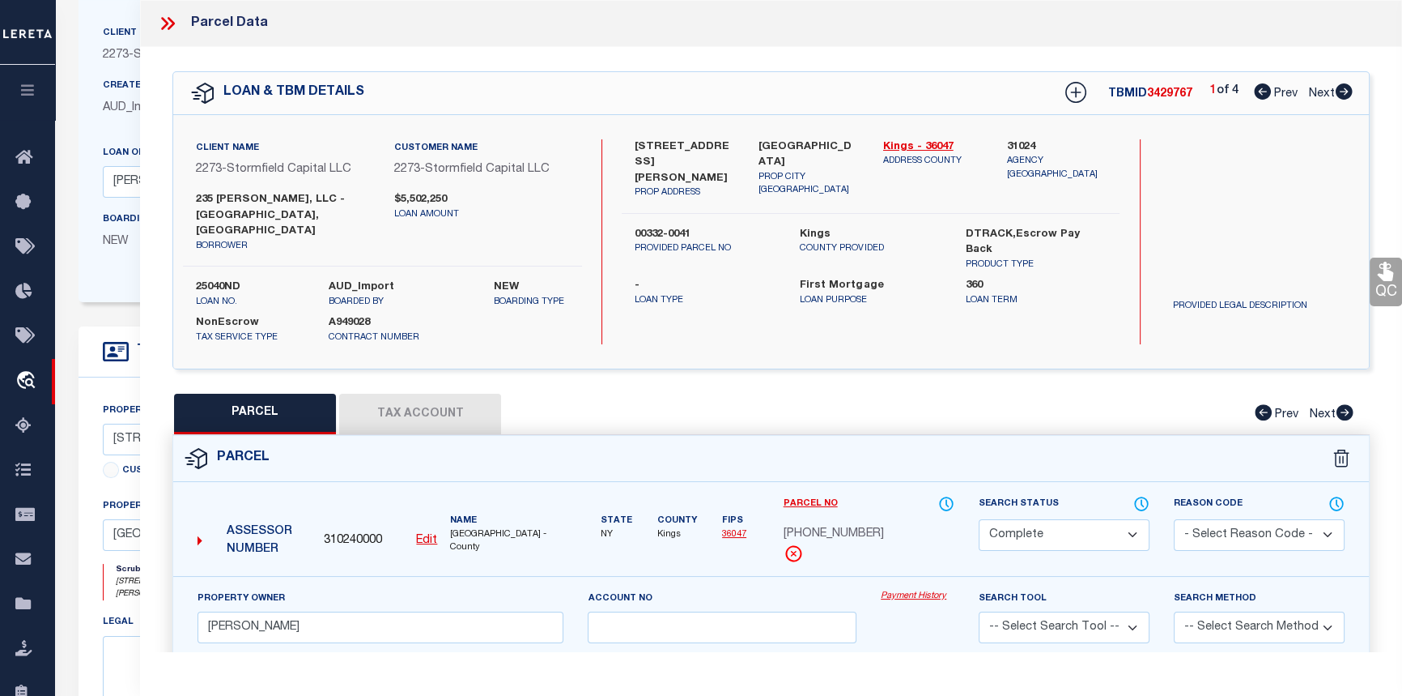
click at [908, 589] on link "Payment History" at bounding box center [918, 596] width 74 height 14
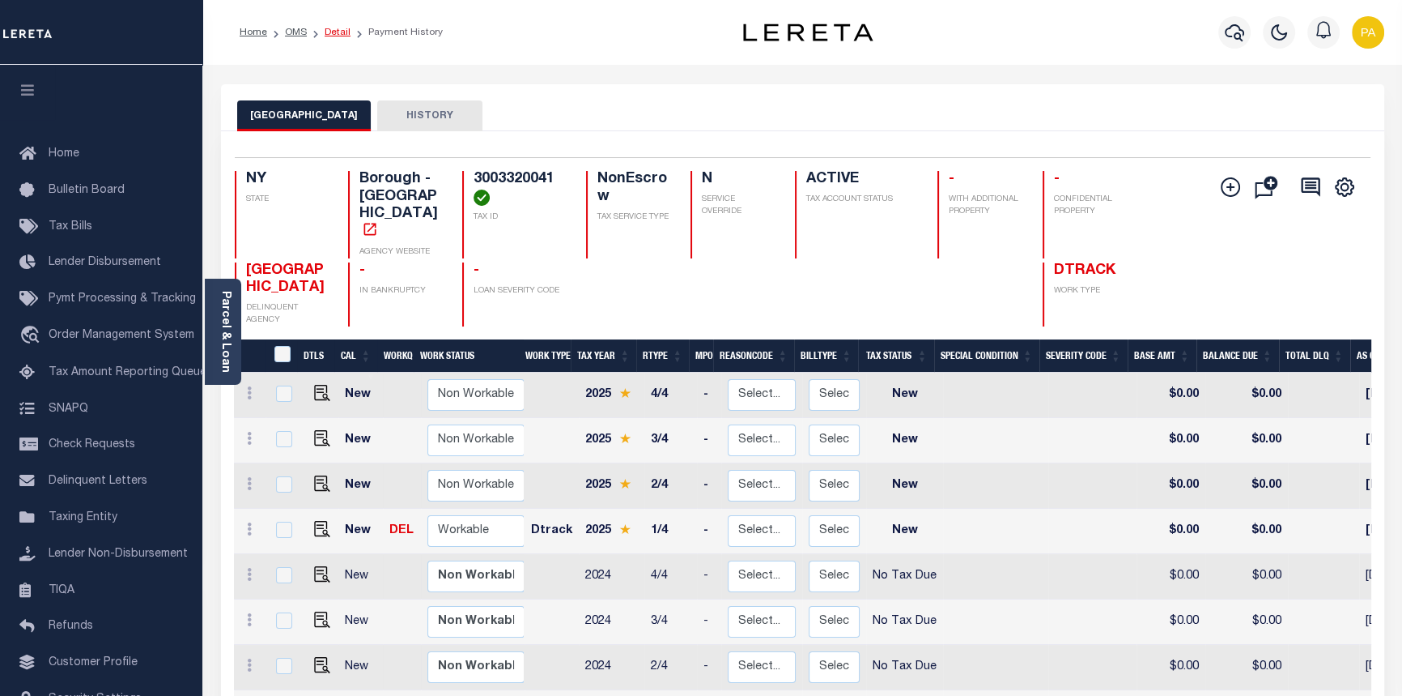
click at [333, 31] on link "Detail" at bounding box center [338, 33] width 26 height 10
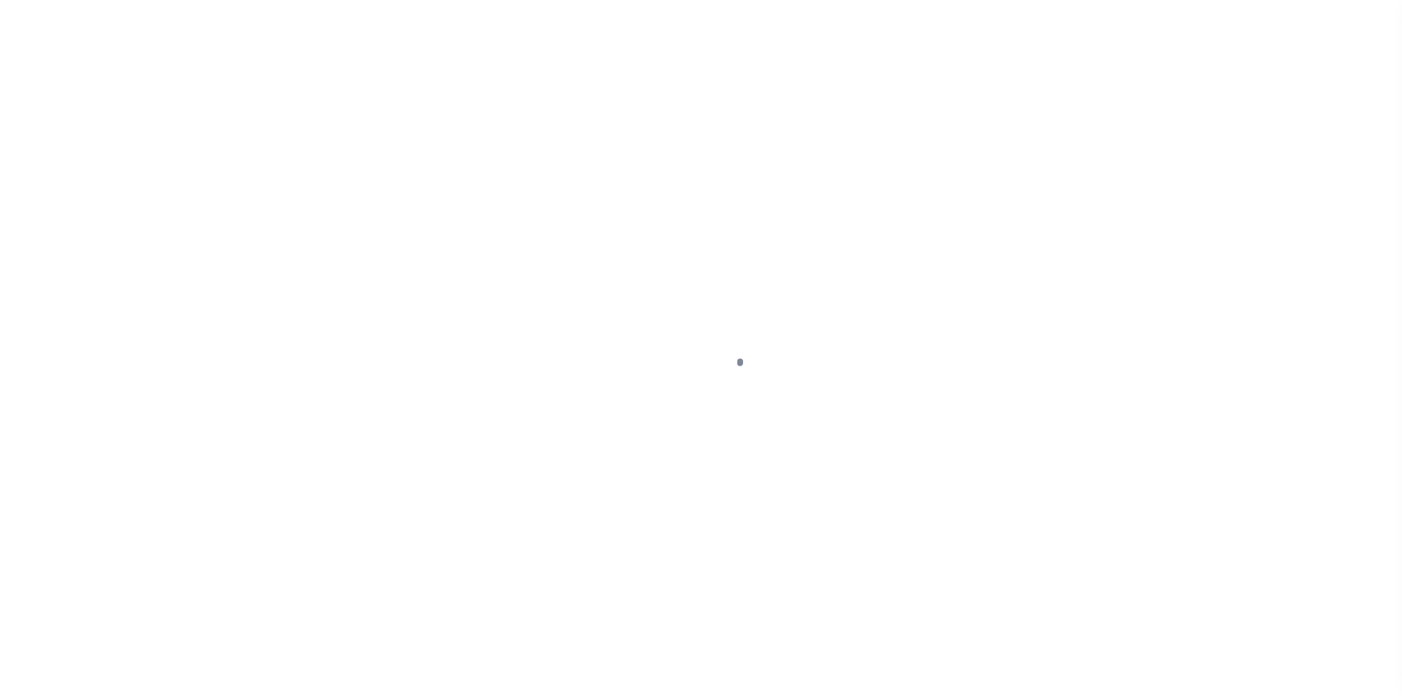
select select "10"
select select "NonEscrow"
type input "[STREET_ADDRESS][PERSON_NAME]"
type input "00332-0041"
type input "[GEOGRAPHIC_DATA]"
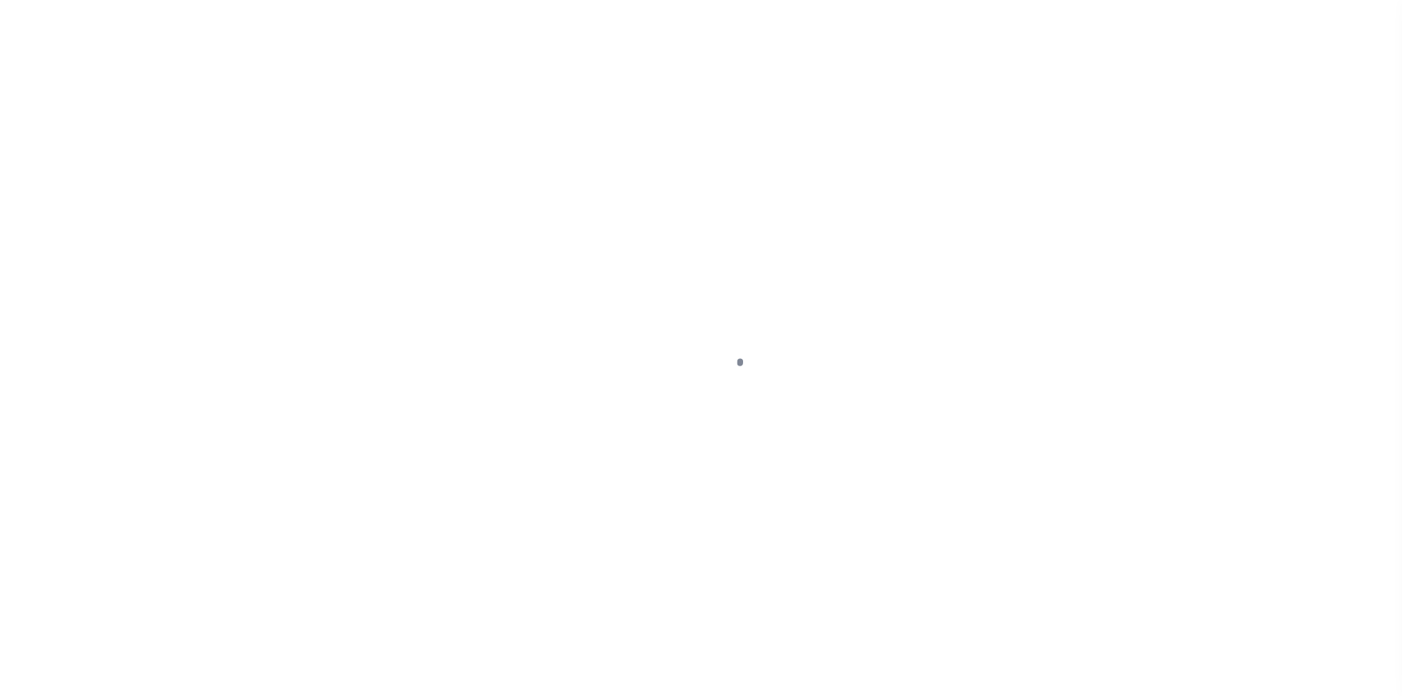
type input "NY"
select select
select select "84863"
select select
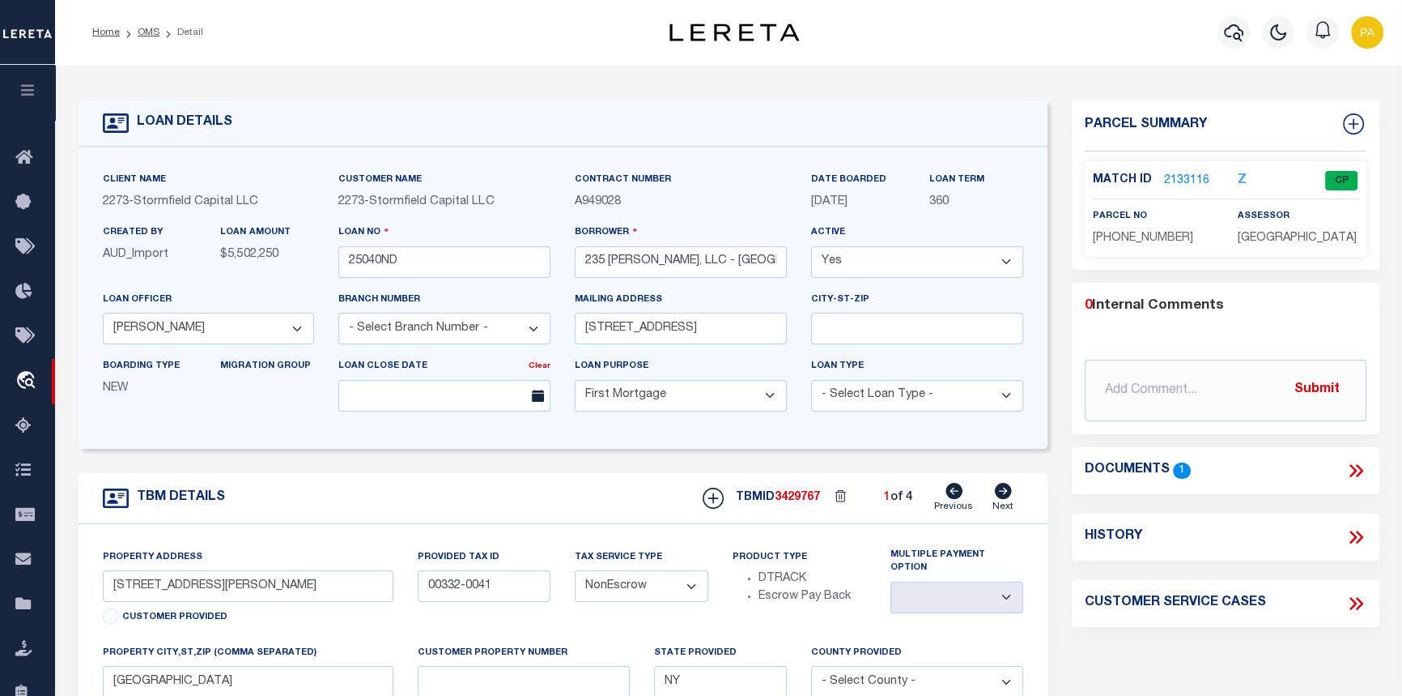
click at [1185, 176] on link "2133116" at bounding box center [1186, 180] width 45 height 17
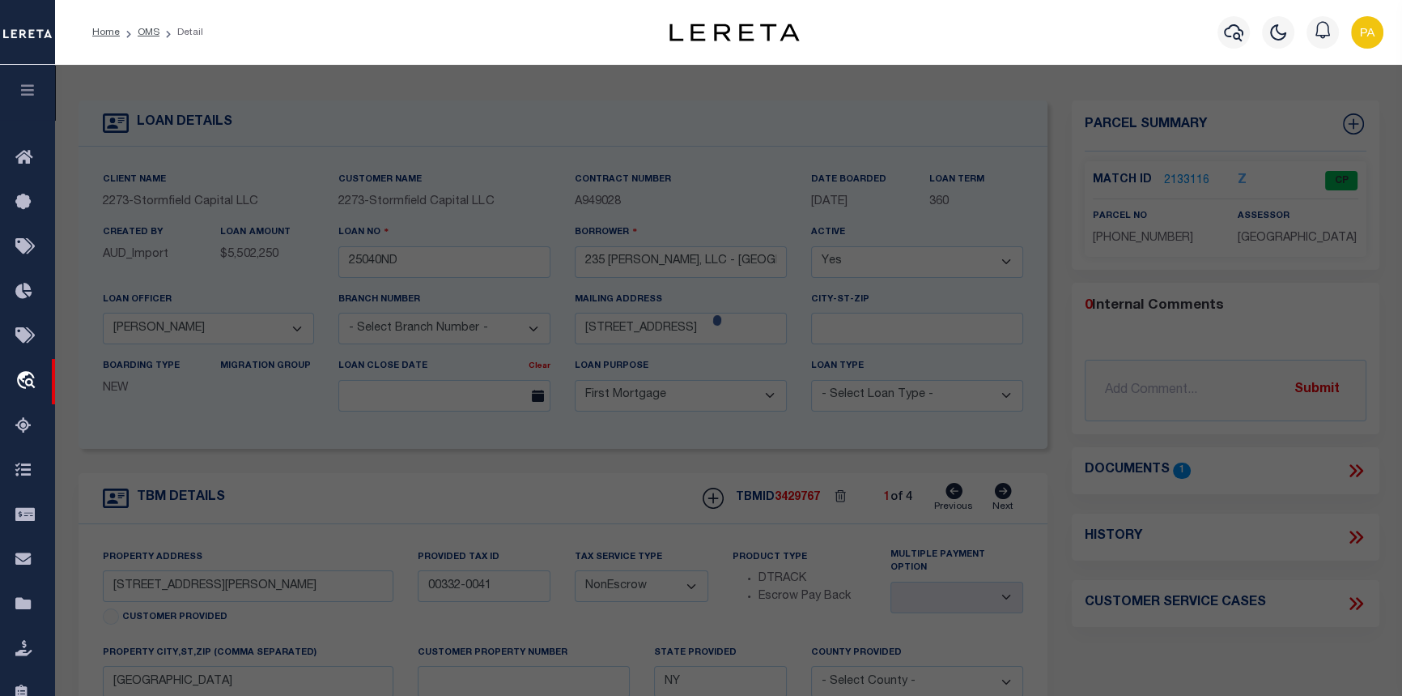
checkbox input "false"
select select "CP"
type input "[PERSON_NAME]"
select select
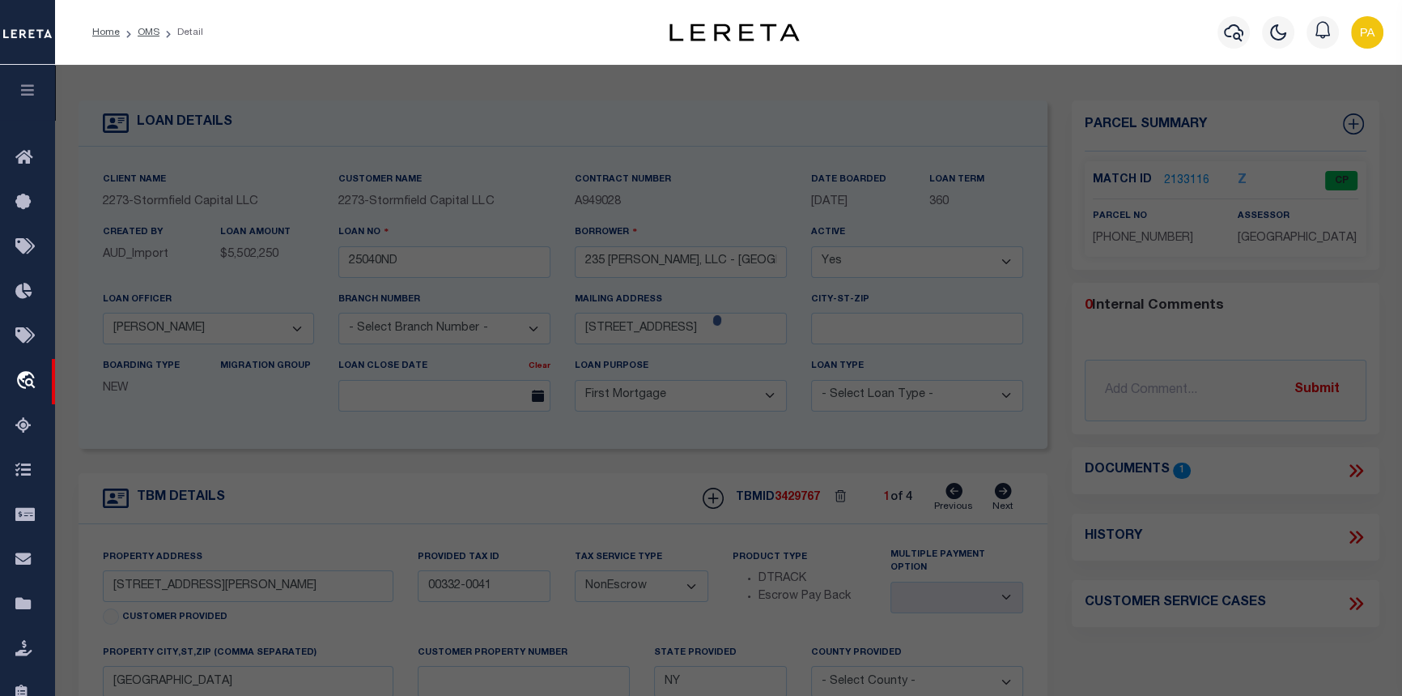
type input "[STREET_ADDRESS][PERSON_NAME],"
checkbox input "false"
type input "[GEOGRAPHIC_DATA], [GEOGRAPHIC_DATA], 11231"
type textarea "Block: 332 Lot: 41"
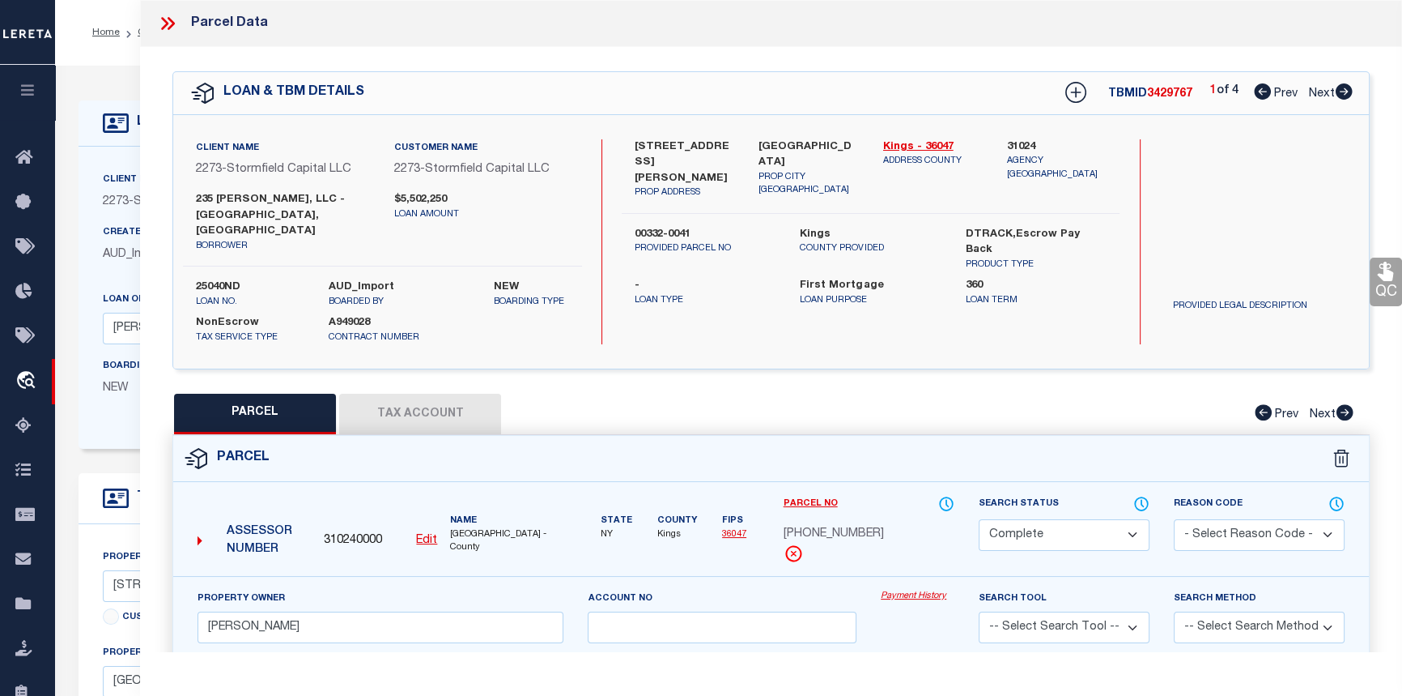
click at [929, 589] on link "Payment History" at bounding box center [918, 596] width 74 height 14
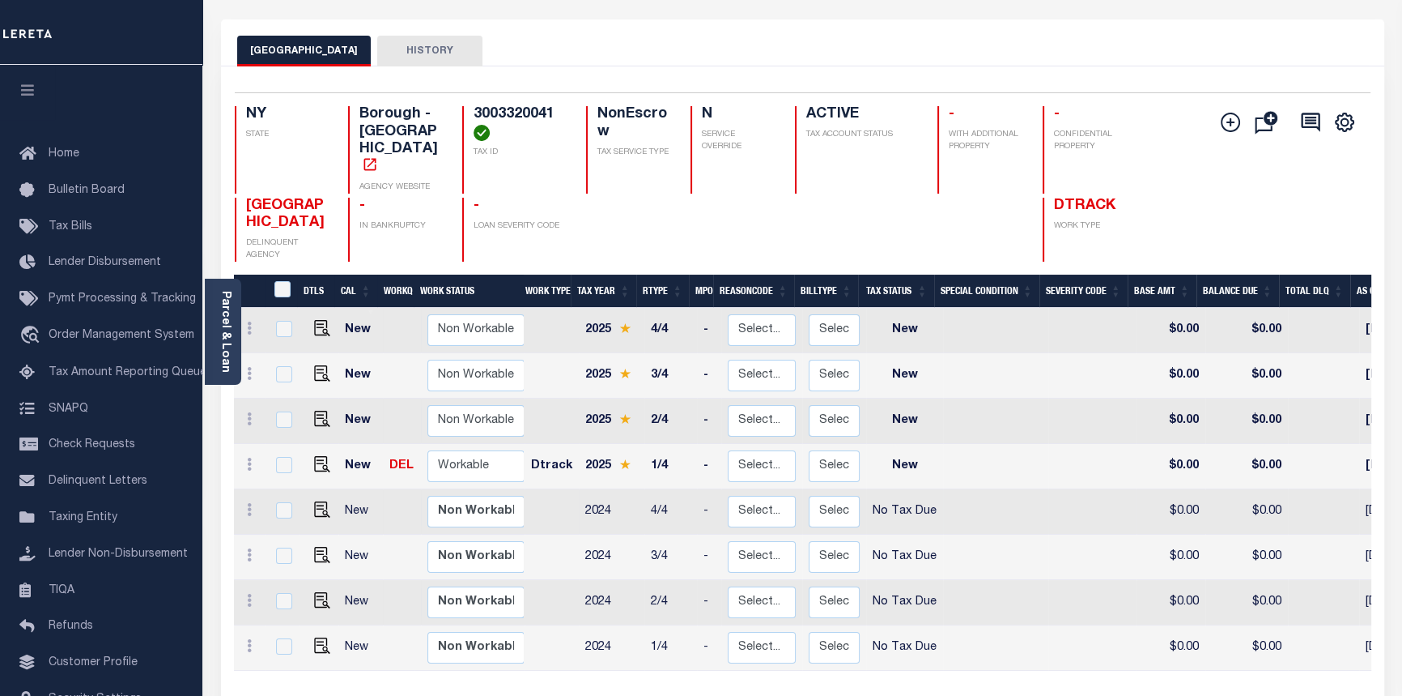
scroll to position [73, 0]
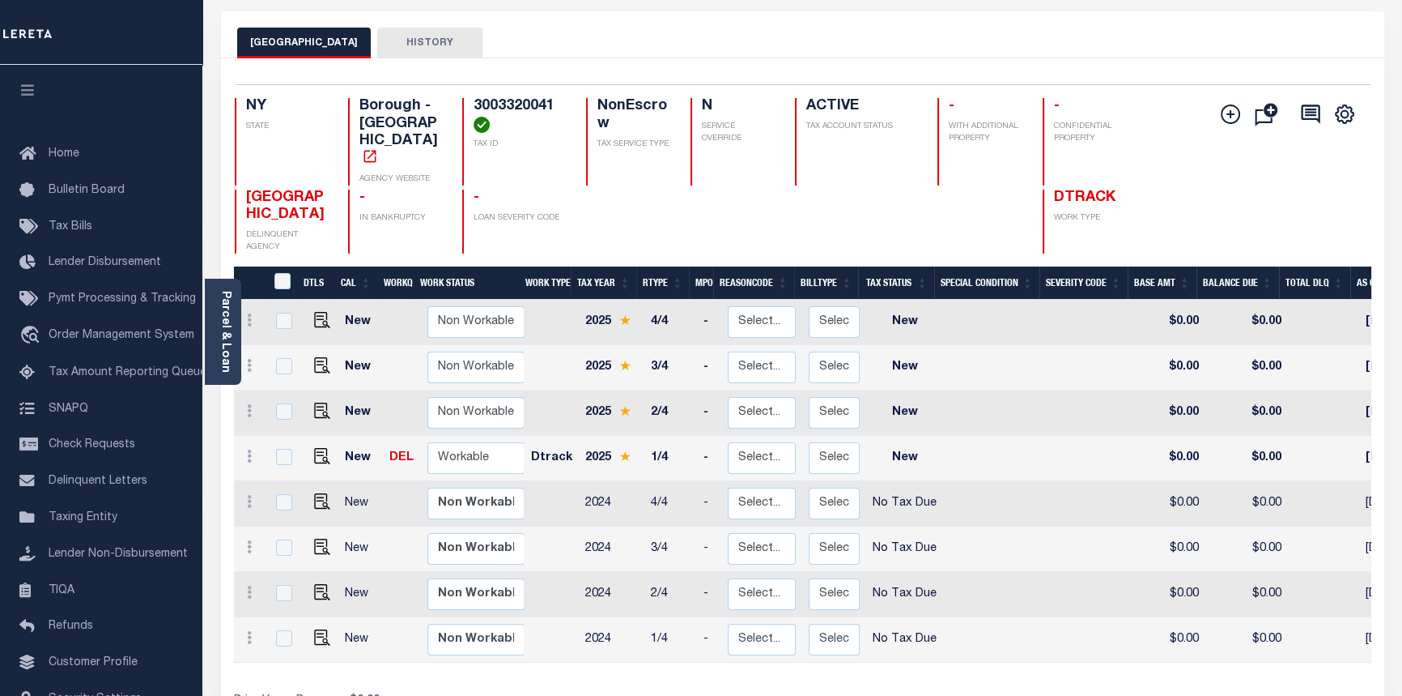
drag, startPoint x: 826, startPoint y: 628, endPoint x: 930, endPoint y: 631, distance: 103.7
click at [930, 631] on div "DTLS CAL WorkQ Work Status Work Type Tax Year RType MPO ReasonCode BillType Tax…" at bounding box center [803, 481] width 1138 height 363
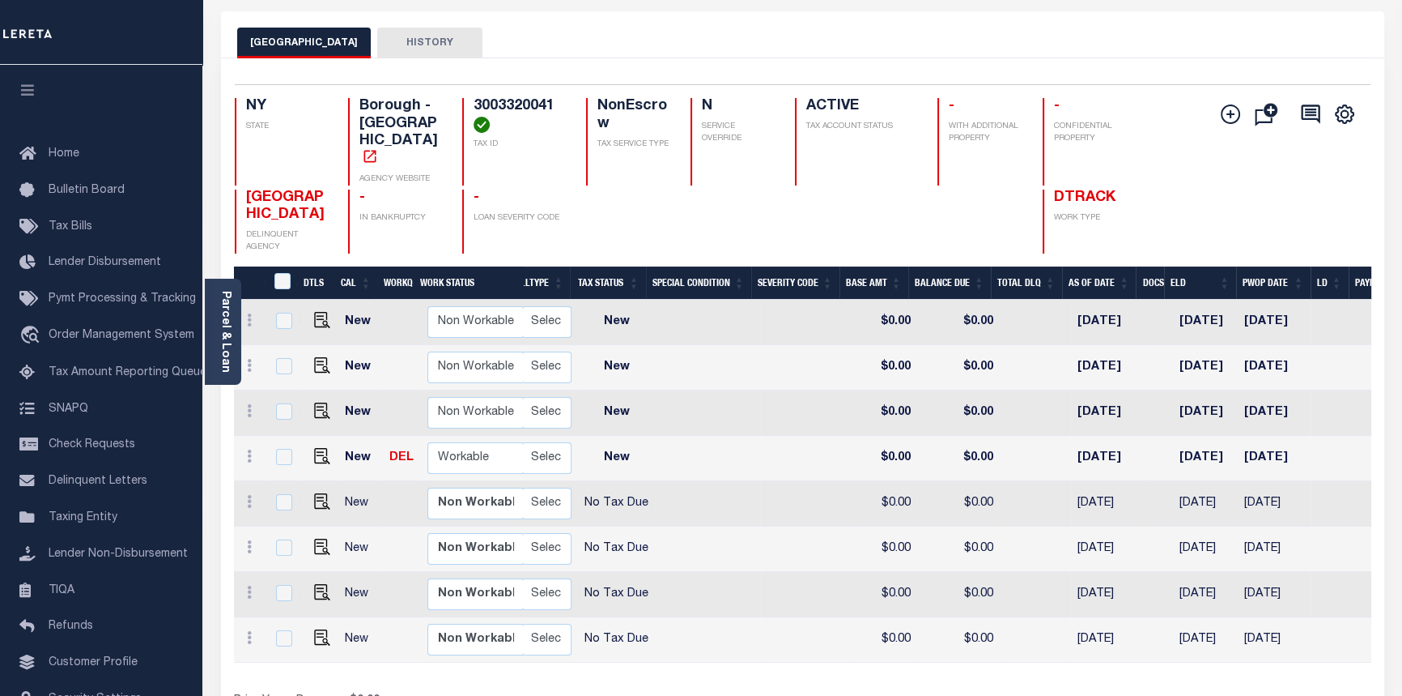
scroll to position [0, 0]
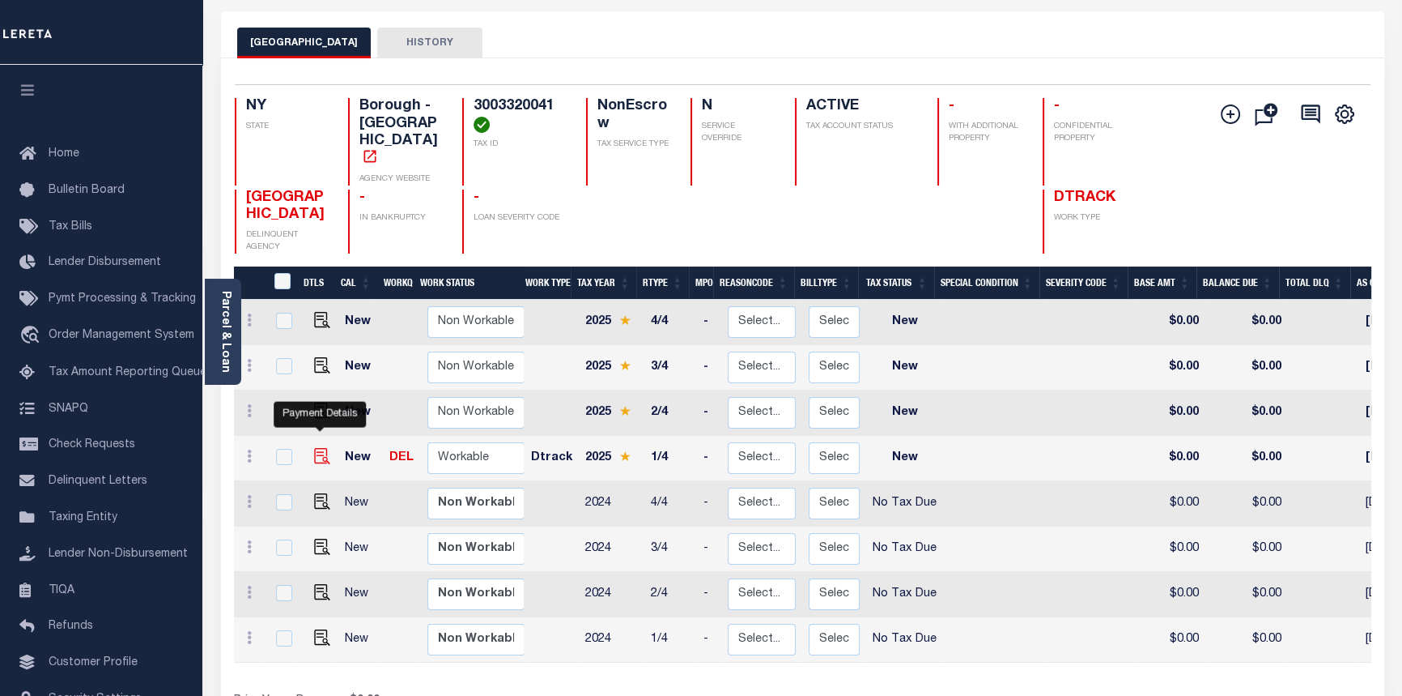
click at [317, 448] on img "" at bounding box center [322, 456] width 16 height 16
checkbox input "true"
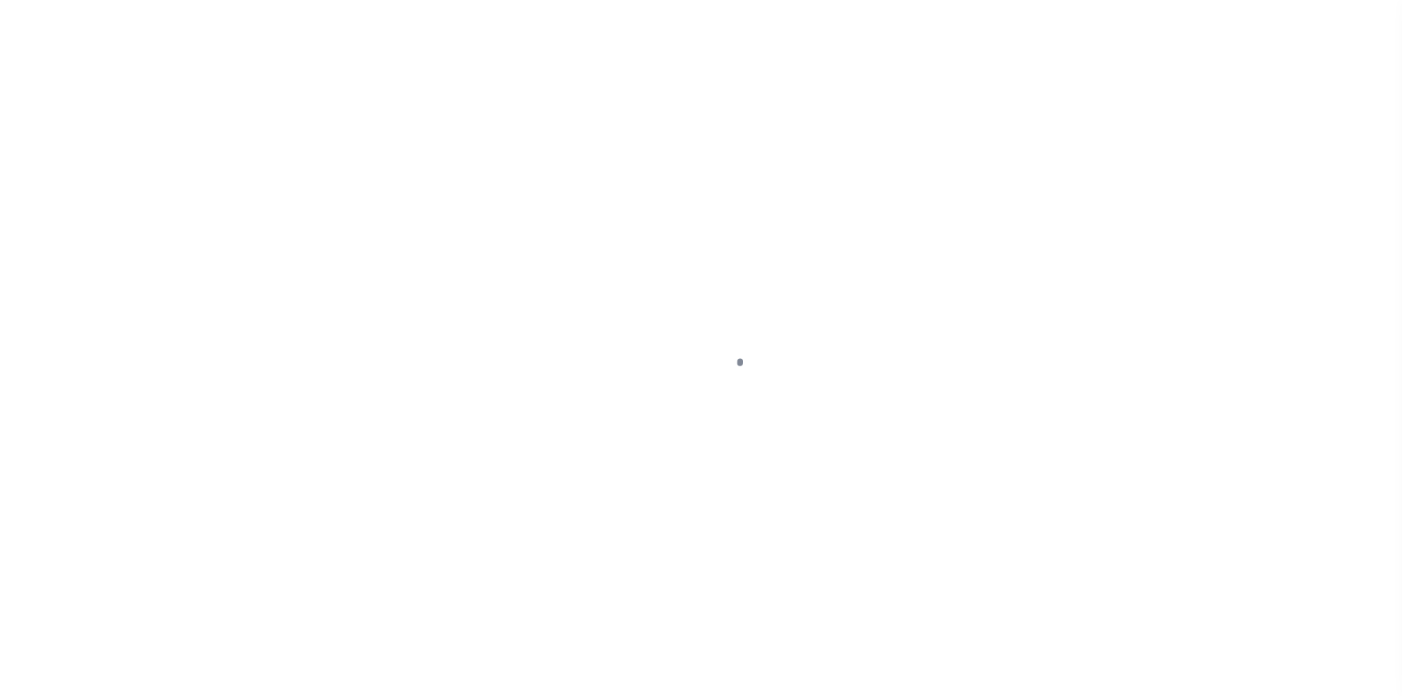
select select "NW2"
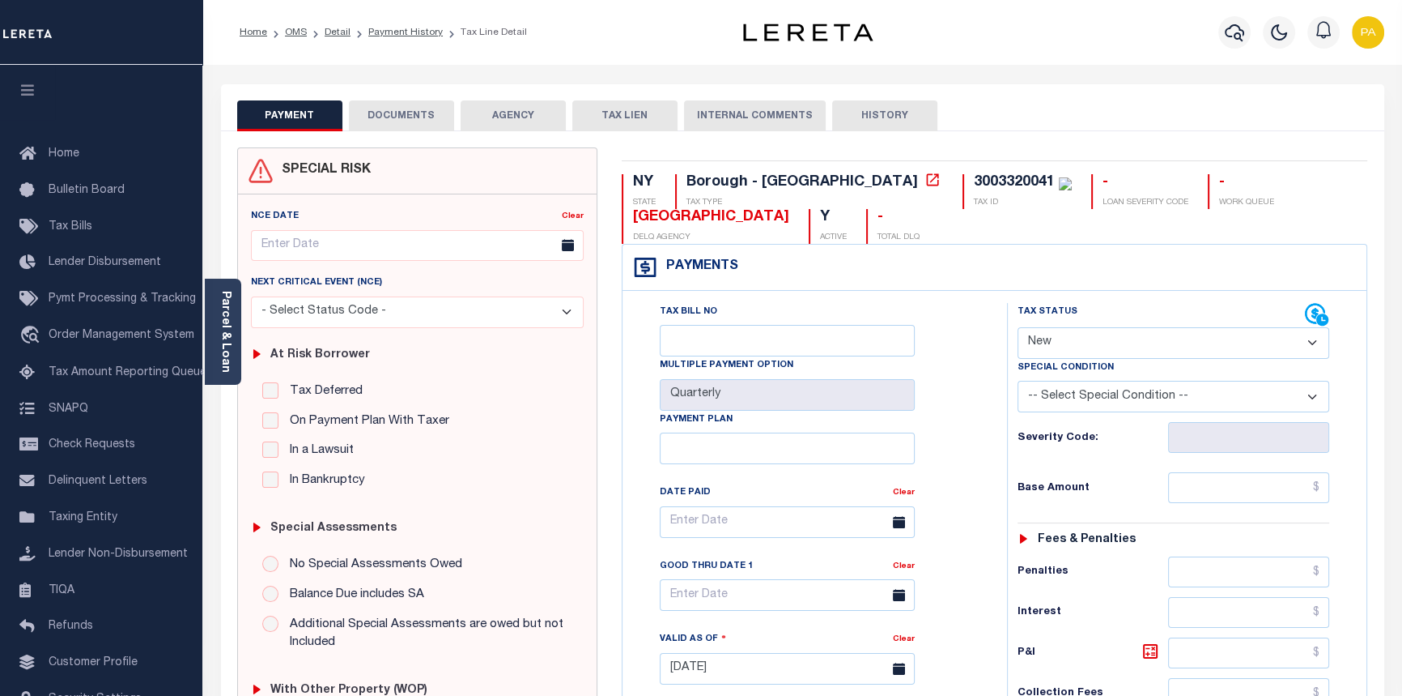
click at [402, 113] on button "DOCUMENTS" at bounding box center [401, 115] width 105 height 31
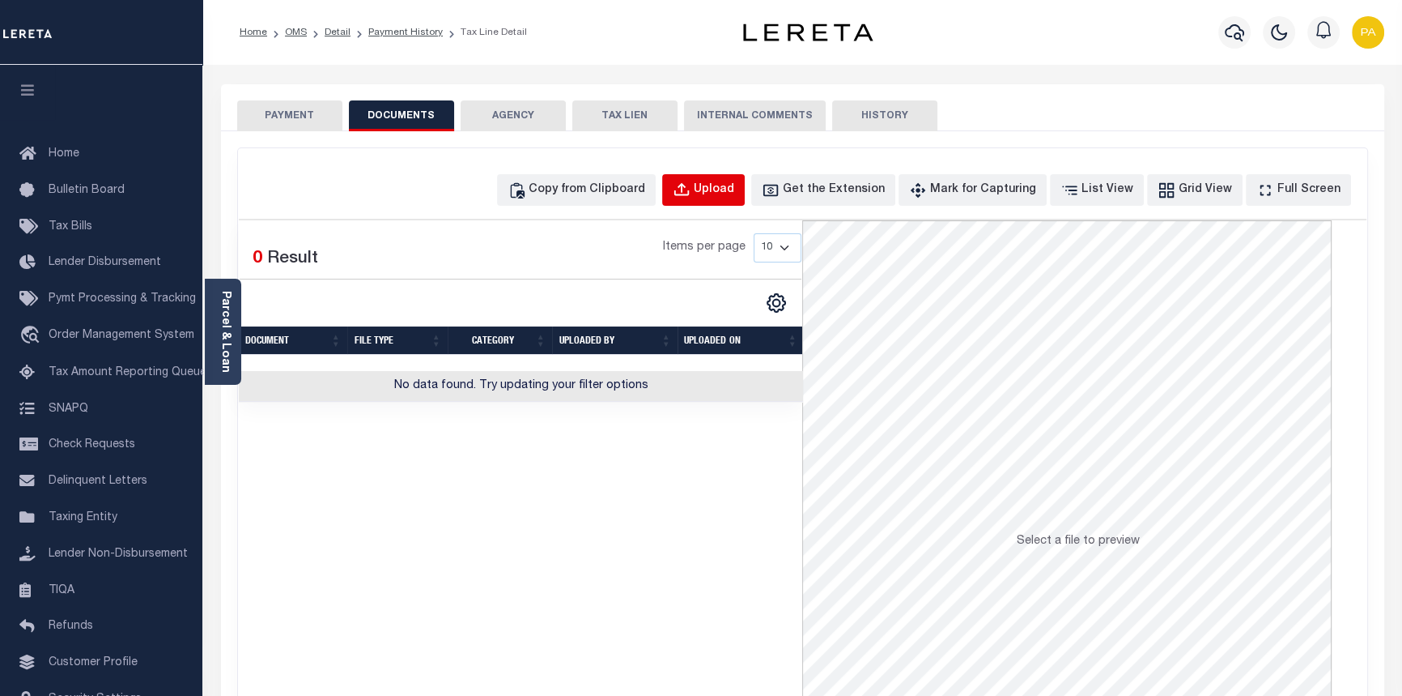
click at [734, 189] on div "Upload" at bounding box center [714, 190] width 40 height 18
select select "POP"
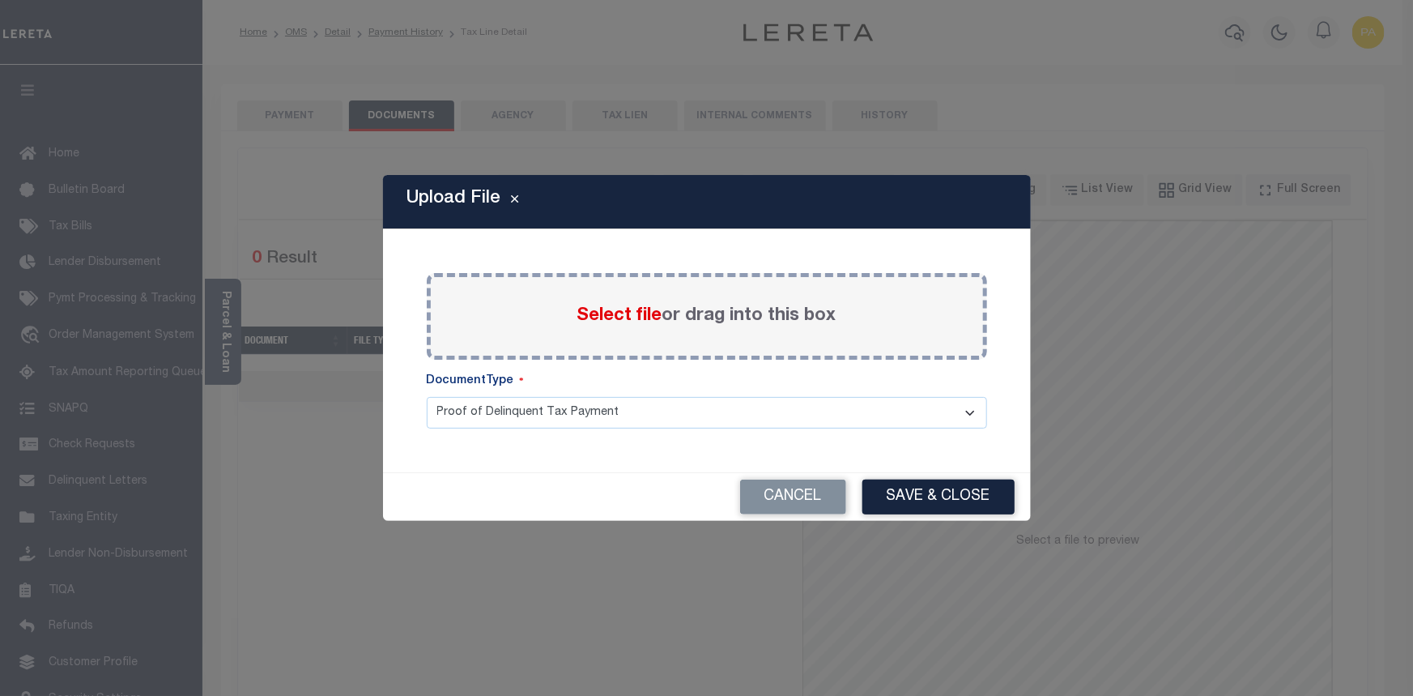
click at [607, 319] on span "Select file" at bounding box center [619, 316] width 85 height 18
click at [0, 0] on input "Select file or drag into this box" at bounding box center [0, 0] width 0 height 0
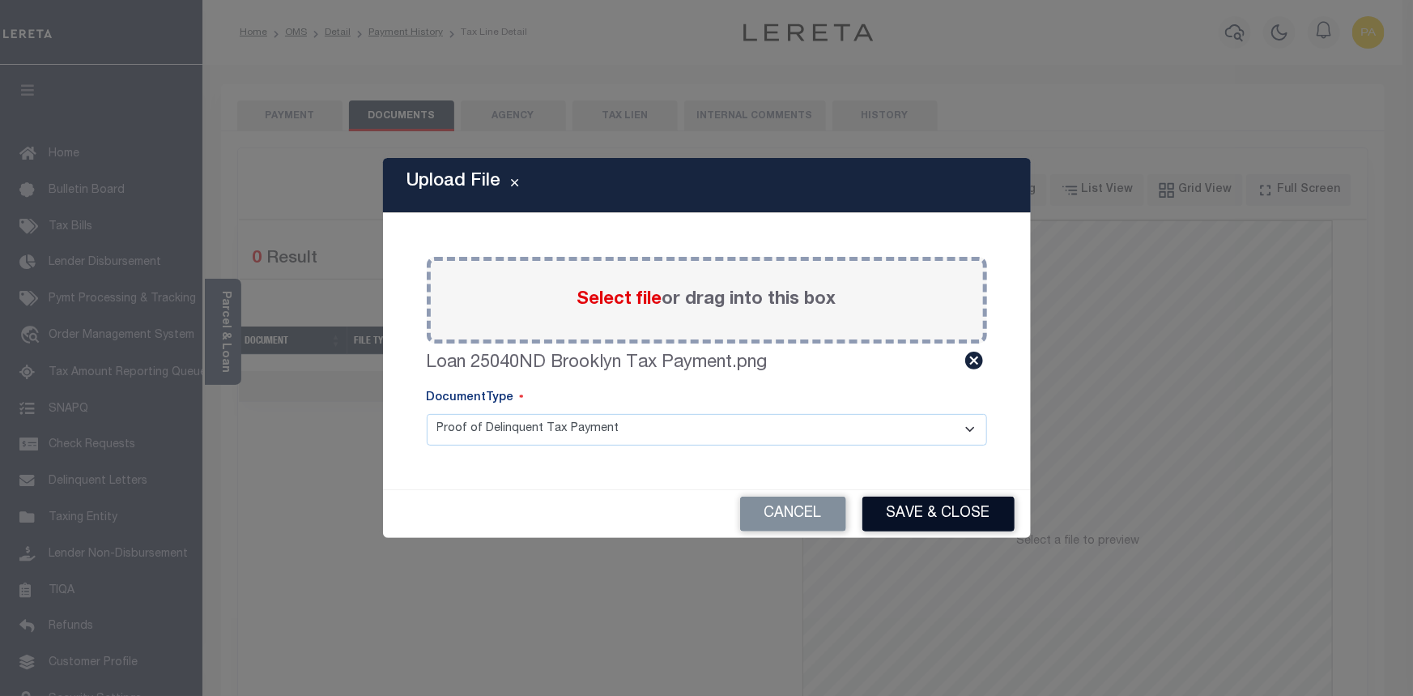
click at [933, 513] on button "Save & Close" at bounding box center [938, 513] width 152 height 35
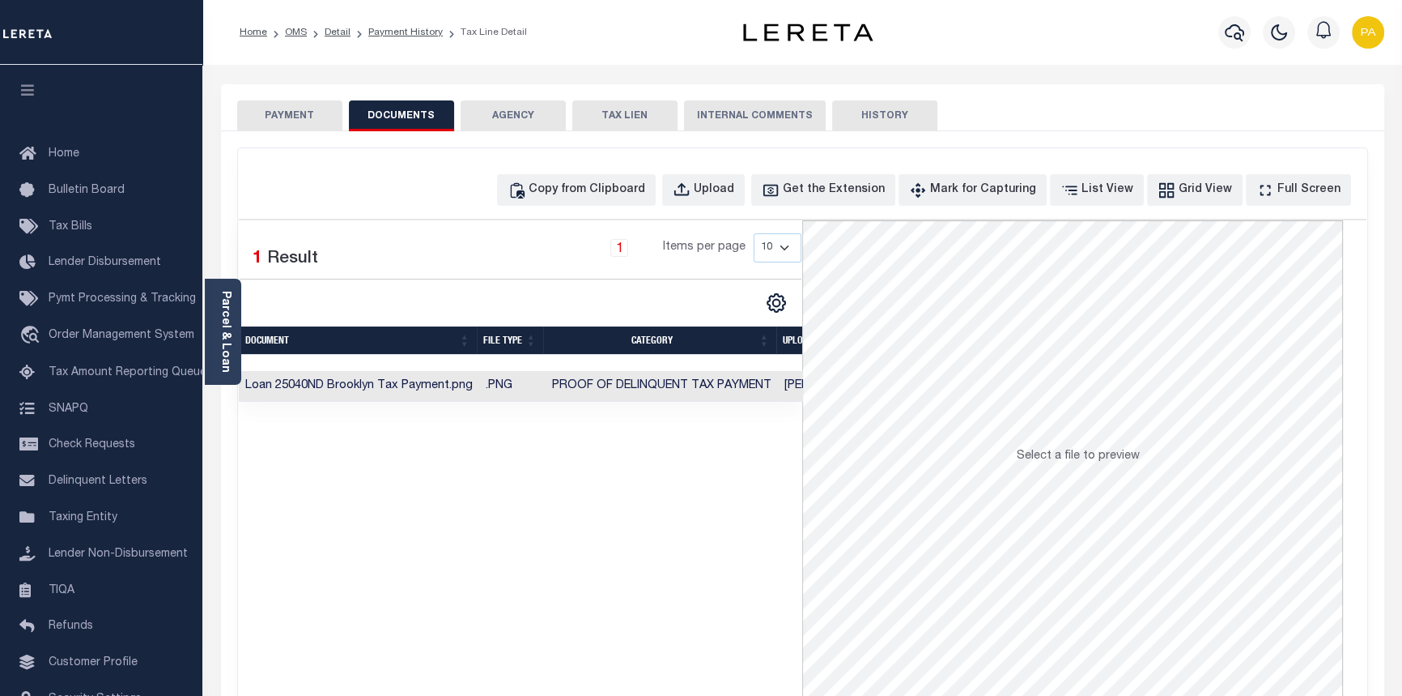
click at [282, 113] on button "PAYMENT" at bounding box center [289, 115] width 105 height 31
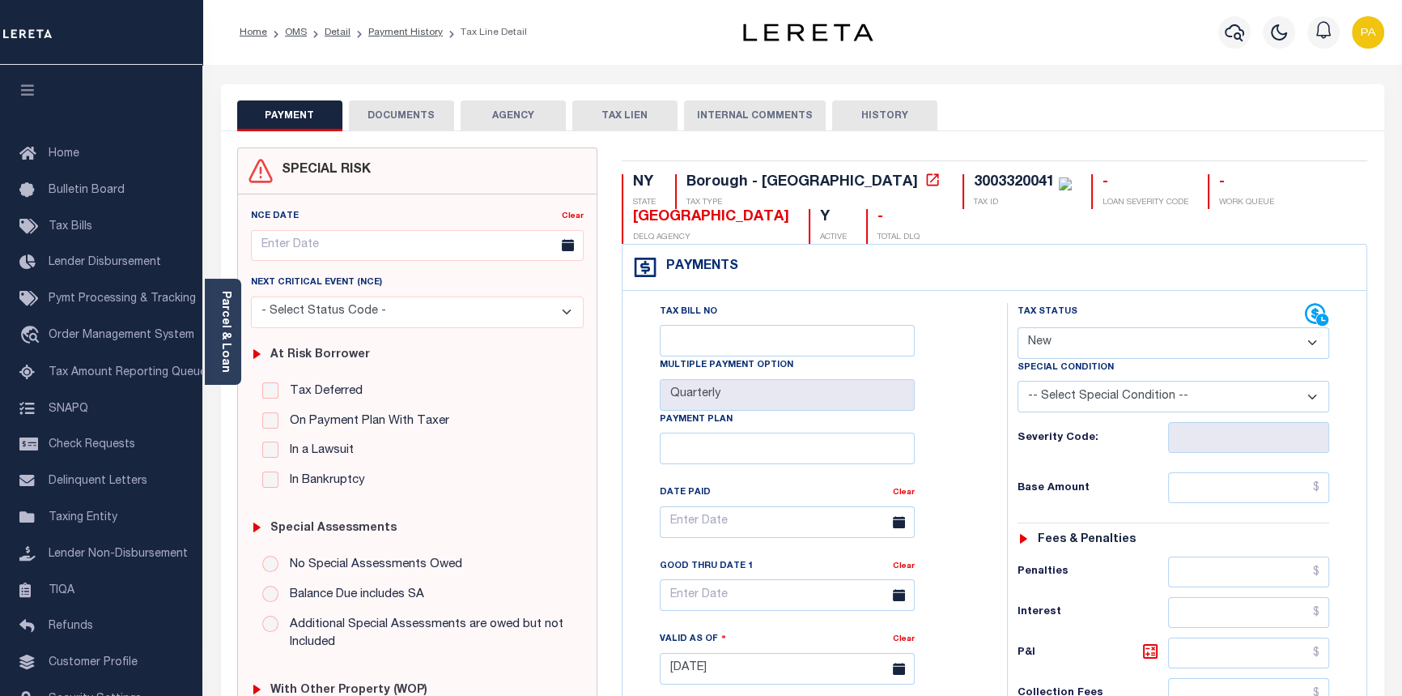
click at [1313, 348] on select "- Select Status Code - Open Due/Unpaid Paid Incomplete No Tax Due Internal Refu…" at bounding box center [1174, 343] width 313 height 32
select select "PYD"
click at [1018, 328] on select "- Select Status Code - Open Due/Unpaid Paid Incomplete No Tax Due Internal Refu…" at bounding box center [1174, 343] width 313 height 32
type input "[DATE]"
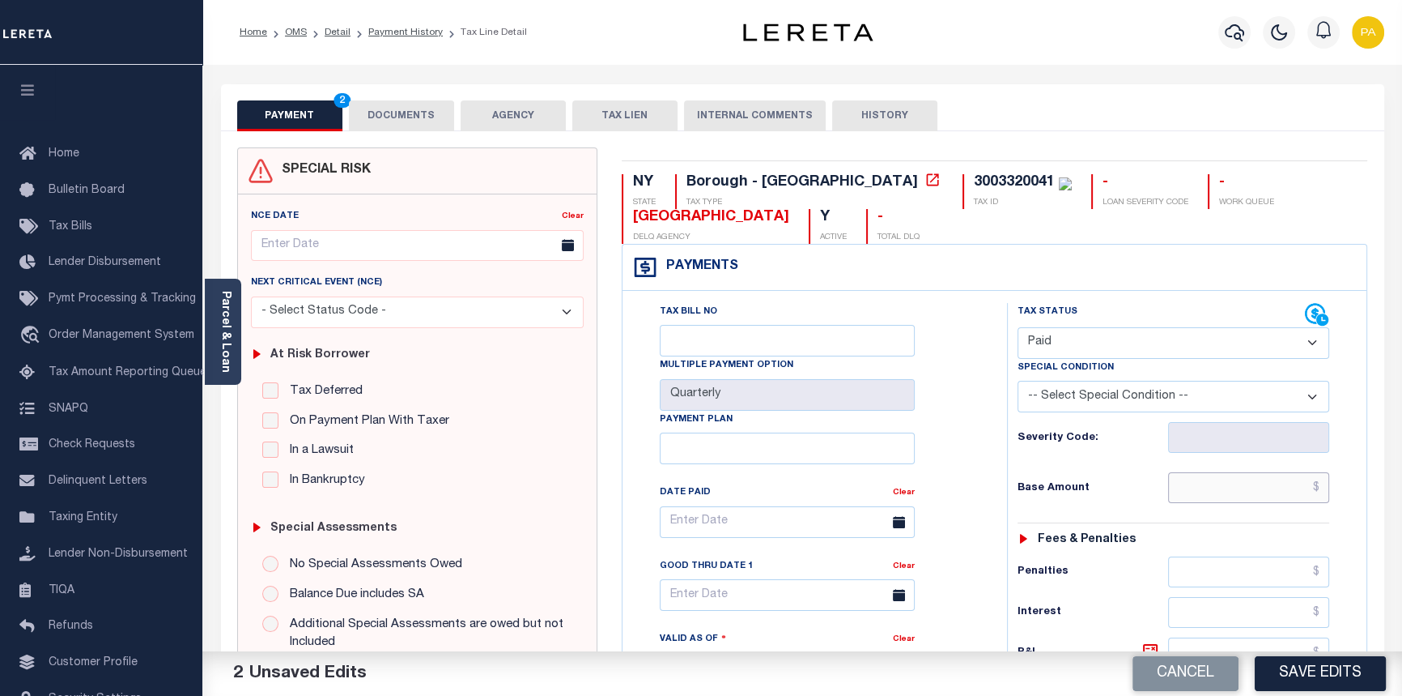
click at [1326, 494] on input "text" at bounding box center [1249, 487] width 162 height 31
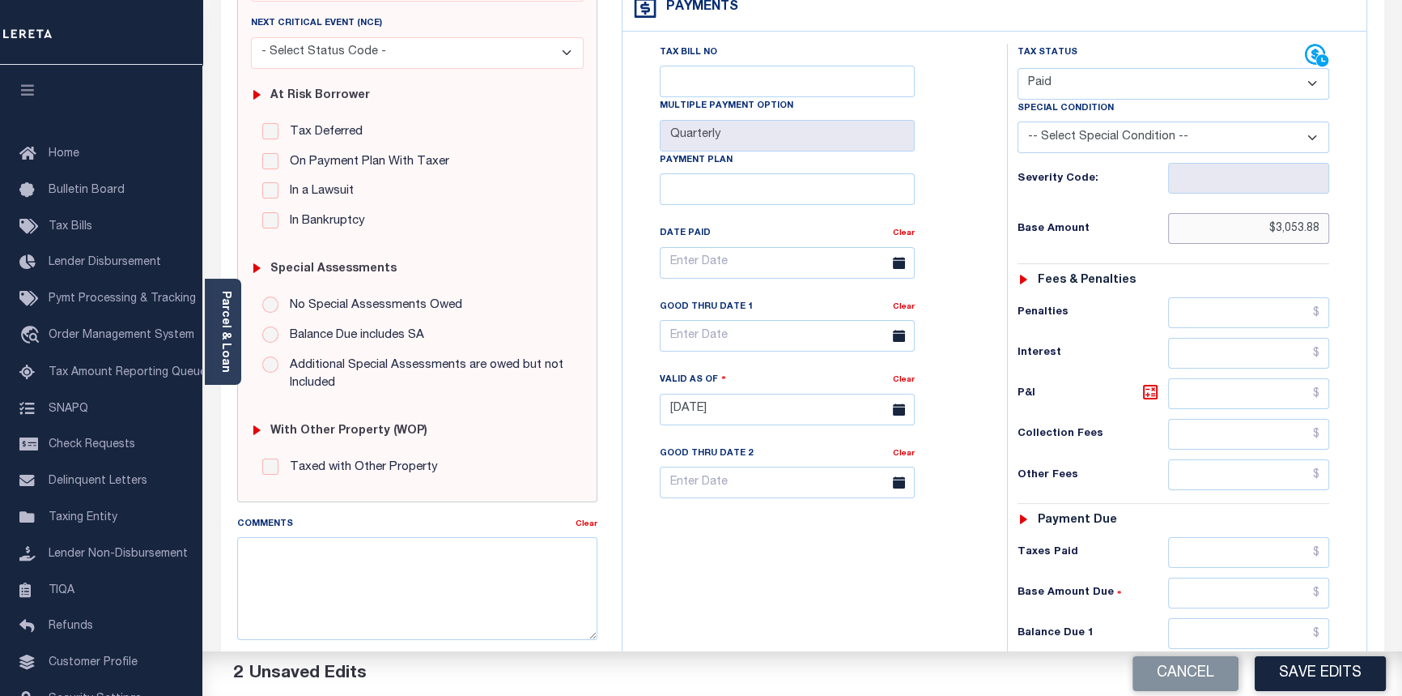
scroll to position [294, 0]
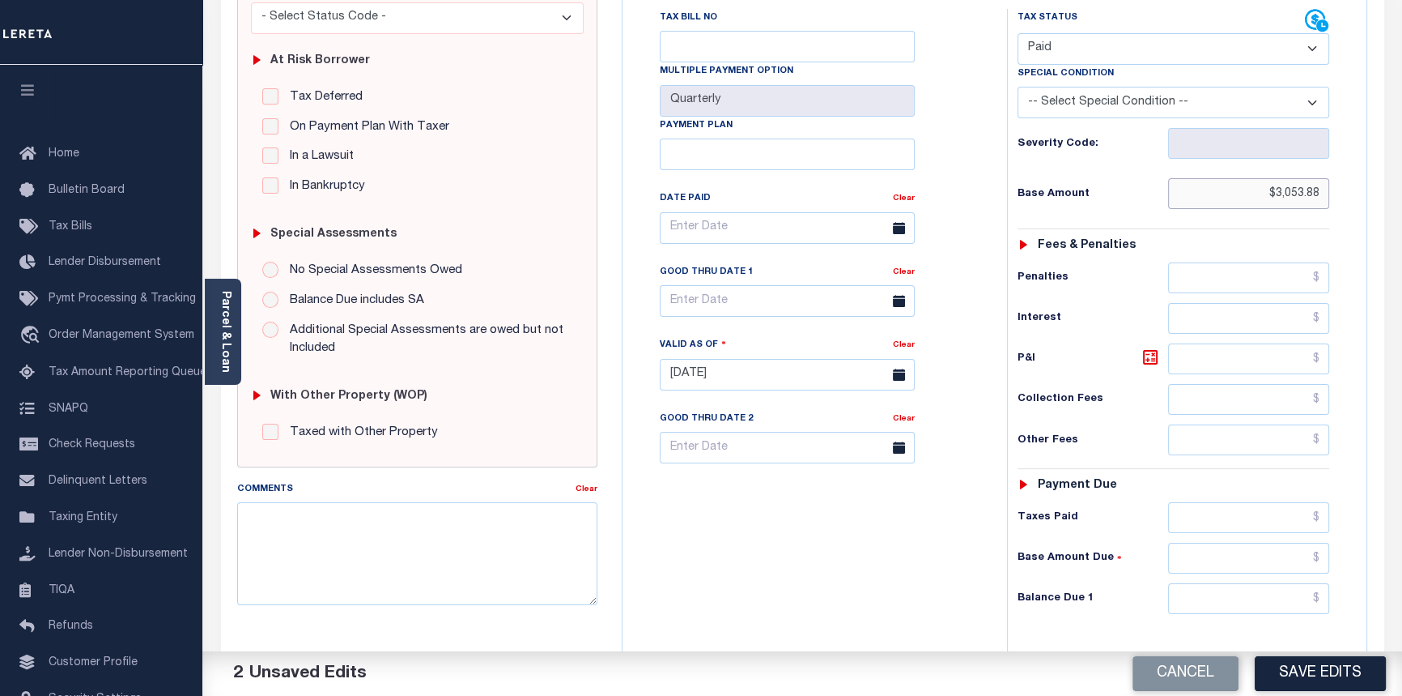
type input "$3,053.88"
click at [1327, 520] on input "text" at bounding box center [1249, 517] width 162 height 31
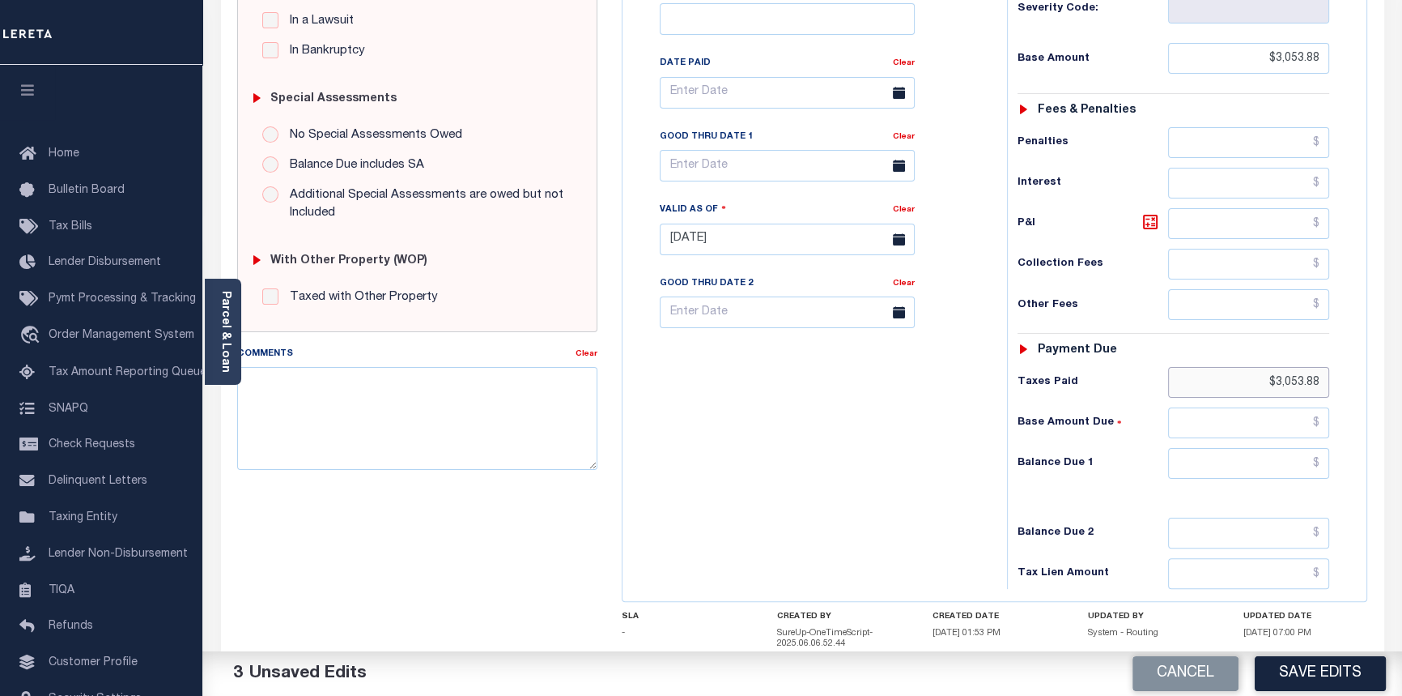
scroll to position [441, 0]
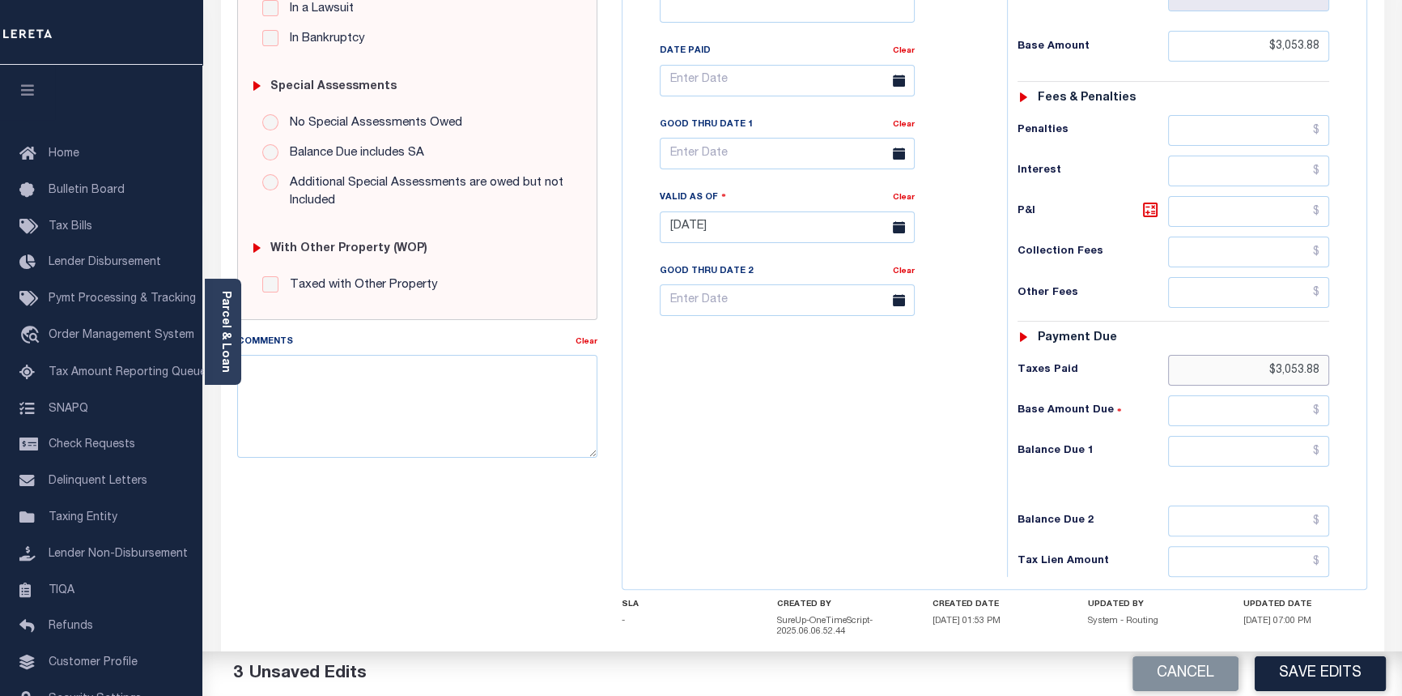
type input "$3,053.88"
click at [1319, 415] on input "text" at bounding box center [1249, 410] width 162 height 31
type input "$0.00"
click at [1317, 459] on input "text" at bounding box center [1249, 451] width 162 height 31
click at [1319, 456] on input "text" at bounding box center [1249, 451] width 162 height 31
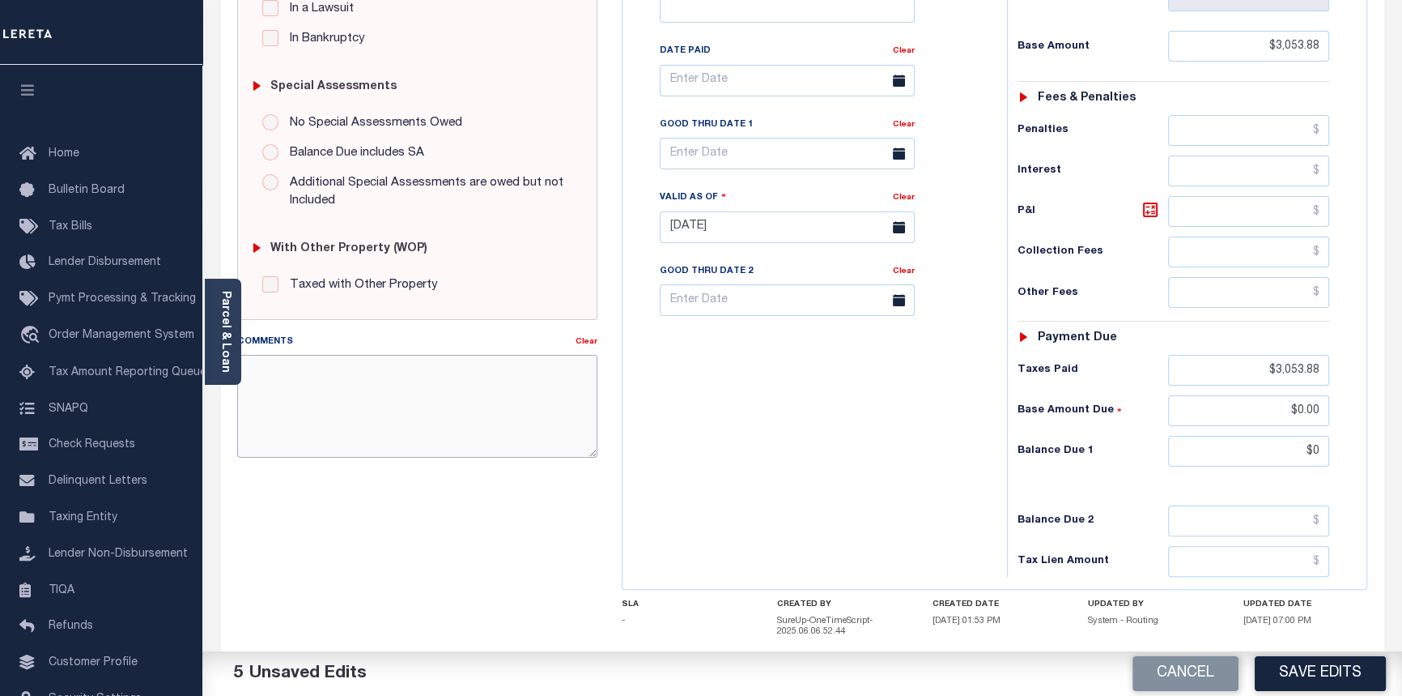
type input "$0.00"
click at [388, 383] on textarea "Comments" at bounding box center [417, 406] width 361 height 102
type textarea "09/12/2025pk See imaged payment details."
click at [1311, 678] on button "Save Edits" at bounding box center [1320, 673] width 131 height 35
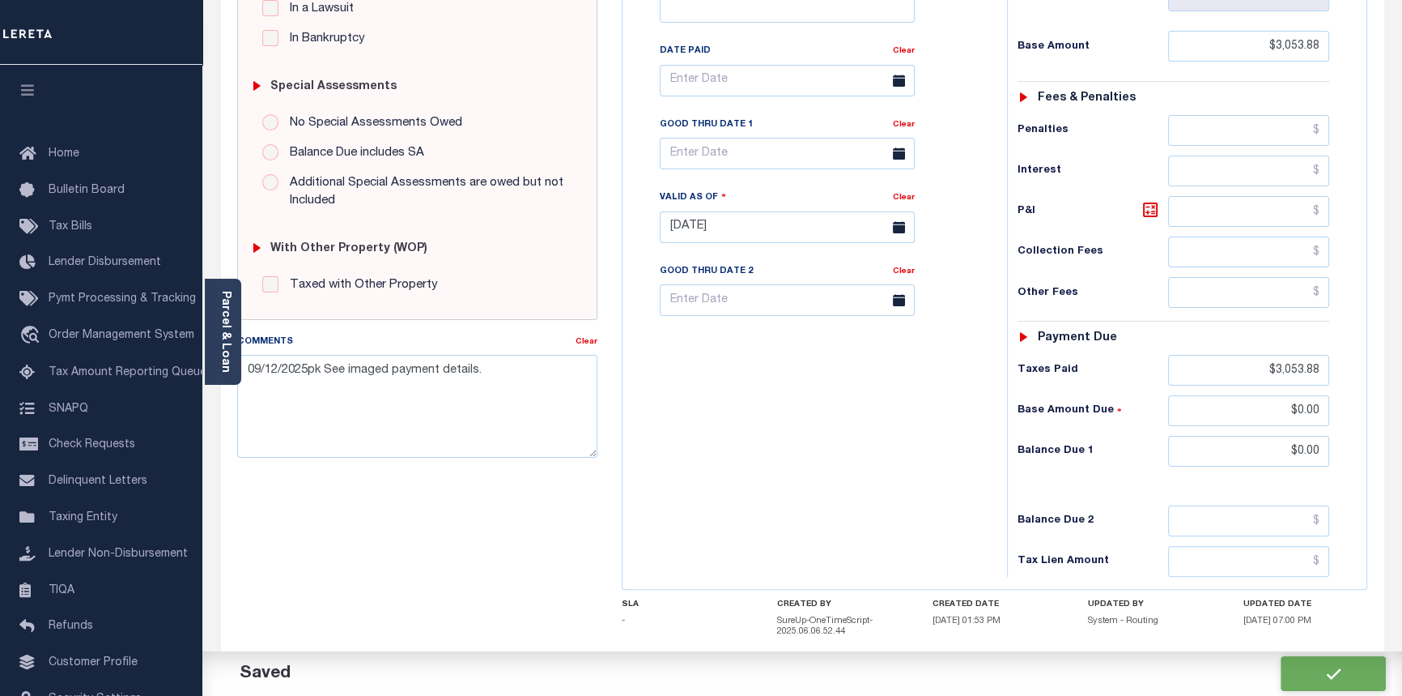
checkbox input "false"
type input "$3,053.88"
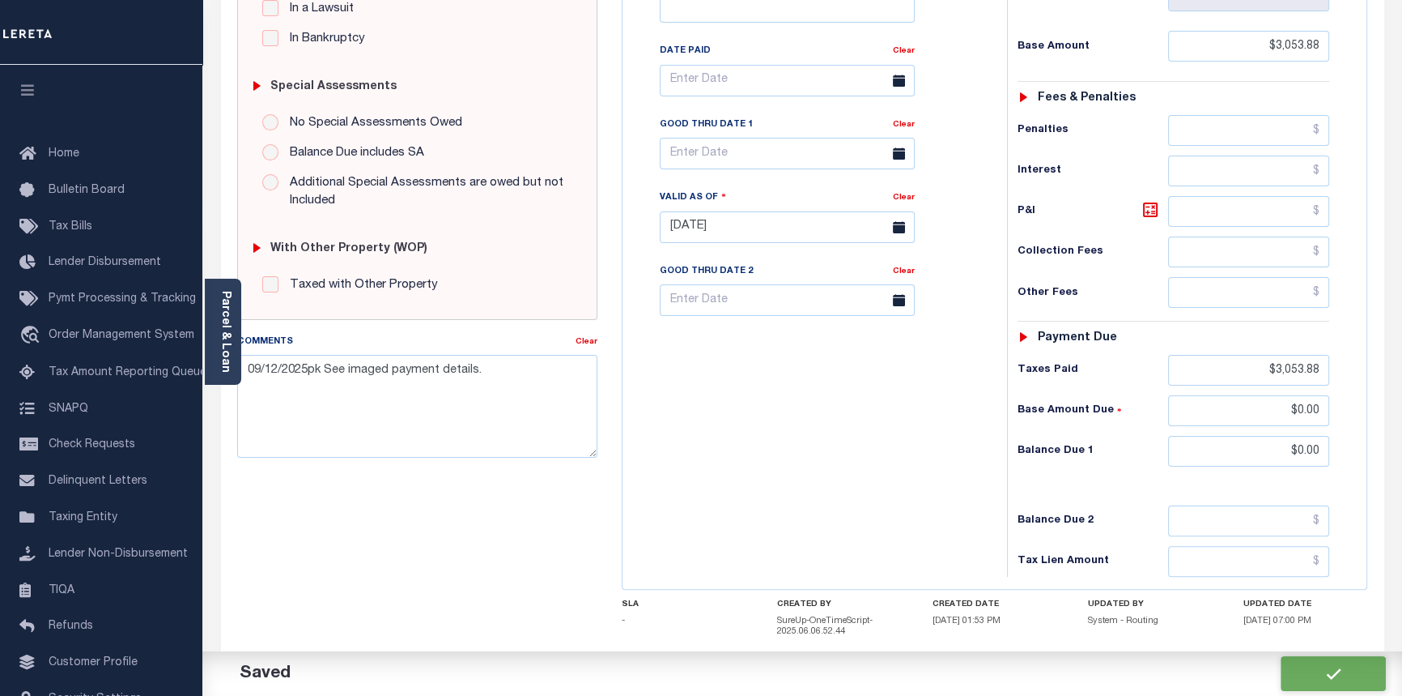
type input "$3,053.88"
type input "$0"
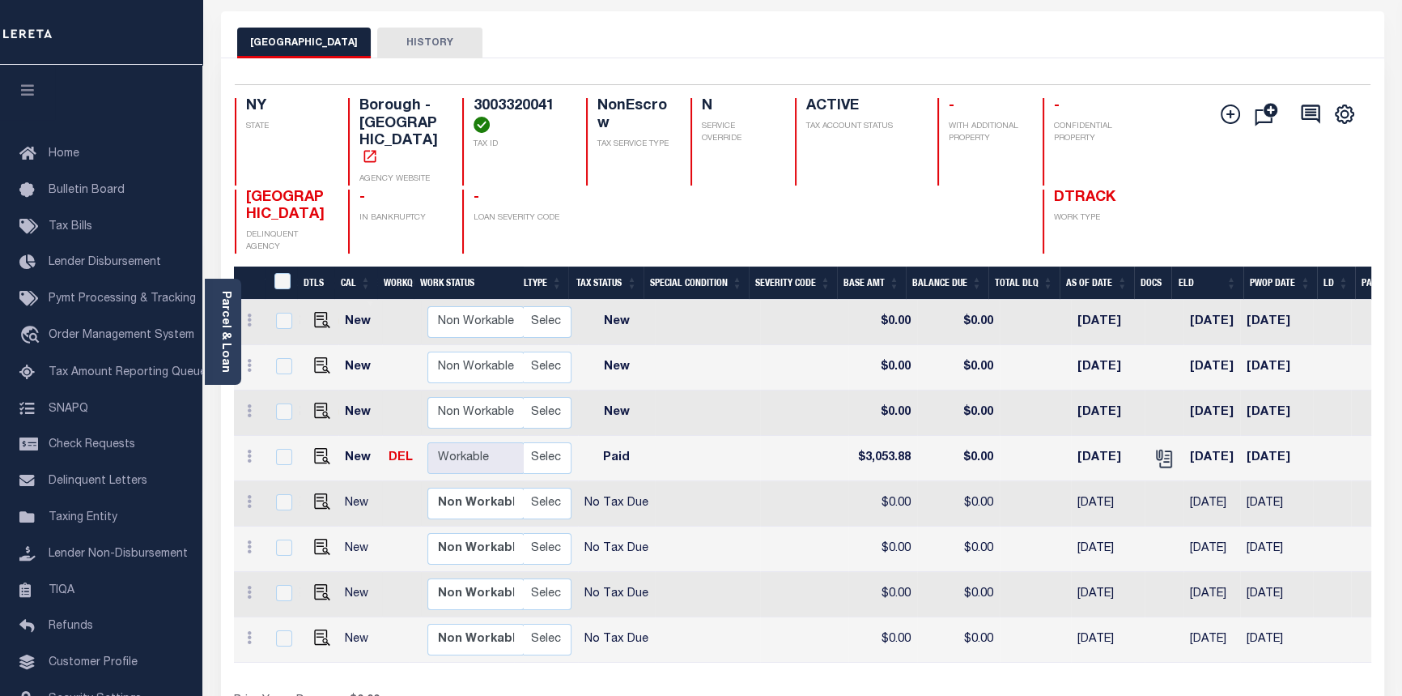
scroll to position [0, 291]
click at [319, 493] on img "" at bounding box center [322, 501] width 16 height 16
checkbox input "true"
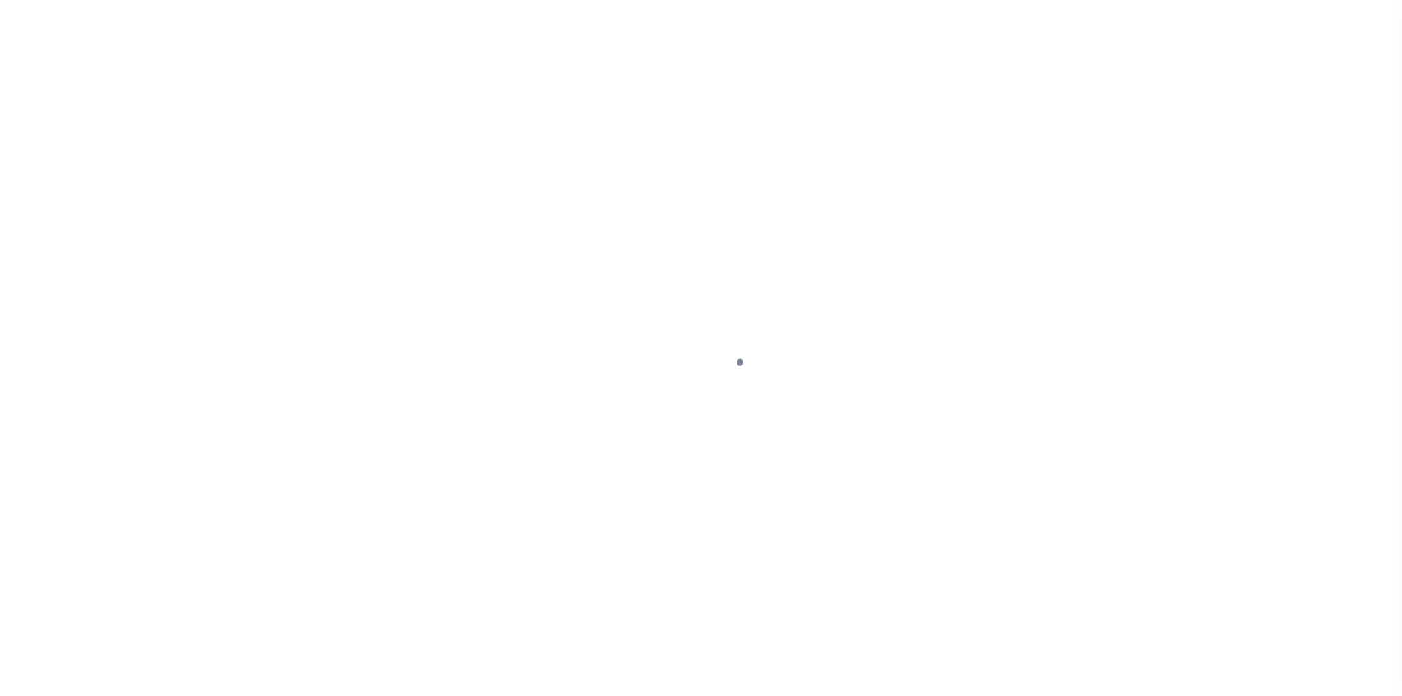
select select "NTX"
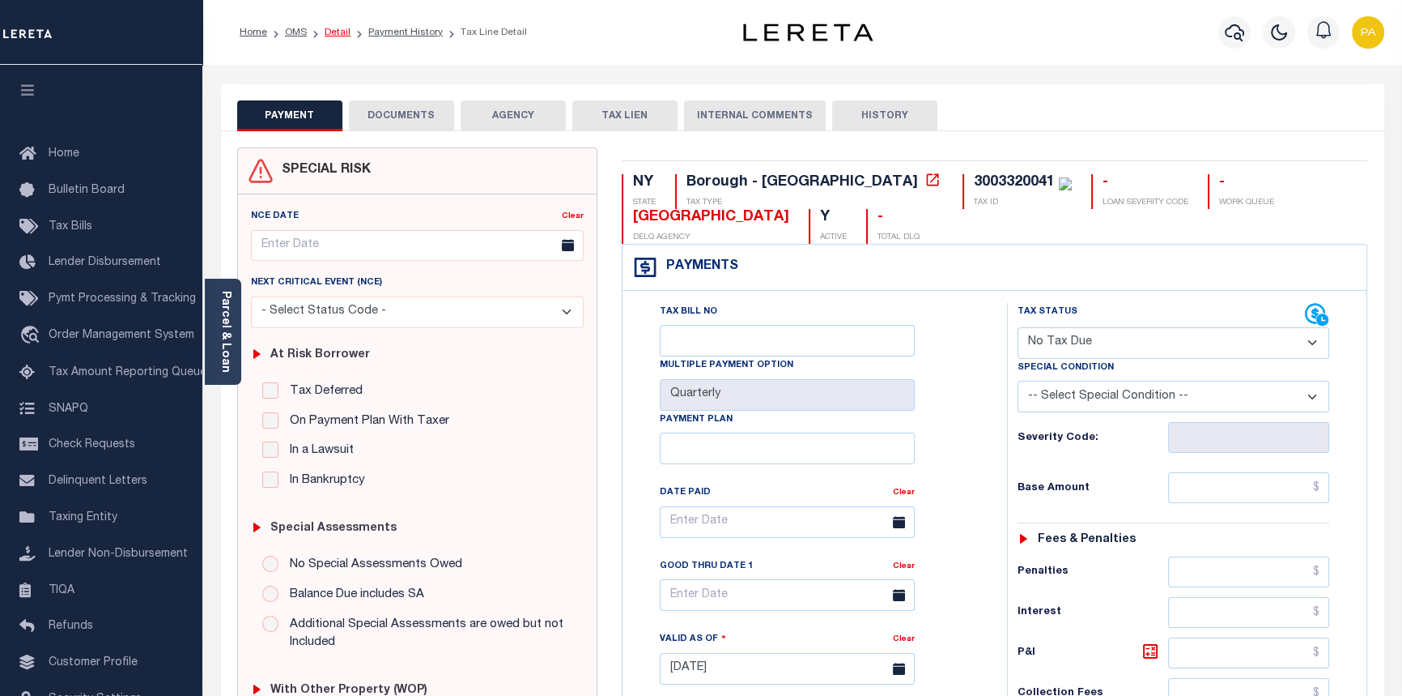
click at [330, 32] on link "Detail" at bounding box center [338, 33] width 26 height 10
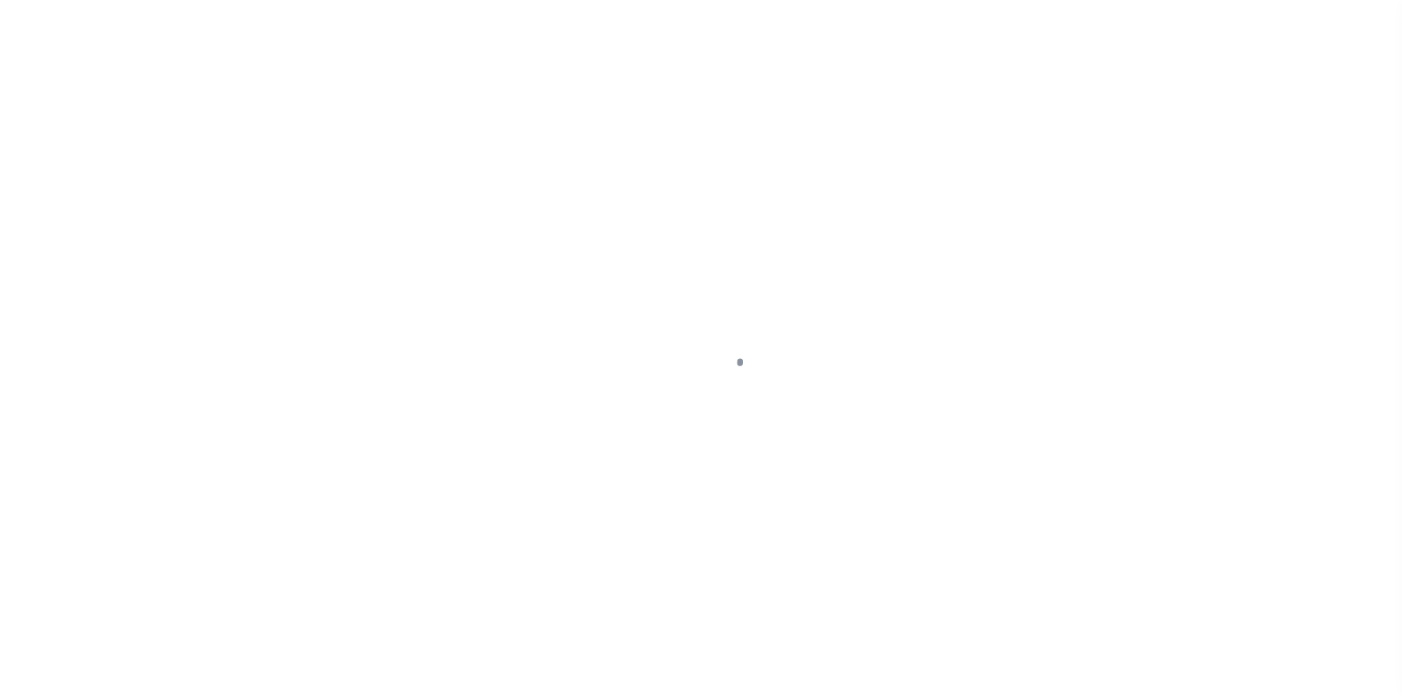
select select "84863"
select select "10"
select select "NonEscrow"
select select
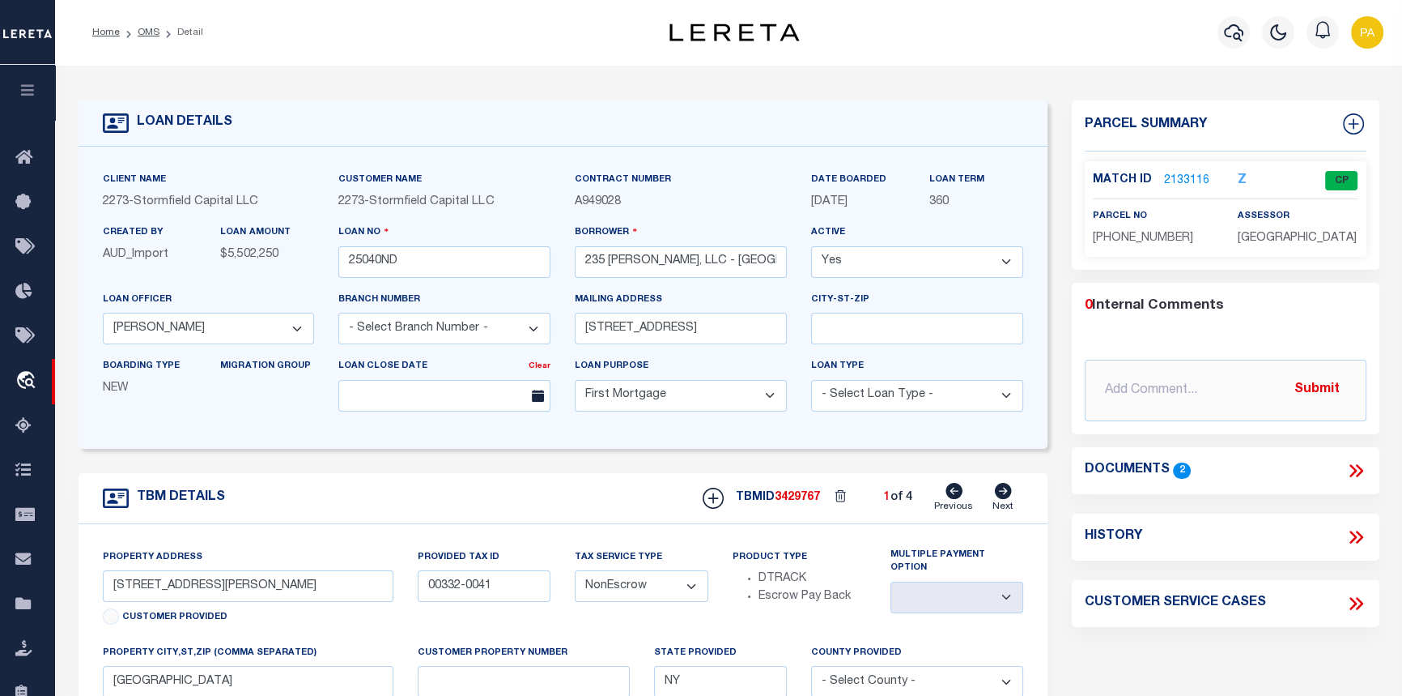
click at [1185, 177] on link "2133116" at bounding box center [1186, 180] width 45 height 17
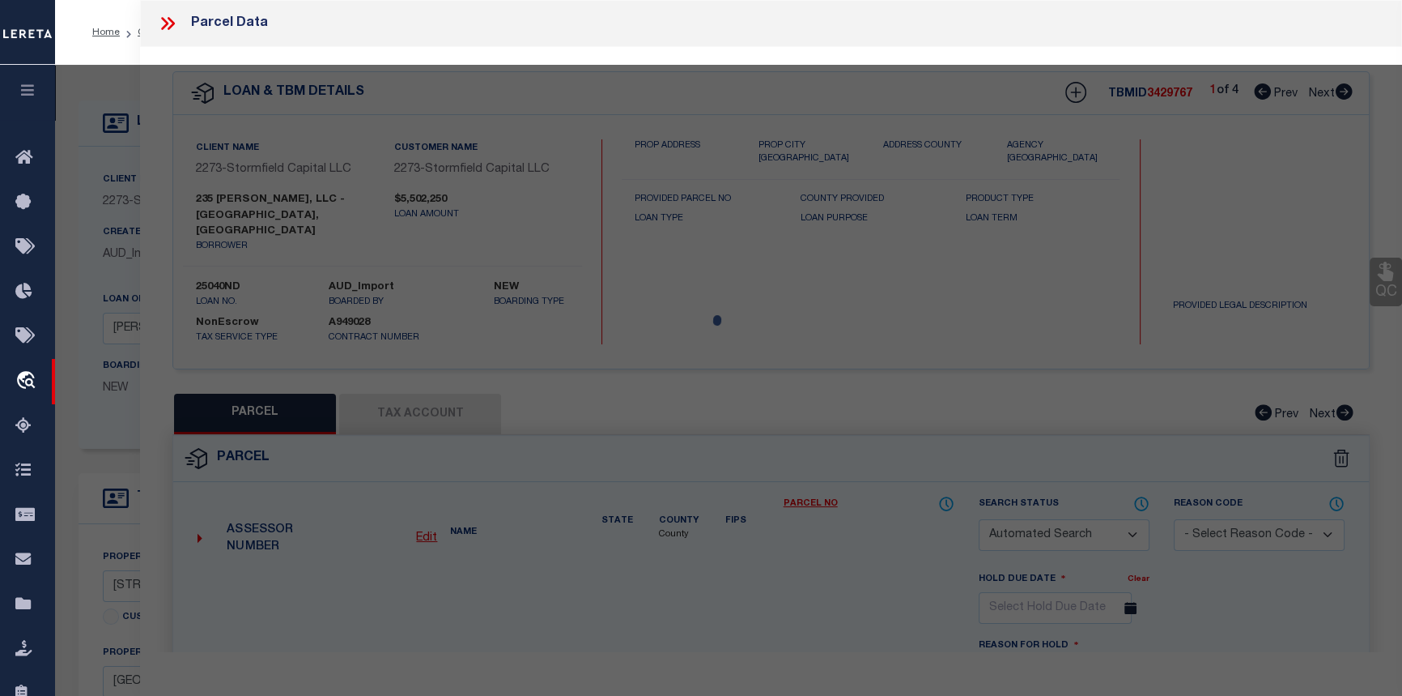
checkbox input "false"
select select "CP"
type input "CORIA, ANNA"
select select
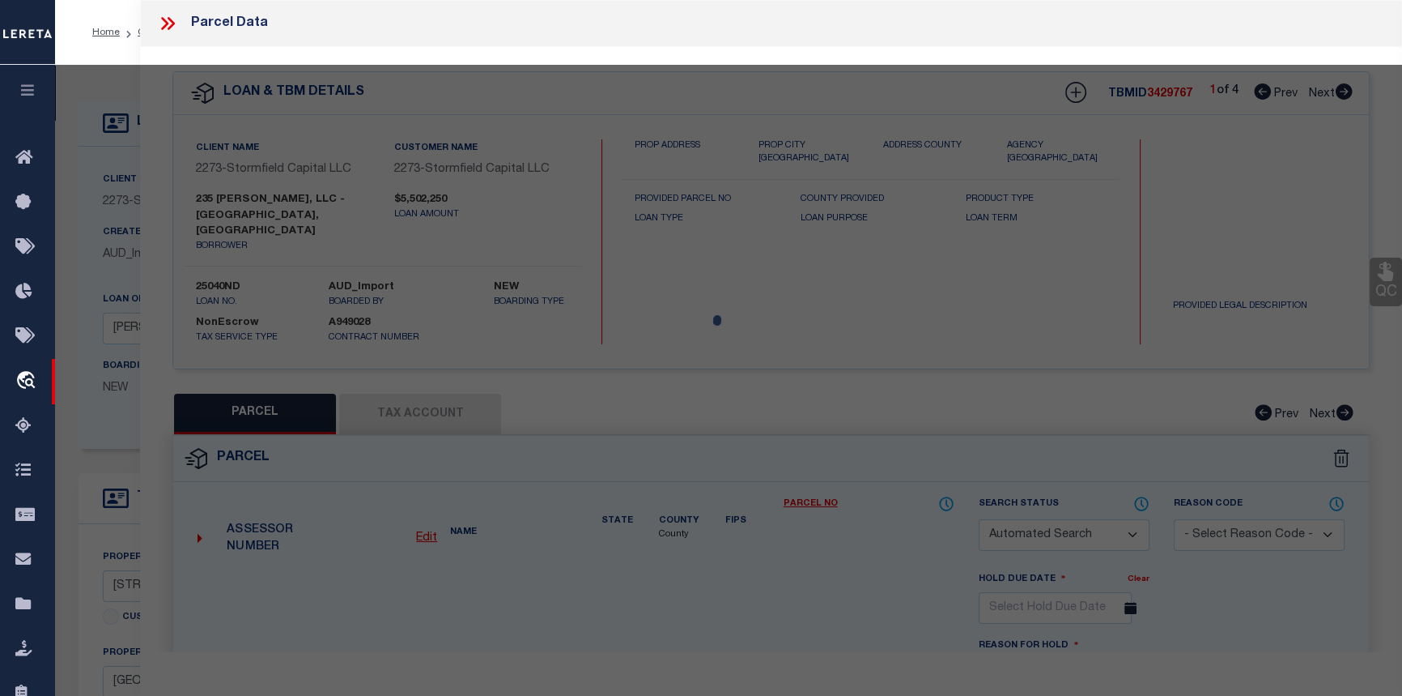
type input "235 Sackett St,"
checkbox input "false"
type input "Brooklyn, NY, 11231"
type textarea "Block: 332 Lot: 41"
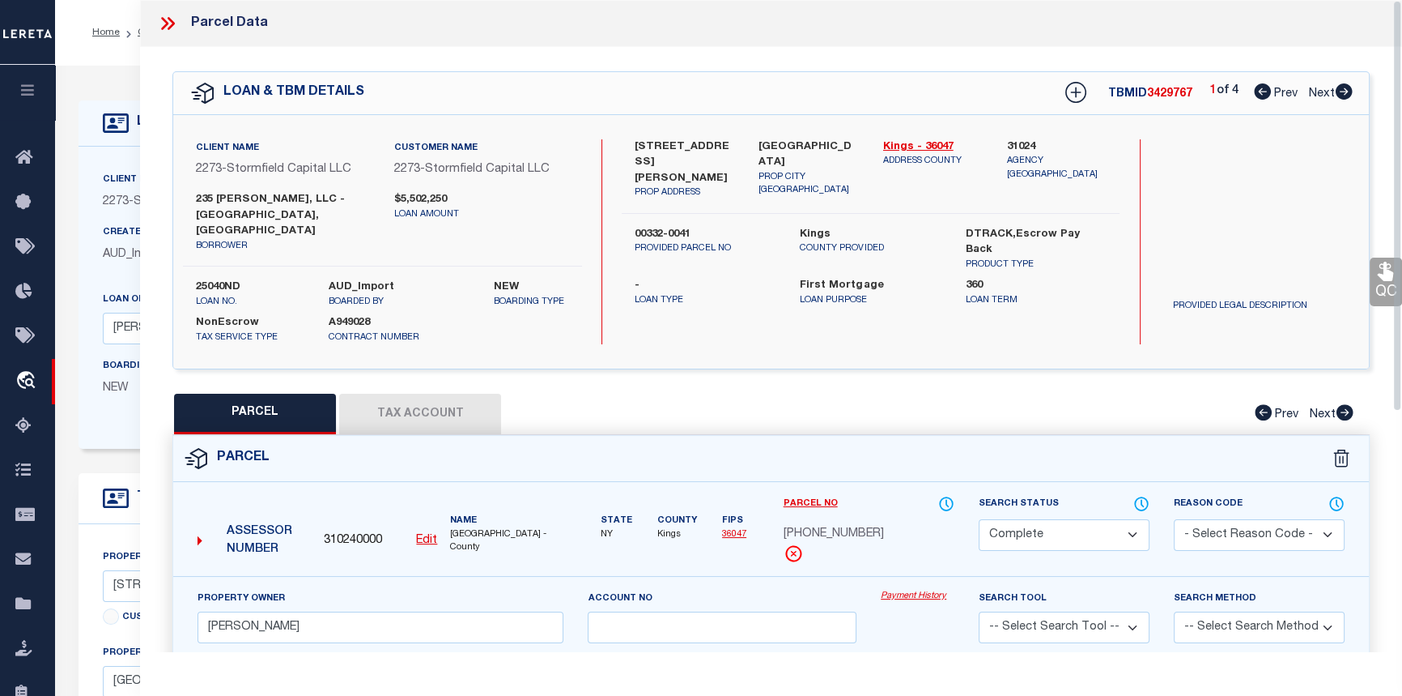
click at [911, 589] on link "Payment History" at bounding box center [918, 596] width 74 height 14
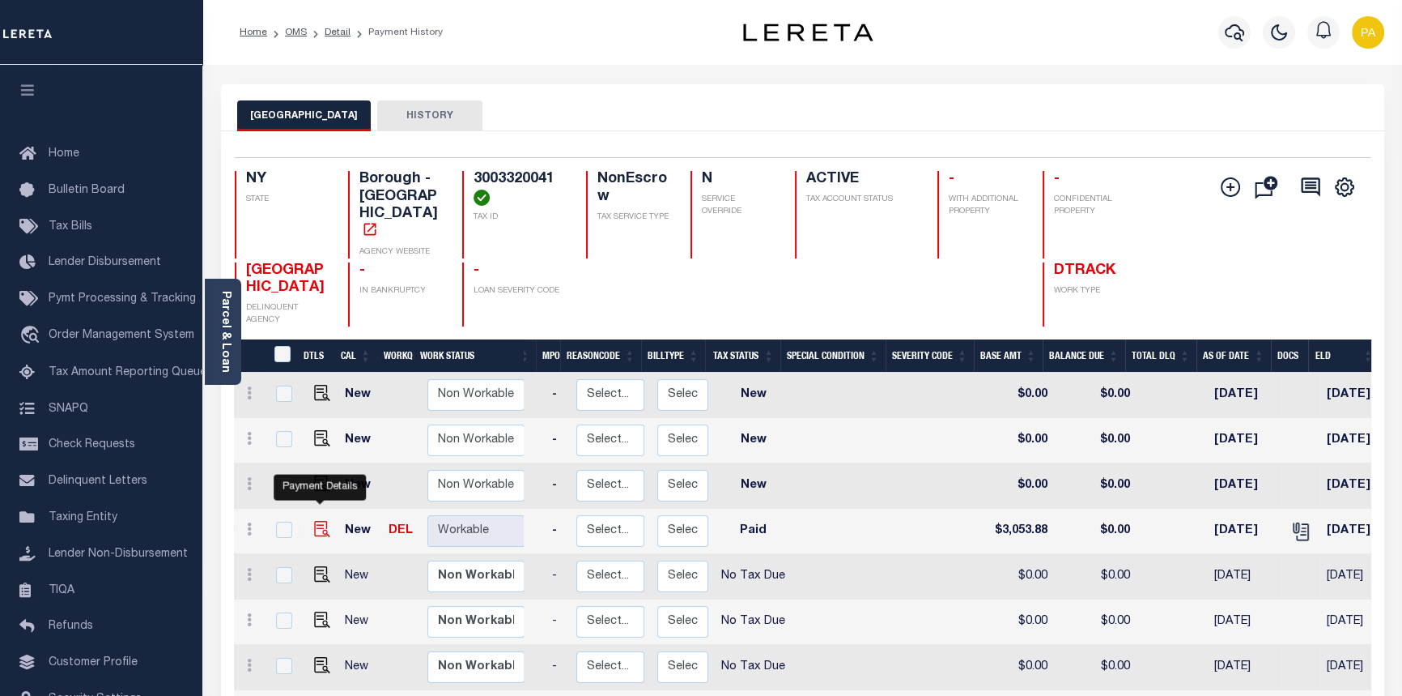
click at [318, 521] on img "" at bounding box center [322, 529] width 16 height 16
checkbox input "true"
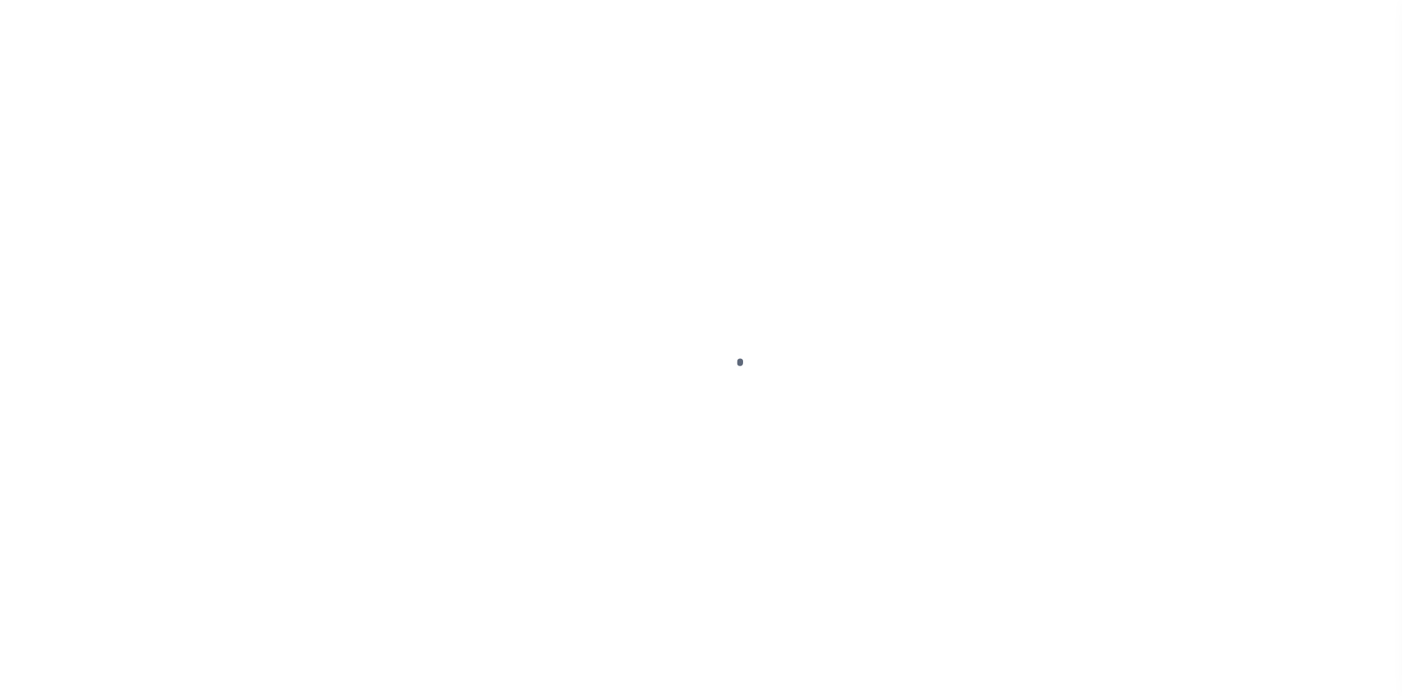
select select "PYD"
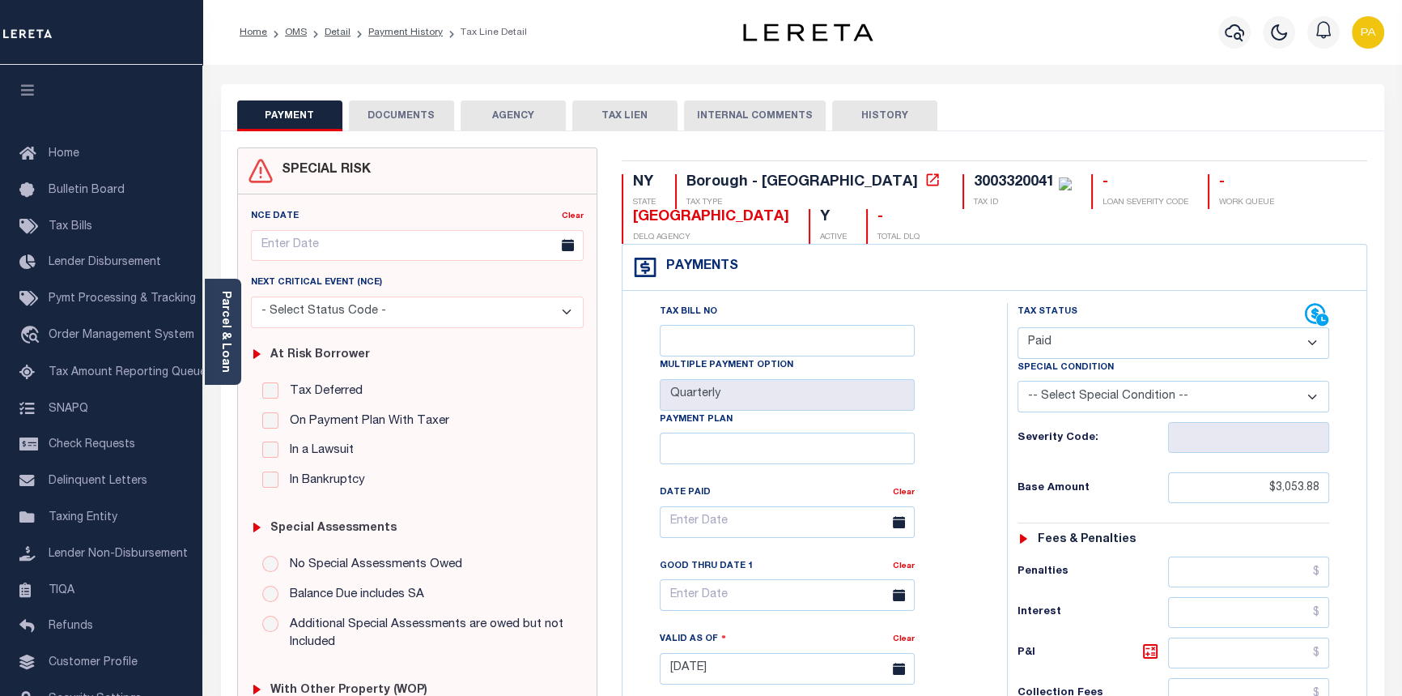
click at [411, 112] on button "DOCUMENTS" at bounding box center [401, 115] width 105 height 31
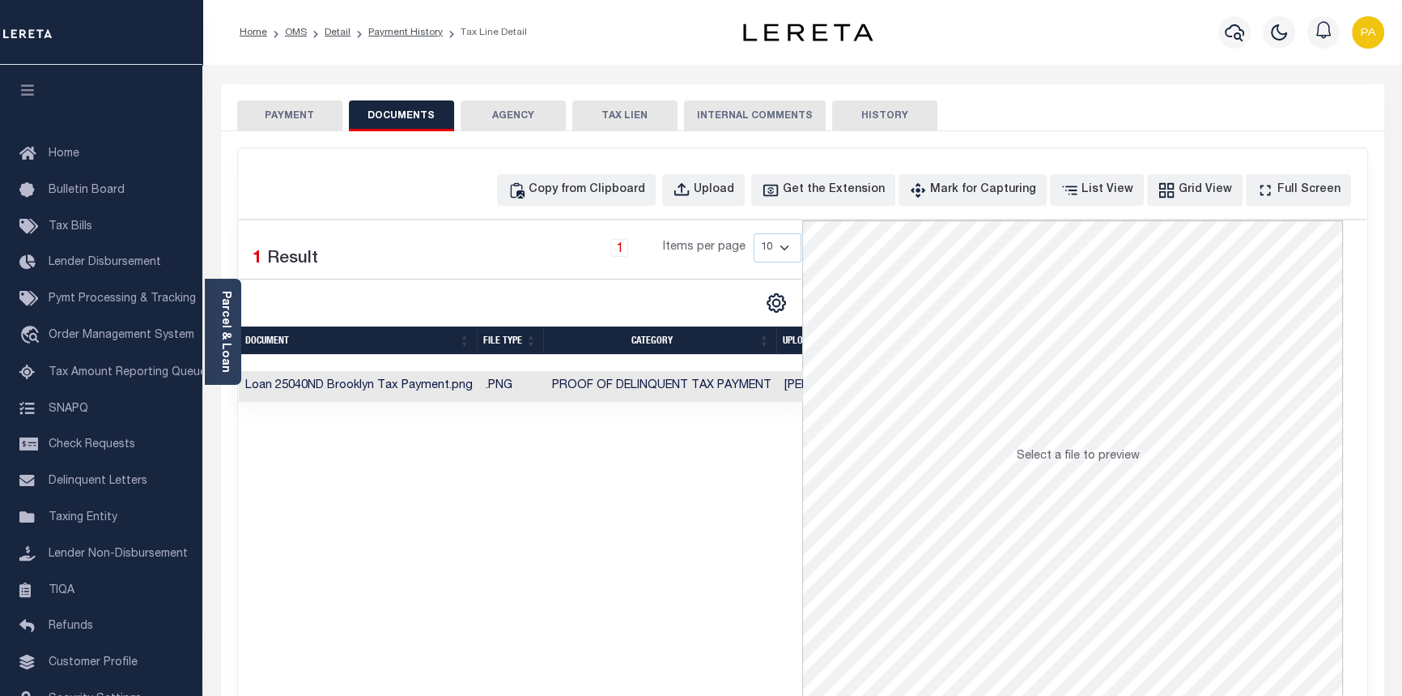
click at [389, 394] on td "Loan 25040ND Brooklyn Tax Payment.png" at bounding box center [359, 387] width 240 height 32
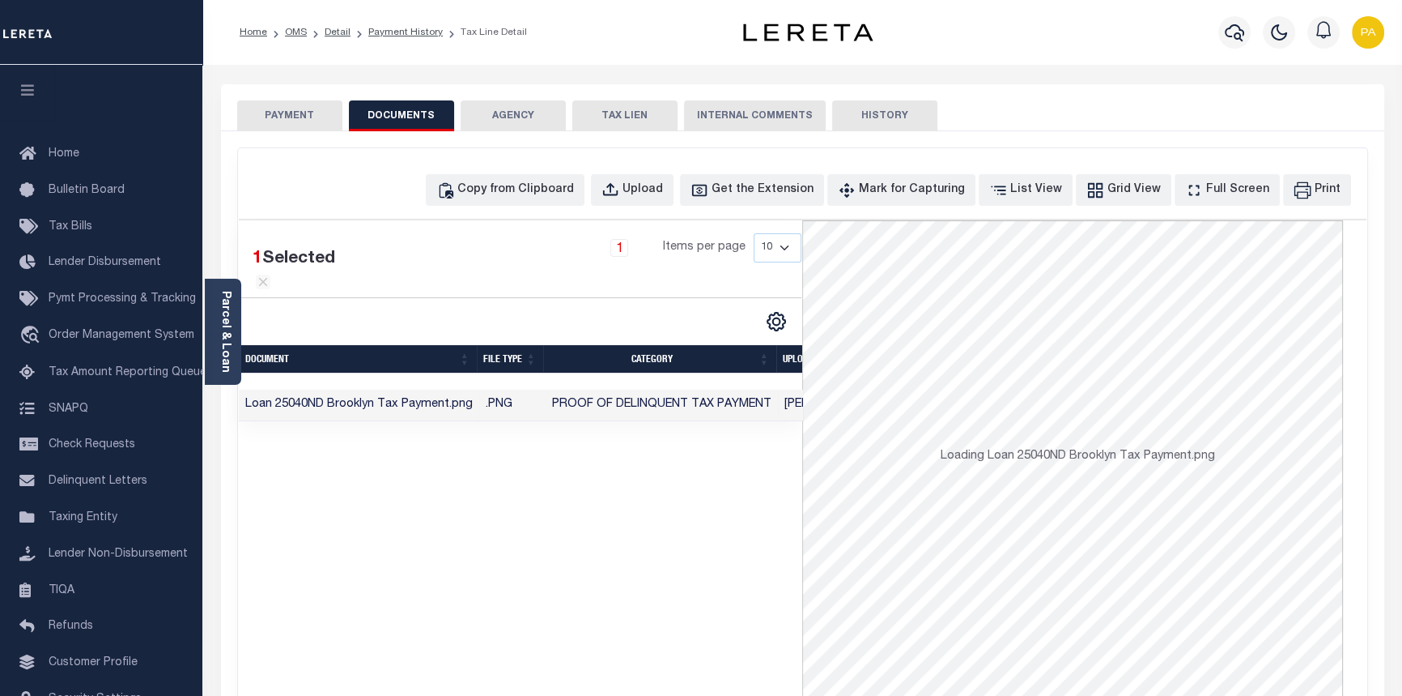
click at [389, 394] on td "Loan 25040ND Brooklyn Tax Payment.png" at bounding box center [359, 405] width 240 height 32
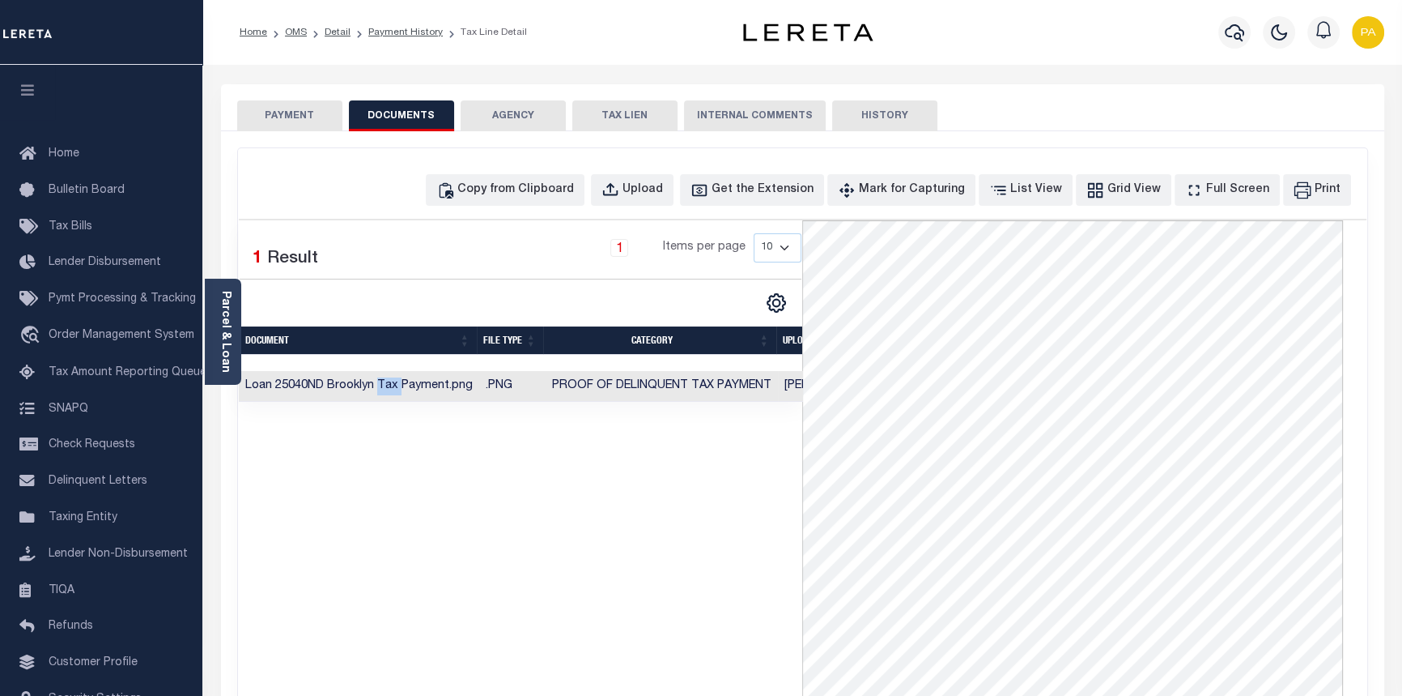
click at [279, 113] on button "PAYMENT" at bounding box center [289, 115] width 105 height 31
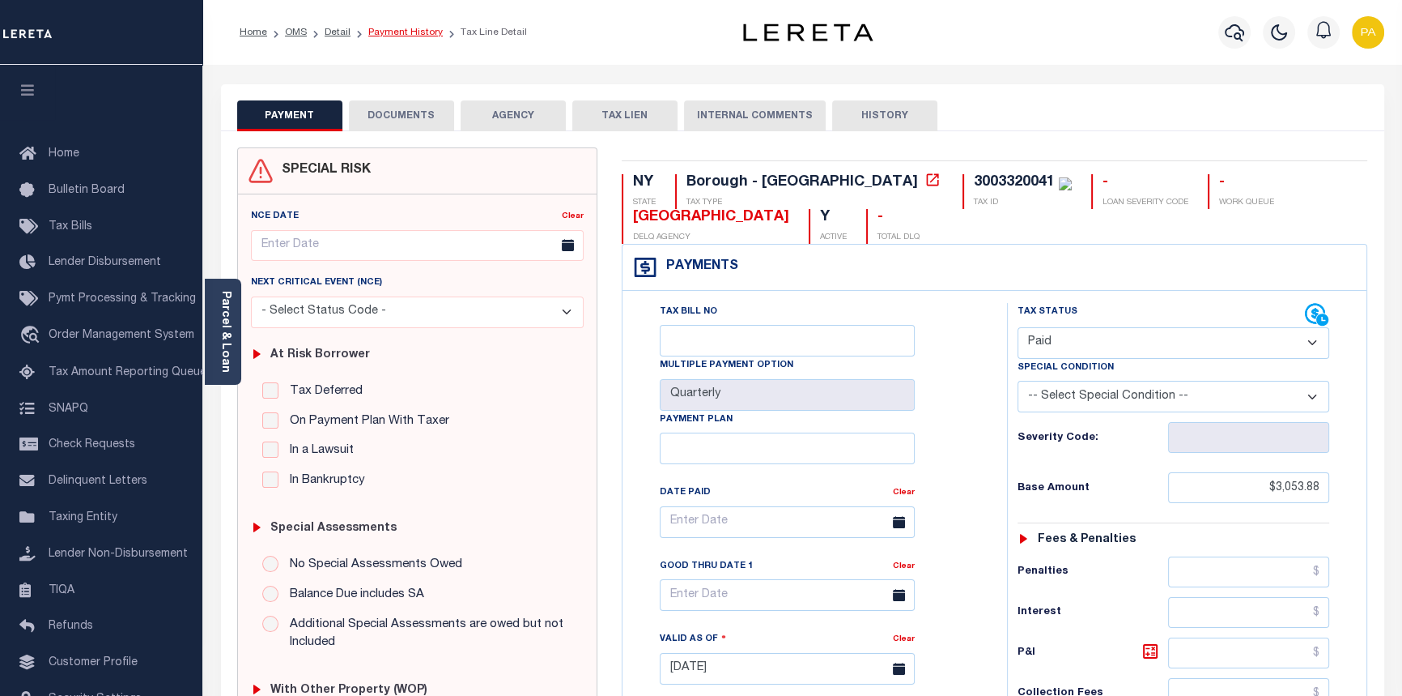
click at [406, 32] on link "Payment History" at bounding box center [405, 33] width 74 height 10
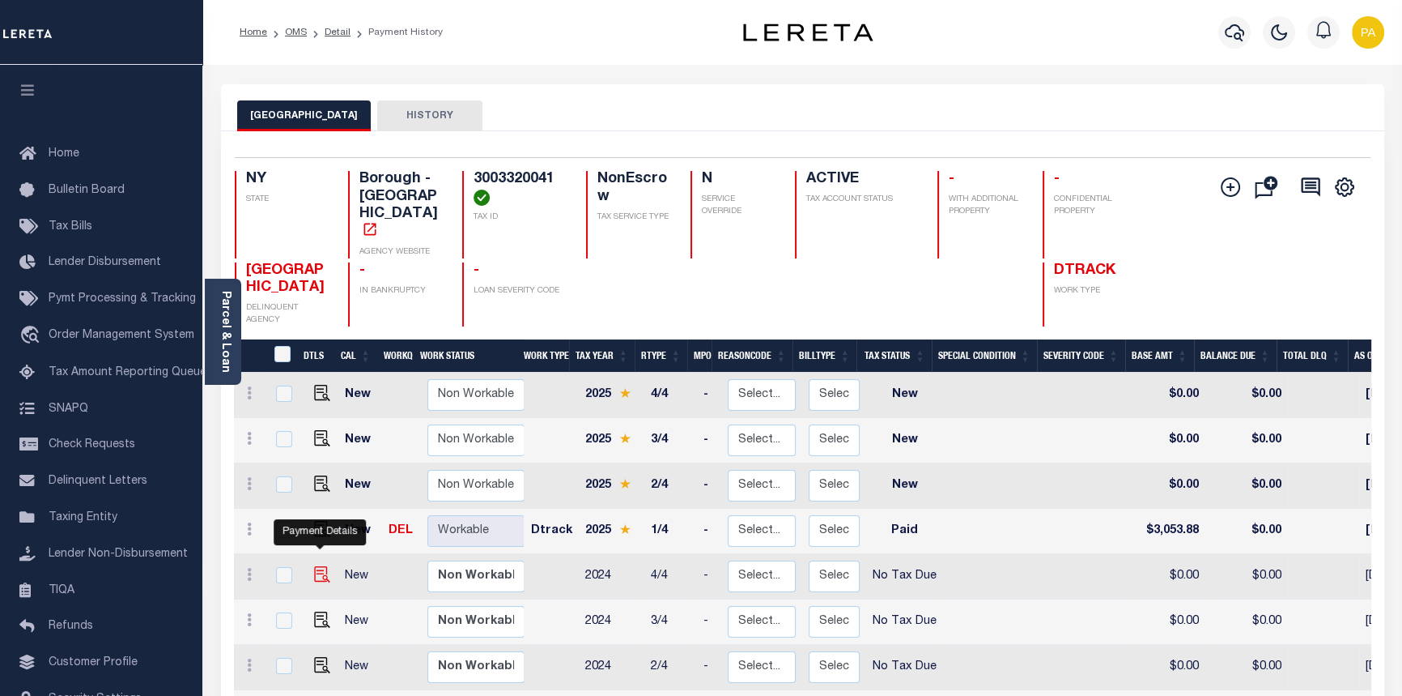
click at [317, 566] on img "" at bounding box center [322, 574] width 16 height 16
checkbox input "true"
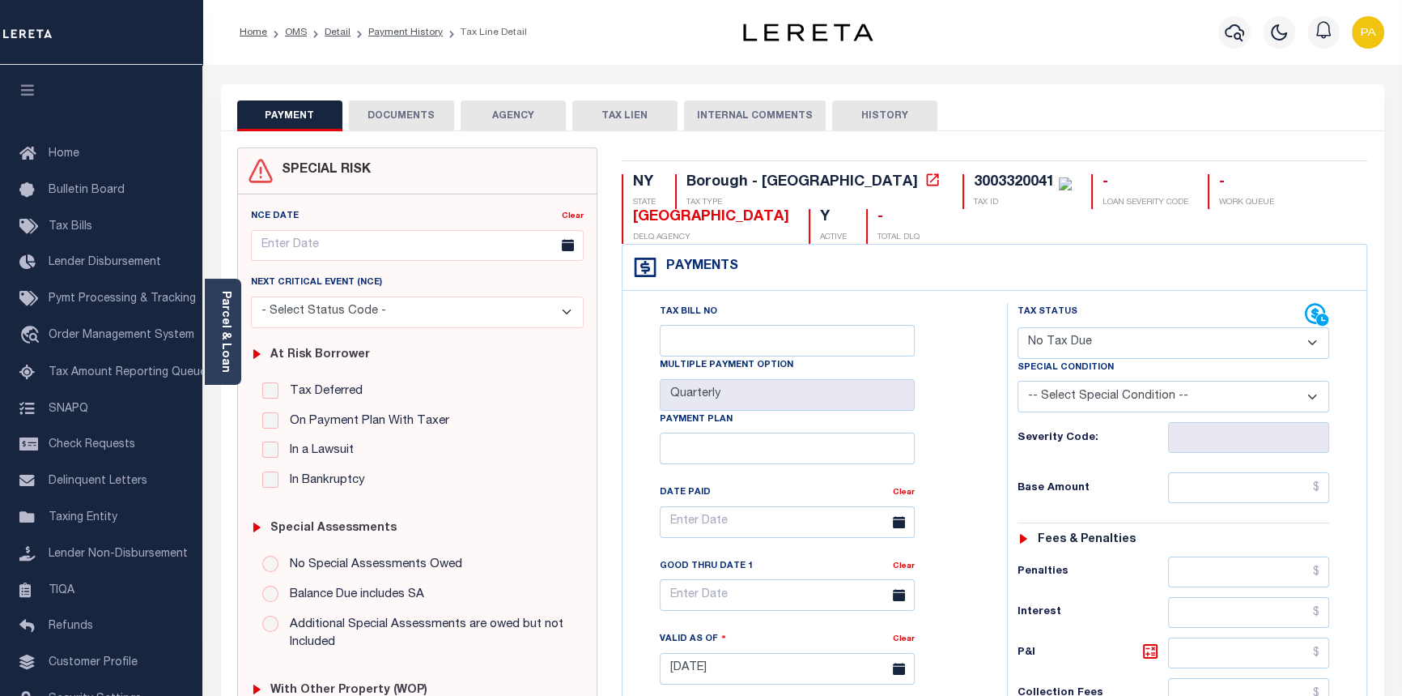
click at [1314, 340] on select "- Select Status Code - Open Due/Unpaid Paid Incomplete No Tax Due Internal Refu…" at bounding box center [1174, 343] width 313 height 32
select select "PYD"
click at [1018, 328] on select "- Select Status Code - Open Due/Unpaid Paid Incomplete No Tax Due Internal Refu…" at bounding box center [1174, 343] width 313 height 32
type input "[DATE]"
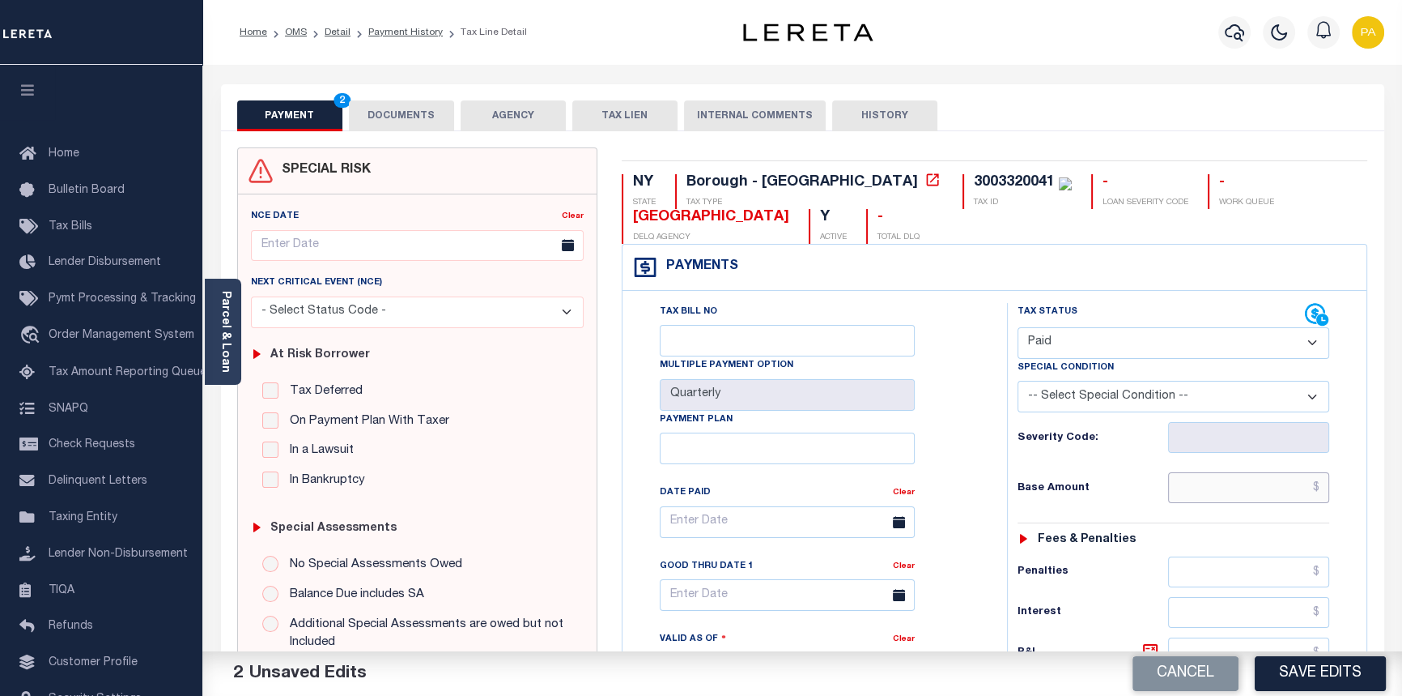
click at [1324, 488] on input "text" at bounding box center [1249, 487] width 162 height 31
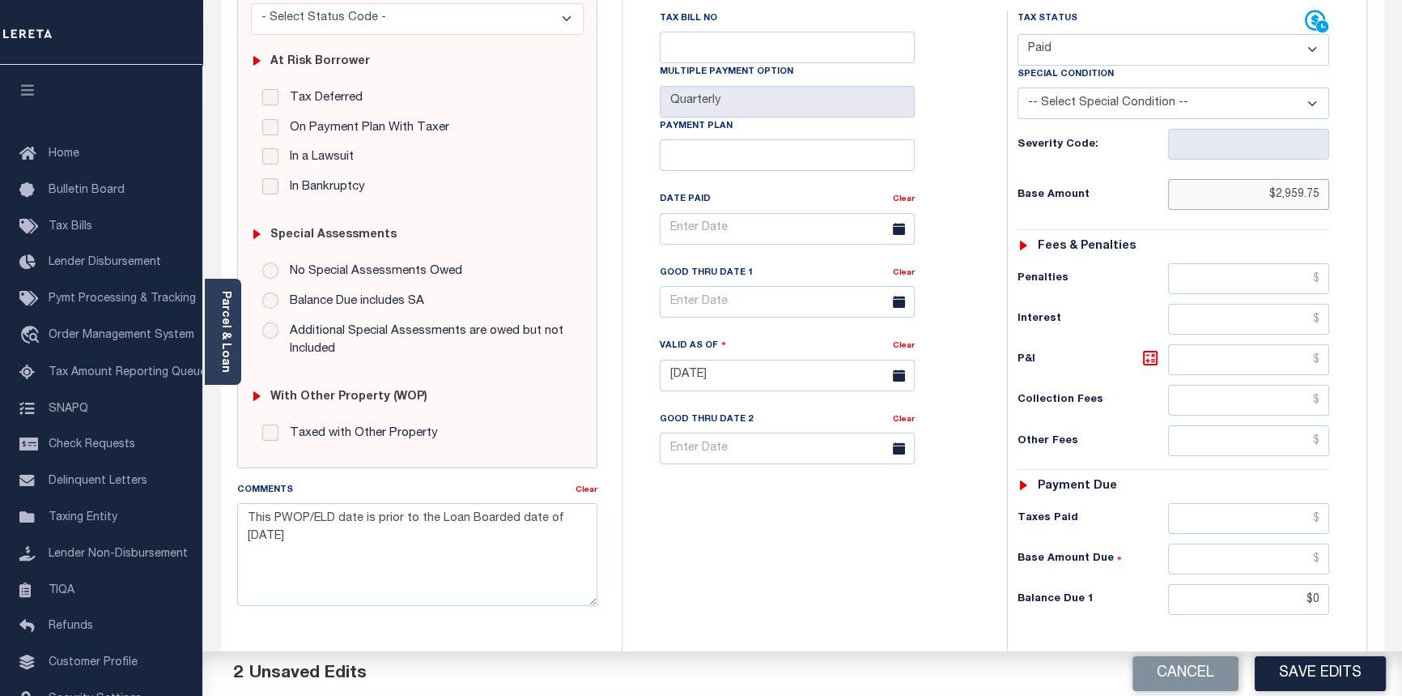
scroll to position [294, 0]
type input "$2,959.75"
click at [1318, 517] on input "text" at bounding box center [1249, 517] width 162 height 31
type input "$2,959.75"
click at [1320, 561] on input "text" at bounding box center [1249, 558] width 162 height 31
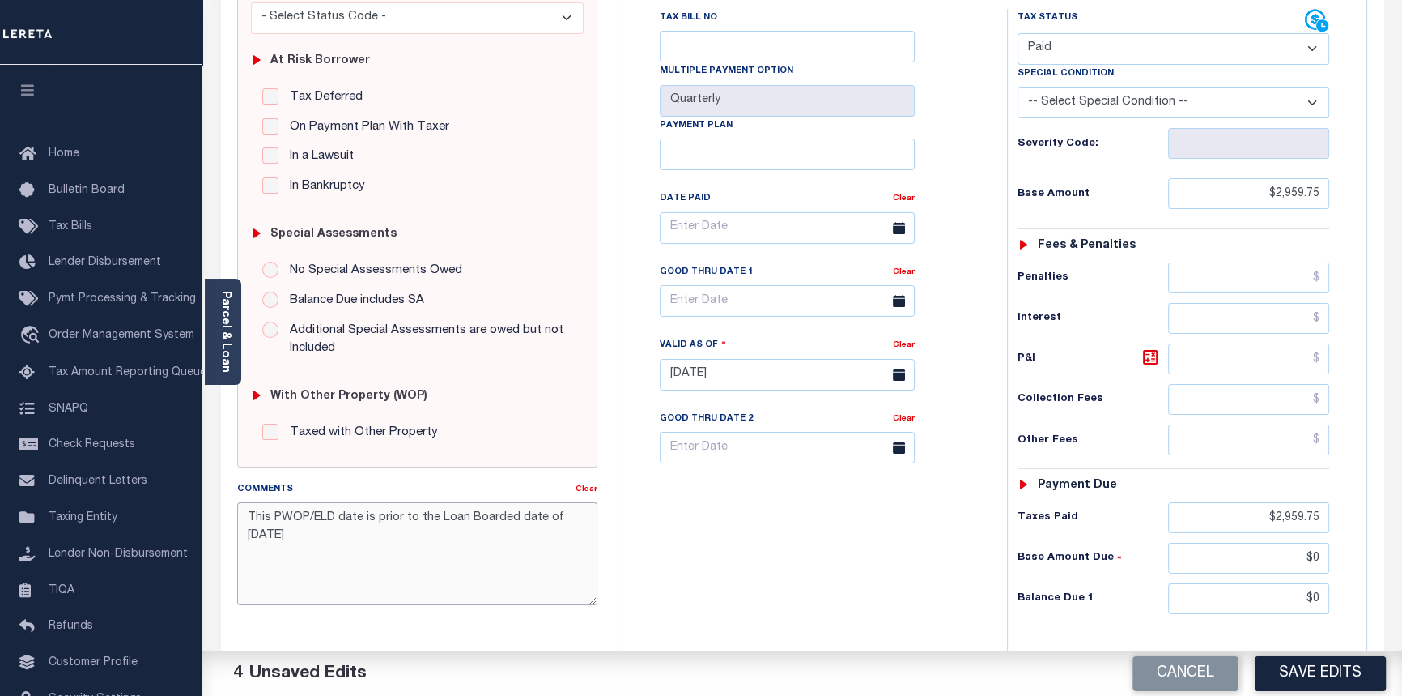
type input "$0.00"
click at [246, 520] on textarea "This PWOP/ELD date is prior to the Loan Boarded date of [DATE]" at bounding box center [417, 553] width 361 height 102
drag, startPoint x: 249, startPoint y: 519, endPoint x: 590, endPoint y: 521, distance: 340.9
click at [590, 521] on textarea "09/12/2025pk See imaged payment details on 2025 1/4. This PWOP/ELD date is prio…" at bounding box center [417, 553] width 361 height 102
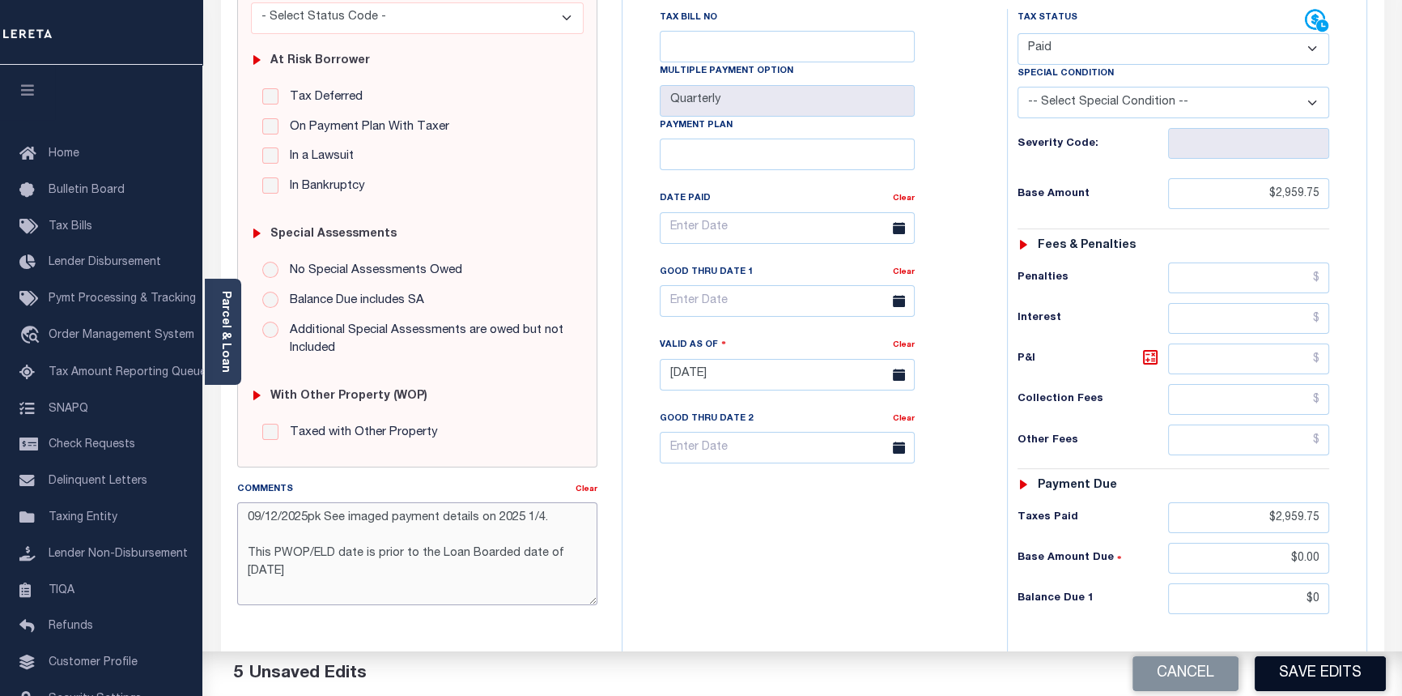
type textarea "09/12/2025pk See imaged payment details on 2025 1/4. This PWOP/ELD date is prio…"
click at [1330, 664] on button "Save Edits" at bounding box center [1320, 673] width 131 height 35
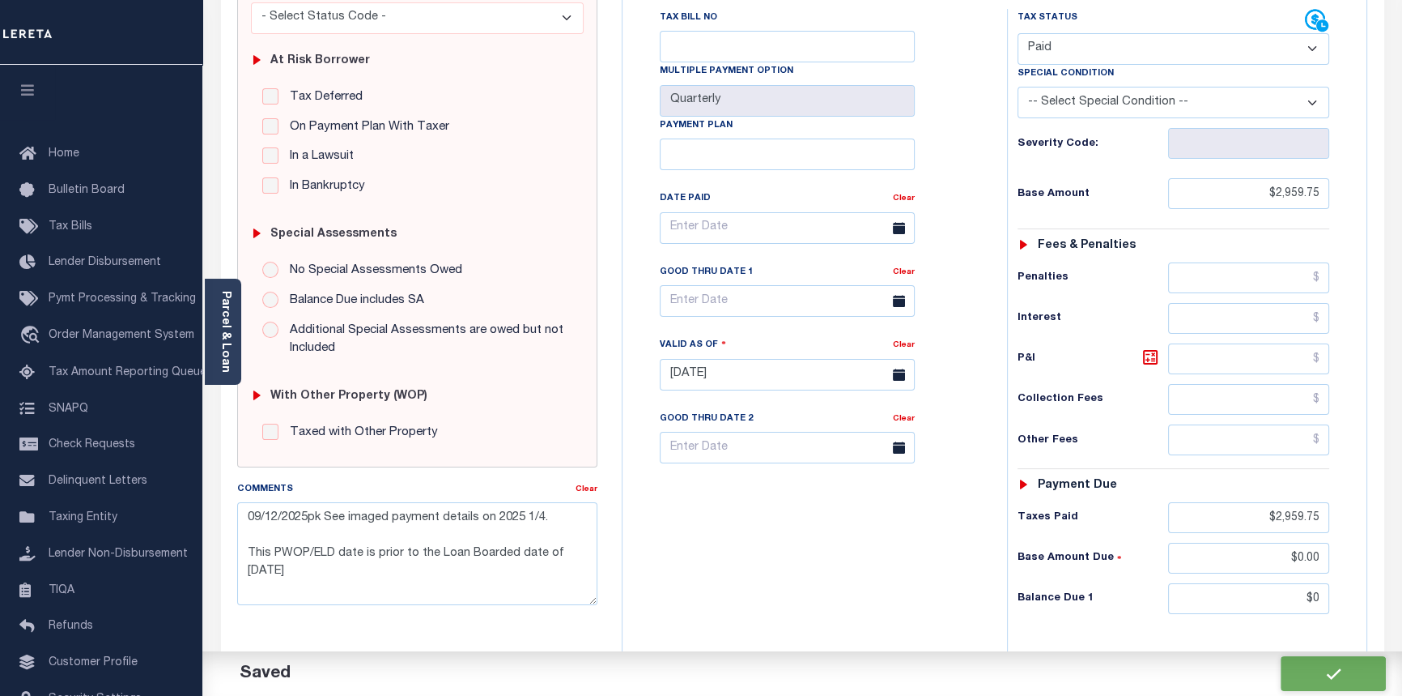
checkbox input "false"
type textarea "09/12/2025pk See imaged payment details on 2025 1/4. This PWOP/ELD date is prio…"
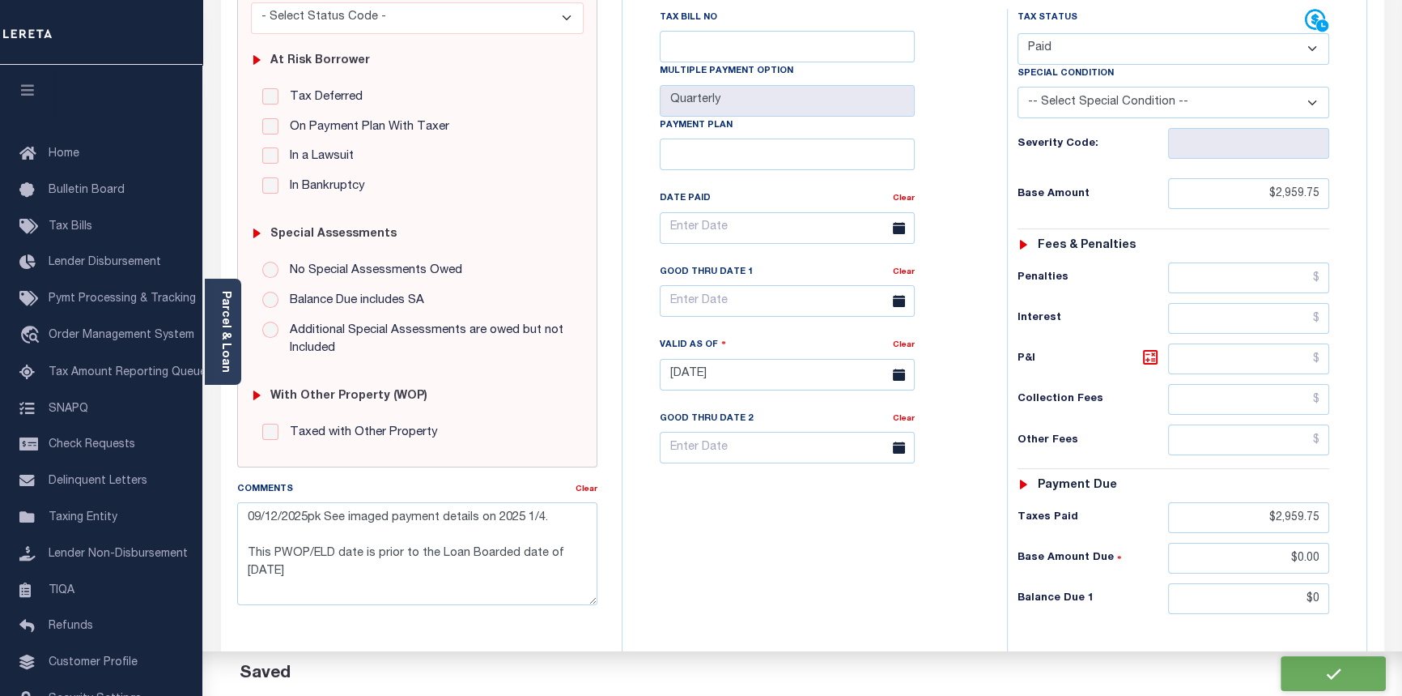
type input "$2,959.75"
type input "$0"
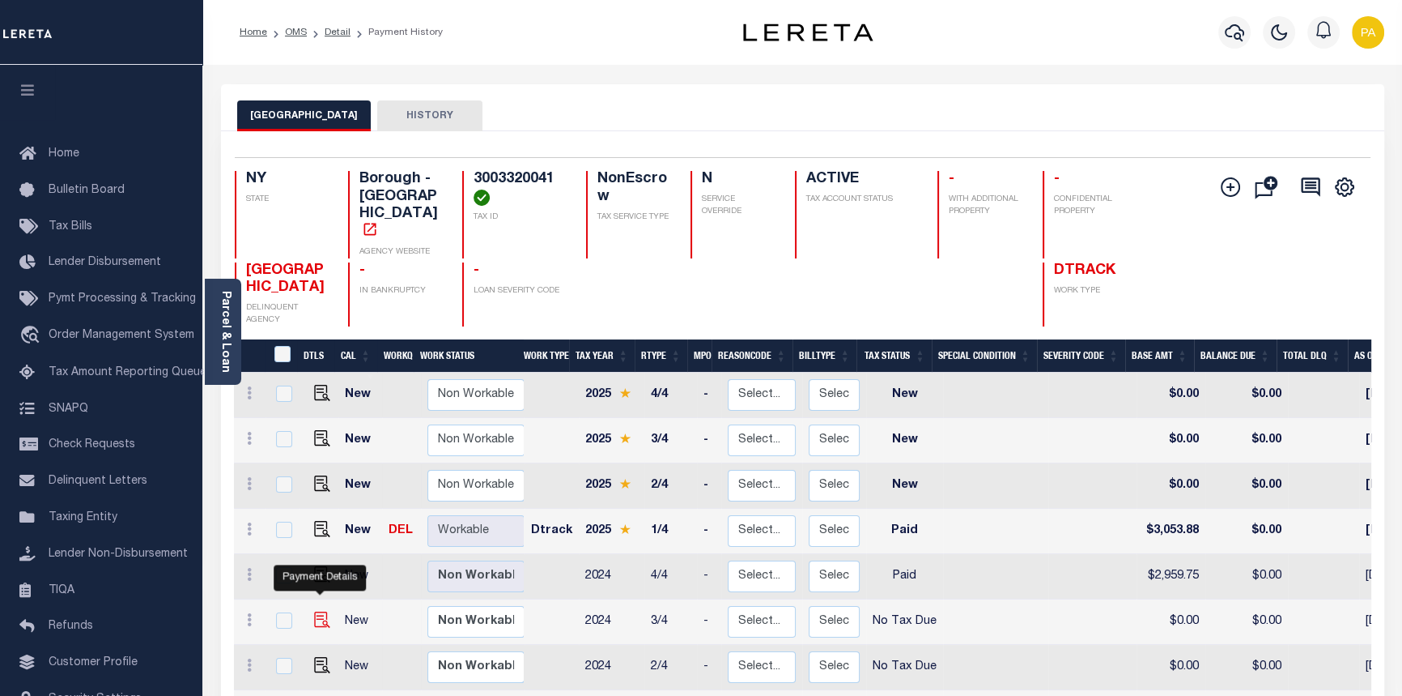
click at [316, 611] on img "" at bounding box center [322, 619] width 16 height 16
checkbox input "true"
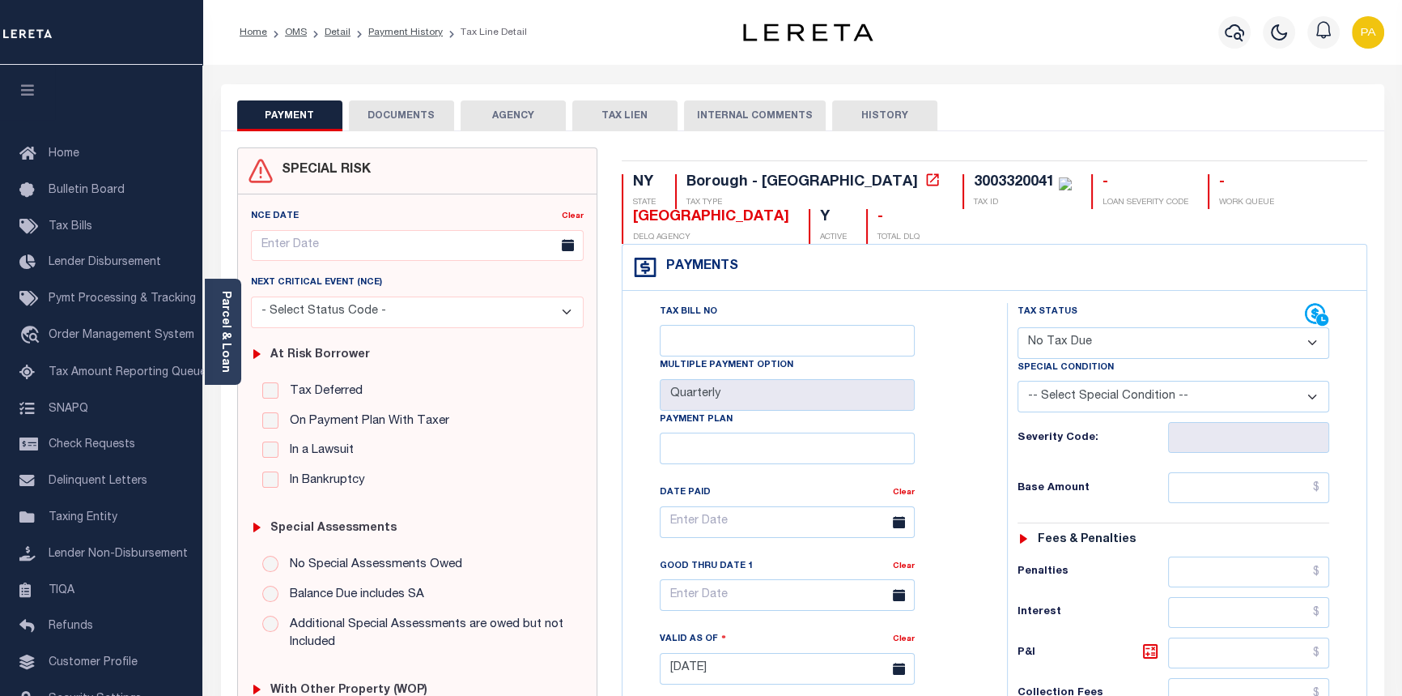
click at [1317, 345] on select "- Select Status Code - Open Due/Unpaid Paid Incomplete No Tax Due Internal Refu…" at bounding box center [1174, 343] width 313 height 32
select select "PYD"
click at [1018, 328] on select "- Select Status Code - Open Due/Unpaid Paid Incomplete No Tax Due Internal Refu…" at bounding box center [1174, 343] width 313 height 32
type input "[DATE]"
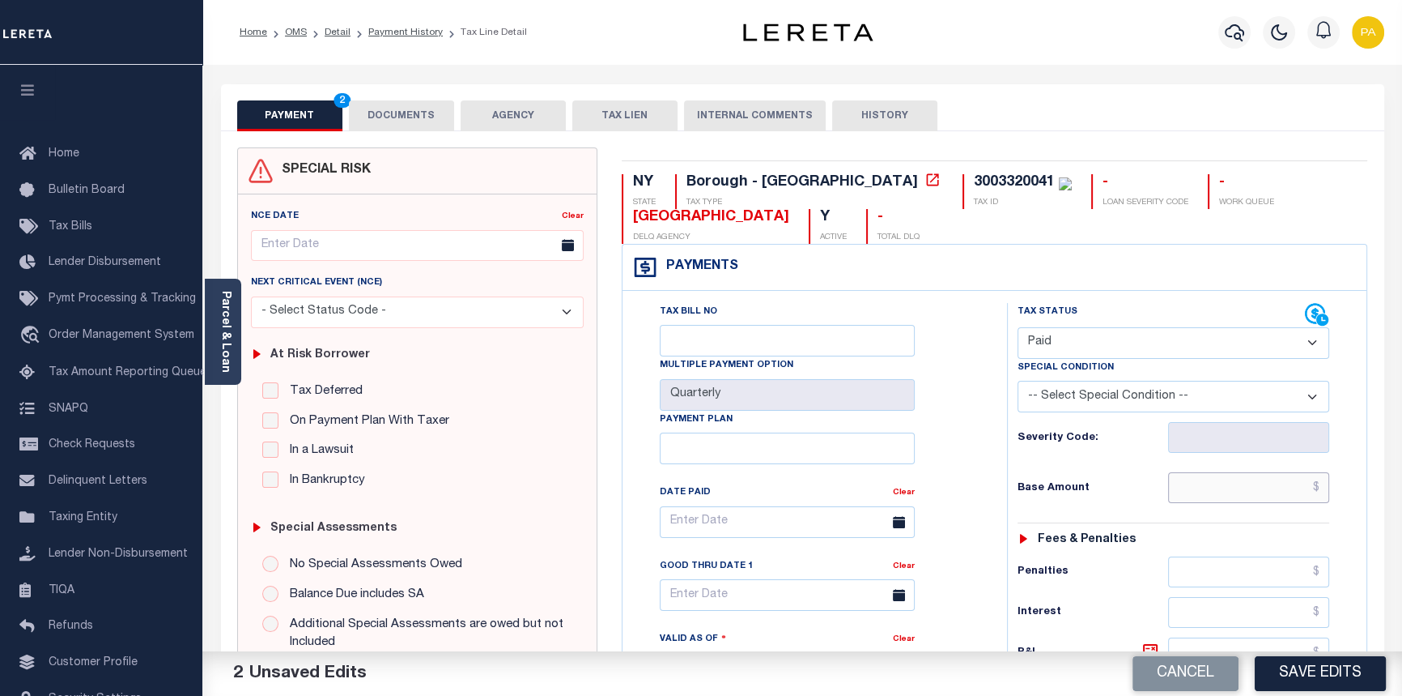
click at [1327, 494] on input "text" at bounding box center [1249, 487] width 162 height 31
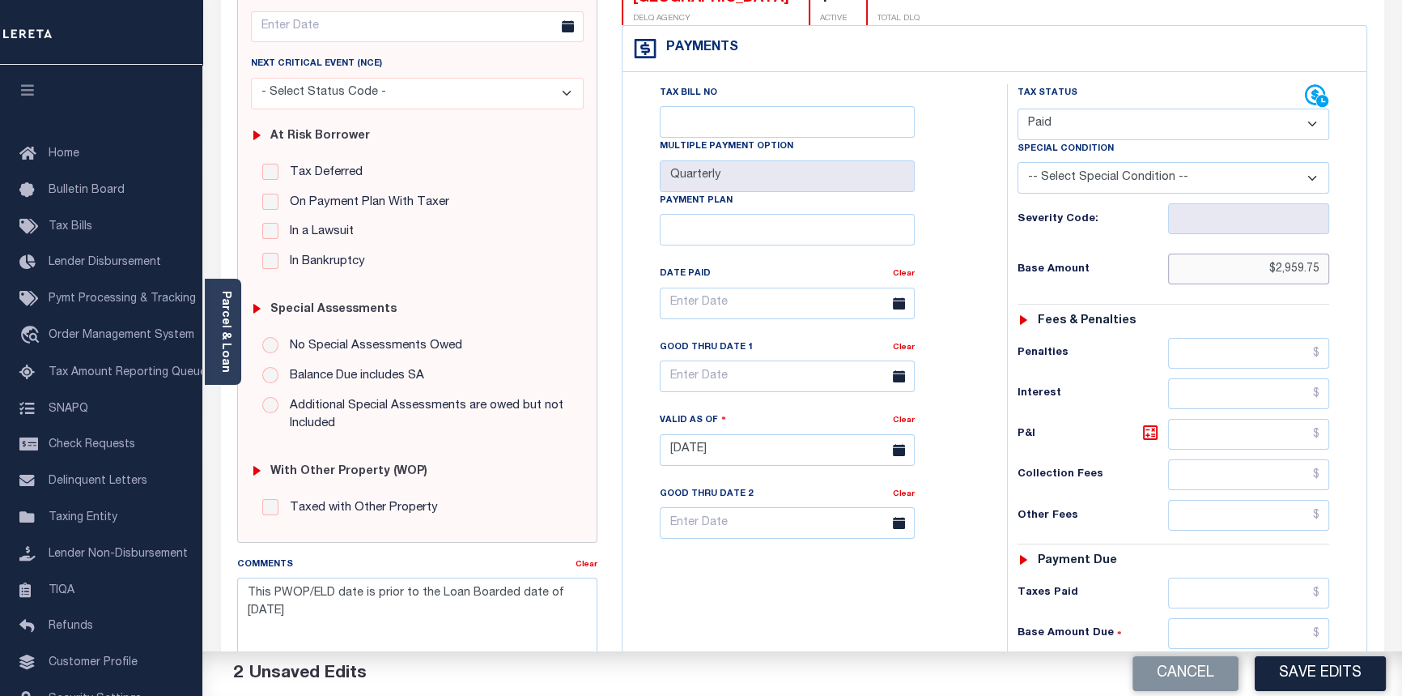
scroll to position [294, 0]
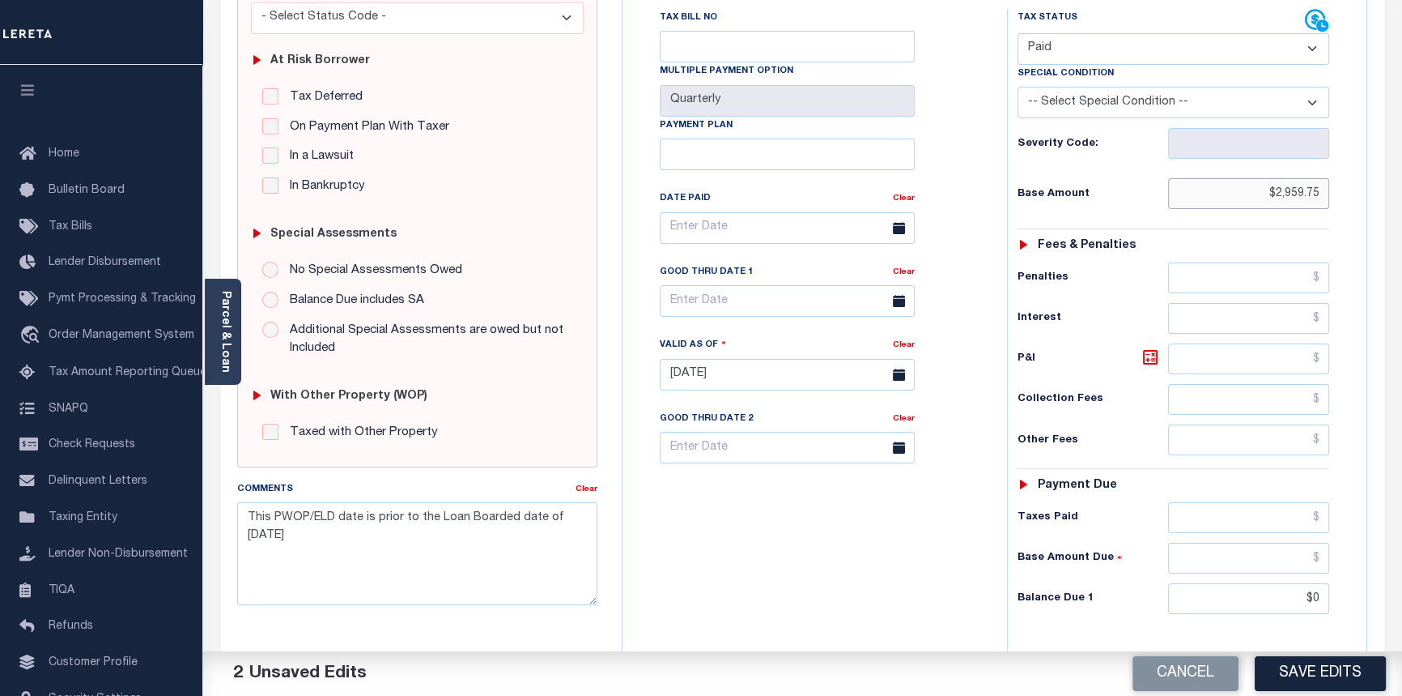
type input "$2,959.75"
click at [1323, 523] on input "text" at bounding box center [1249, 517] width 162 height 31
type input "$2,959.75"
click at [1316, 556] on input "text" at bounding box center [1249, 558] width 162 height 31
type input "$0.00"
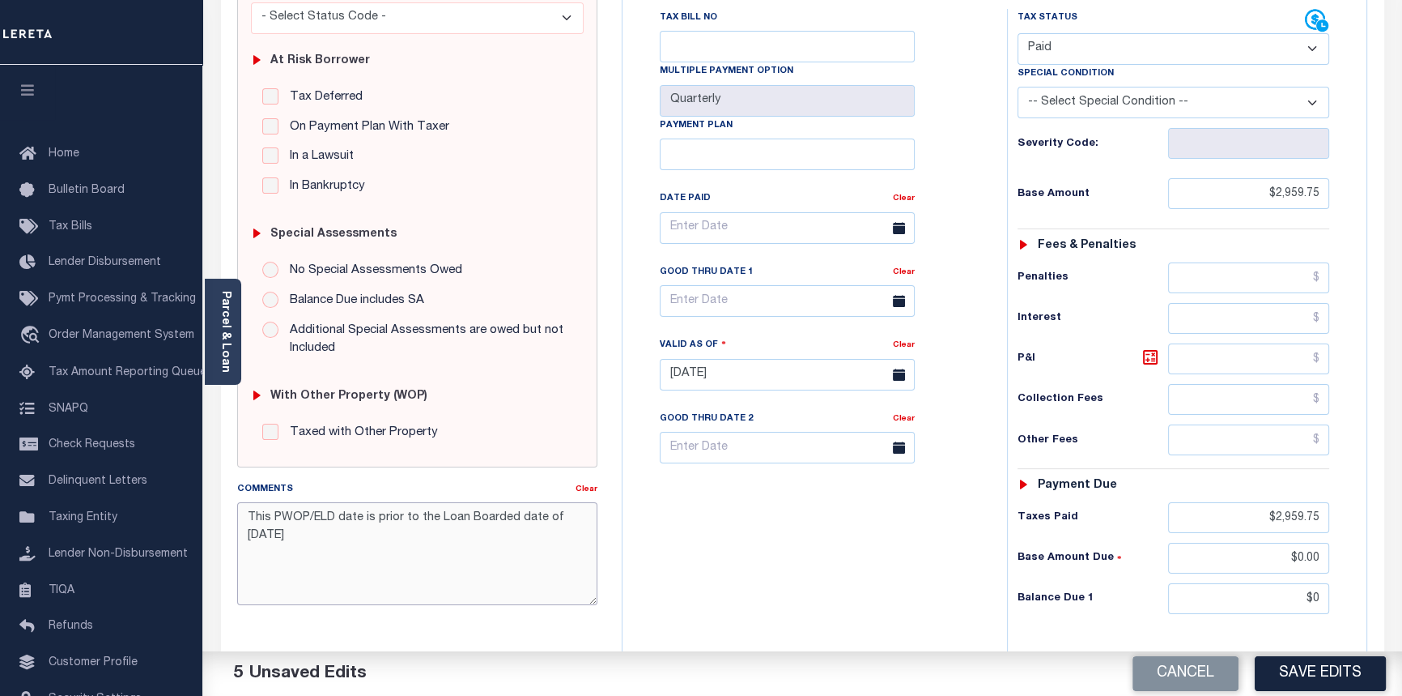
click at [248, 517] on textarea "This PWOP/ELD date is prior to the Loan Boarded date of 04/13/2025" at bounding box center [417, 553] width 361 height 102
paste textarea "09/12/2025pk See imaged payment details on 2025 1/4."
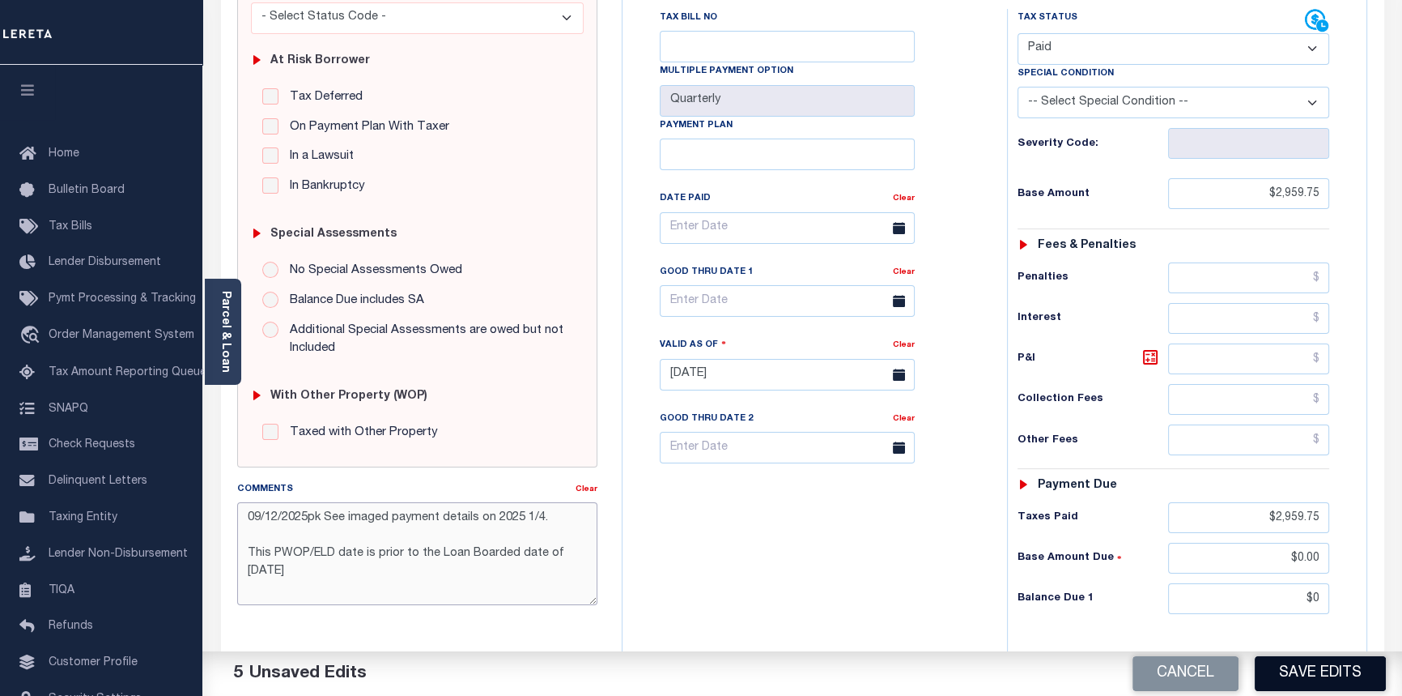
type textarea "09/12/2025pk See imaged payment details on 2025 1/4. This PWOP/ELD date is prio…"
click at [1307, 674] on button "Save Edits" at bounding box center [1320, 673] width 131 height 35
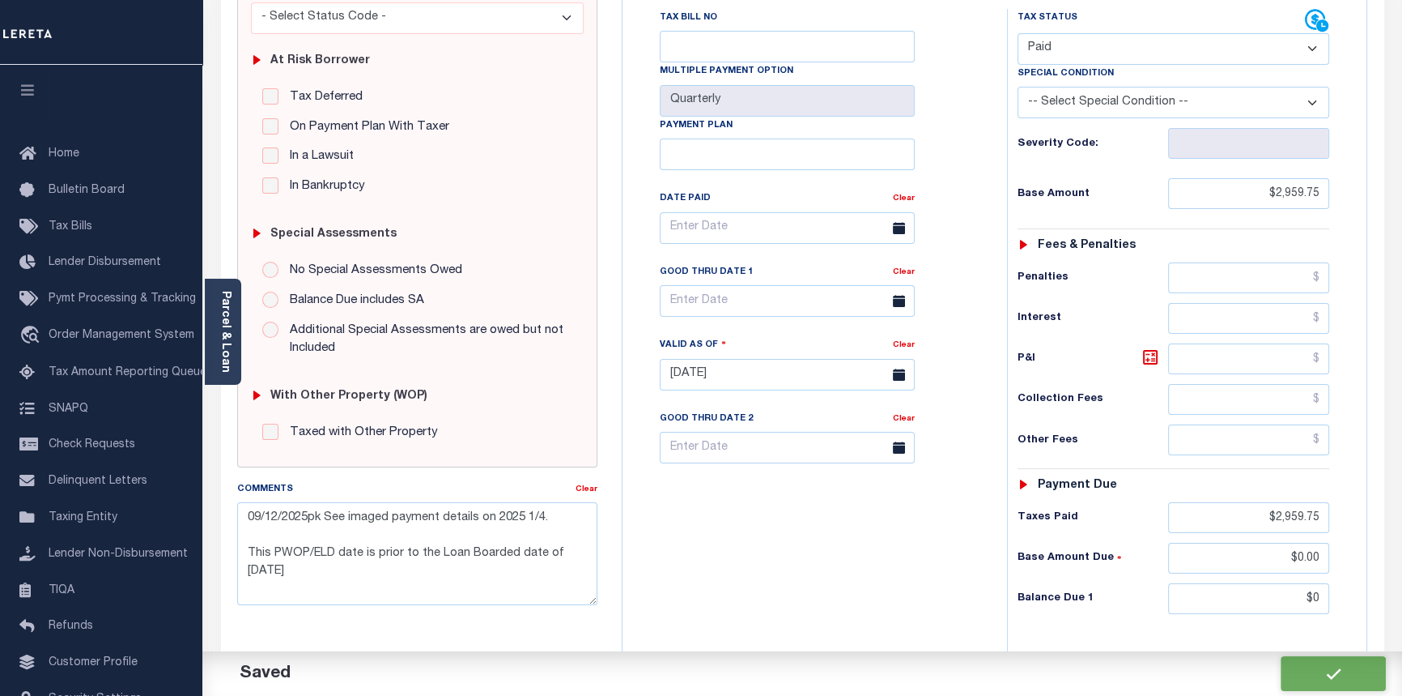
checkbox input "false"
type textarea "09/12/2025pk See imaged payment details on 2025 1/4. This PWOP/ELD date is prio…"
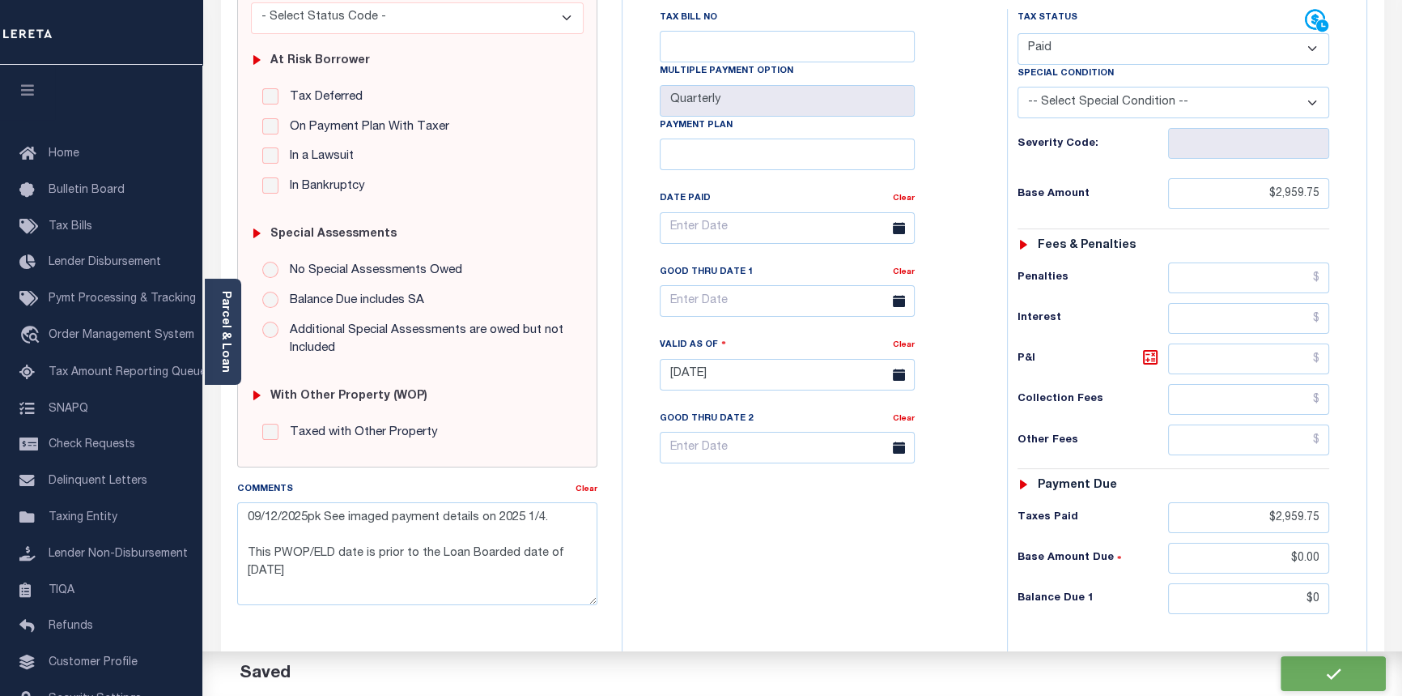
type input "$2,959.75"
type input "$0"
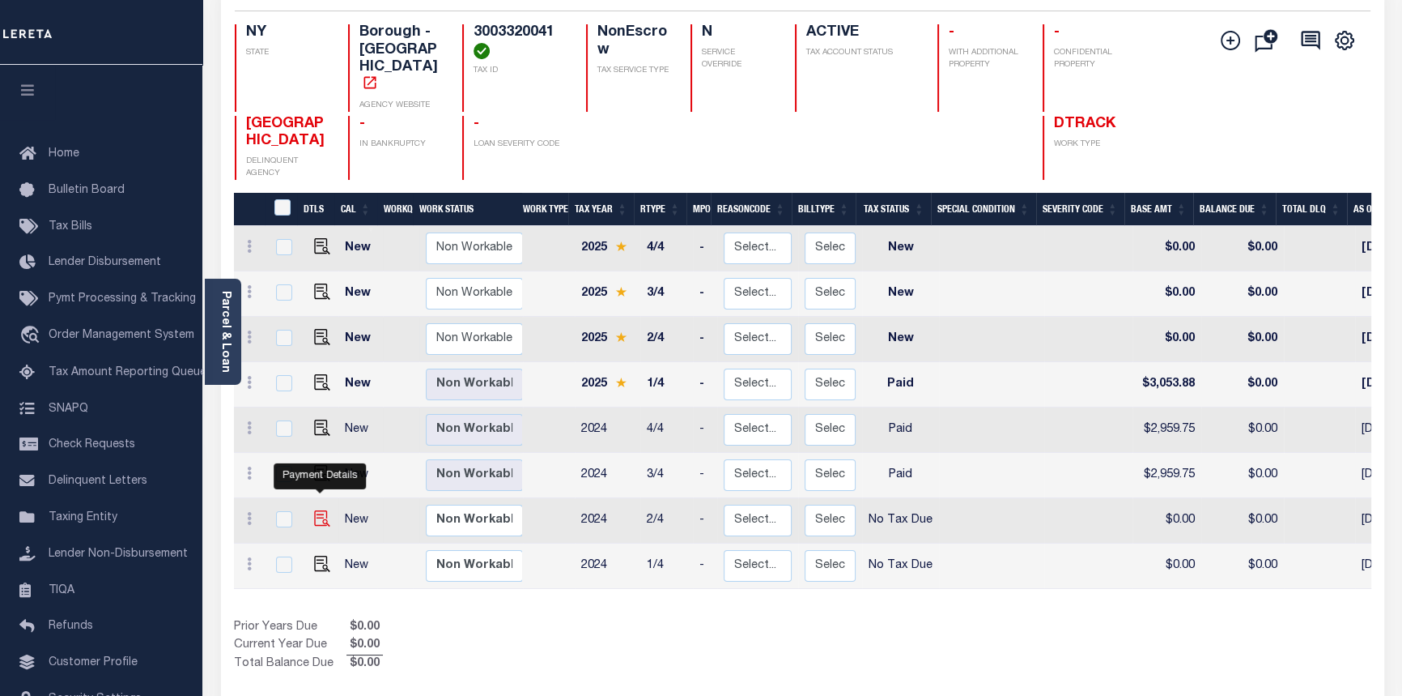
click at [318, 510] on img "" at bounding box center [322, 518] width 16 height 16
checkbox input "true"
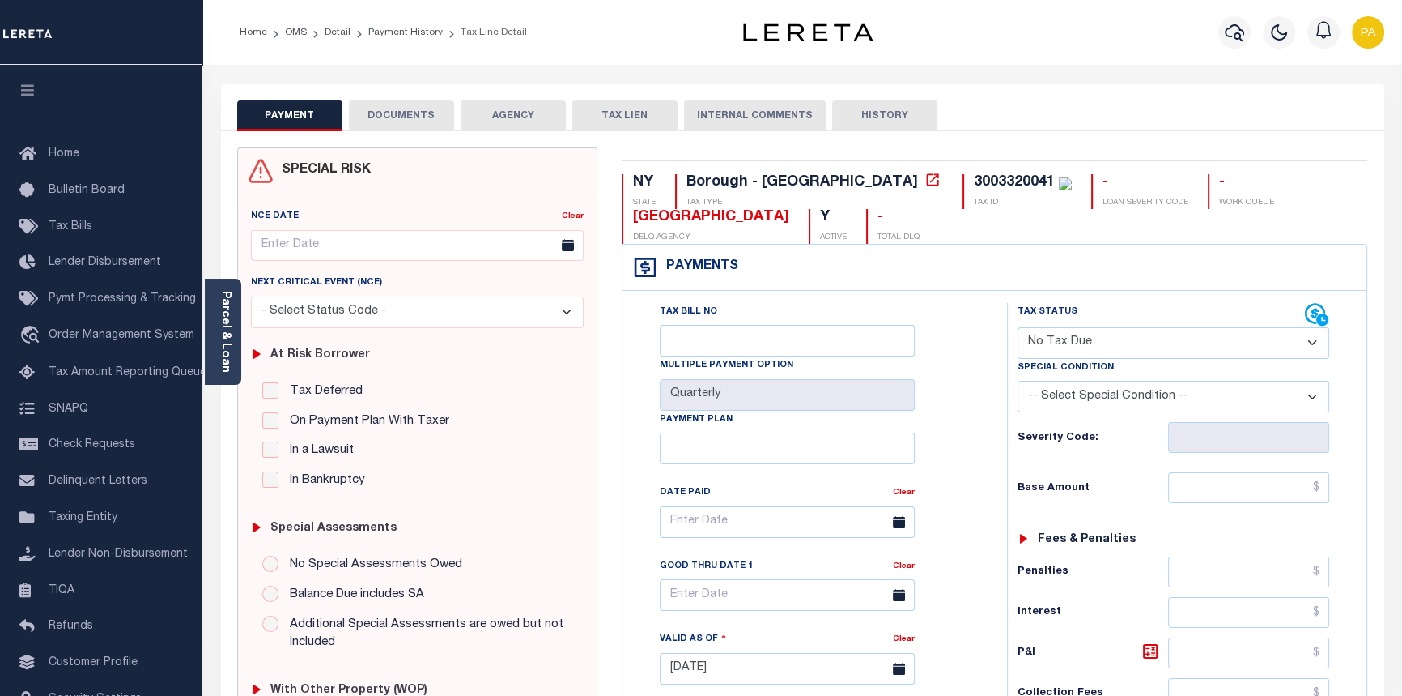
click at [1309, 340] on select "- Select Status Code - Open Due/Unpaid Paid Incomplete No Tax Due Internal Refu…" at bounding box center [1174, 343] width 313 height 32
select select "PYD"
click at [1018, 328] on select "- Select Status Code - Open Due/Unpaid Paid Incomplete No Tax Due Internal Refu…" at bounding box center [1174, 343] width 313 height 32
type input "[DATE]"
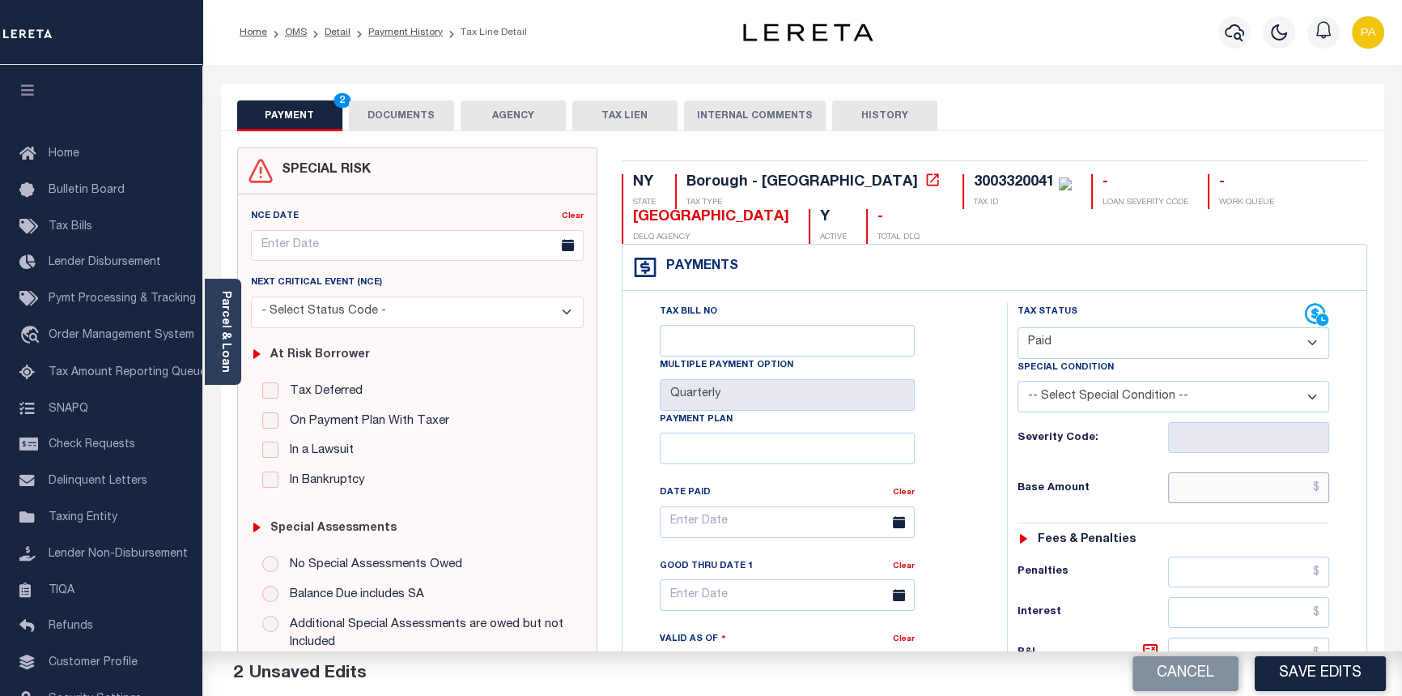
click at [1323, 491] on input "text" at bounding box center [1249, 487] width 162 height 31
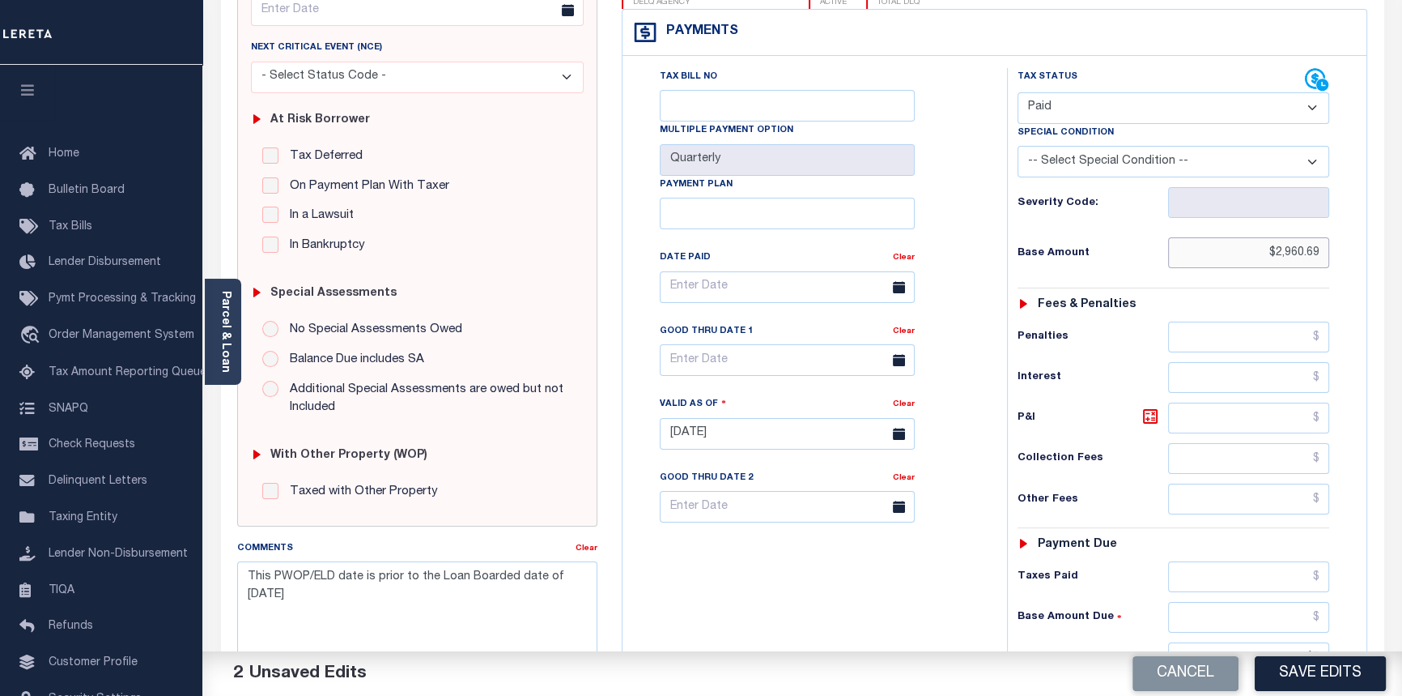
scroll to position [294, 0]
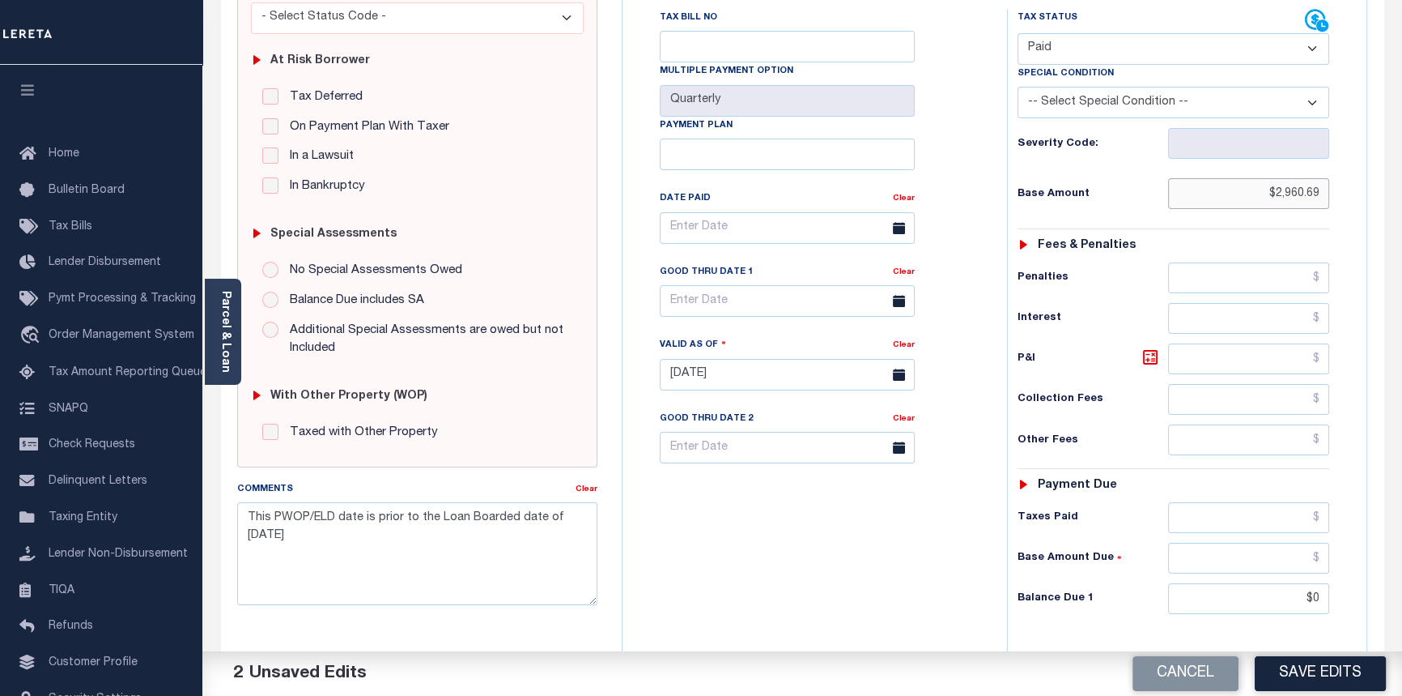
type input "$2,960.69"
click at [1316, 522] on input "text" at bounding box center [1249, 517] width 162 height 31
type input "$2,969.69"
click at [1325, 558] on input "text" at bounding box center [1249, 558] width 162 height 31
type input "$0.00"
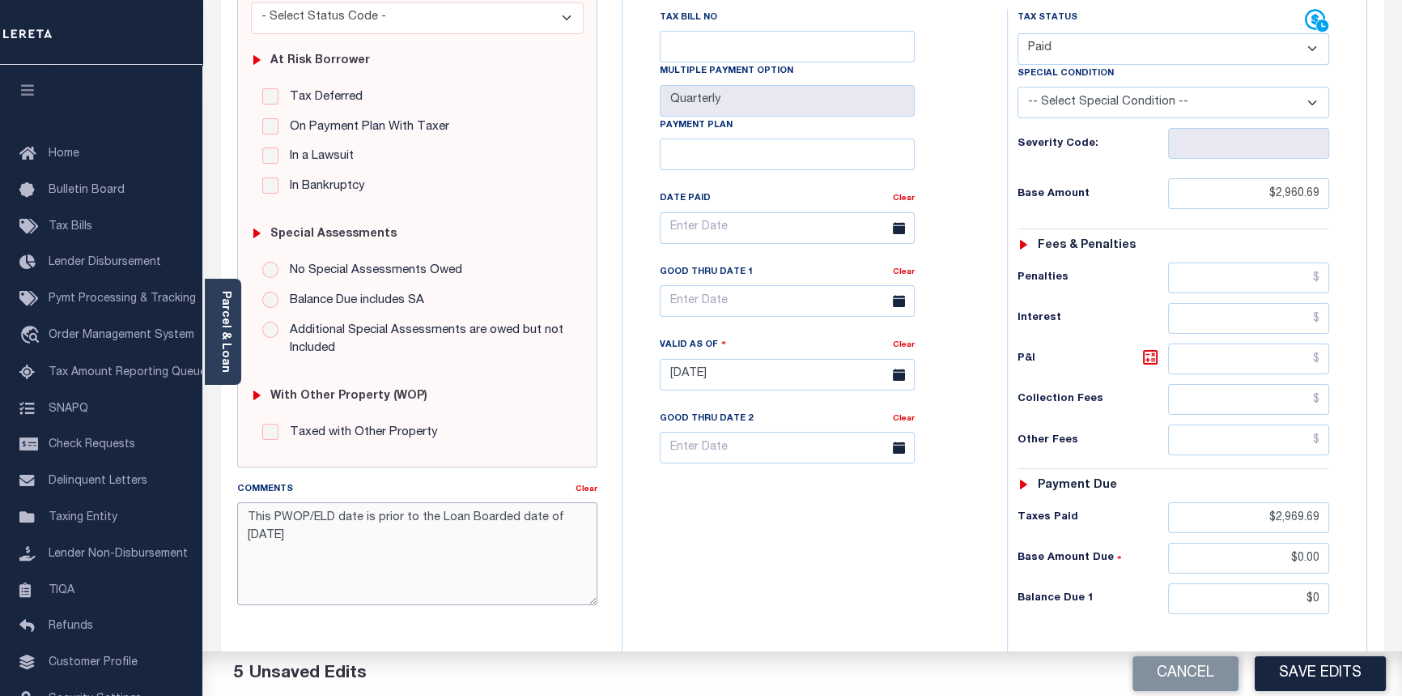
click at [251, 513] on textarea "This PWOP/ELD date is prior to the Loan Boarded date of [DATE]" at bounding box center [417, 553] width 361 height 102
click at [245, 514] on textarea "This PWOP/ELD date is prior to the Loan Boarded date of [DATE]" at bounding box center [417, 553] width 361 height 102
paste textarea "09/12/2025pk See imaged payment details on 2025 1/4."
click at [543, 553] on textarea "09/12/2025pk See imaged payment details on 2025 1/4.This PWOP/ELD date is prior…" at bounding box center [417, 553] width 361 height 102
drag, startPoint x: 245, startPoint y: 551, endPoint x: 249, endPoint y: 572, distance: 21.3
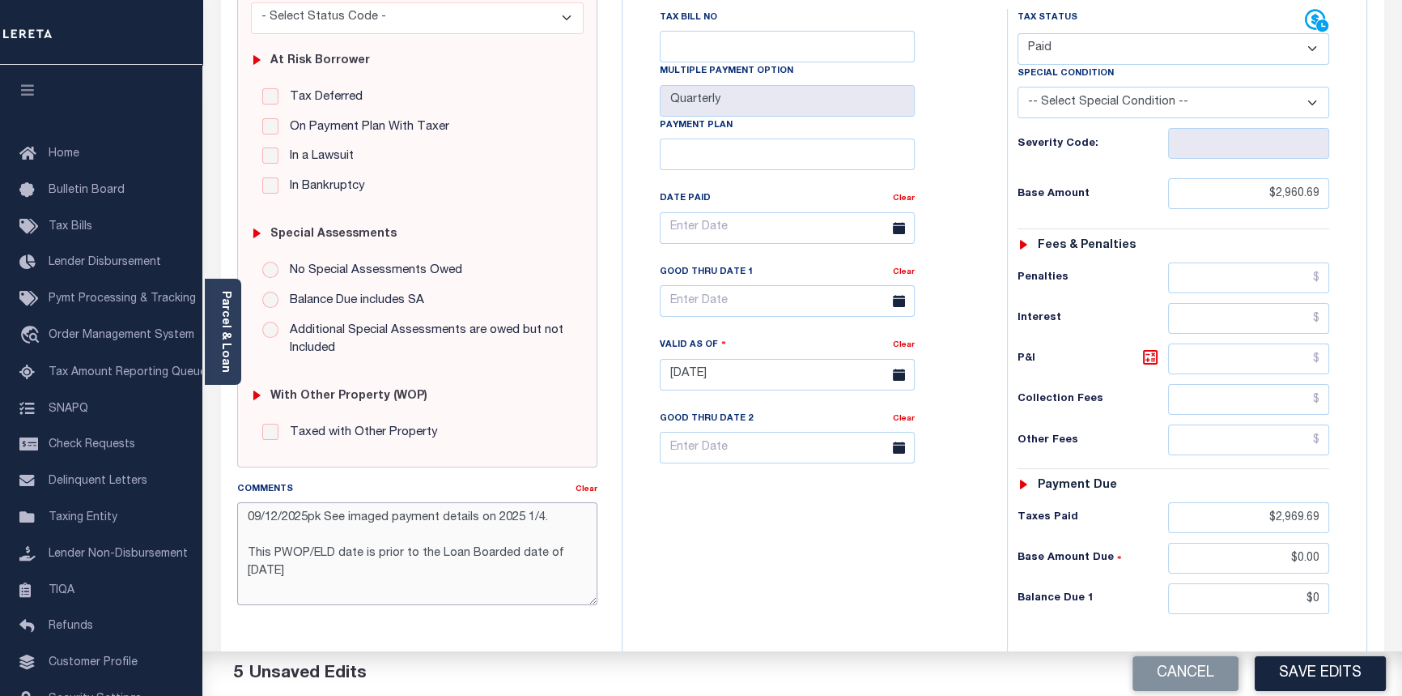
click at [245, 551] on textarea "09/12/2025pk See imaged payment details on 2025 1/4. This PWOP/ELD date is prio…" at bounding box center [417, 553] width 361 height 102
type textarea "09/12/2025pk See imaged payment details on 2025 1/4. This PWOP/ELD date is prio…"
click at [1302, 679] on button "Save Edits" at bounding box center [1320, 673] width 131 height 35
checkbox input "false"
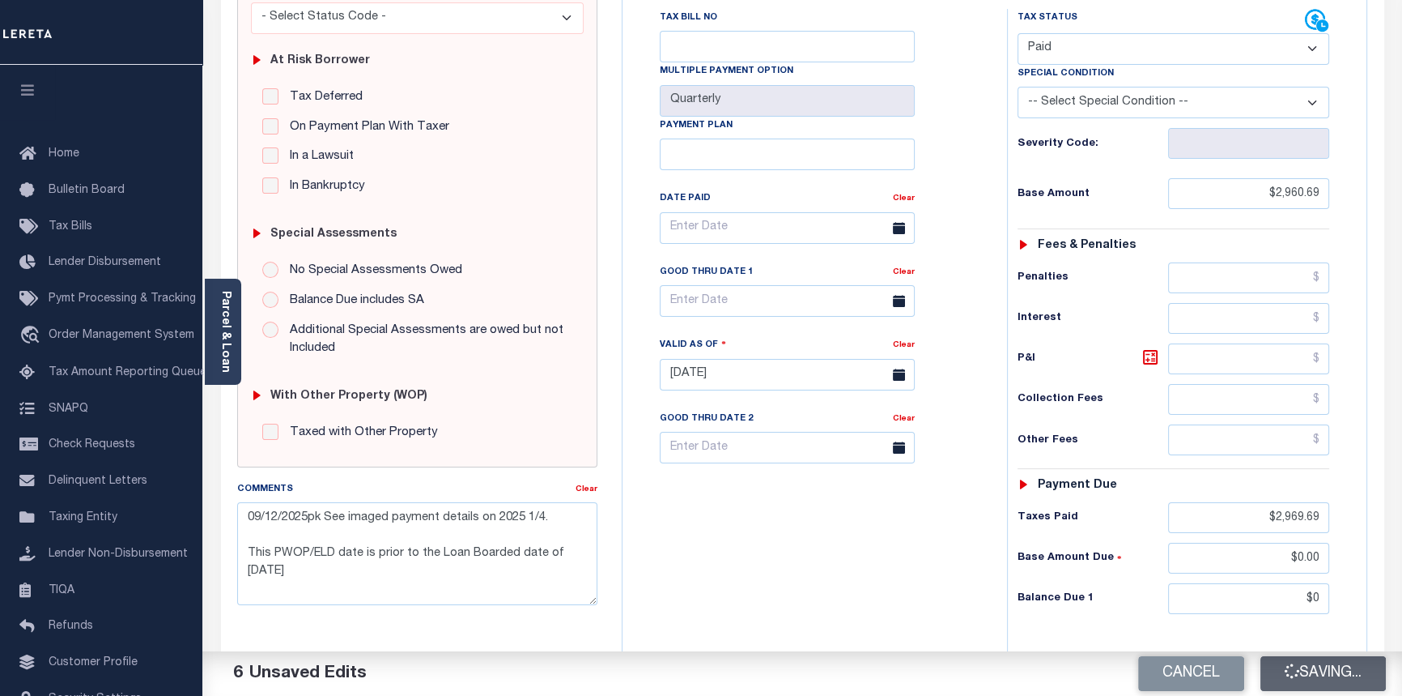
checkbox input "false"
type textarea "09/12/2025pk See imaged payment details on 2025 1/4. This PWOP/ELD date is prio…"
type input "$2,960.69"
type input "$2,969.69"
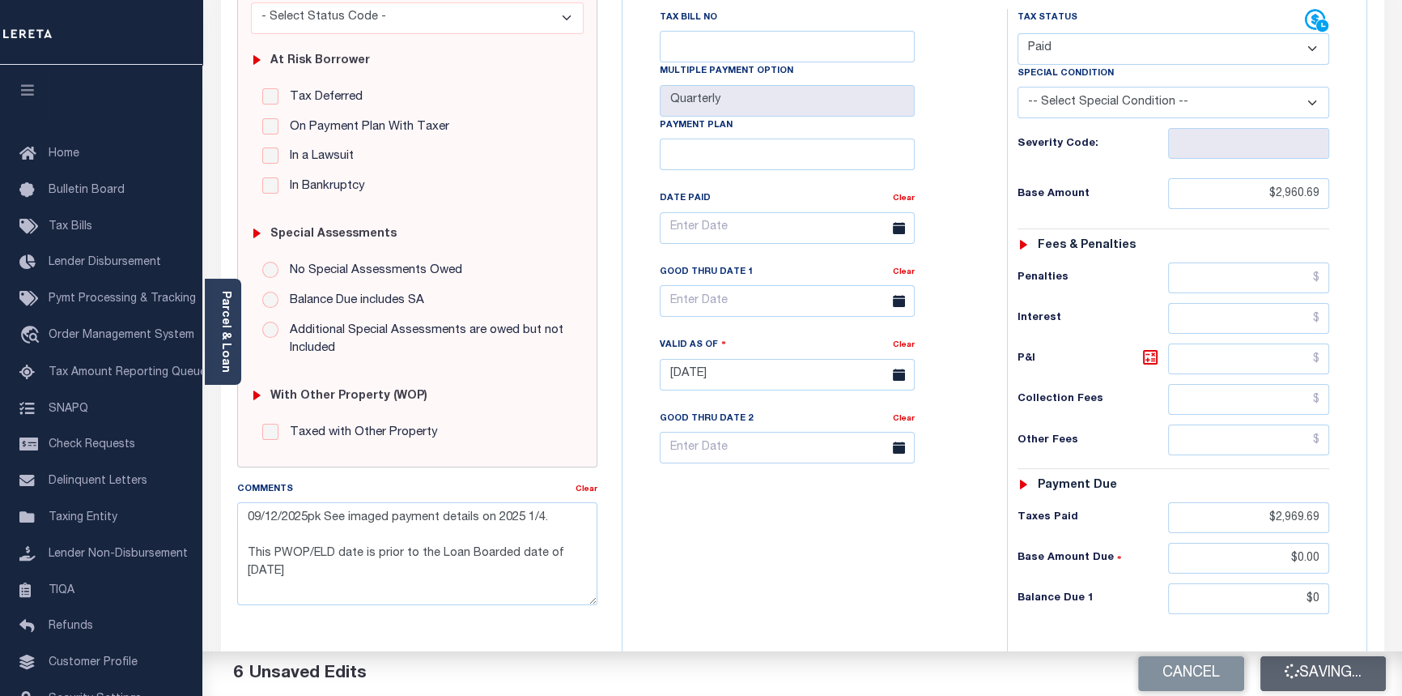
type input "$0"
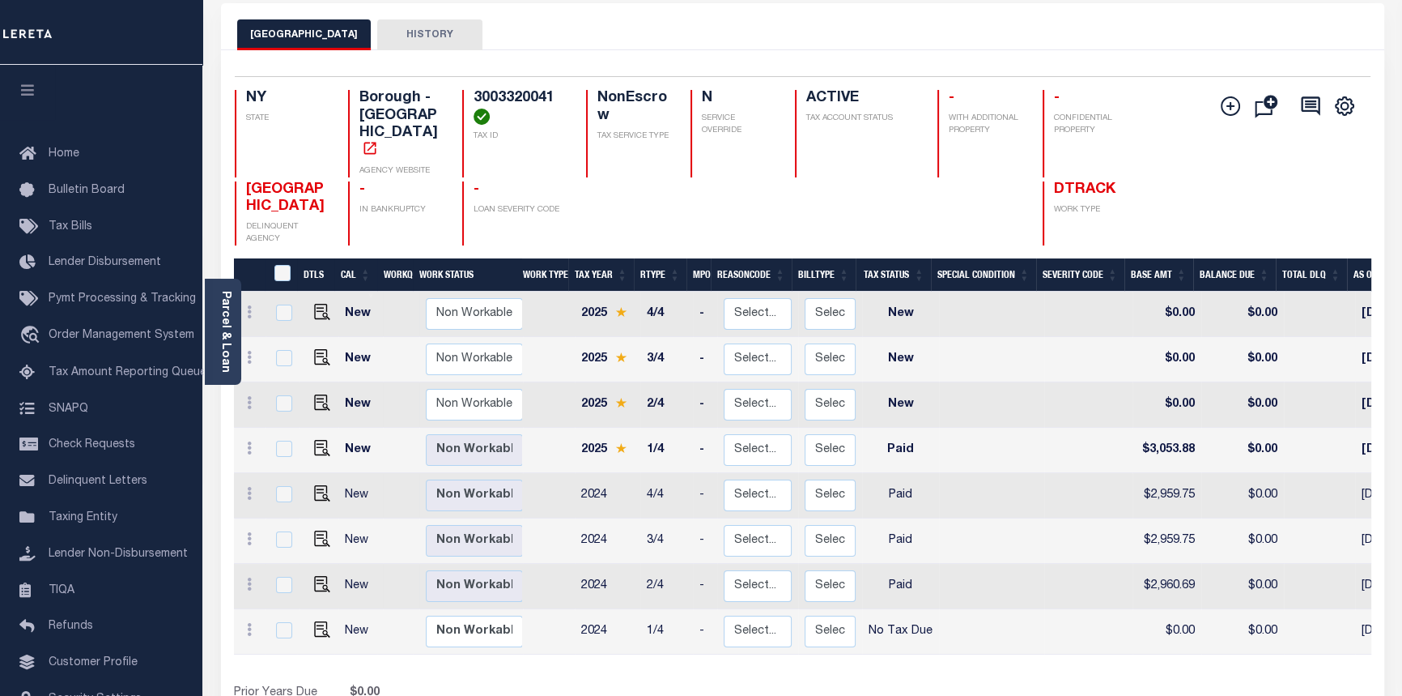
scroll to position [147, 0]
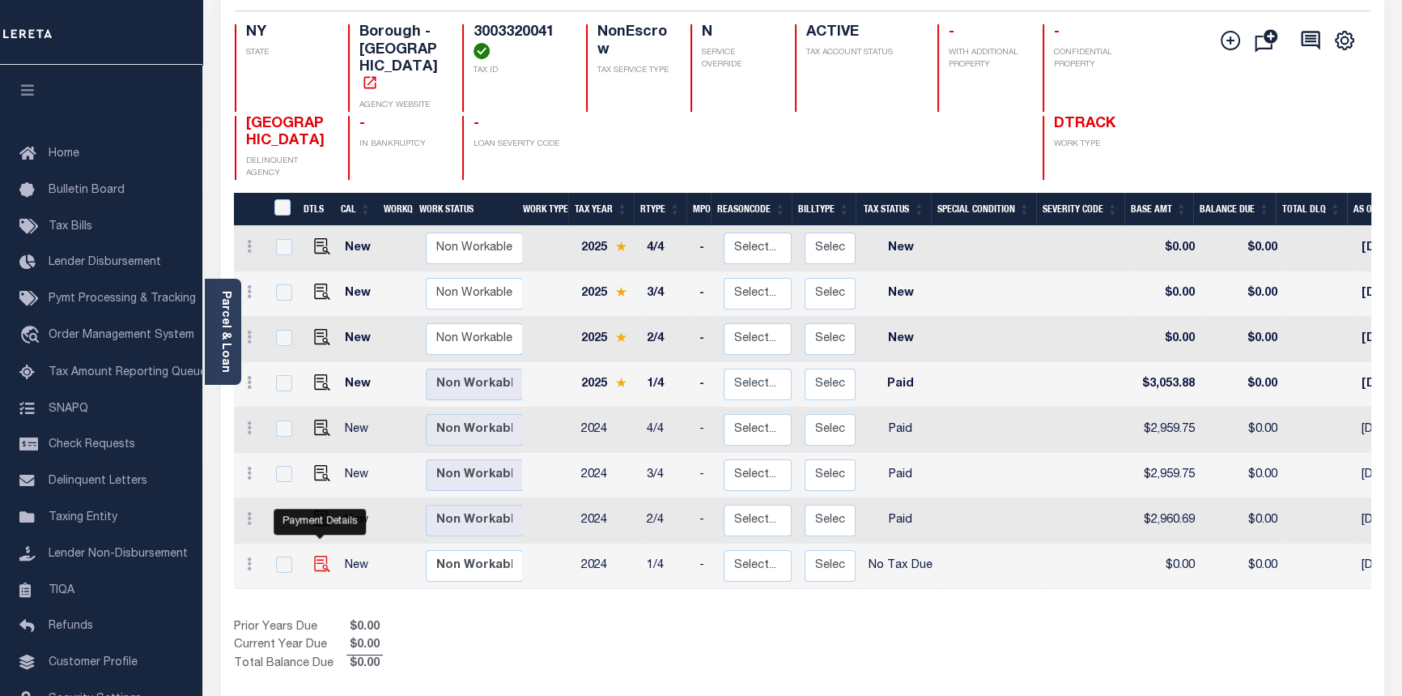
click at [319, 555] on img "" at bounding box center [322, 563] width 16 height 16
checkbox input "true"
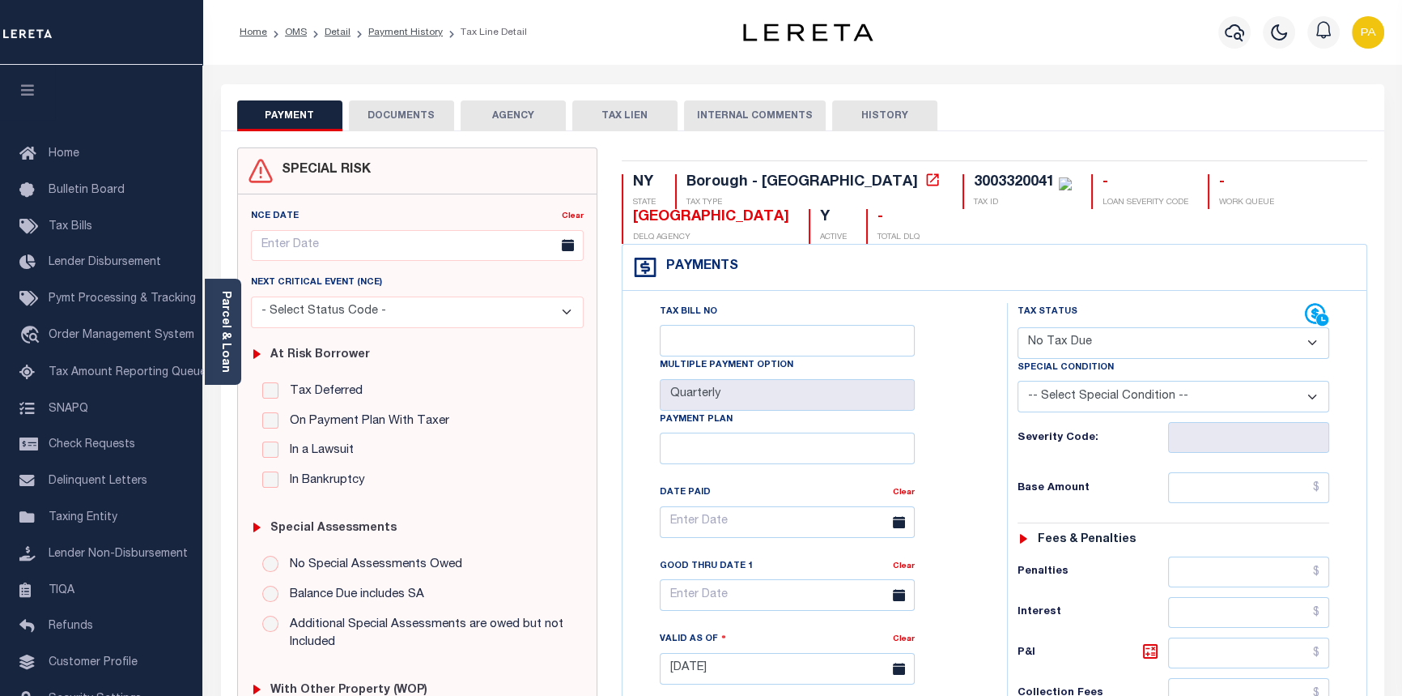
click at [1154, 349] on select "- Select Status Code - Open Due/Unpaid Paid Incomplete No Tax Due Internal Refu…" at bounding box center [1174, 343] width 313 height 32
select select "PYD"
click at [1018, 328] on select "- Select Status Code - Open Due/Unpaid Paid Incomplete No Tax Due Internal Refu…" at bounding box center [1174, 343] width 313 height 32
type input "[DATE]"
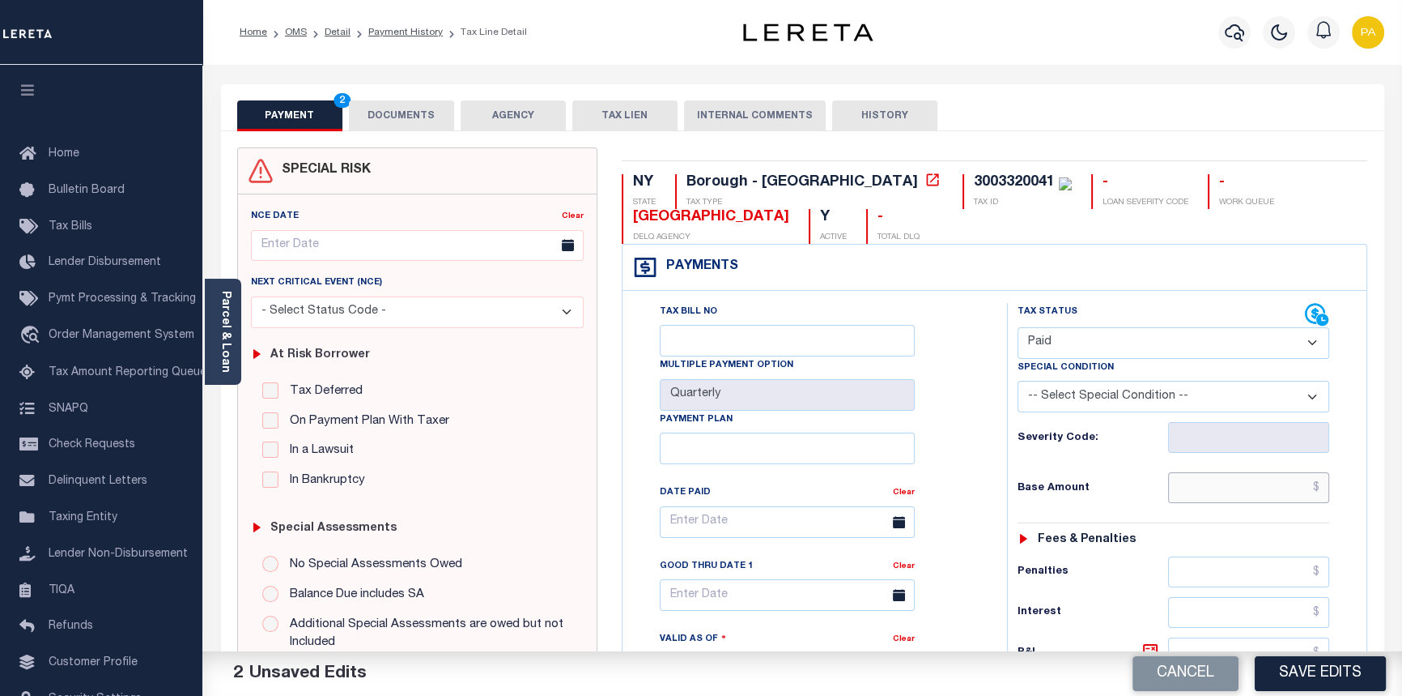
click at [1318, 487] on input "text" at bounding box center [1249, 487] width 162 height 31
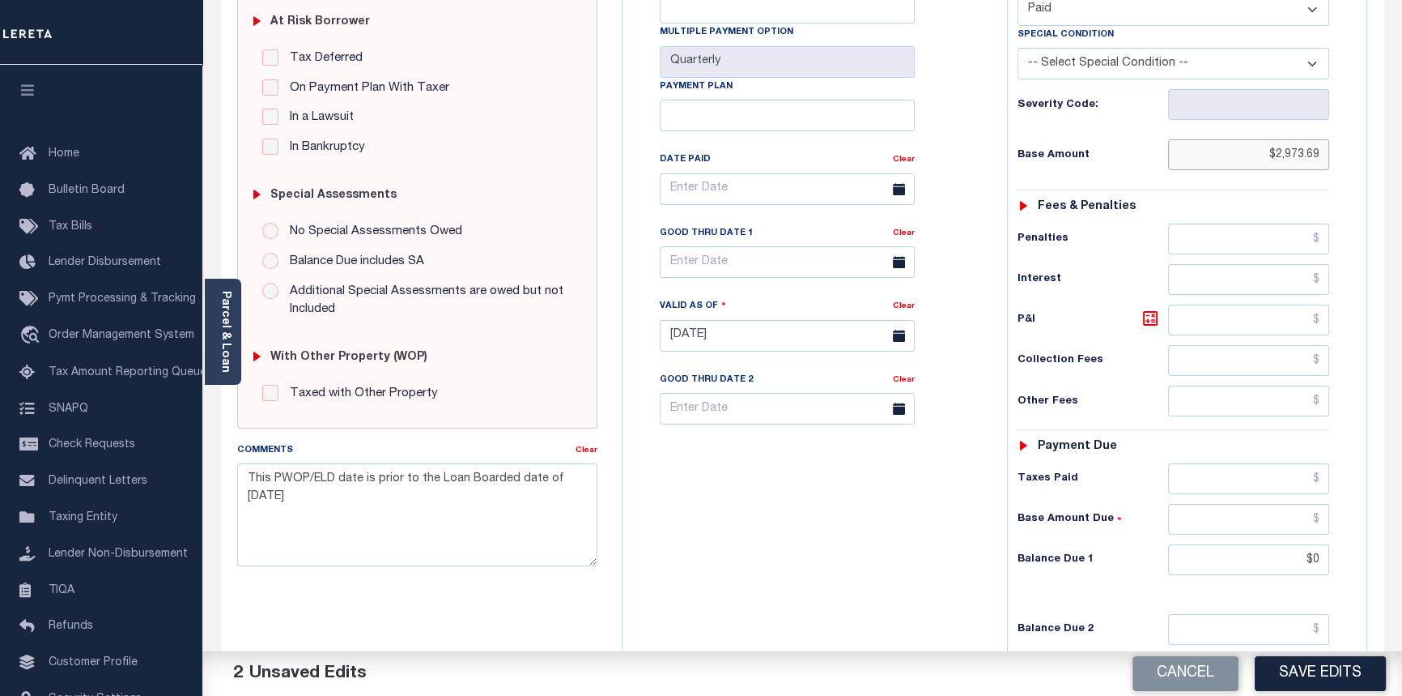
scroll to position [368, 0]
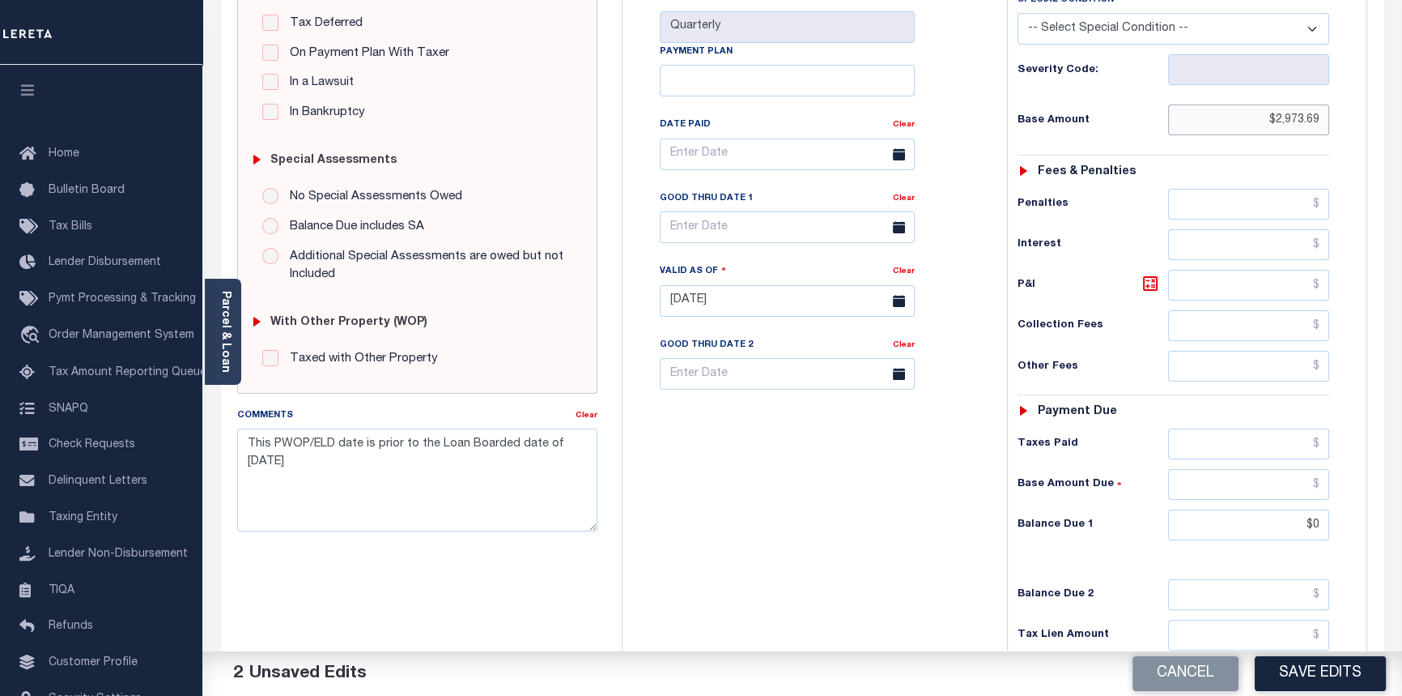
type input "$2,973.69"
click at [1322, 453] on input "text" at bounding box center [1249, 443] width 162 height 31
type input "$2,973.69"
click at [1320, 483] on input "text" at bounding box center [1249, 484] width 162 height 31
type input "$0.00"
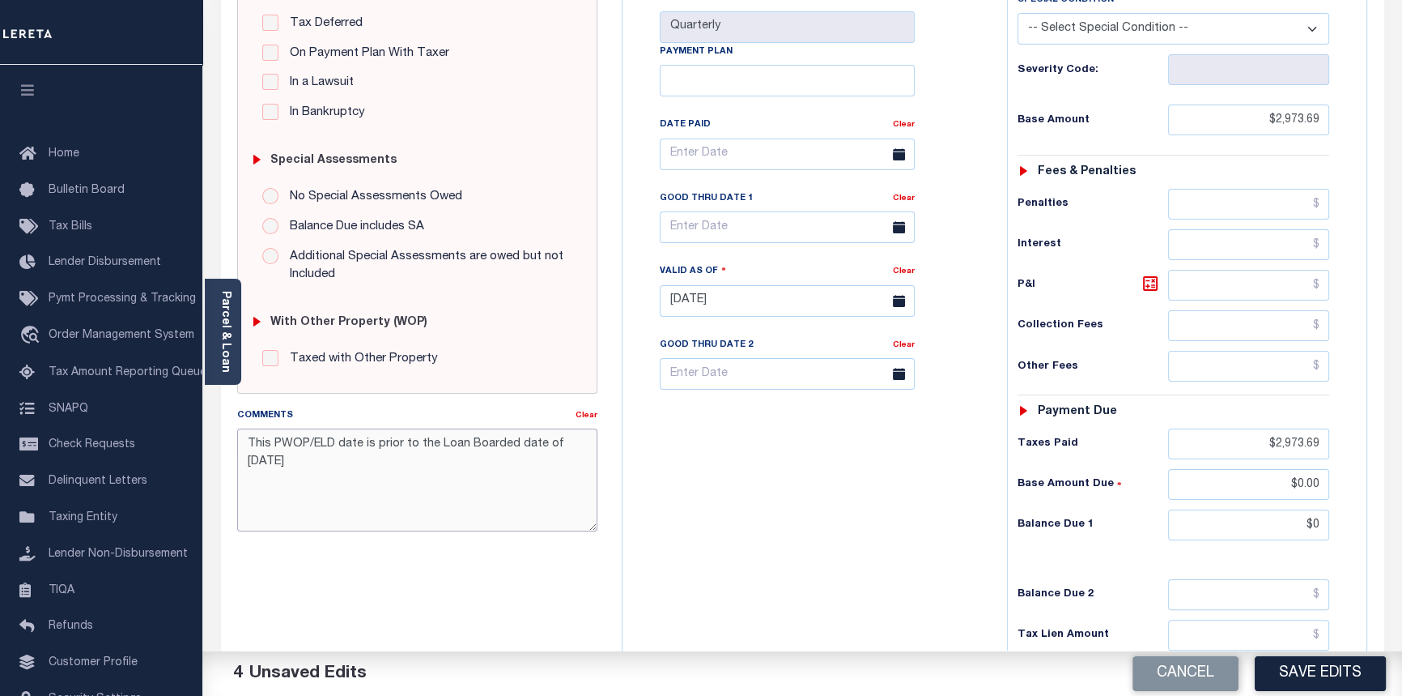
click at [244, 445] on textarea "This PWOP/ELD date is prior to the Loan Boarded date of 04/13/2025" at bounding box center [417, 479] width 361 height 102
paste textarea "09/12/2025pk See imaged payment details on 2025 1/4."
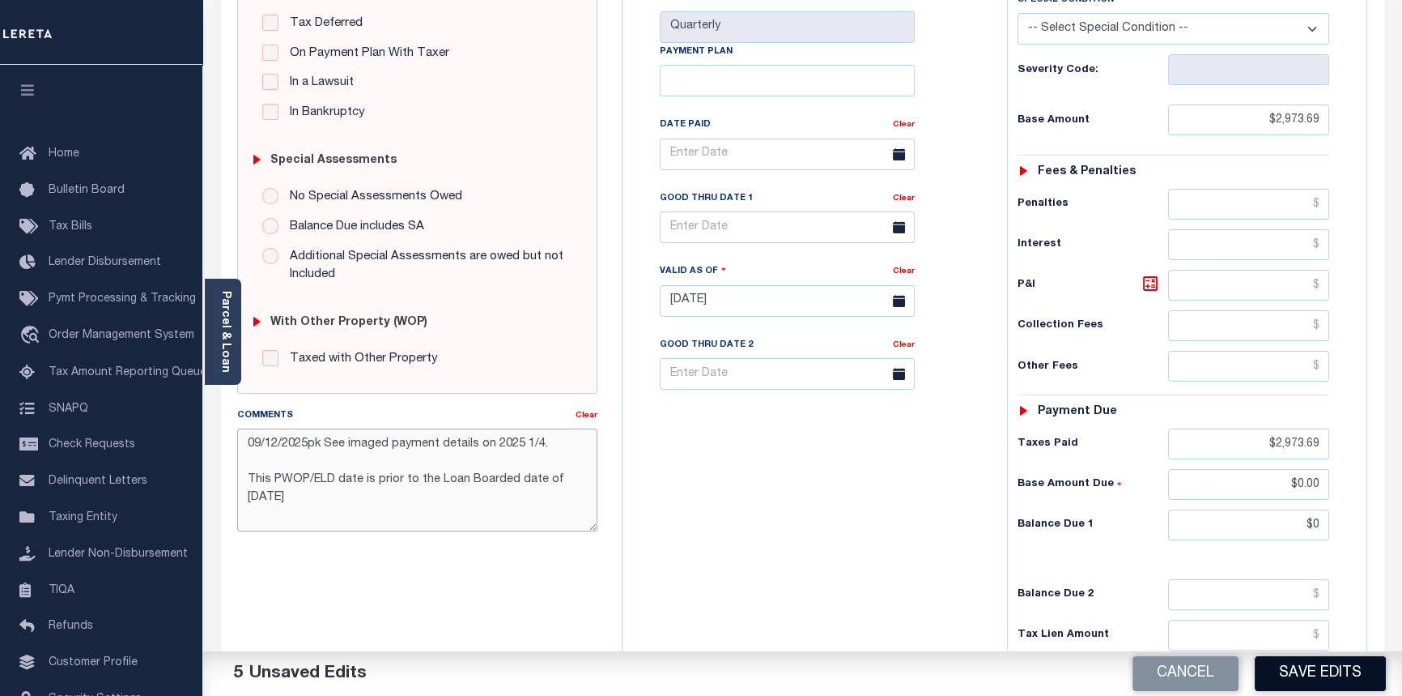
type textarea "09/12/2025pk See imaged payment details on 2025 1/4. This PWOP/ELD date is prio…"
click at [1329, 672] on button "Save Edits" at bounding box center [1320, 673] width 131 height 35
checkbox input "false"
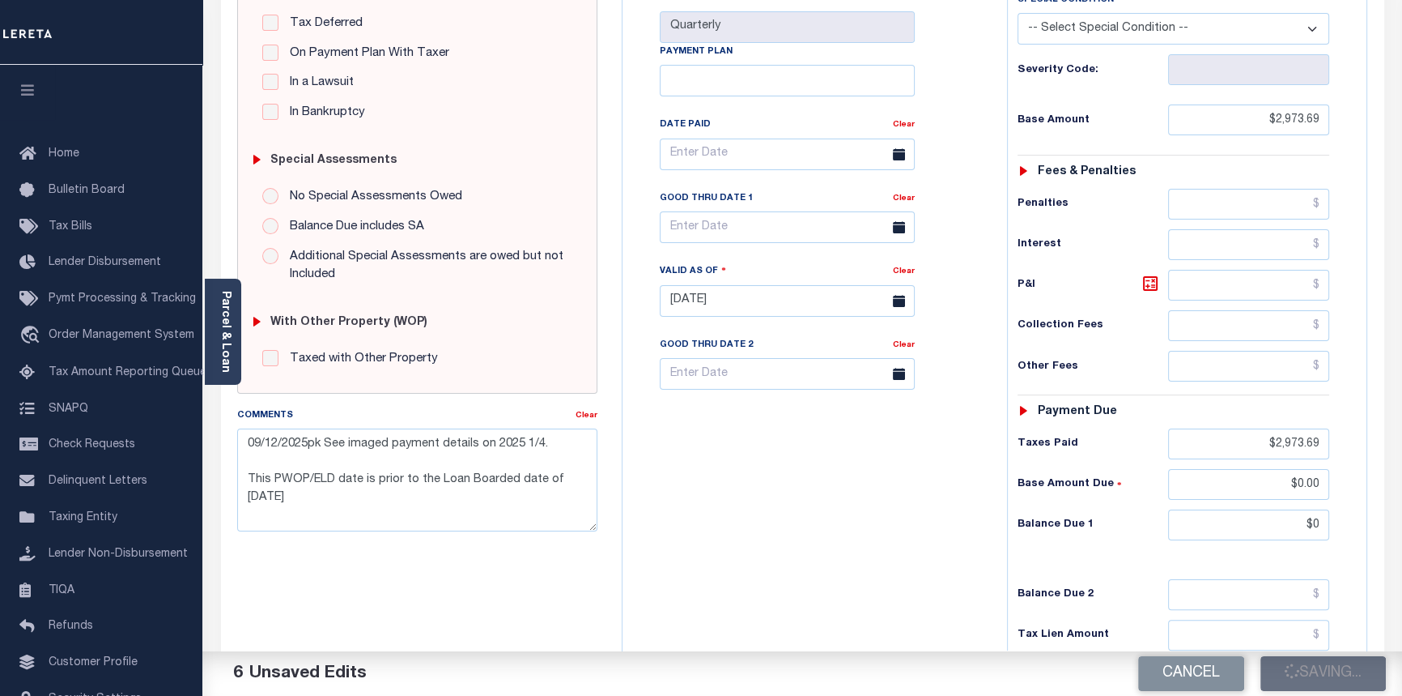
checkbox input "false"
type textarea "09/12/2025pk See imaged payment details on 2025 1/4. This PWOP/ELD date is prio…"
type input "$2,973.69"
type input "$0"
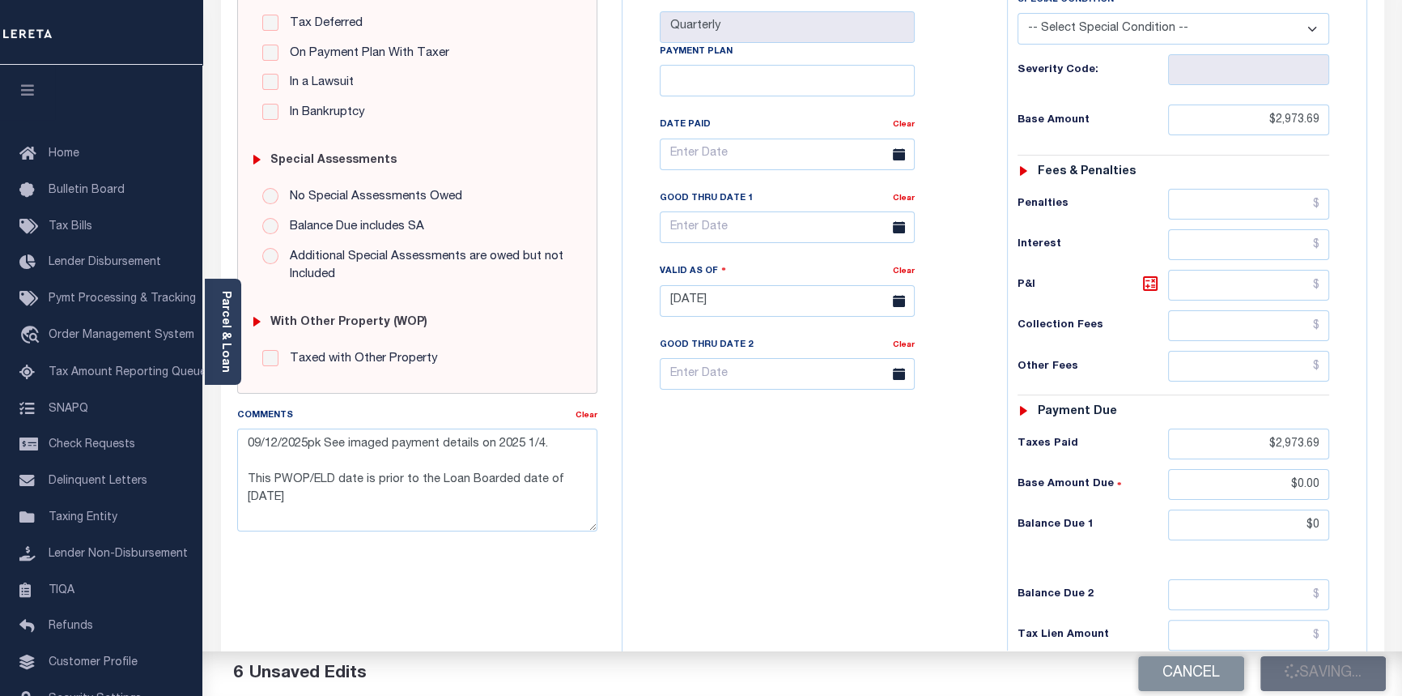
type input "$0"
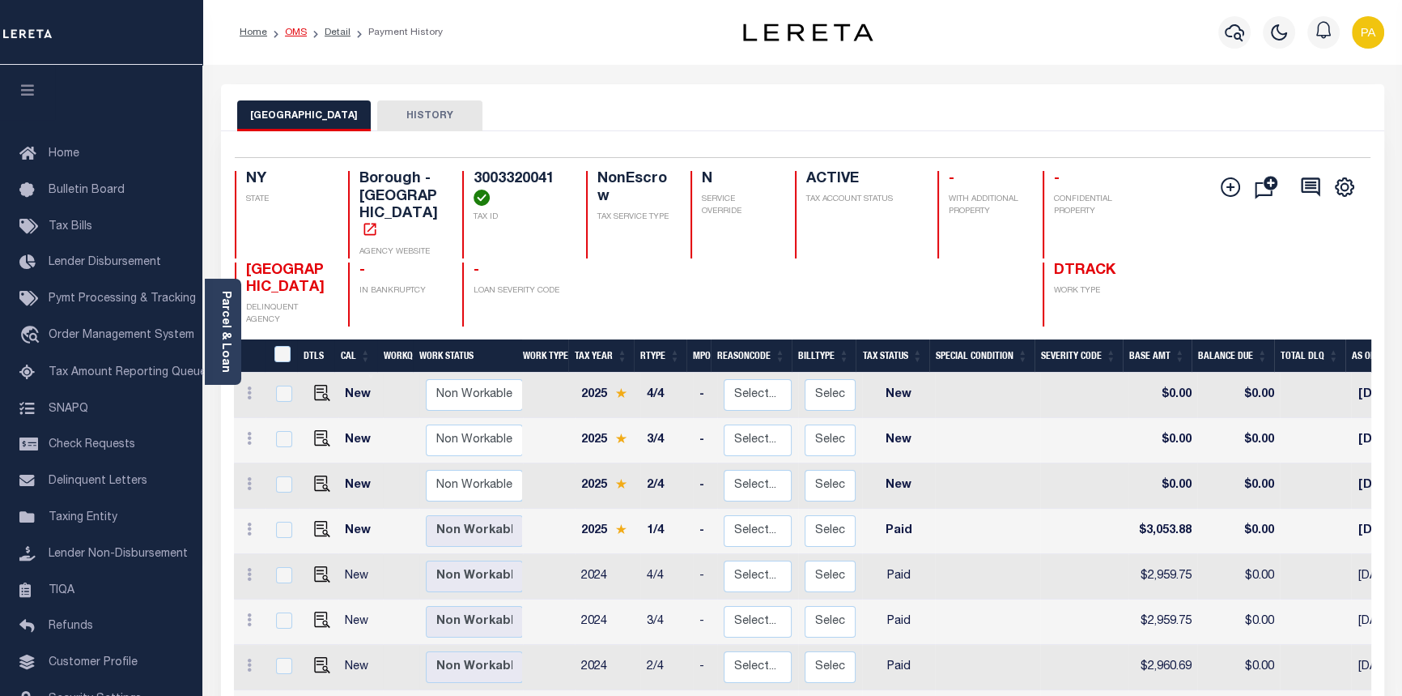
click at [295, 28] on link "OMS" at bounding box center [296, 33] width 22 height 10
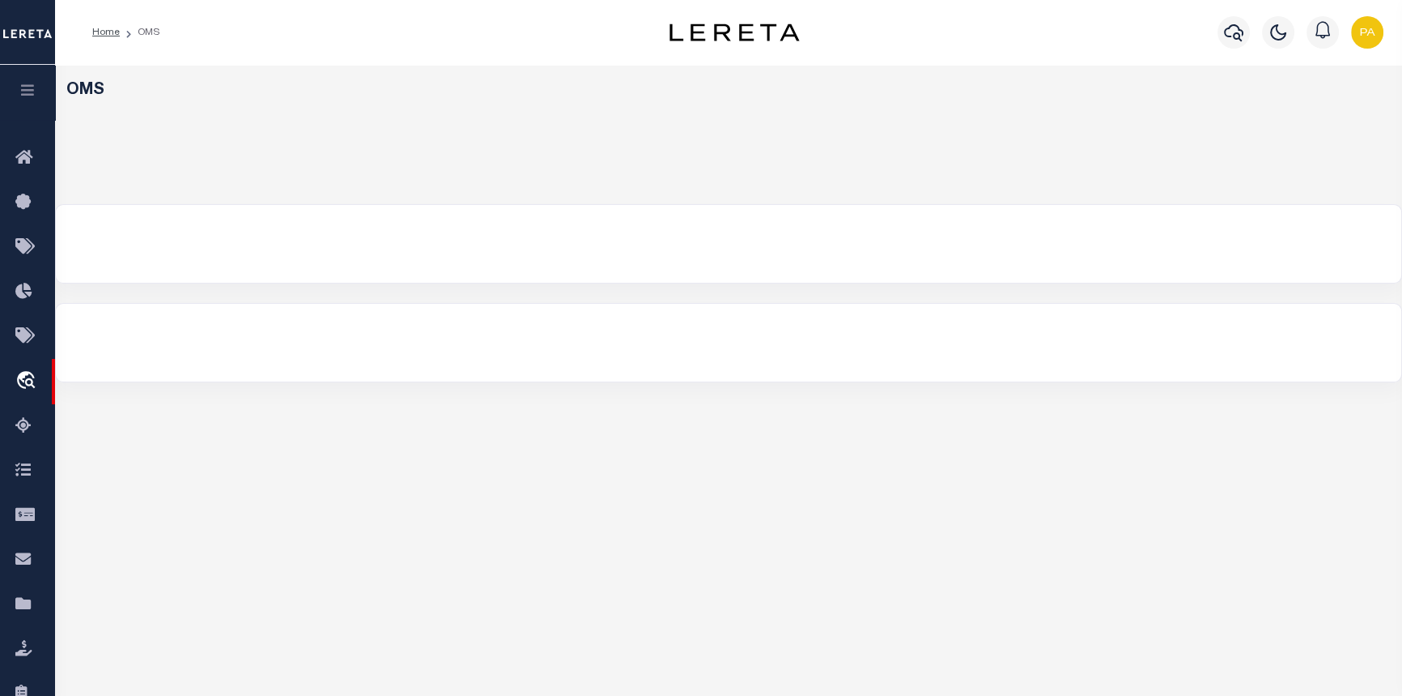
select select "200"
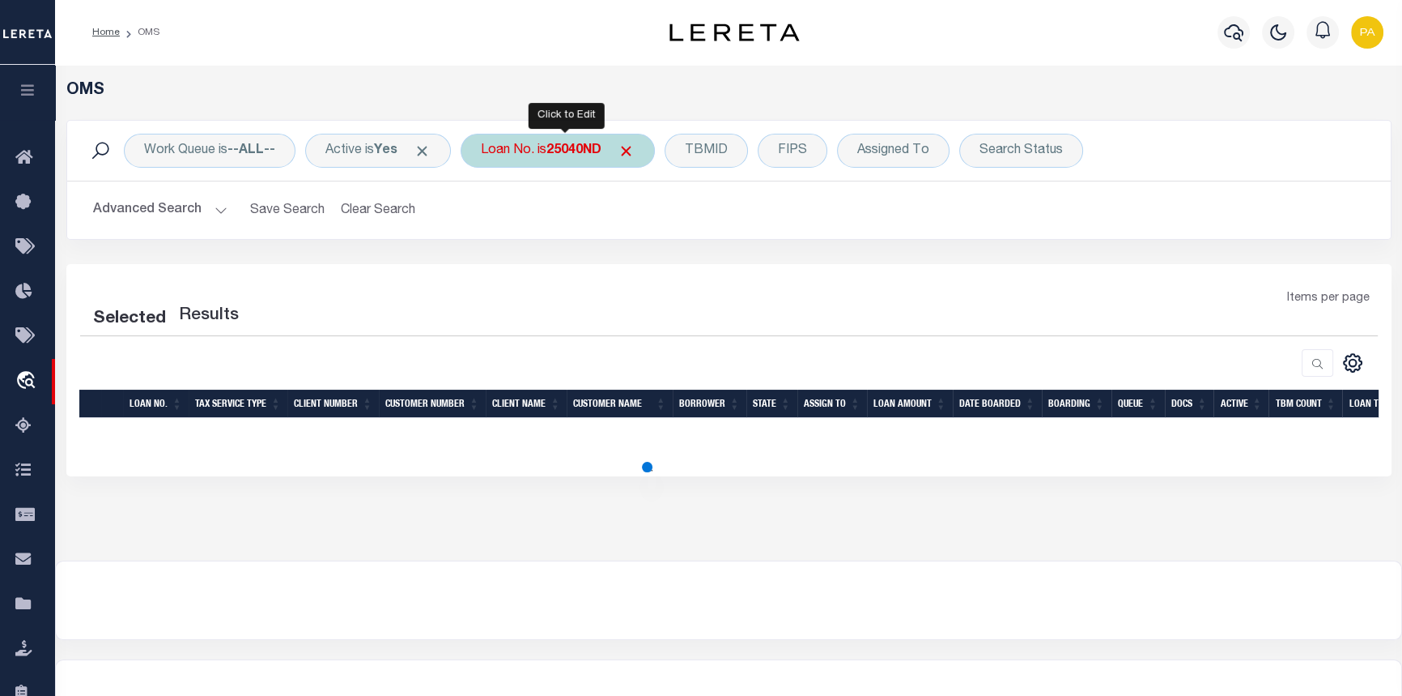
select select "200"
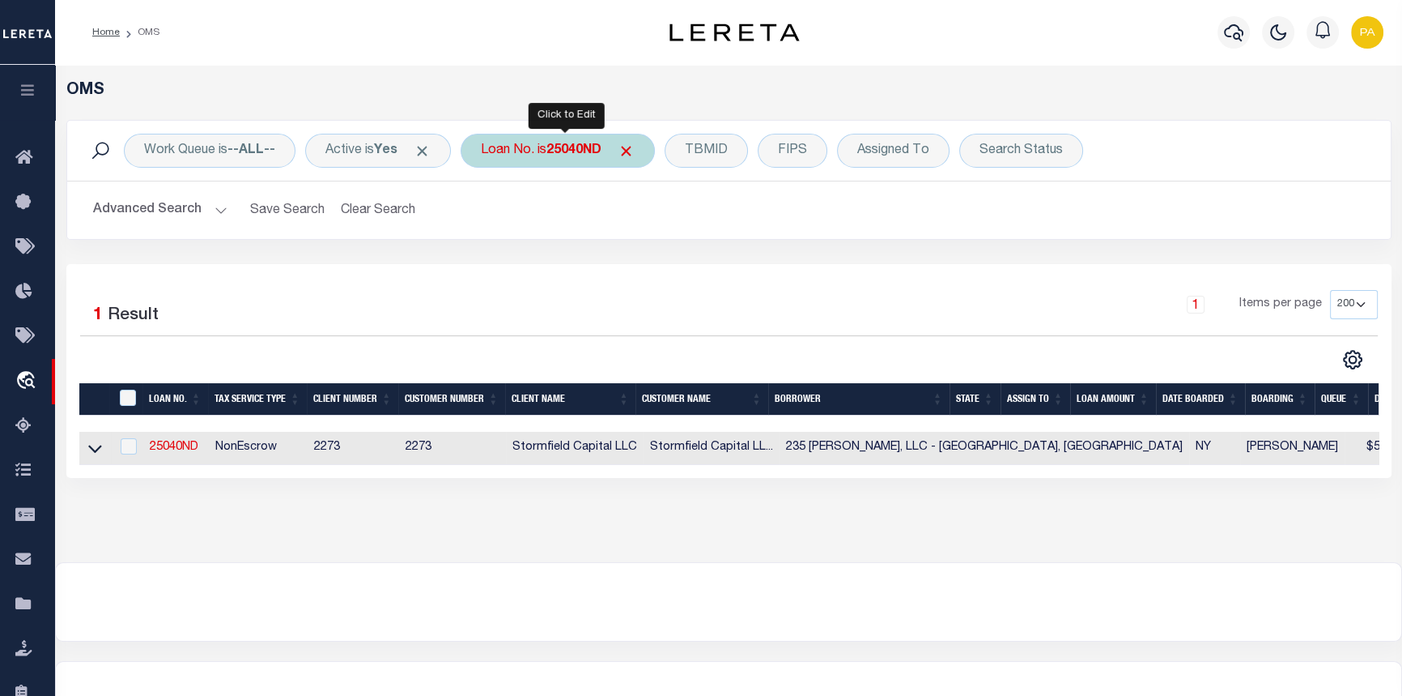
click at [561, 154] on b "25040ND" at bounding box center [574, 150] width 55 height 13
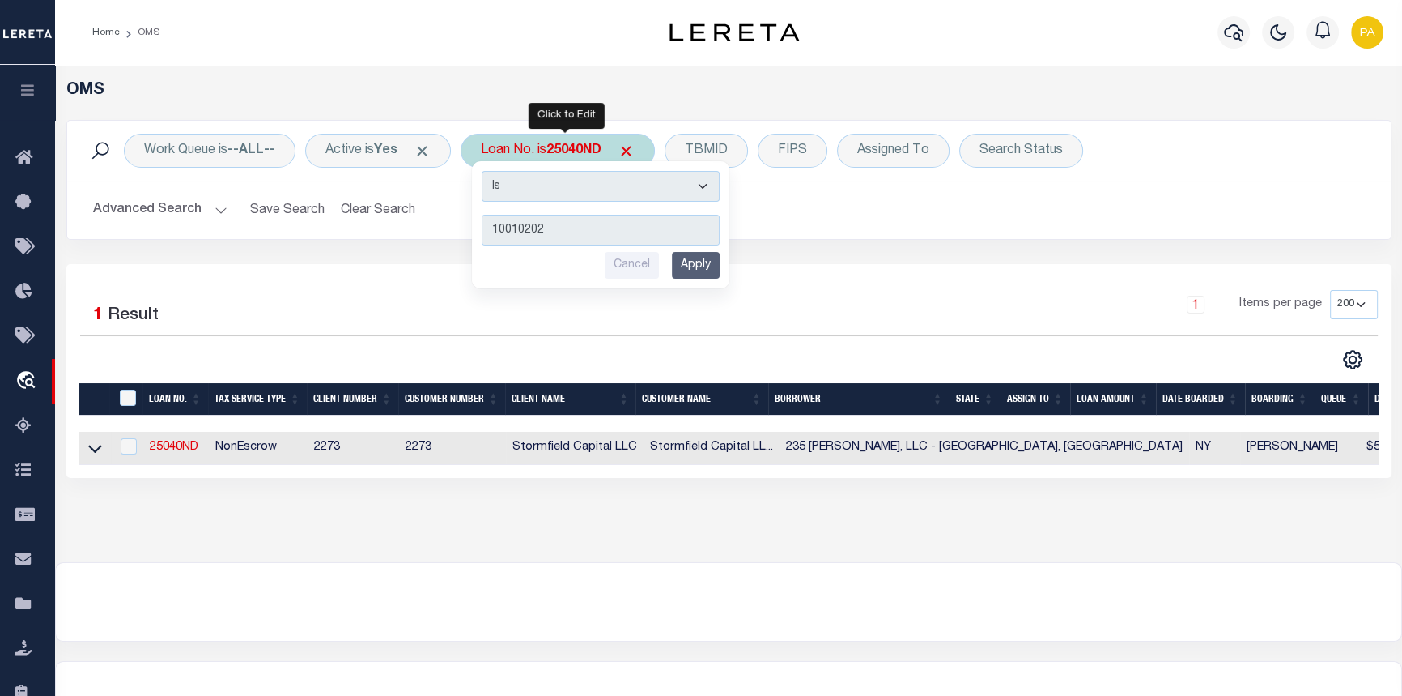
type input "10010202"
click at [713, 270] on input "Apply" at bounding box center [696, 265] width 48 height 27
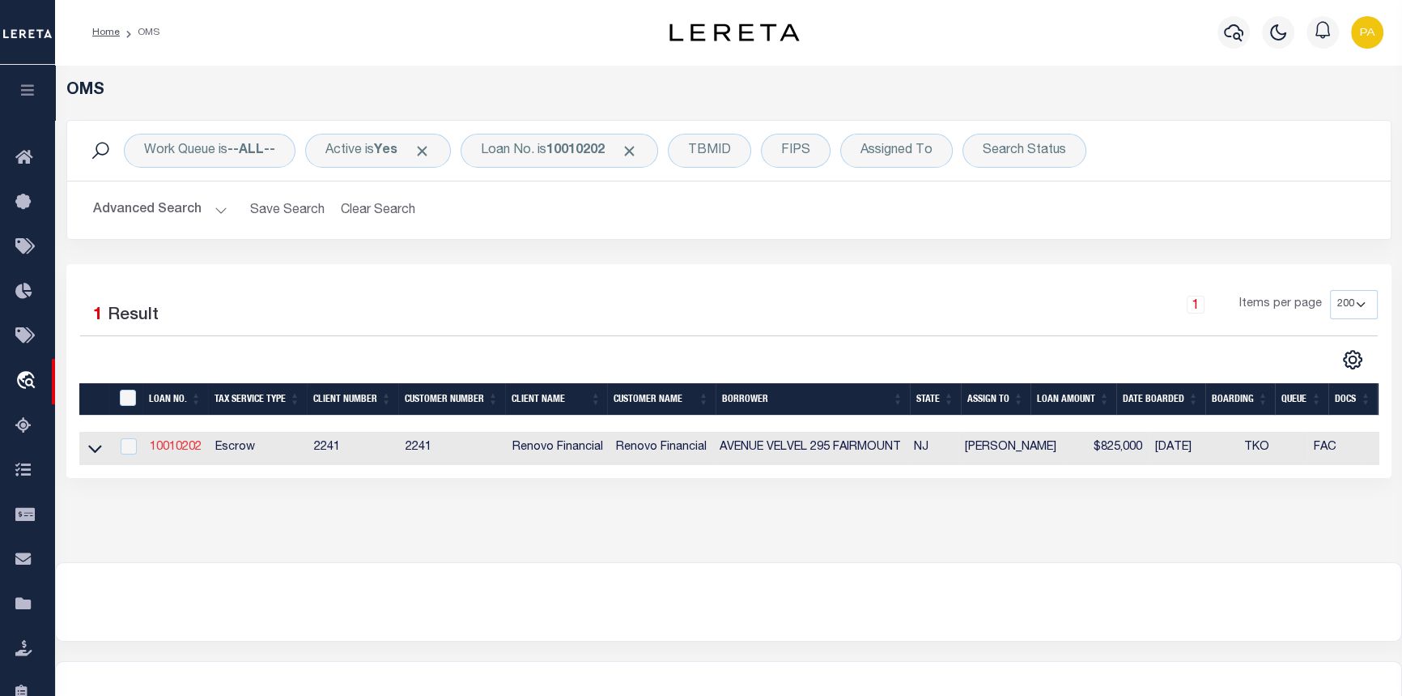
click at [172, 452] on link "10010202" at bounding box center [176, 446] width 52 height 11
type input "10010202"
type input "AVENUE VELVEL 295 FAIRMOUNT"
select select
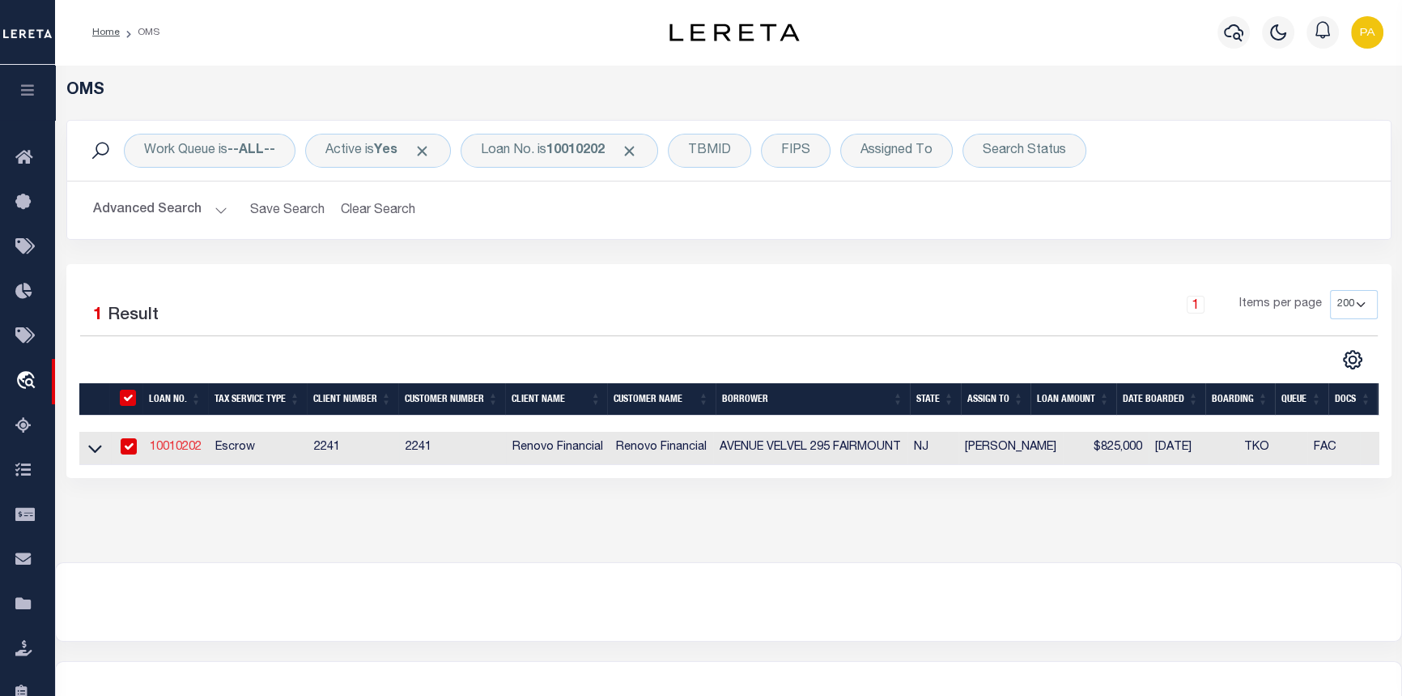
type input "[STREET_ADDRESS]"
type input "[GEOGRAPHIC_DATA],[GEOGRAPHIC_DATA],10977"
select select "Escrow"
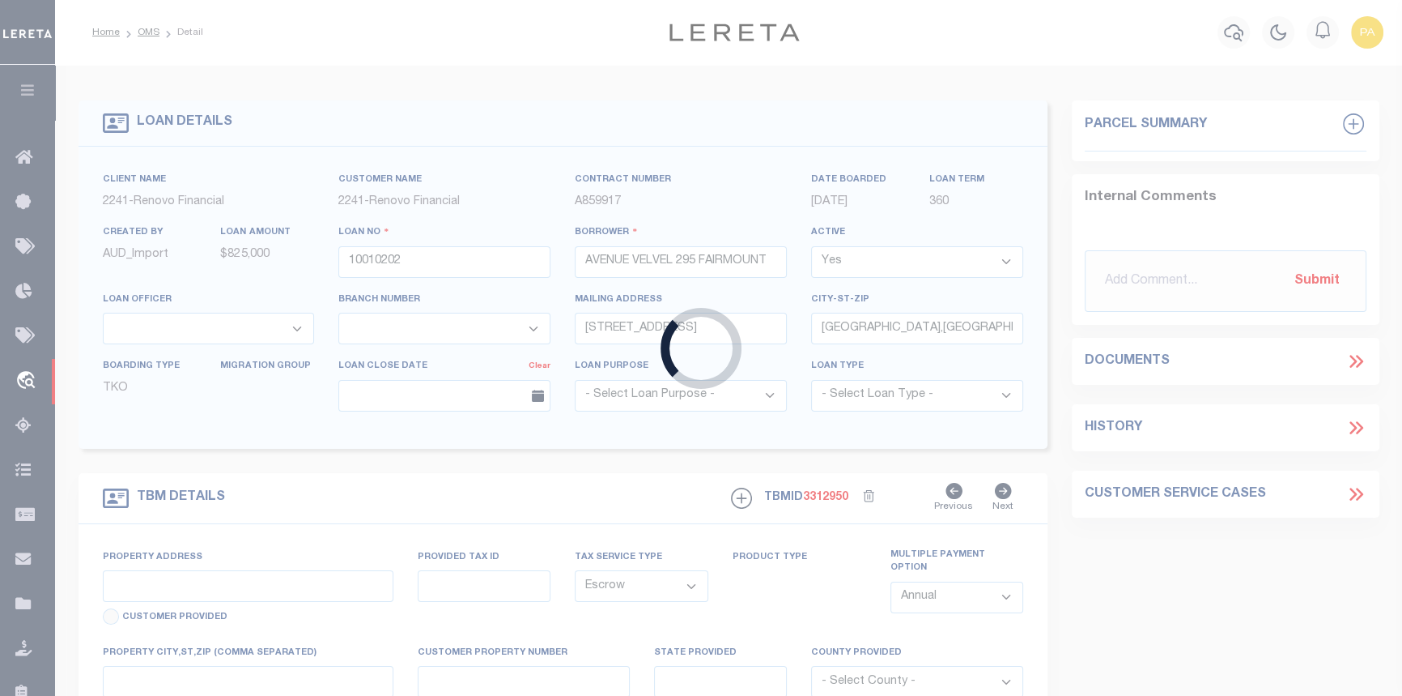
type input "[STREET_ADDRESS]"
type input "00277 00016"
select select
type input "[GEOGRAPHIC_DATA] NJ 071032353"
type input "a0k8Y00000jIKov"
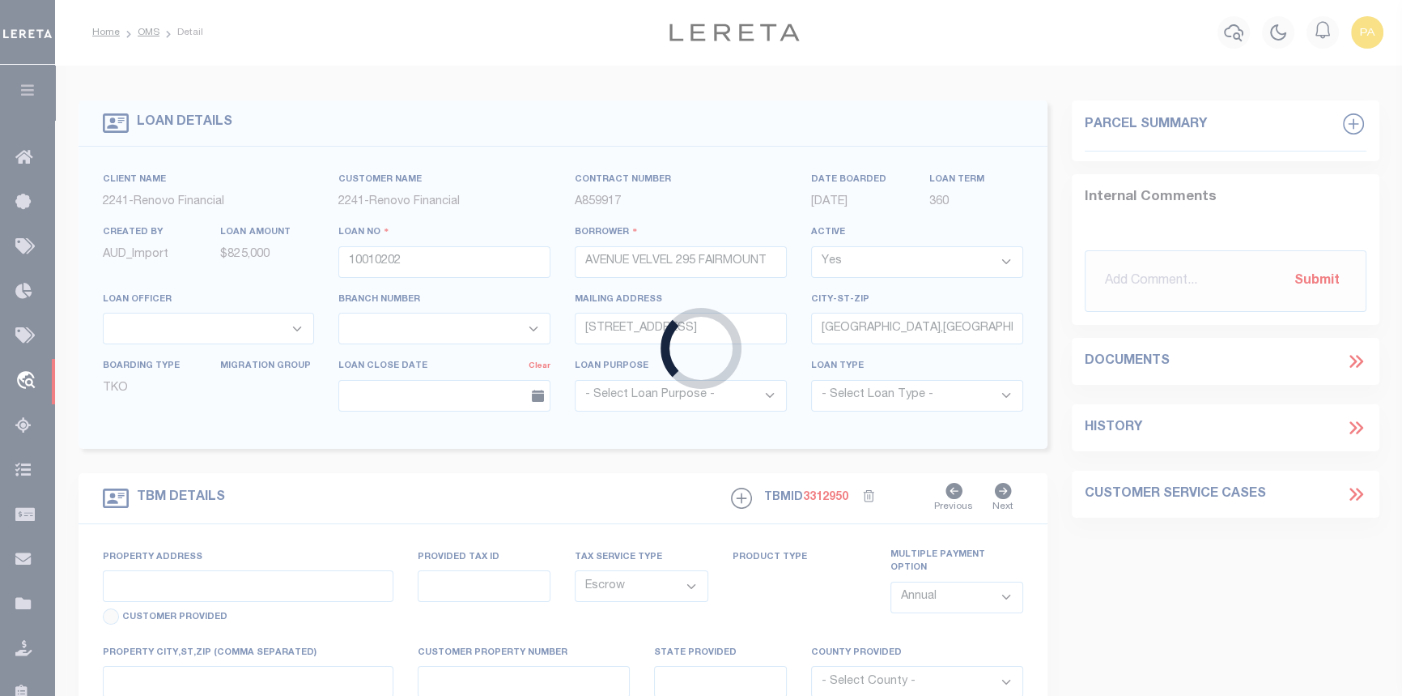
type input "NJ"
select select
select select "25067"
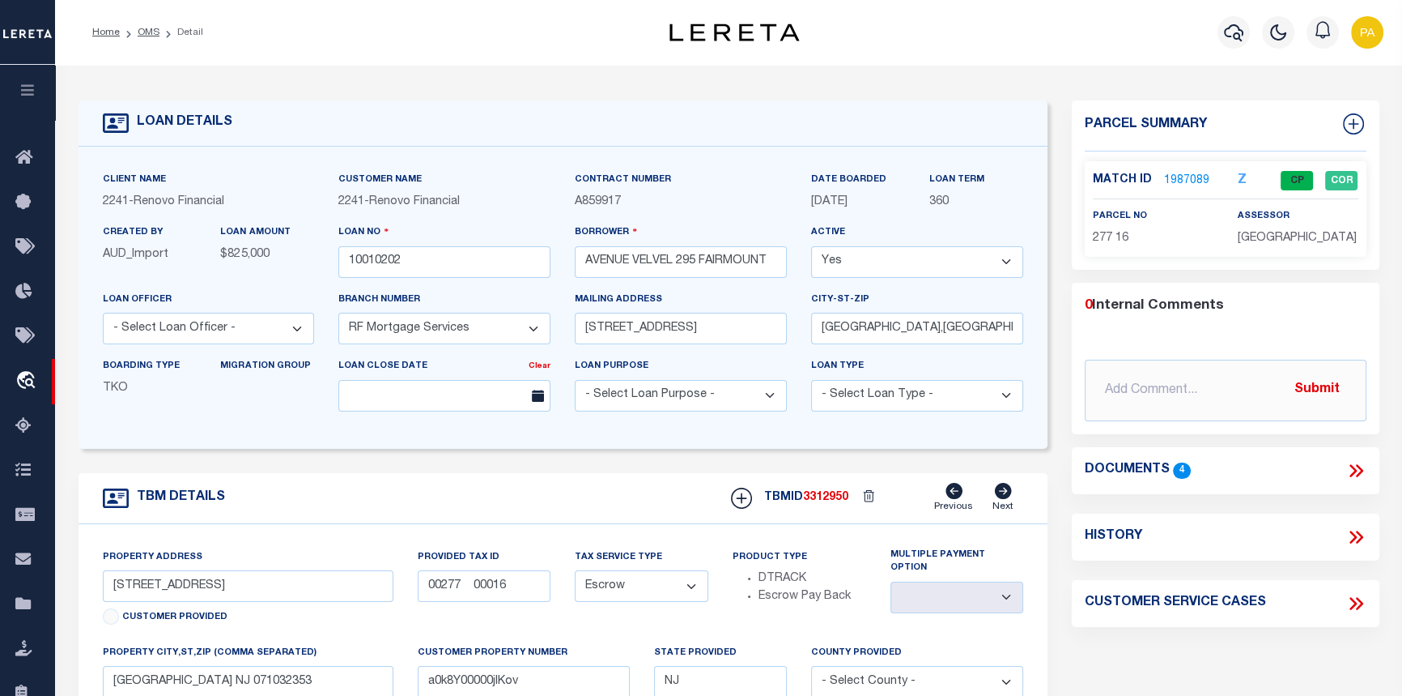
click at [1176, 178] on link "1987089" at bounding box center [1186, 180] width 45 height 17
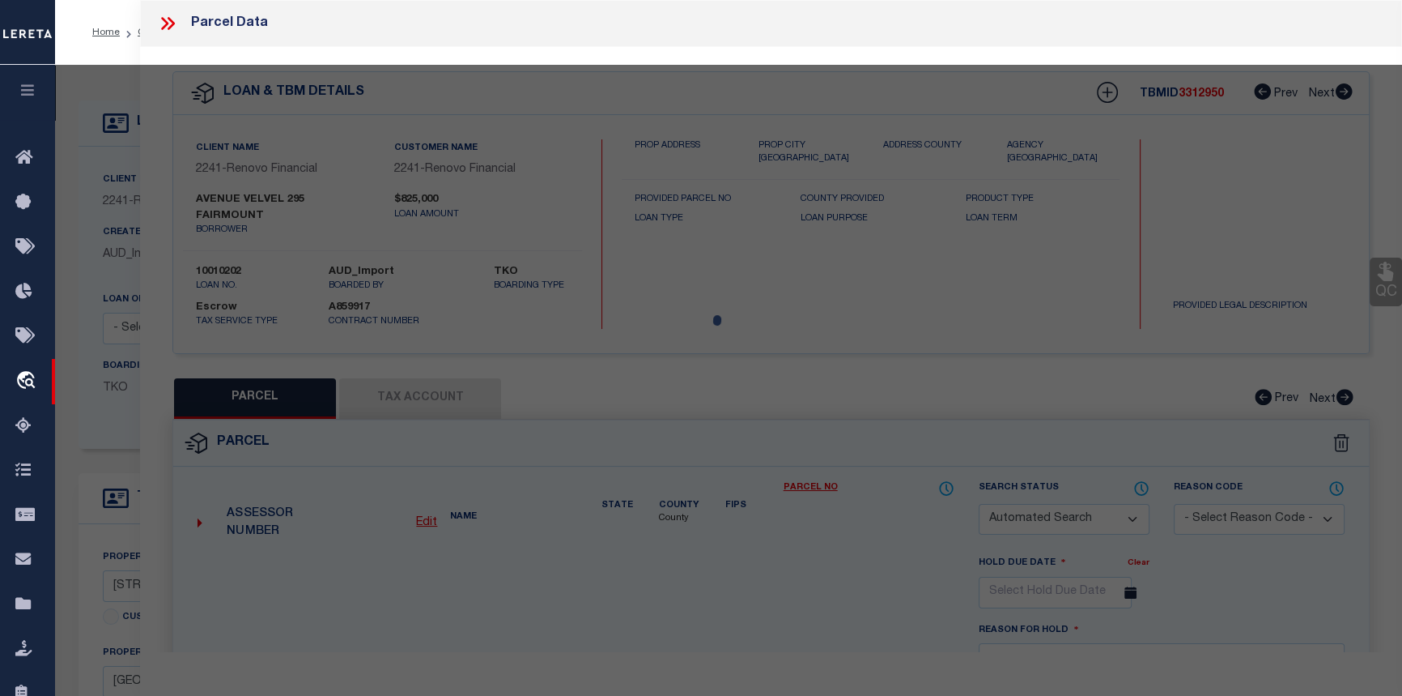
checkbox input "false"
select select "CP"
type input "295 FAIRMOUNT AVENUE VELVEL LLC"
select select "AGW"
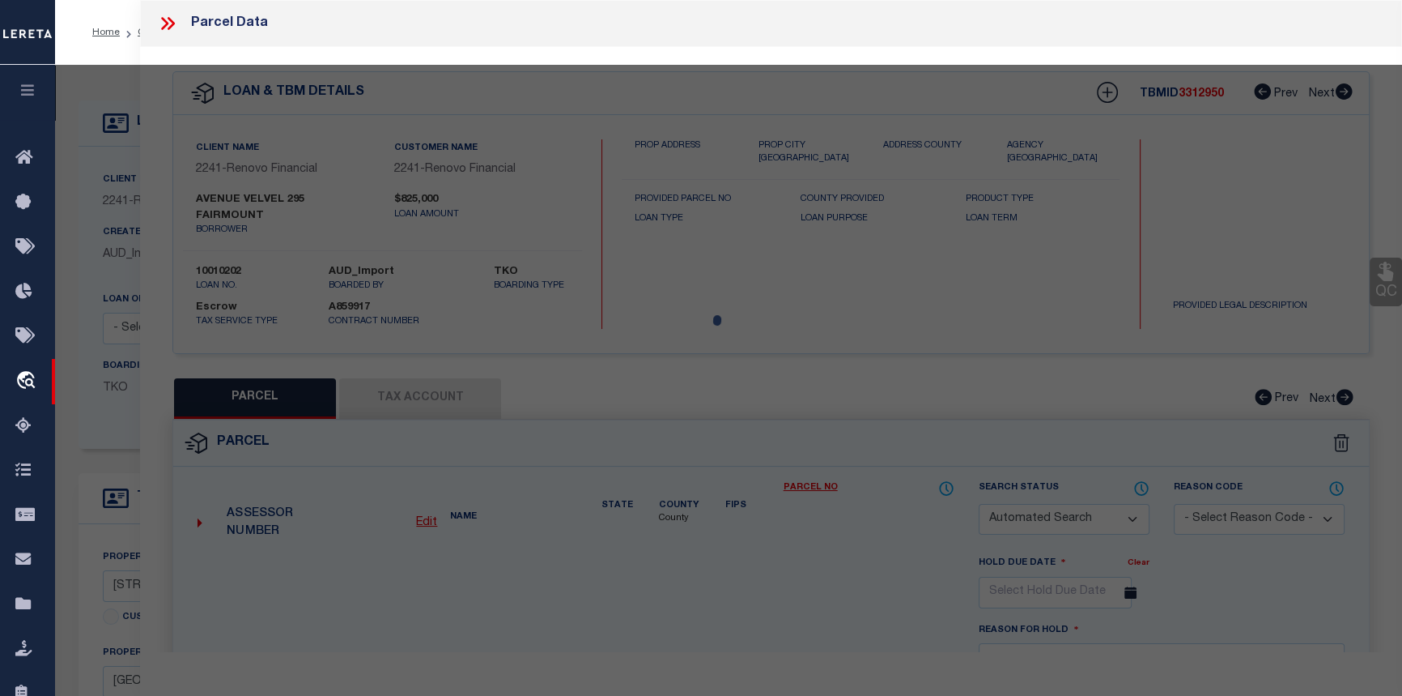
select select
type input "295 FAIRMOUNT AVE"
checkbox input "false"
type input "NEWARK NJ 07103"
type textarea "TaxID Special Project"
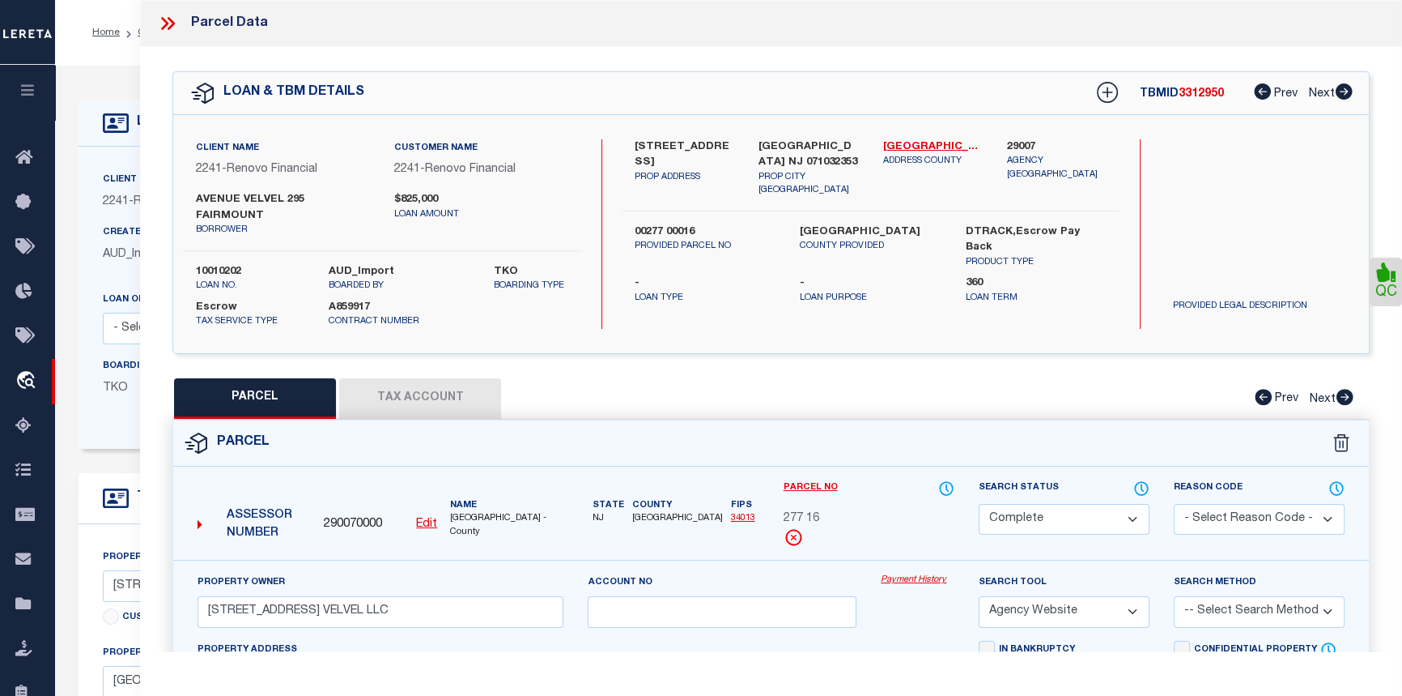
click at [916, 573] on link "Payment History" at bounding box center [918, 580] width 74 height 14
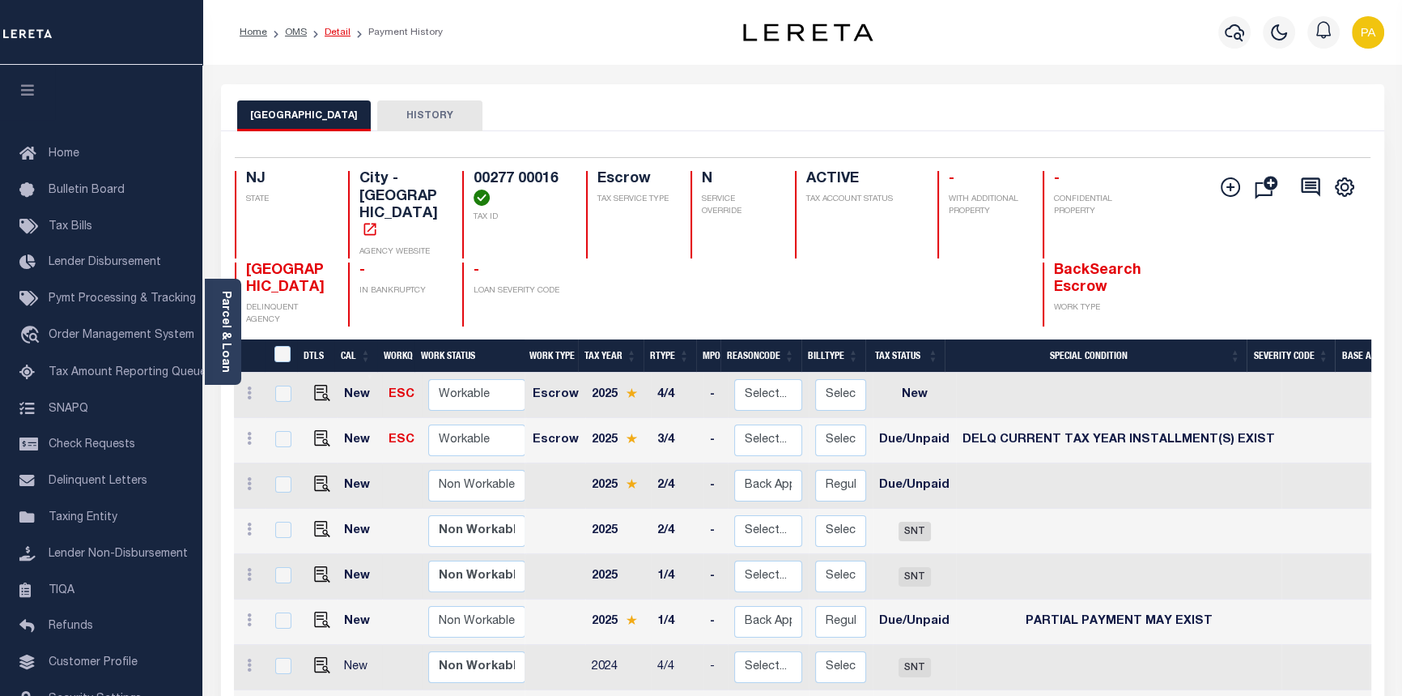
click at [338, 34] on link "Detail" at bounding box center [338, 33] width 26 height 10
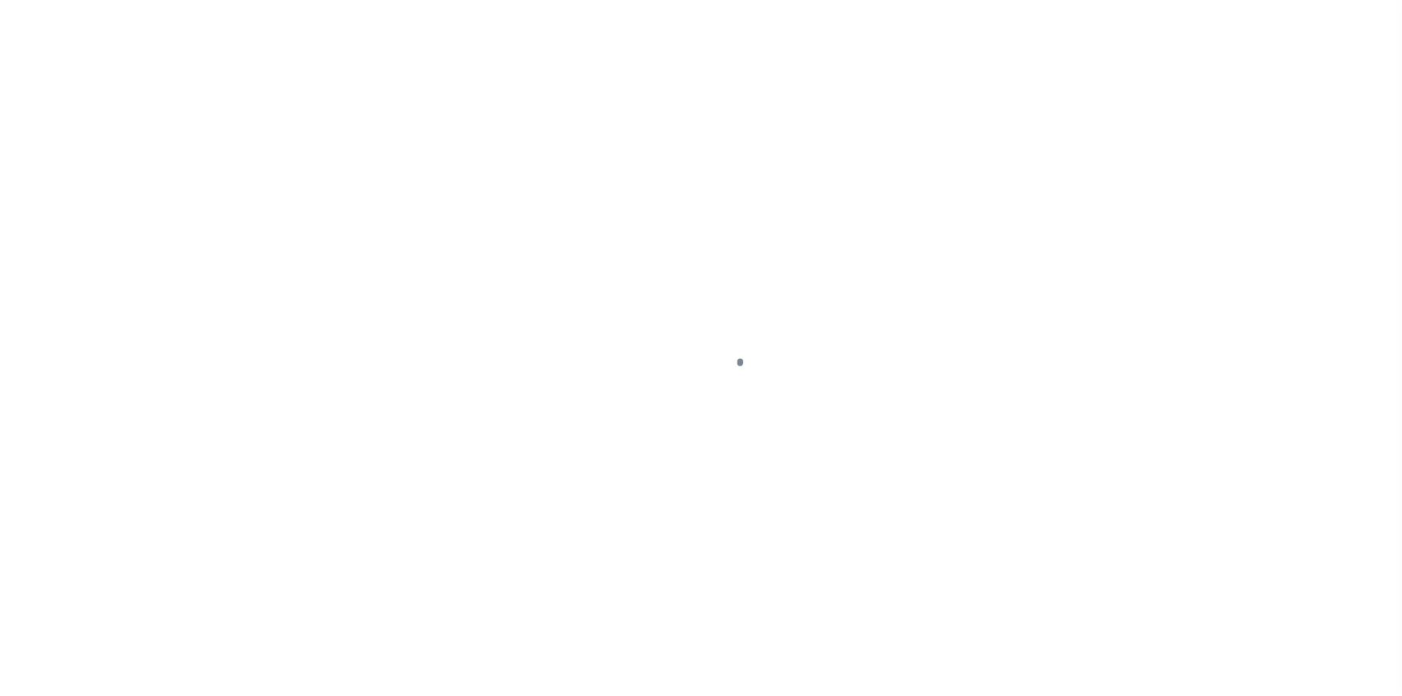
select select "Escrow"
type input "295 FAIRMOUNT AVE"
type input "00277 00016"
select select
type input "[GEOGRAPHIC_DATA] NJ 071032353"
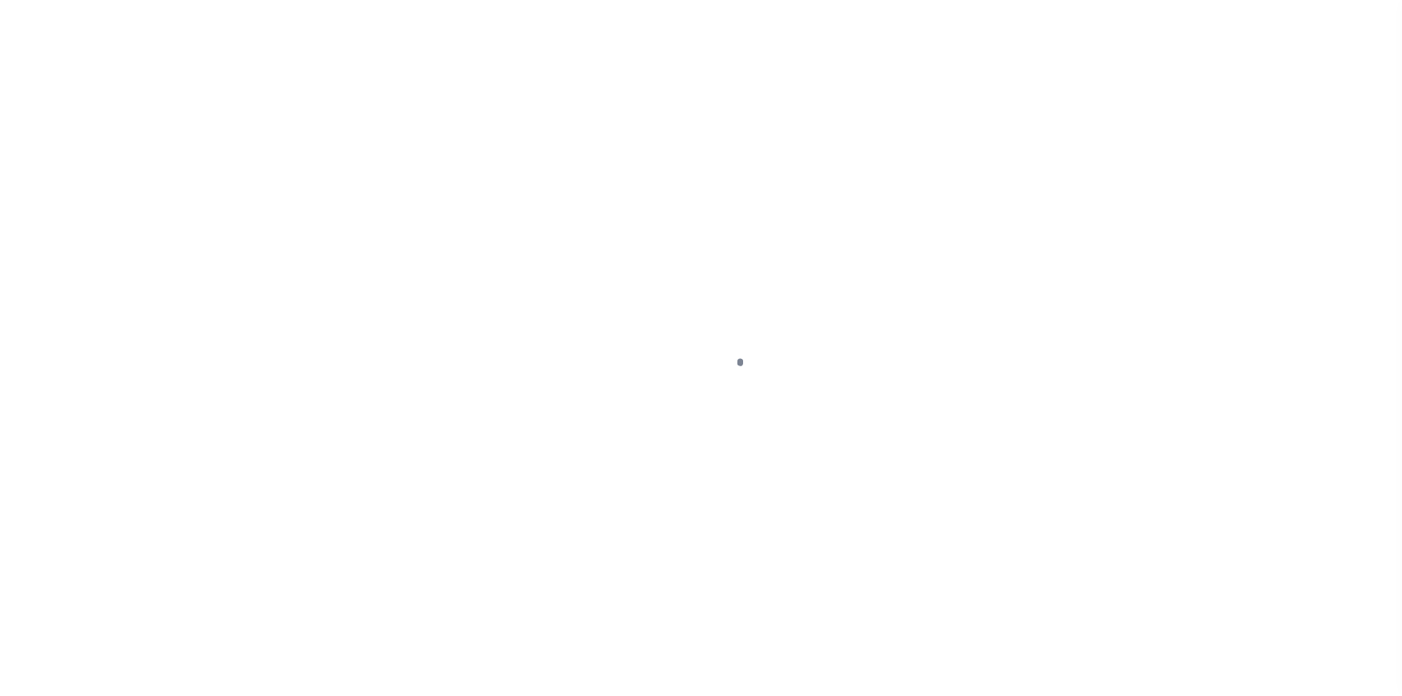
type input "a0k8Y00000jIKov"
type input "NJ"
select select
select select "25067"
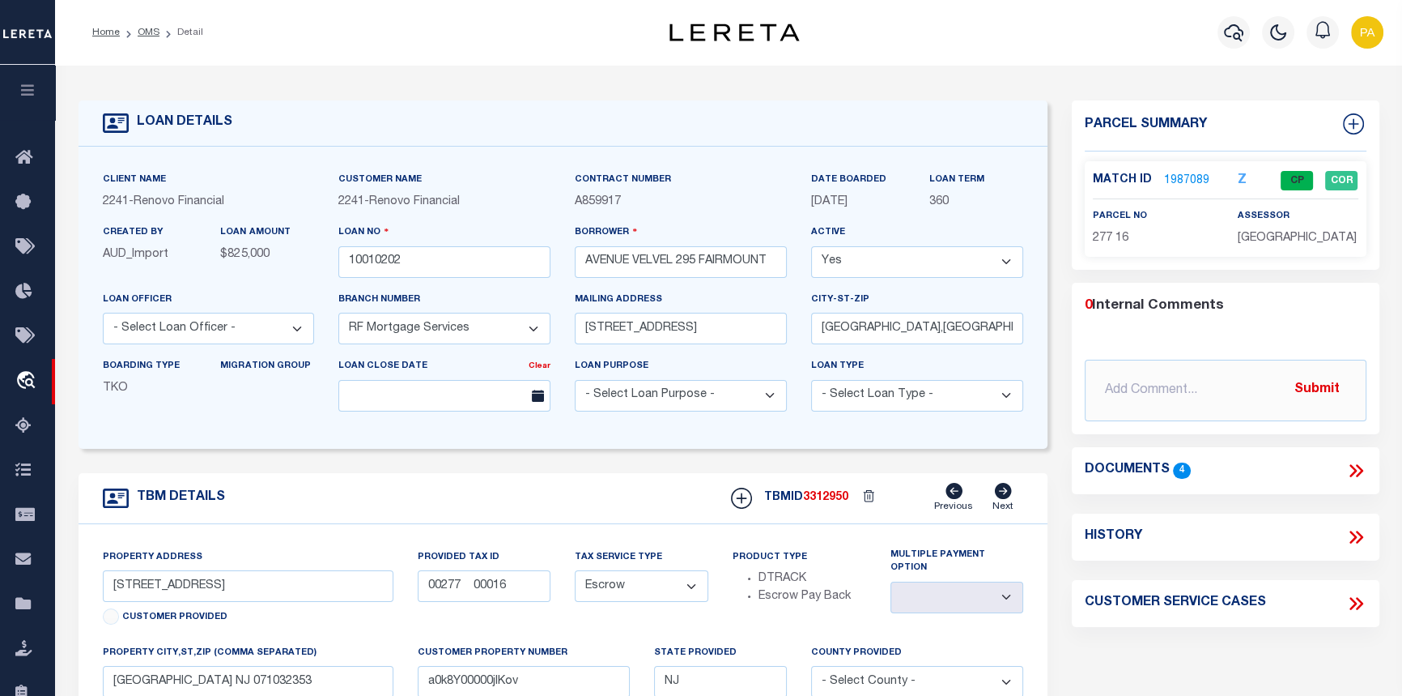
click at [1193, 184] on link "1987089" at bounding box center [1186, 180] width 45 height 17
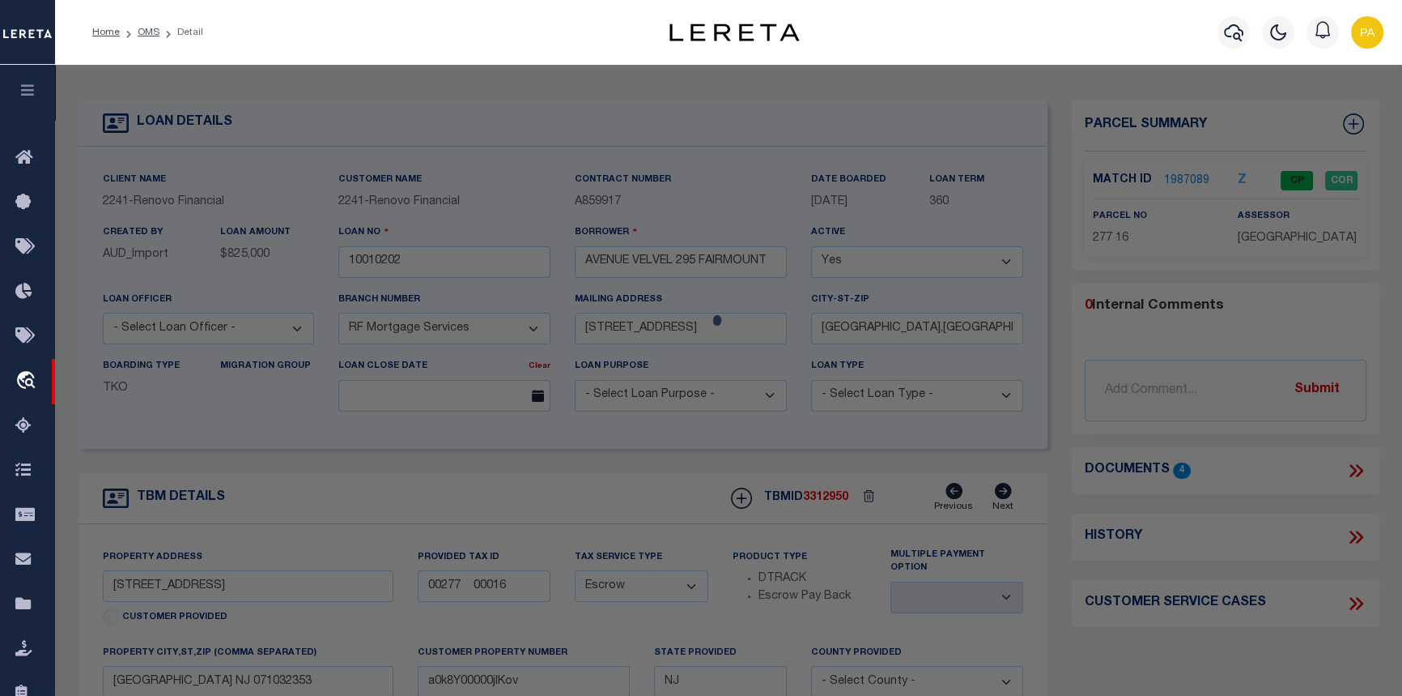
checkbox input "false"
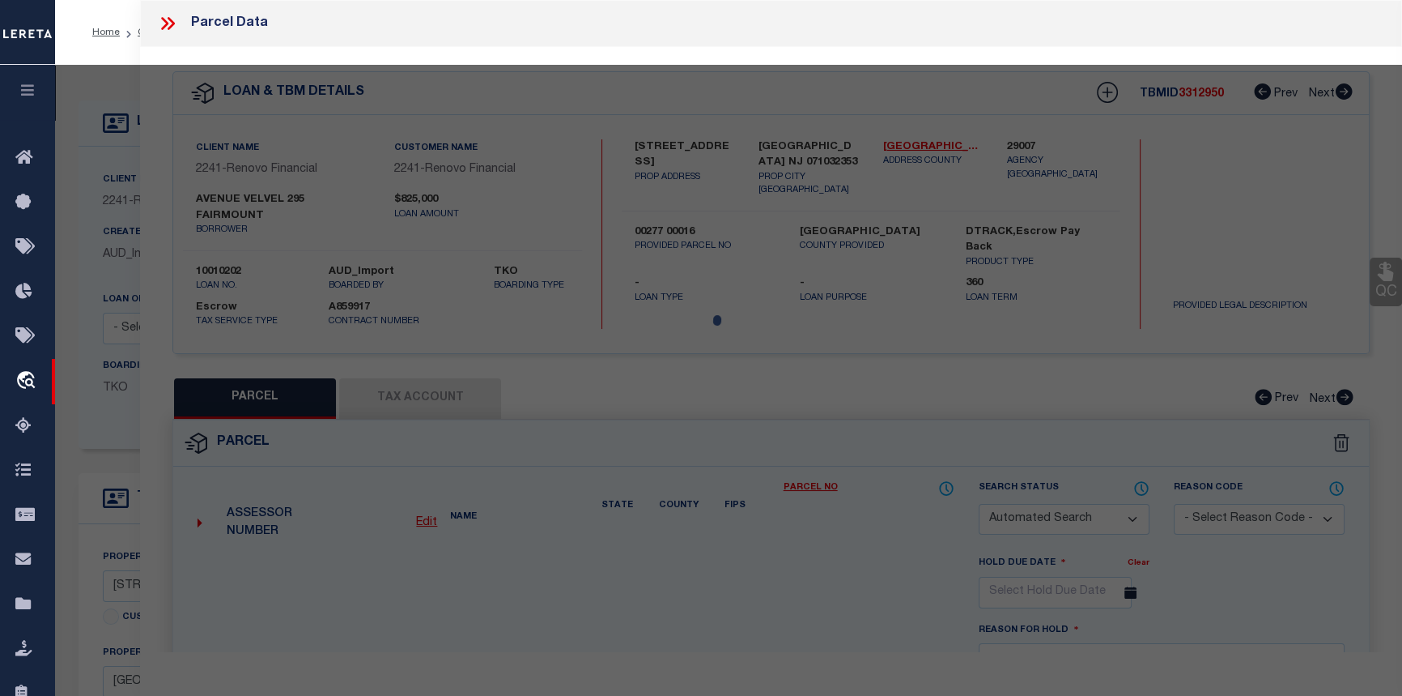
select select "CP"
type input "295 FAIRMOUNT AVENUE VELVEL LLC"
select select "AGW"
select select
type input "295 FAIRMOUNT AVE"
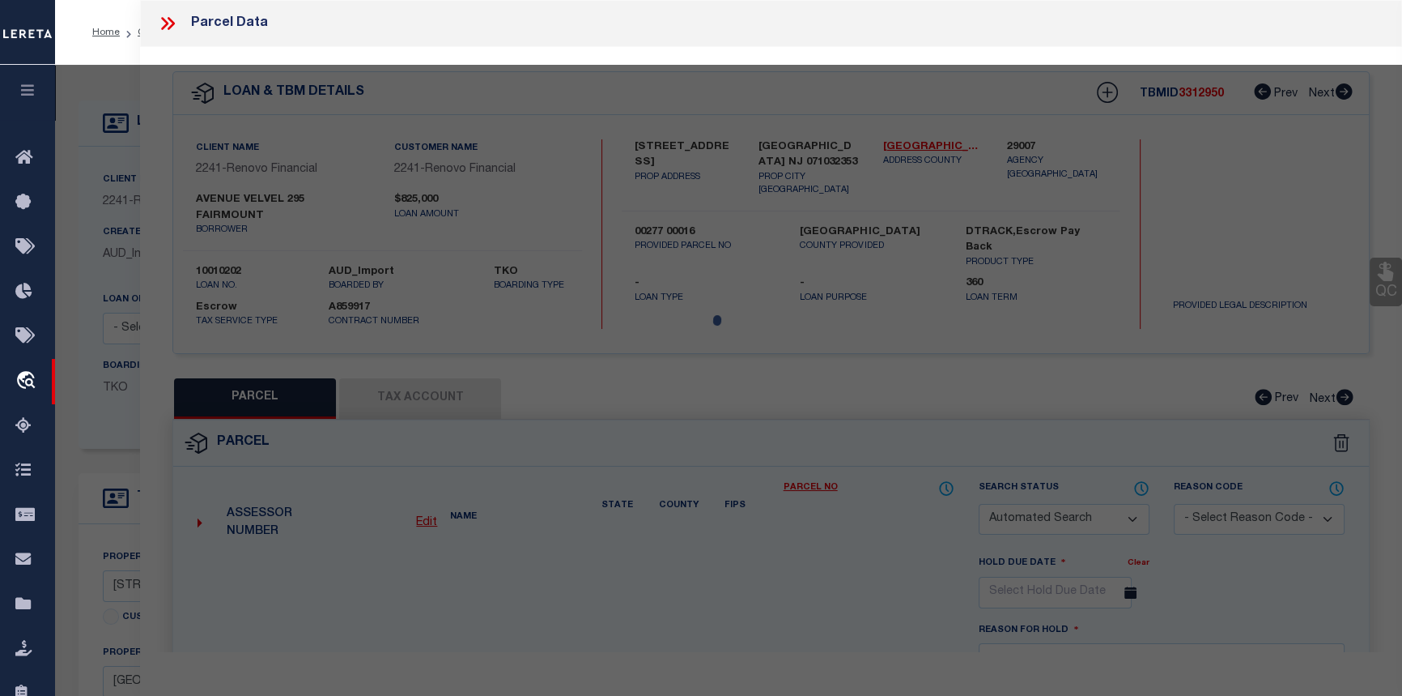
checkbox input "false"
type input "NEWARK NJ 07103"
type textarea "TaxID Special Project"
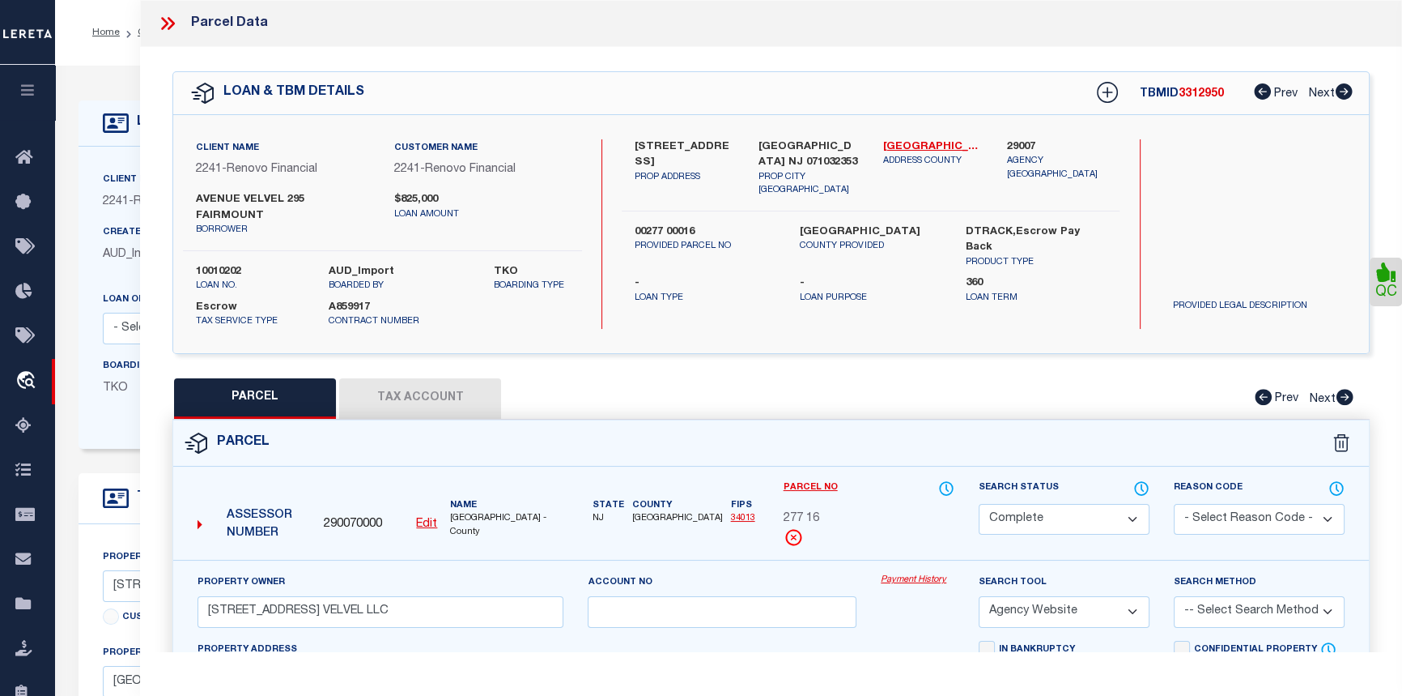
click at [913, 573] on link "Payment History" at bounding box center [918, 580] width 74 height 14
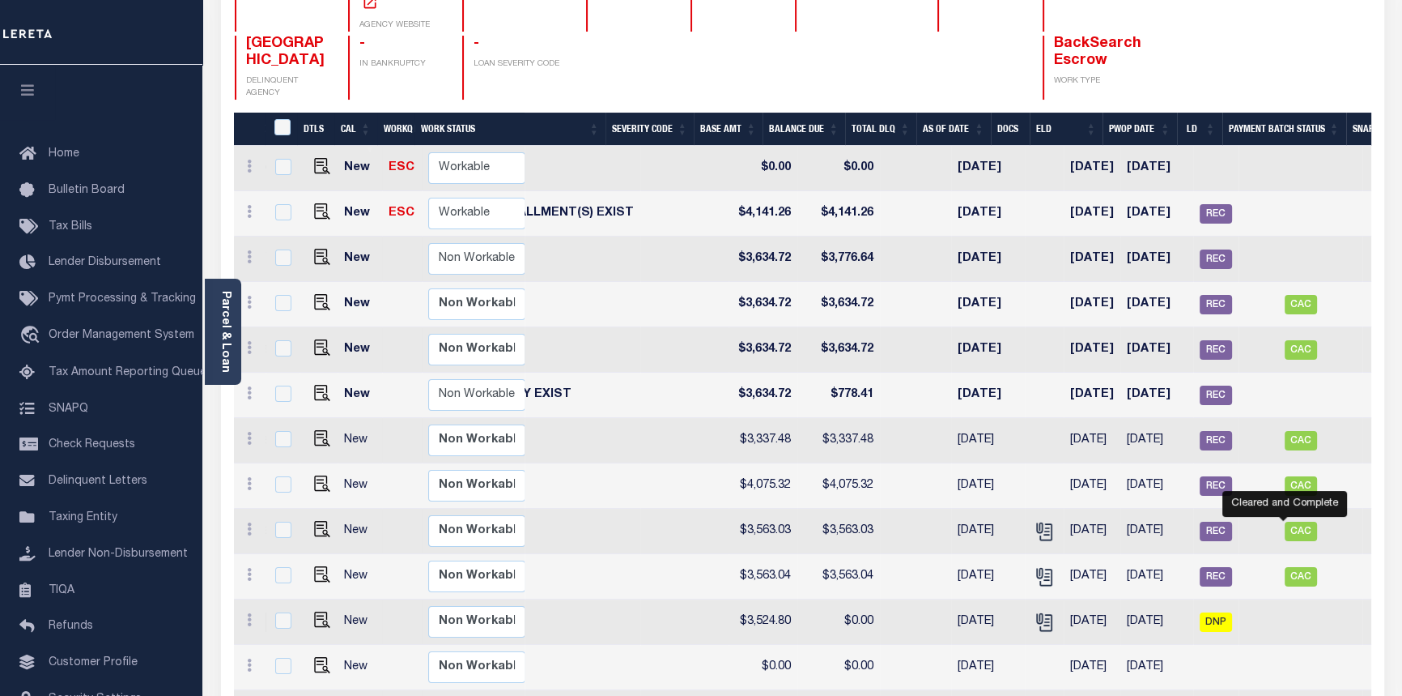
scroll to position [205, 0]
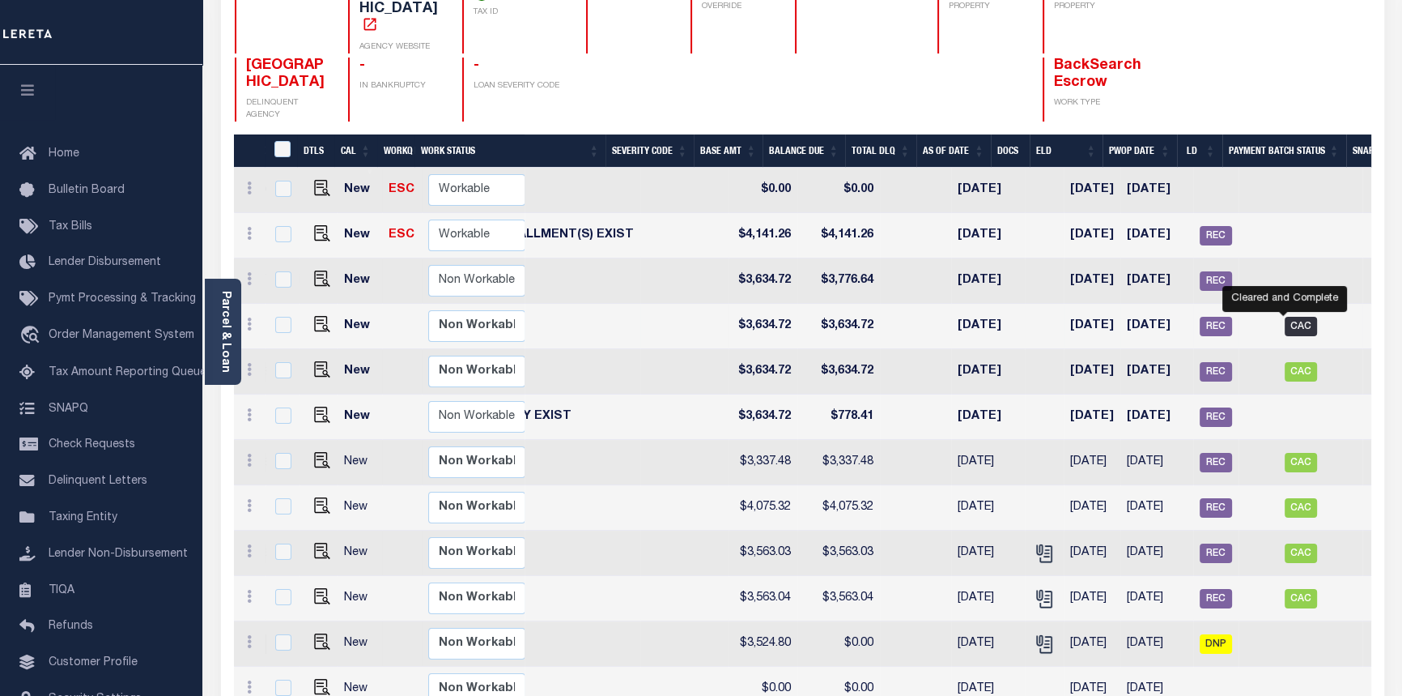
click at [1285, 317] on span "CAC" at bounding box center [1301, 326] width 32 height 19
checkbox input "true"
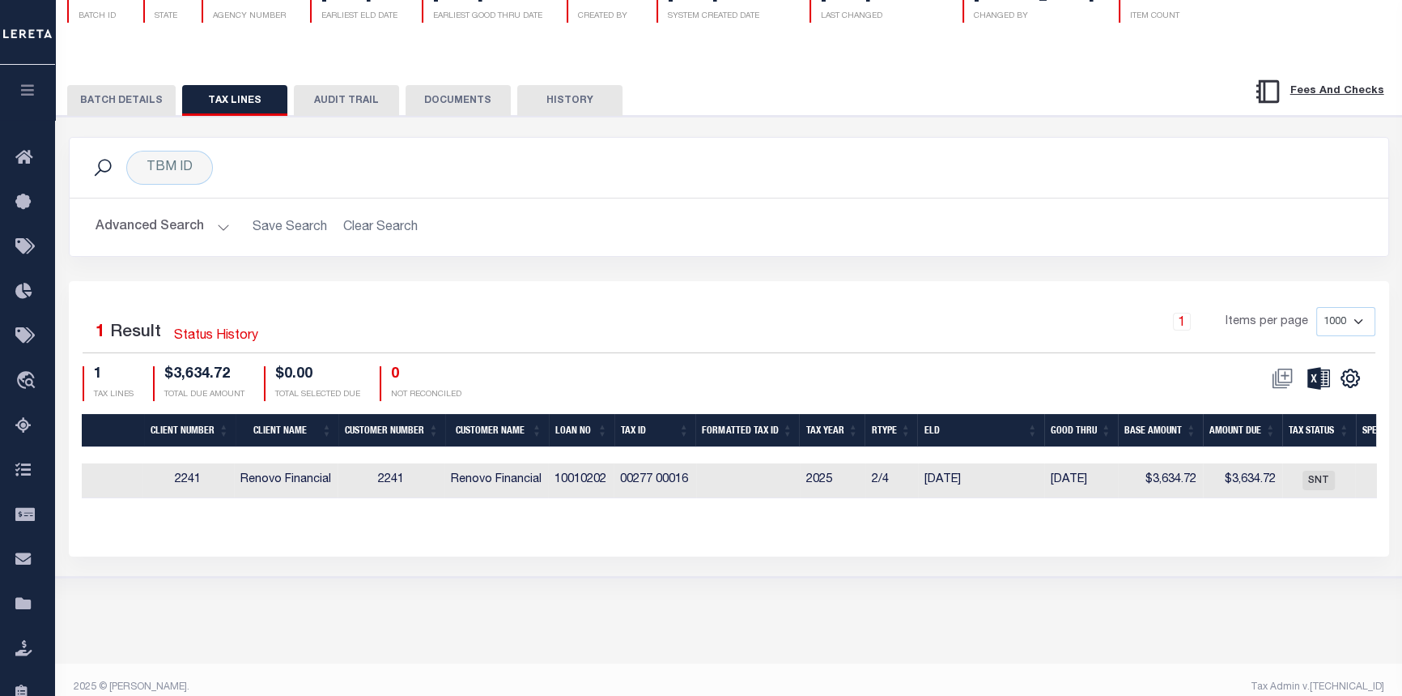
scroll to position [0, 408]
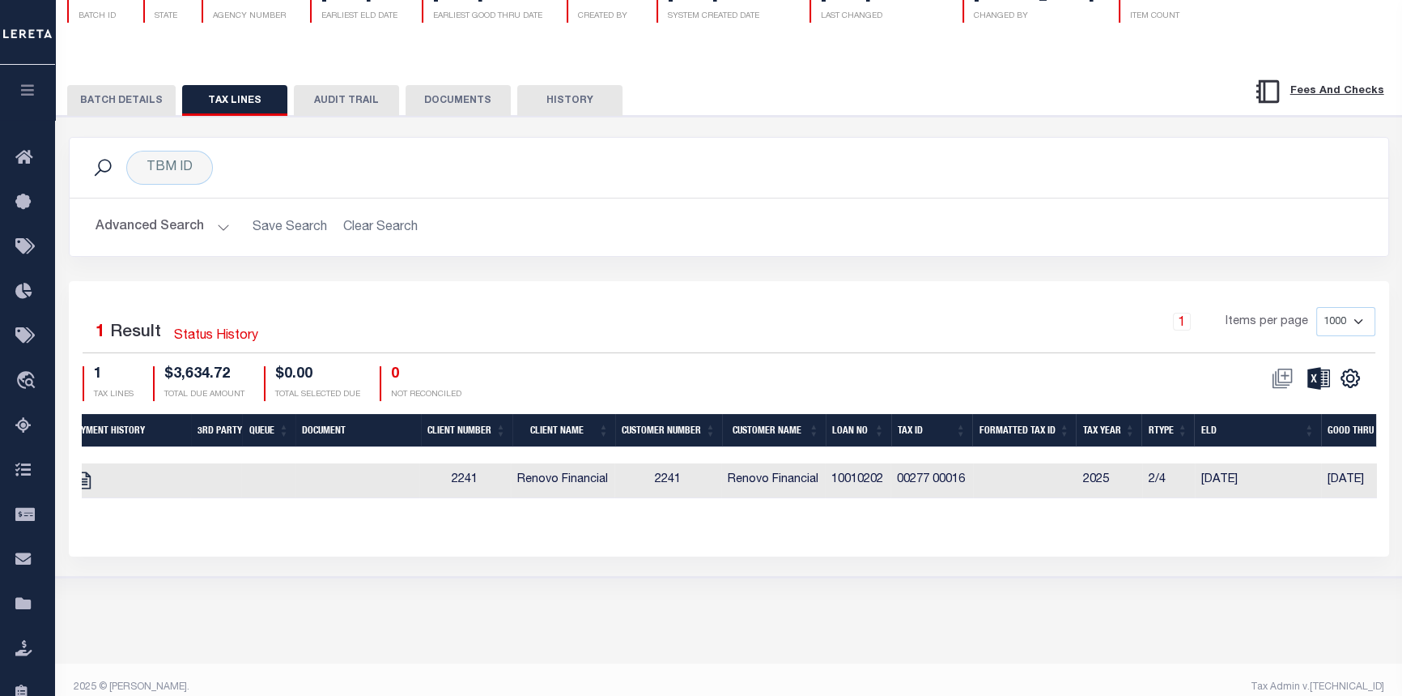
click at [119, 105] on button "BATCH DETAILS" at bounding box center [121, 100] width 109 height 31
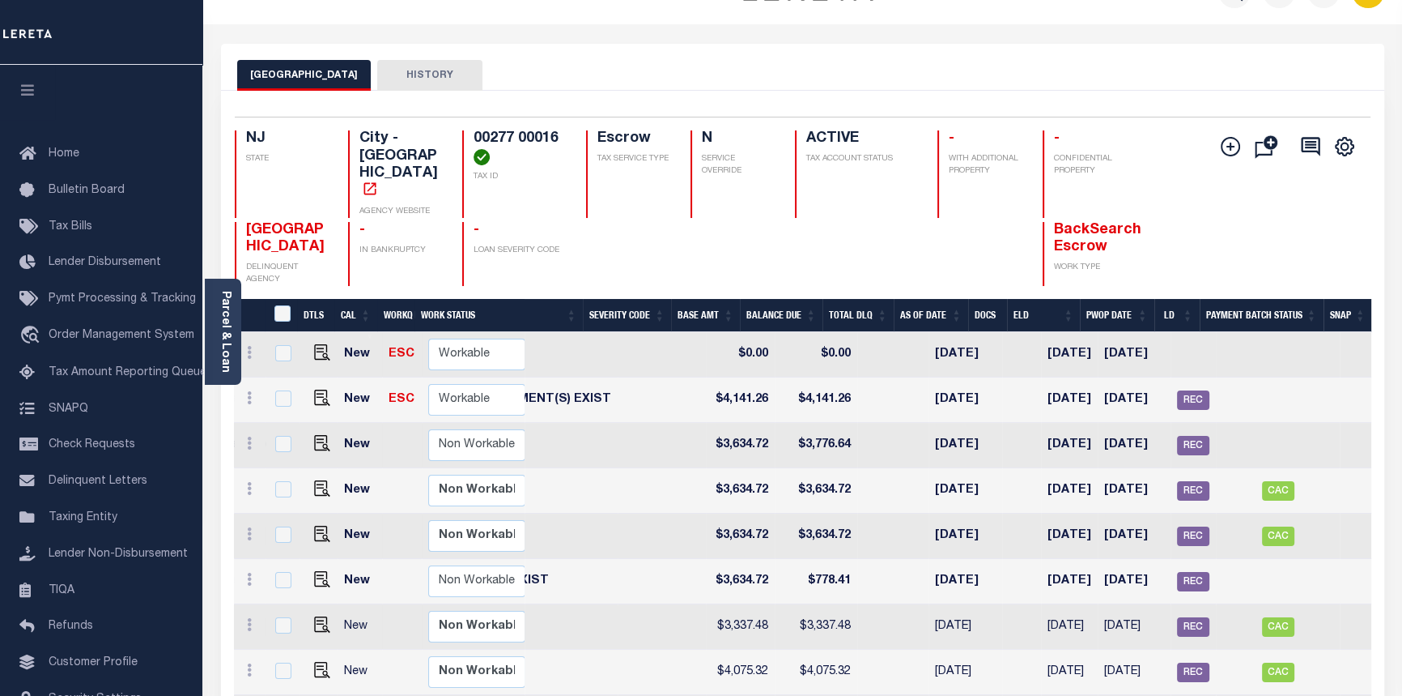
scroll to position [16, 0]
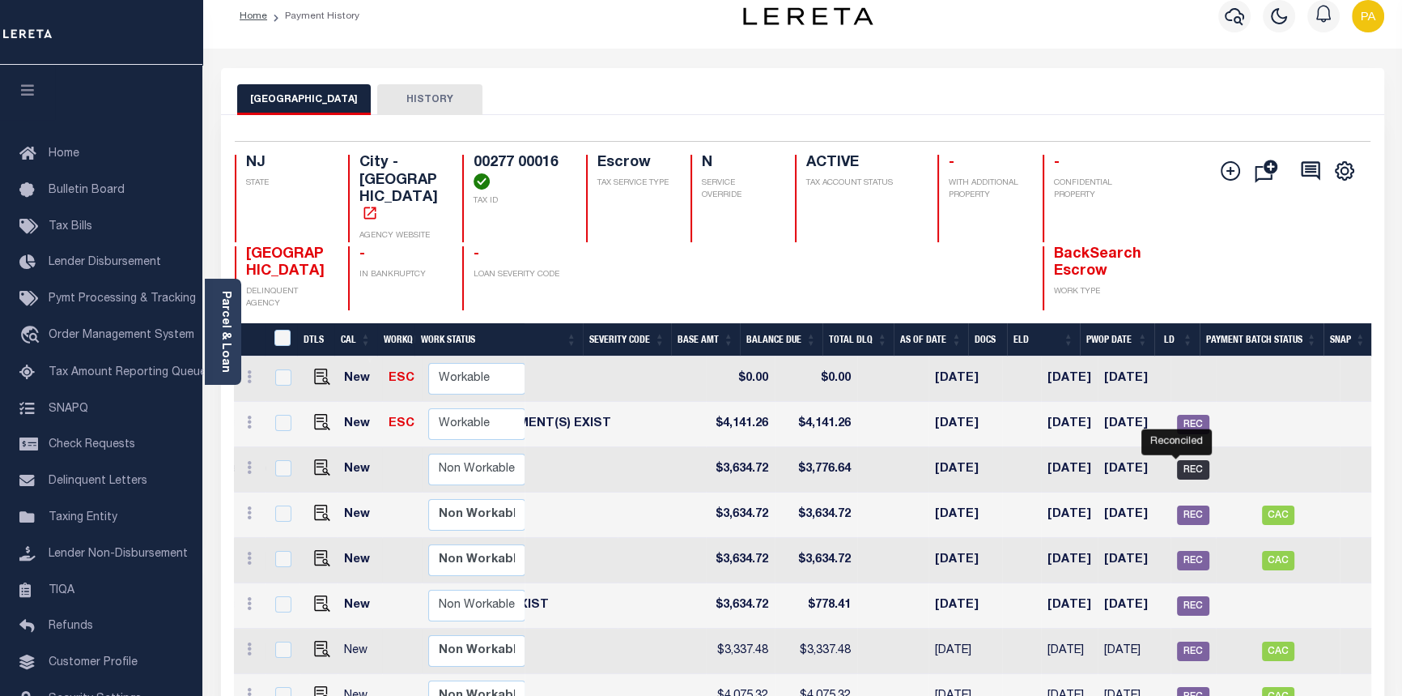
click at [1181, 460] on span "REC" at bounding box center [1193, 469] width 32 height 19
checkbox input "true"
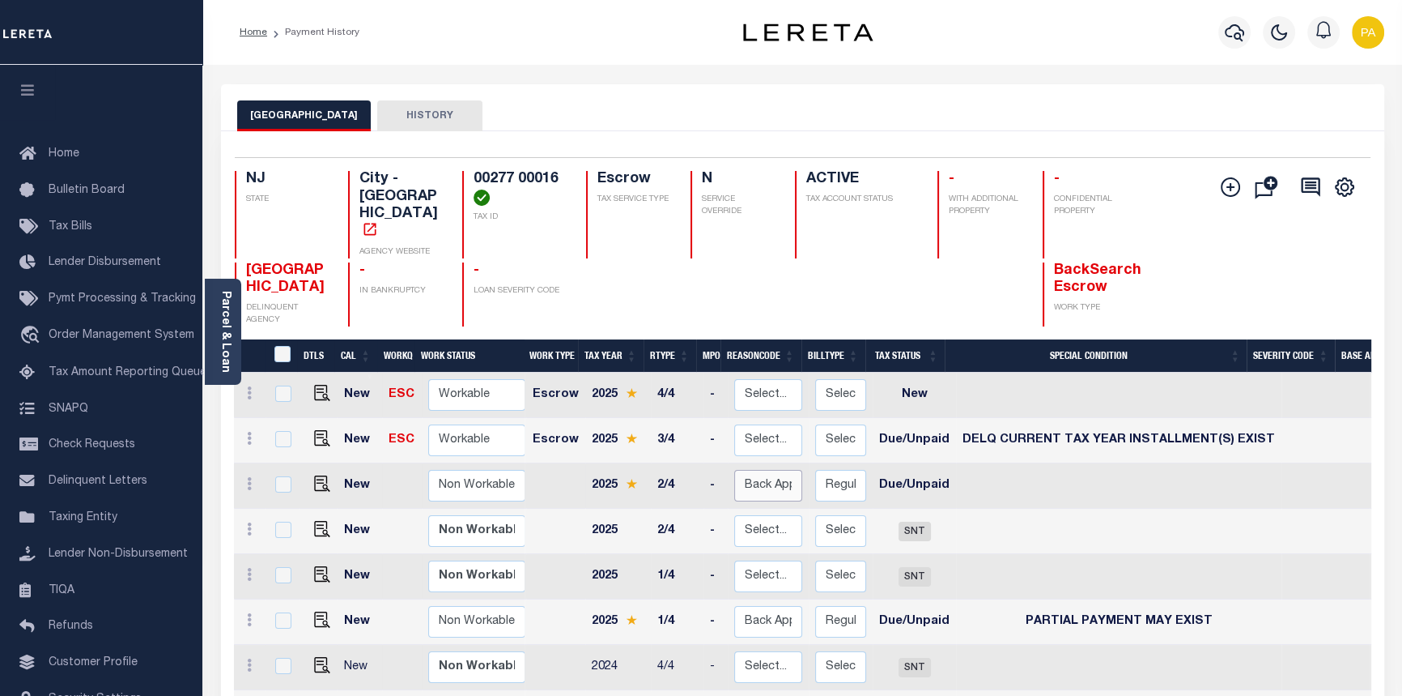
click at [743, 470] on select "Select... Payment Reversal Taxable Value Change Assessment Change Occupancy Tax…" at bounding box center [768, 486] width 68 height 32
checkbox input "true"
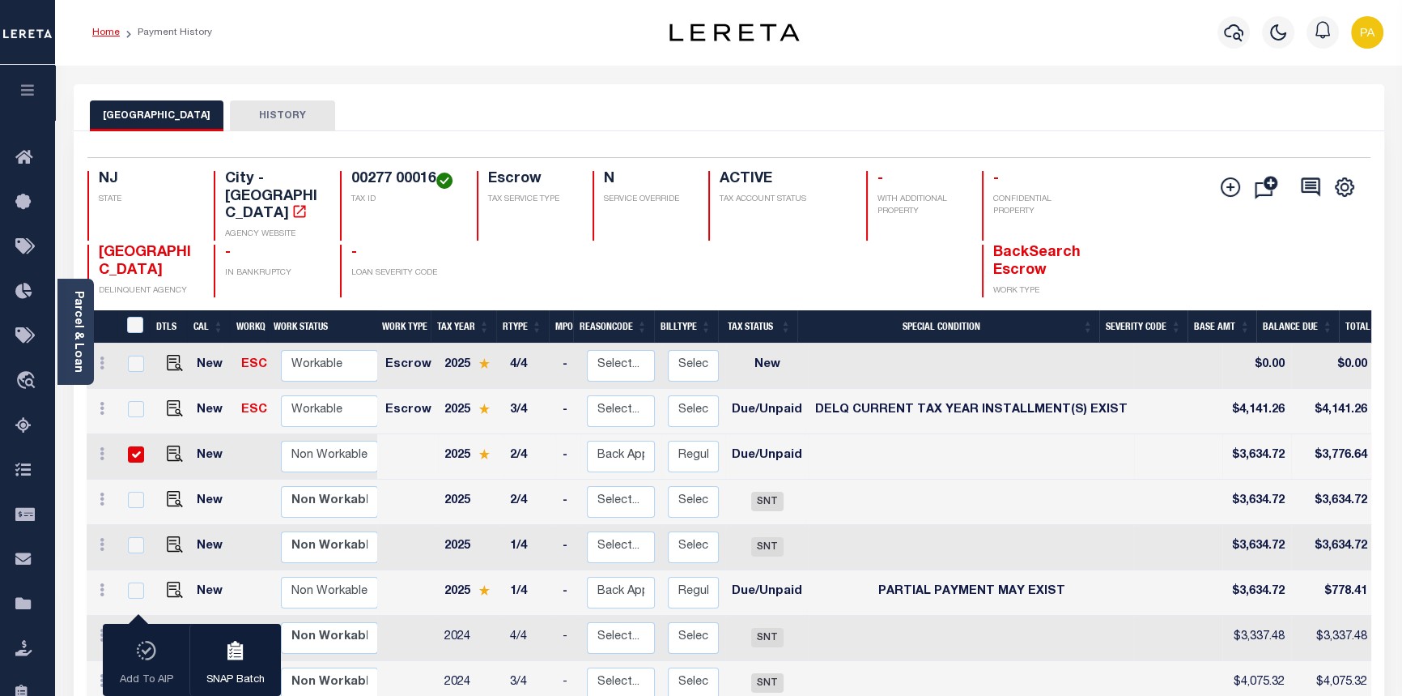
click at [105, 32] on link "Home" at bounding box center [106, 33] width 28 height 10
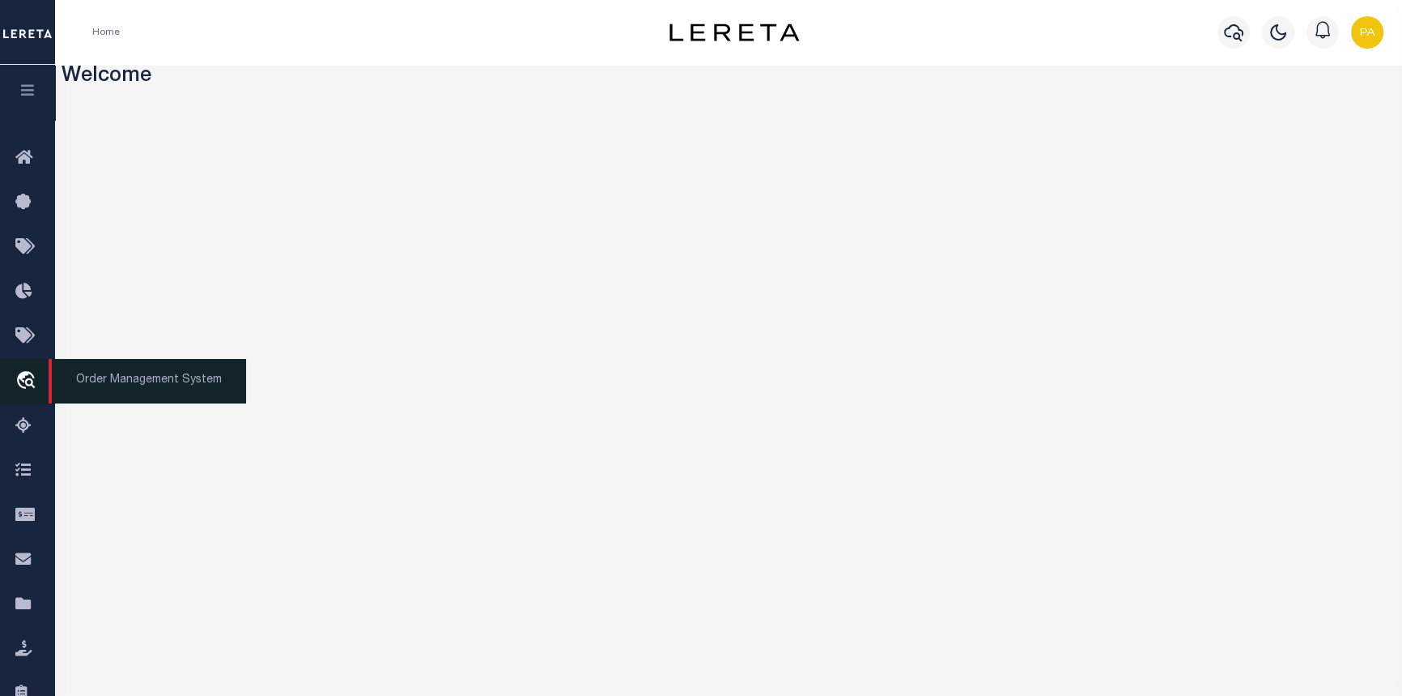
click at [83, 388] on span "Order Management System" at bounding box center [148, 381] width 198 height 45
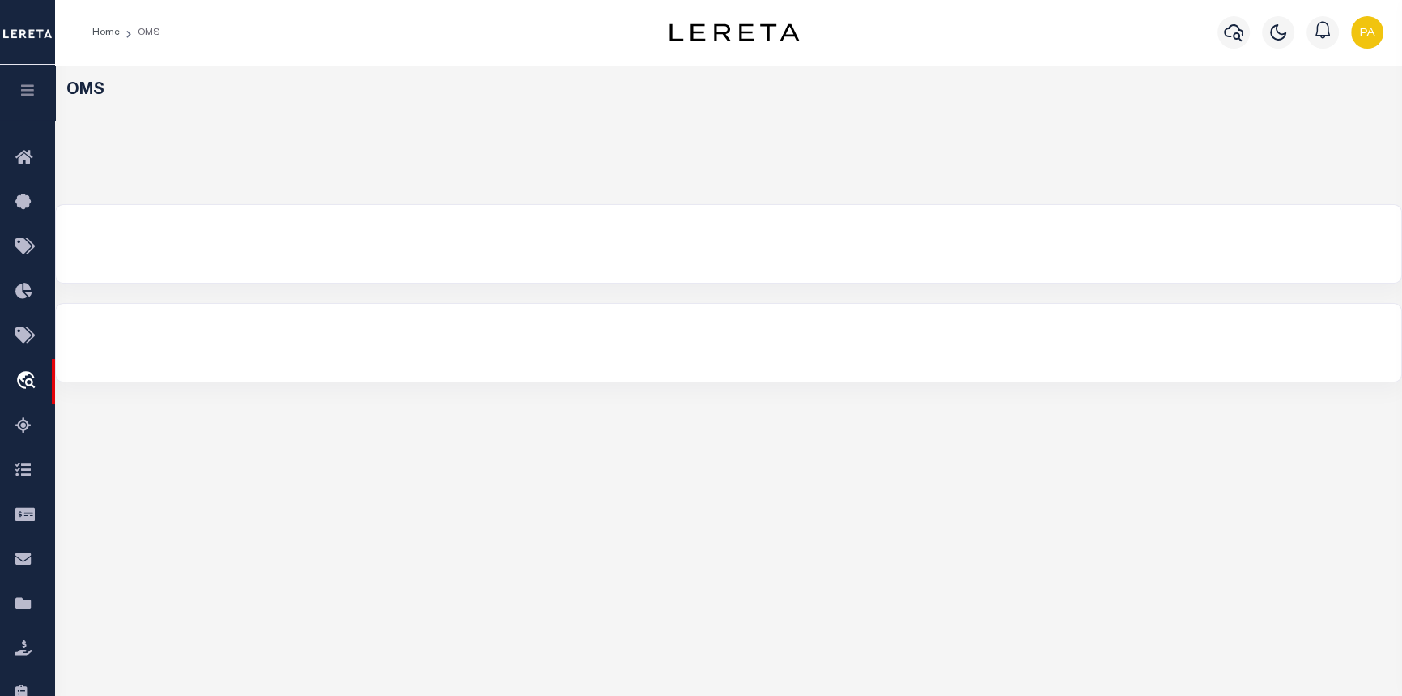
select select "200"
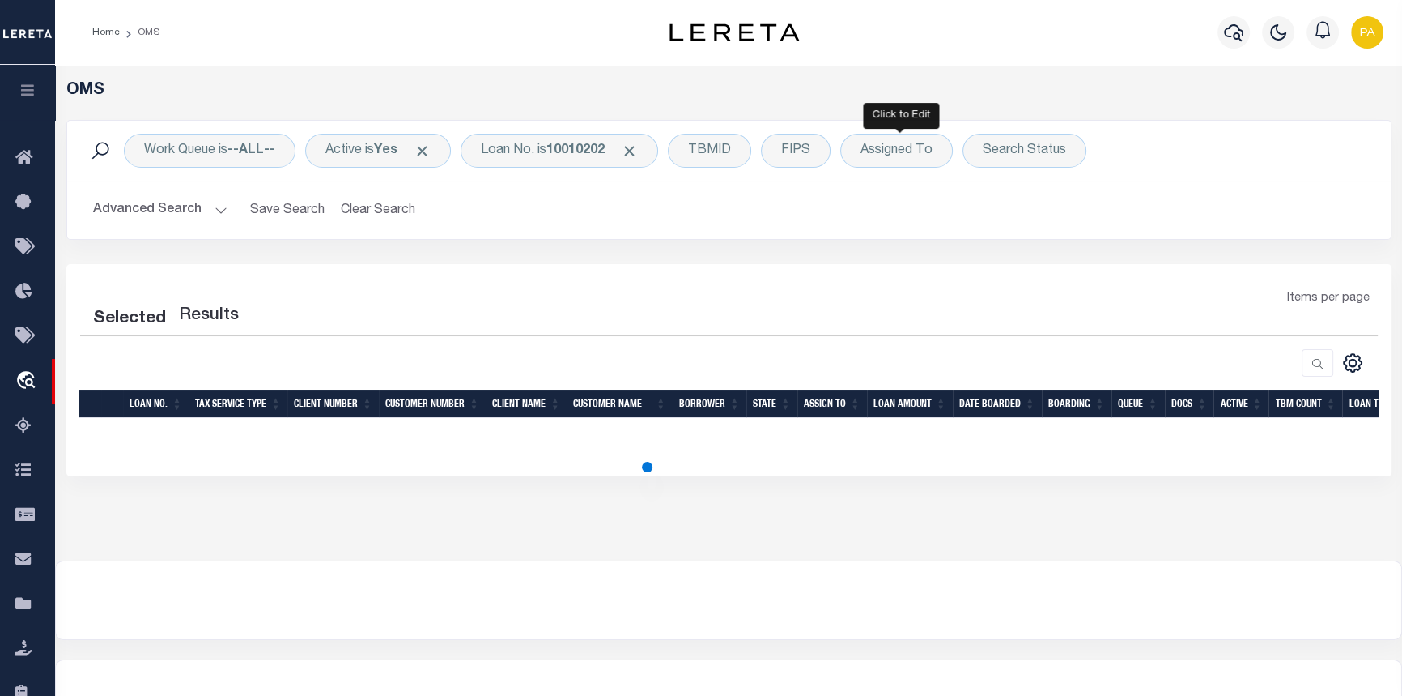
select select "200"
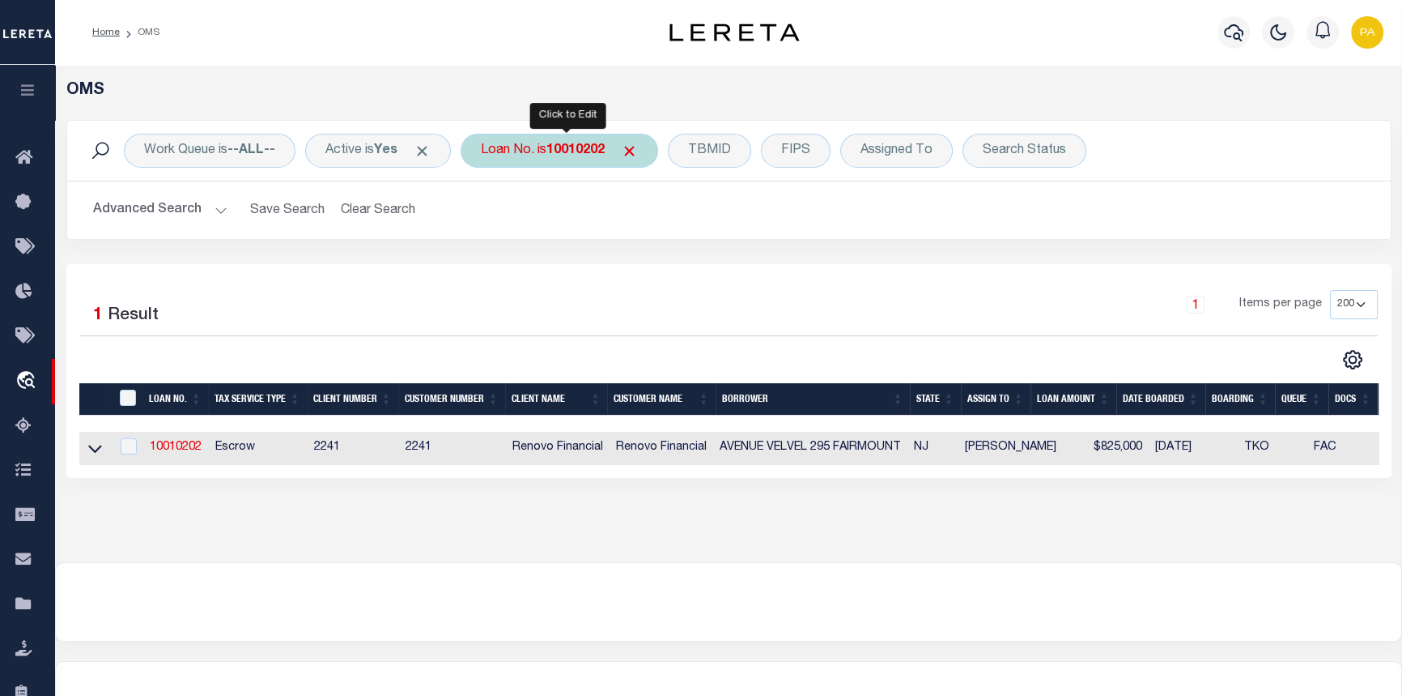
click at [577, 142] on div "Loan No. is 10010202" at bounding box center [560, 151] width 198 height 34
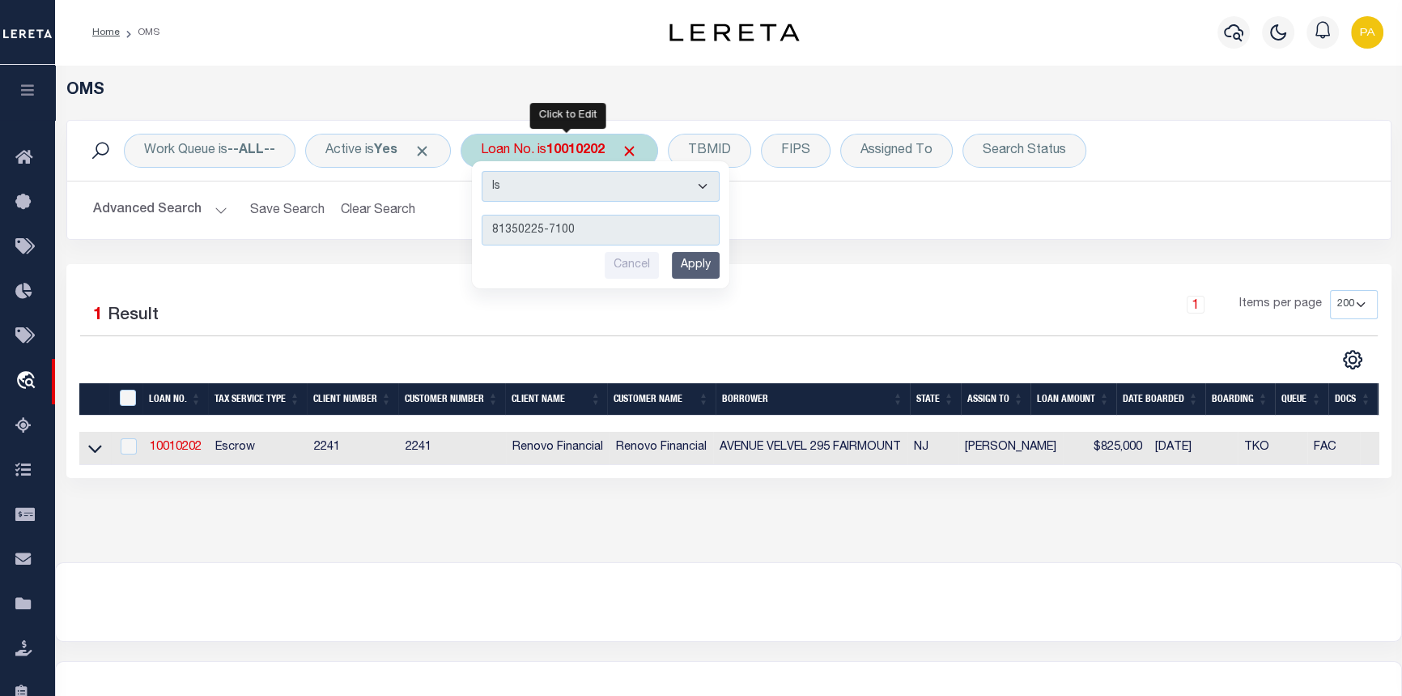
type input "81350225-71001"
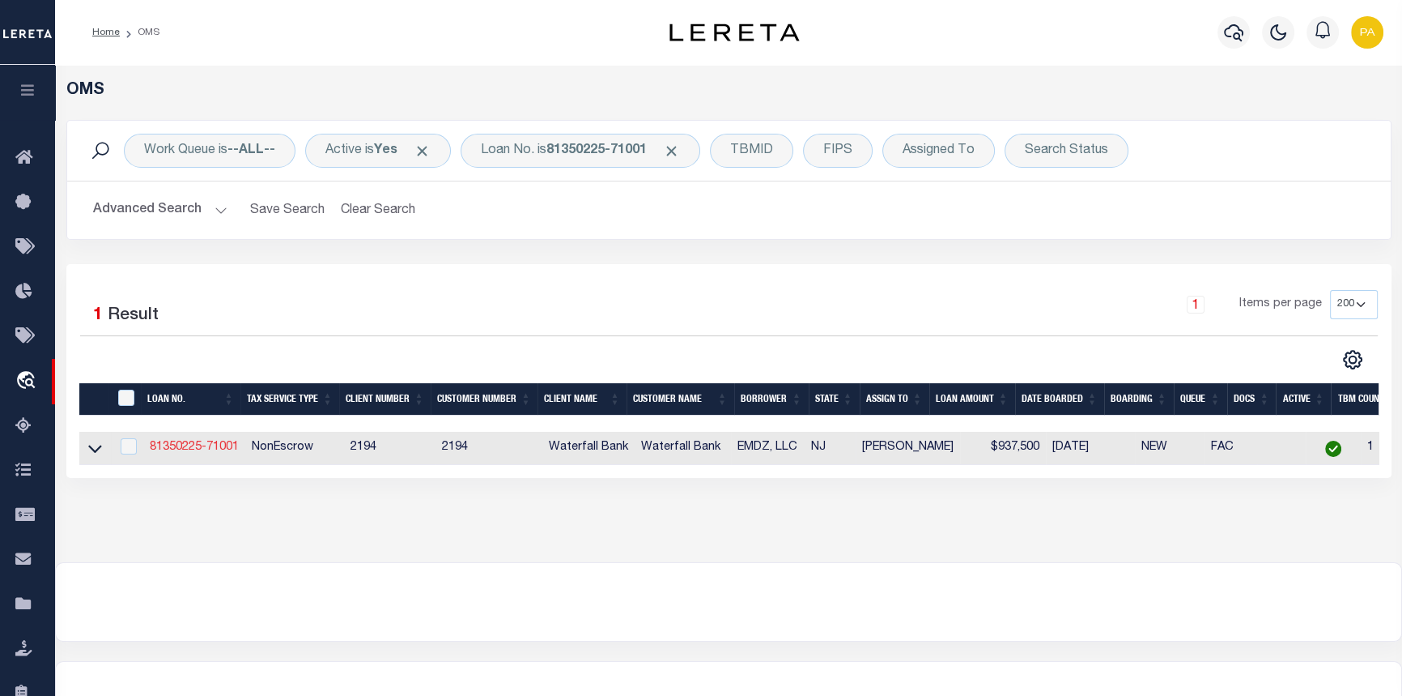
click at [207, 446] on link "81350225-71001" at bounding box center [194, 446] width 89 height 11
type input "81350225-71001"
type input "EMDZ, LLC"
select select
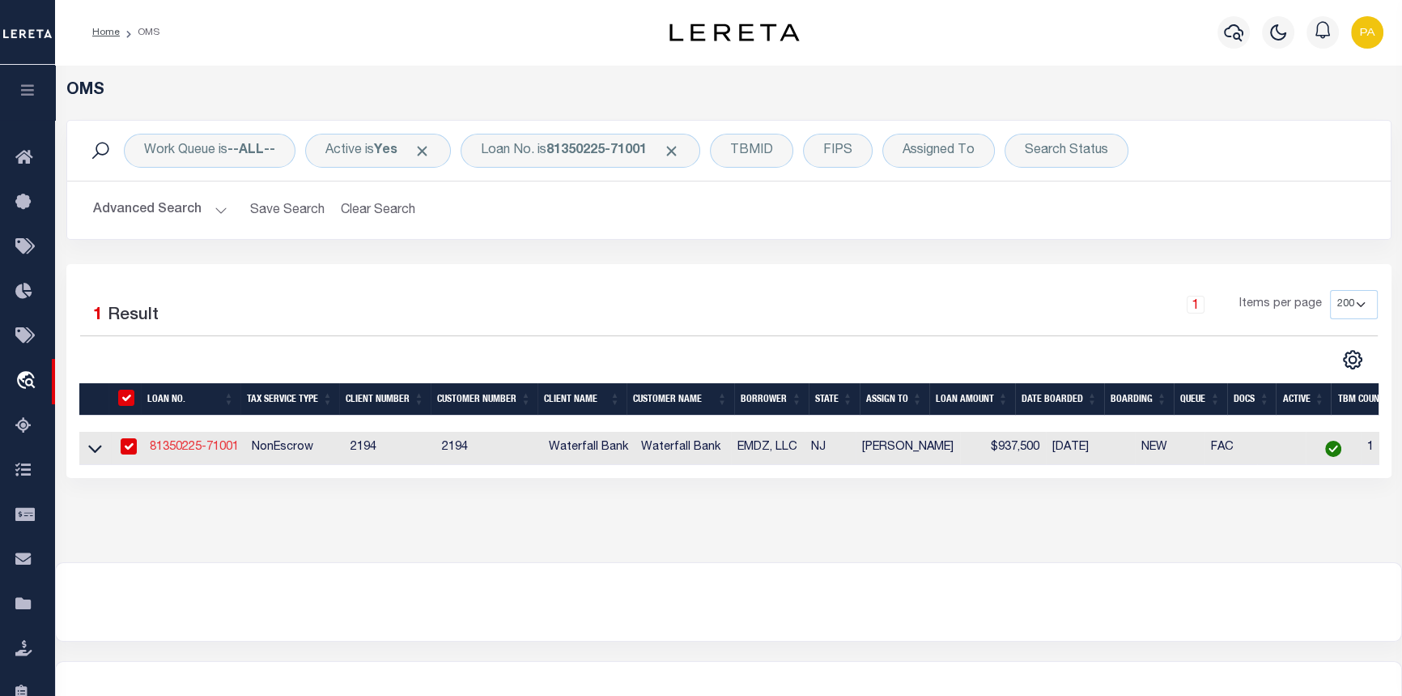
type input "[STREET_ADDRESS]"
type input "[GEOGRAPHIC_DATA]-3722"
select select "10"
select select "NonEscrow"
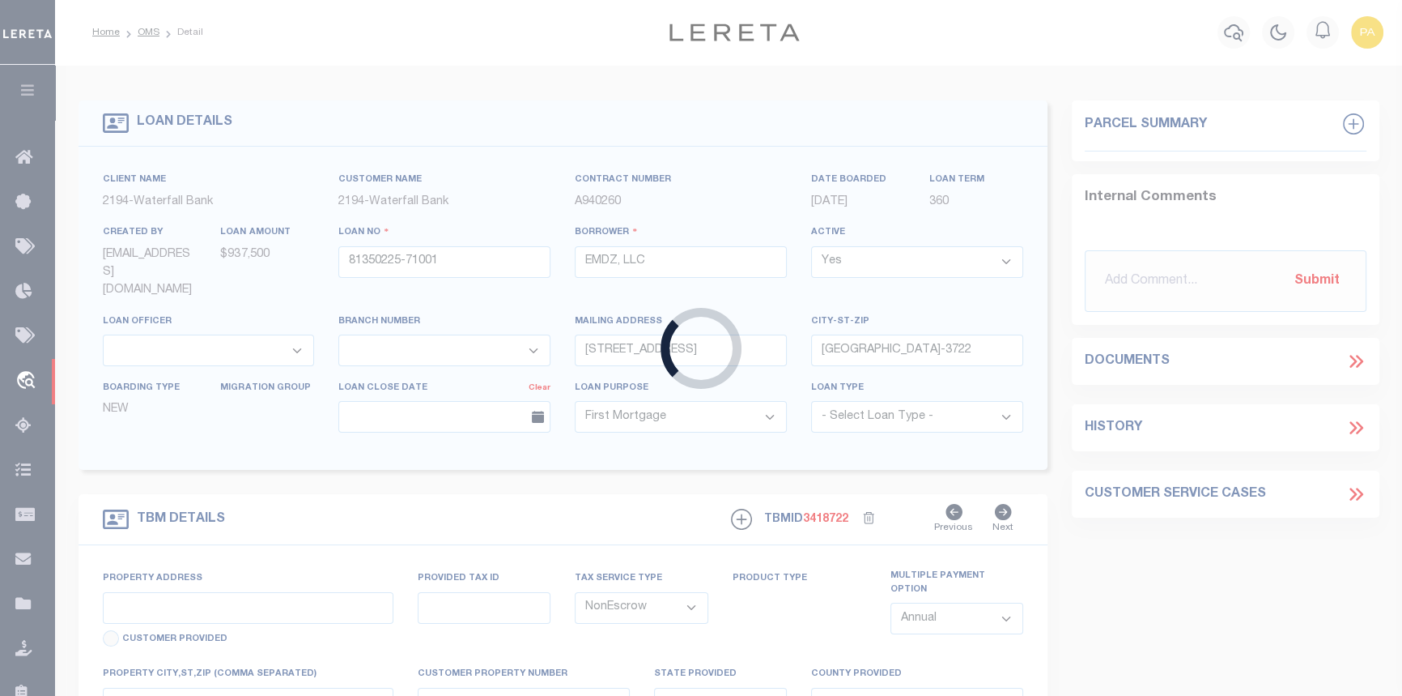
type input "[STREET_ADDRESS][PERSON_NAME]"
type input "15-01208-0000-00022"
select select
type input "[GEOGRAPHIC_DATA]"
type input "NJ"
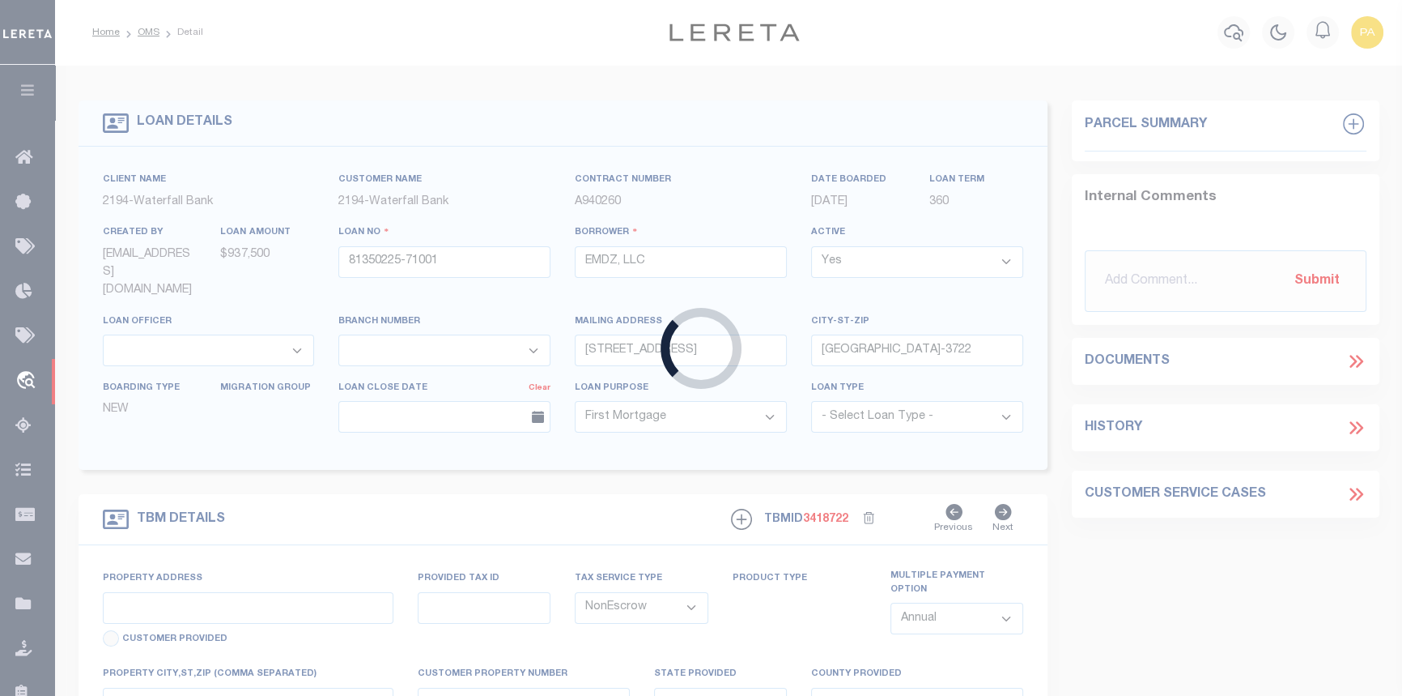
select select
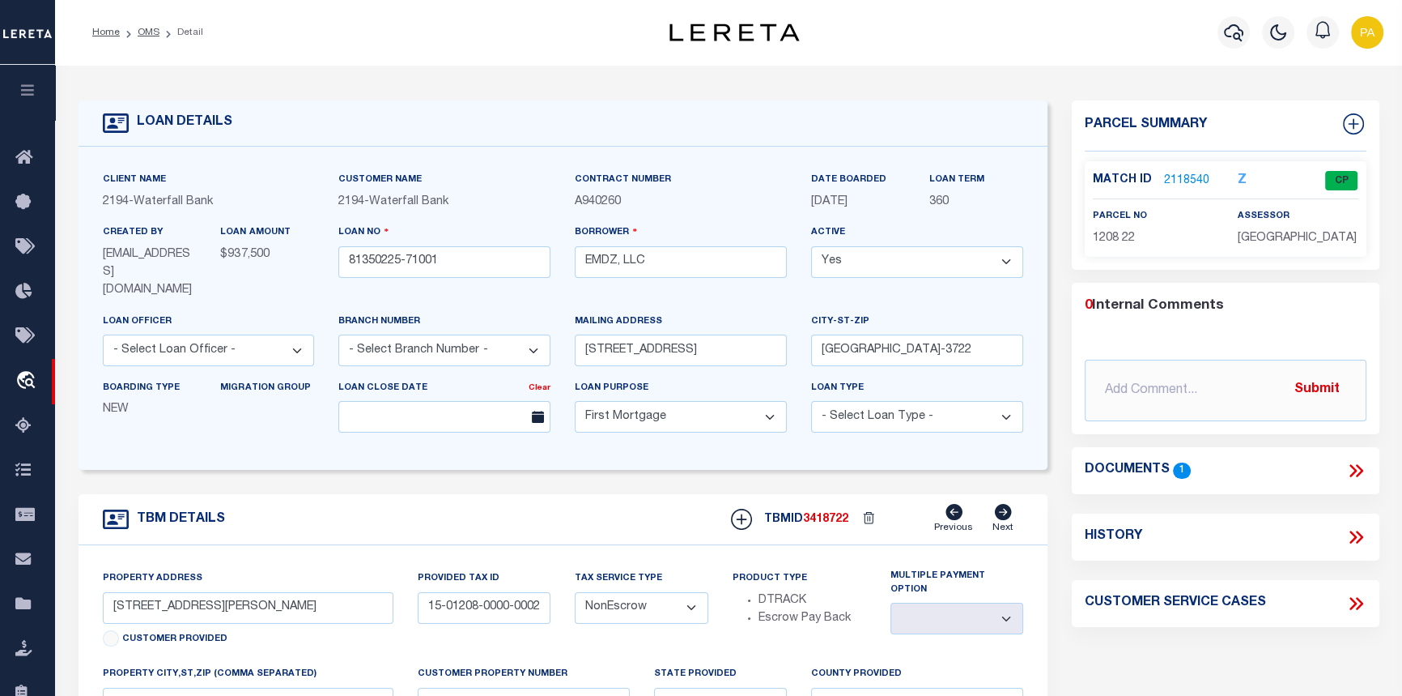
click at [1171, 180] on link "2118540" at bounding box center [1186, 180] width 45 height 17
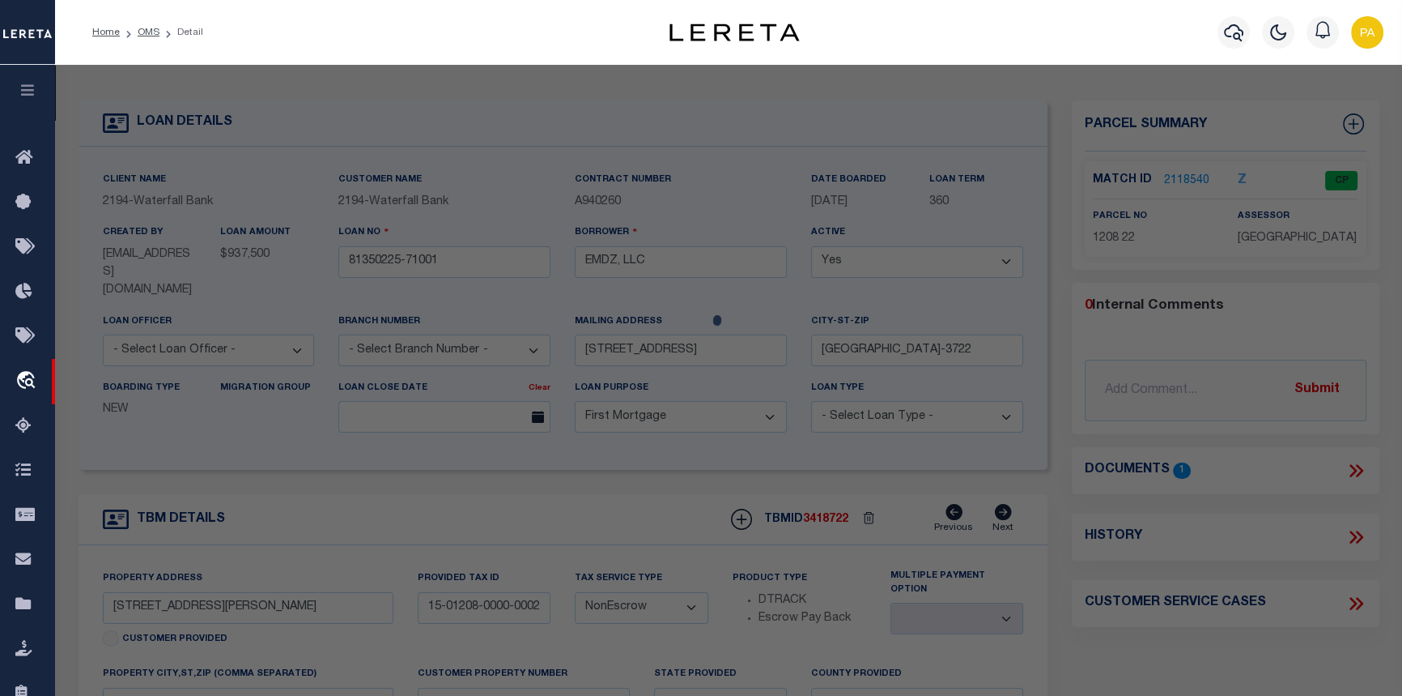
checkbox input "false"
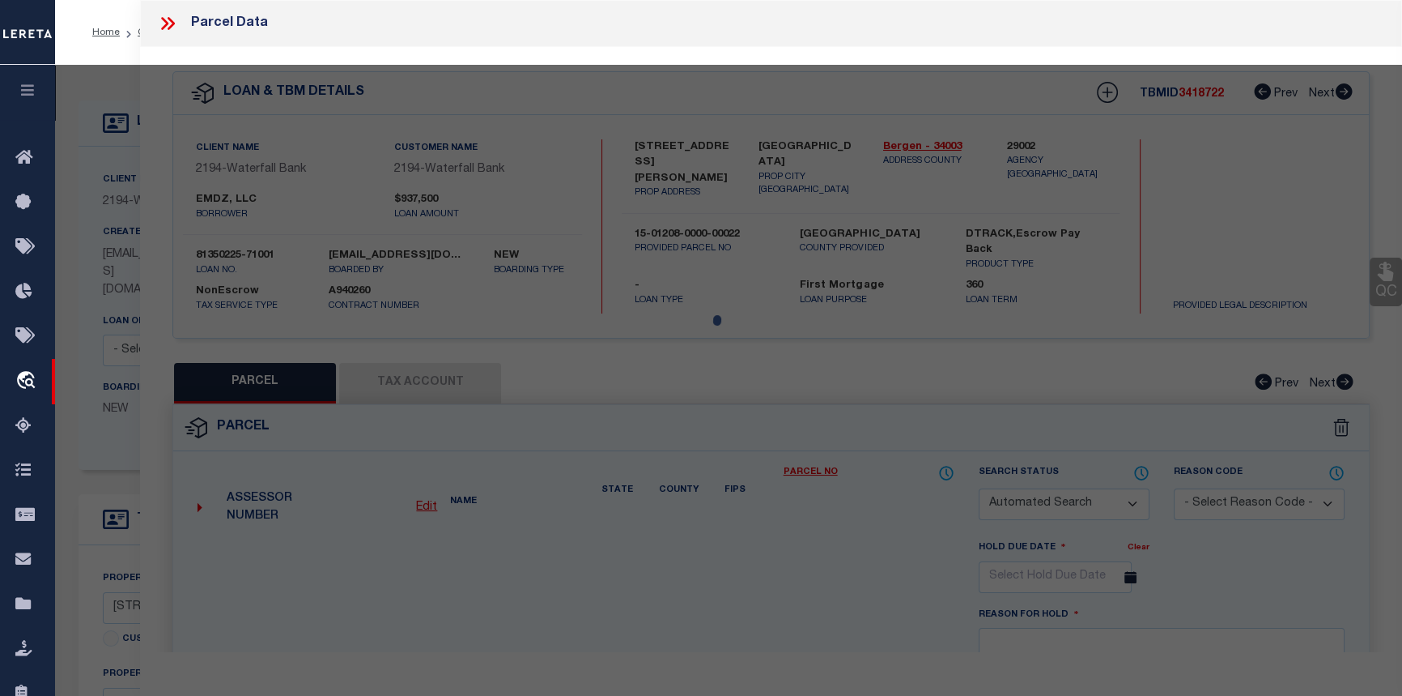
select select "CP"
type input "[STREET_ADDRESS][PERSON_NAME] LLC"
select select "AGW"
select select
type input "[STREET_ADDRESS][PERSON_NAME]"
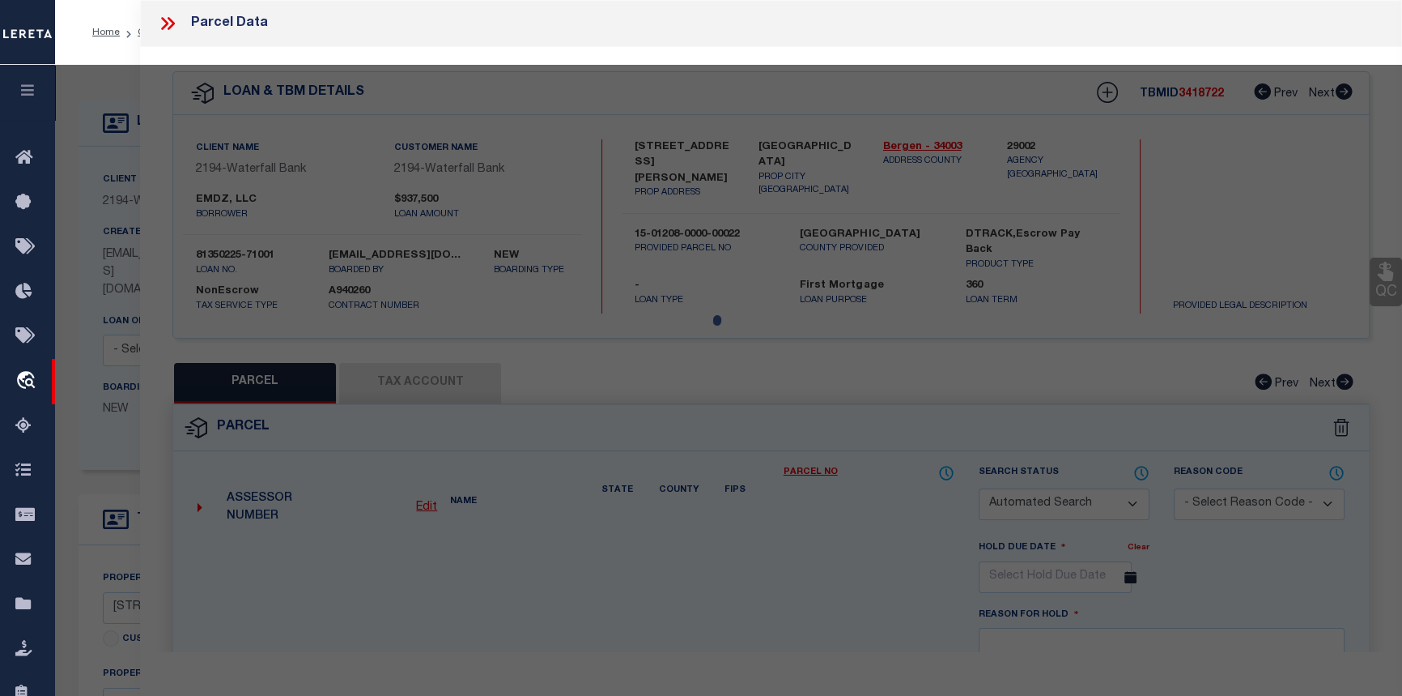
checkbox input "false"
type input "[GEOGRAPHIC_DATA]"
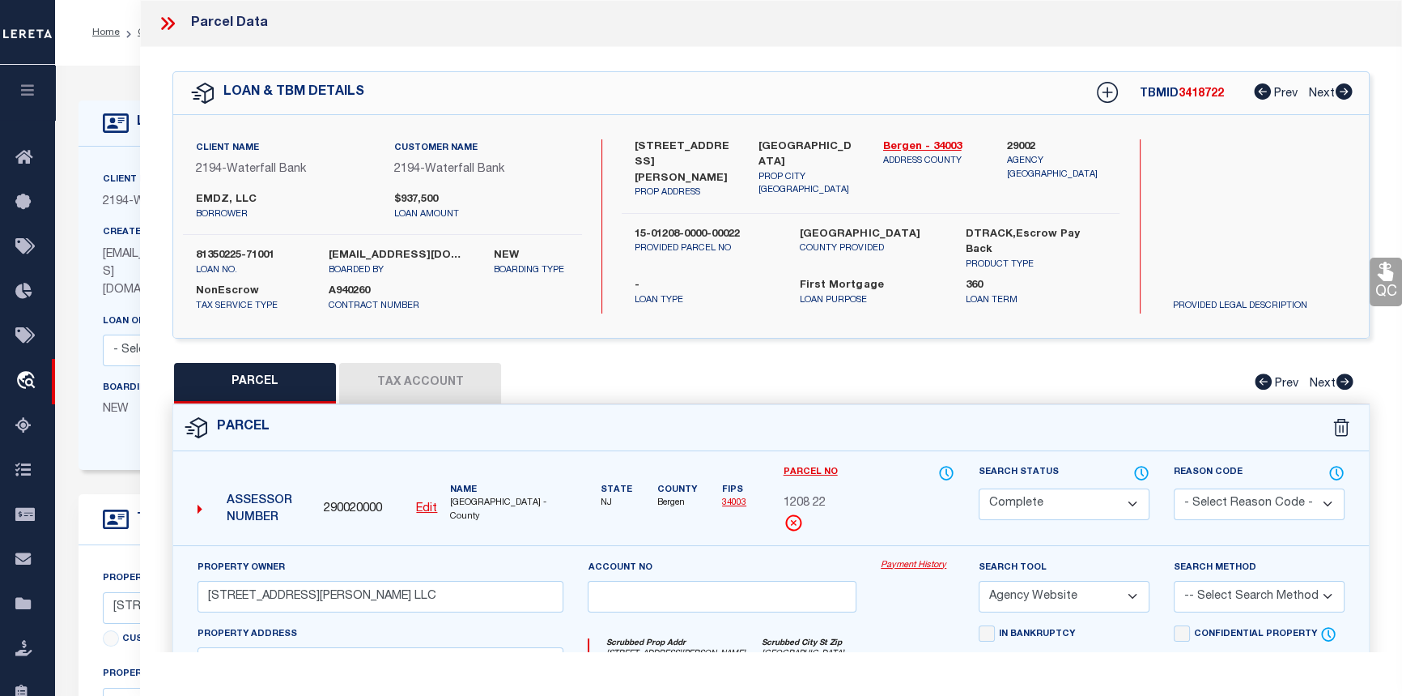
click at [920, 562] on link "Payment History" at bounding box center [918, 566] width 74 height 14
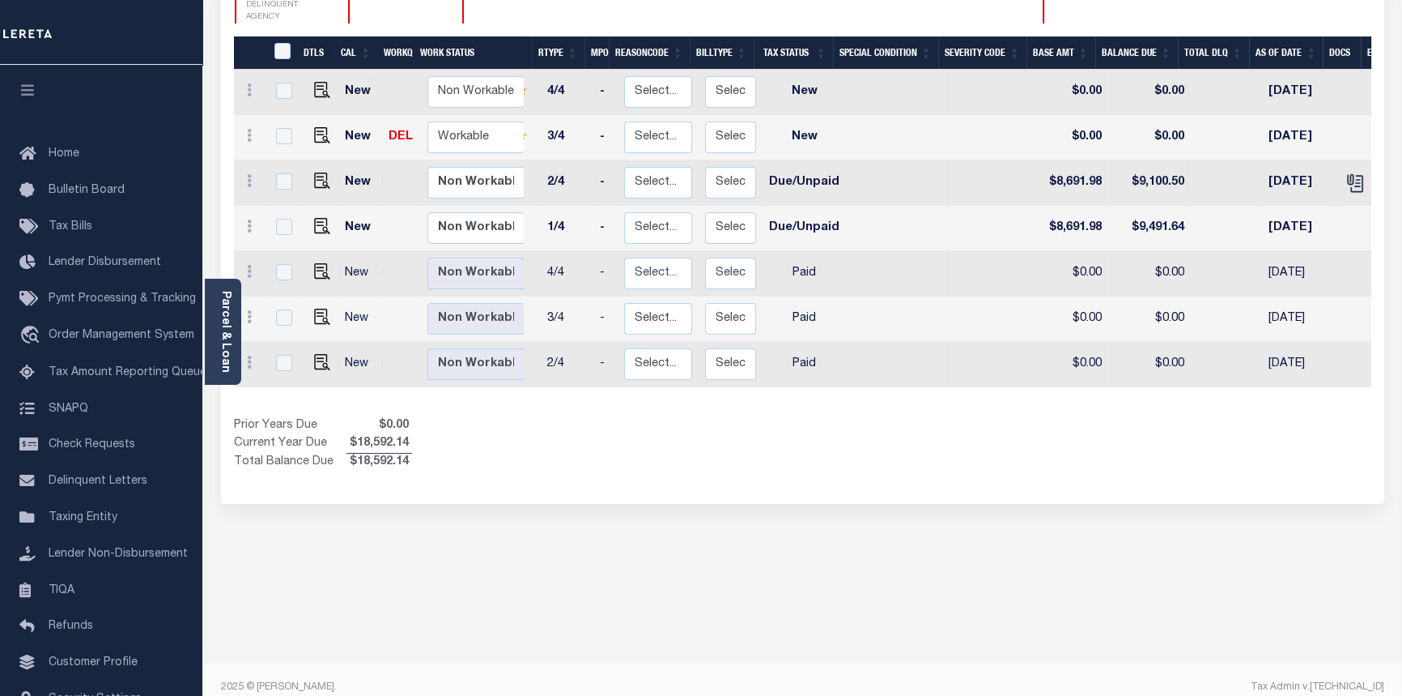
scroll to position [304, 0]
